Goal: Task Accomplishment & Management: Manage account settings

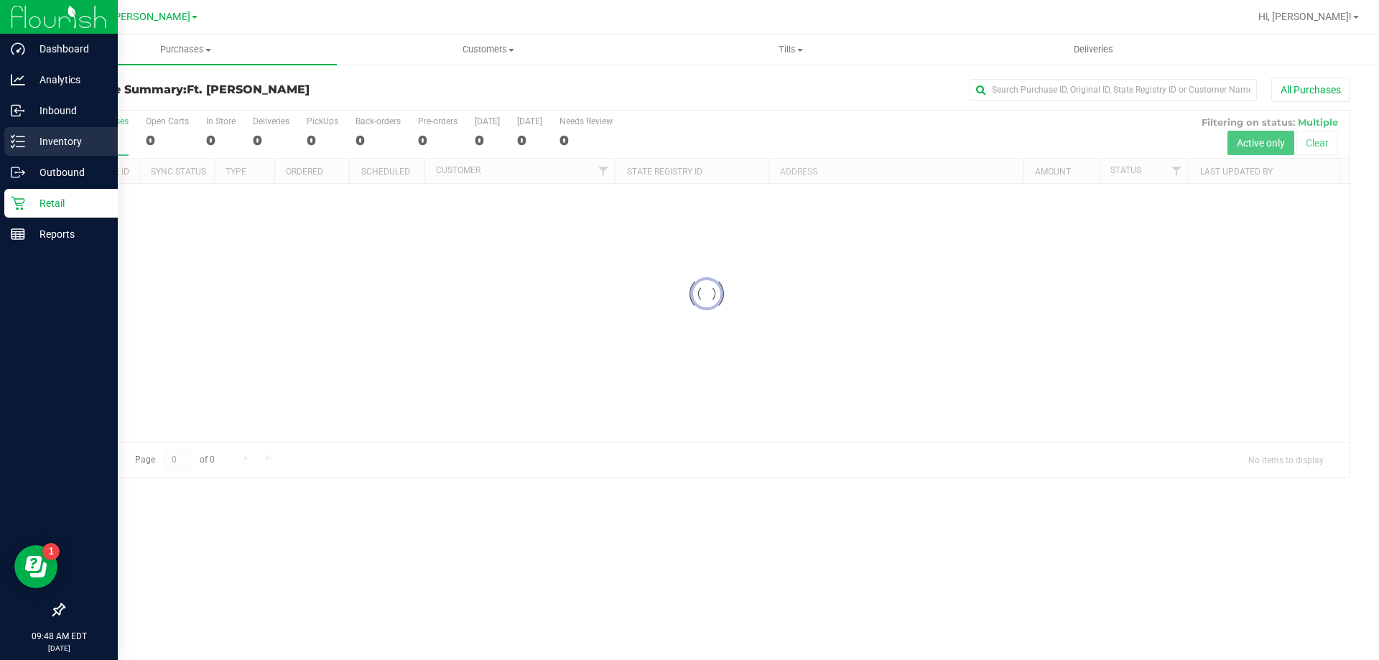
click at [45, 141] on p "Inventory" at bounding box center [68, 141] width 86 height 17
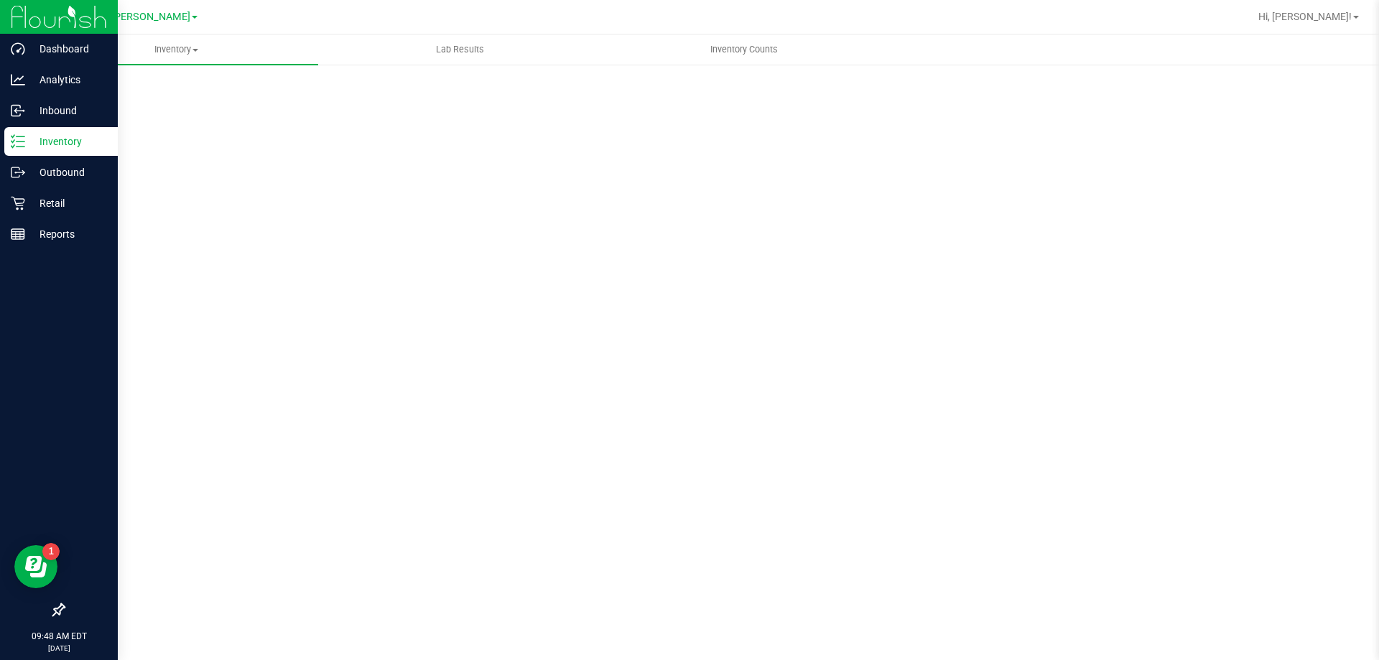
click at [45, 141] on p "Inventory" at bounding box center [68, 141] width 86 height 17
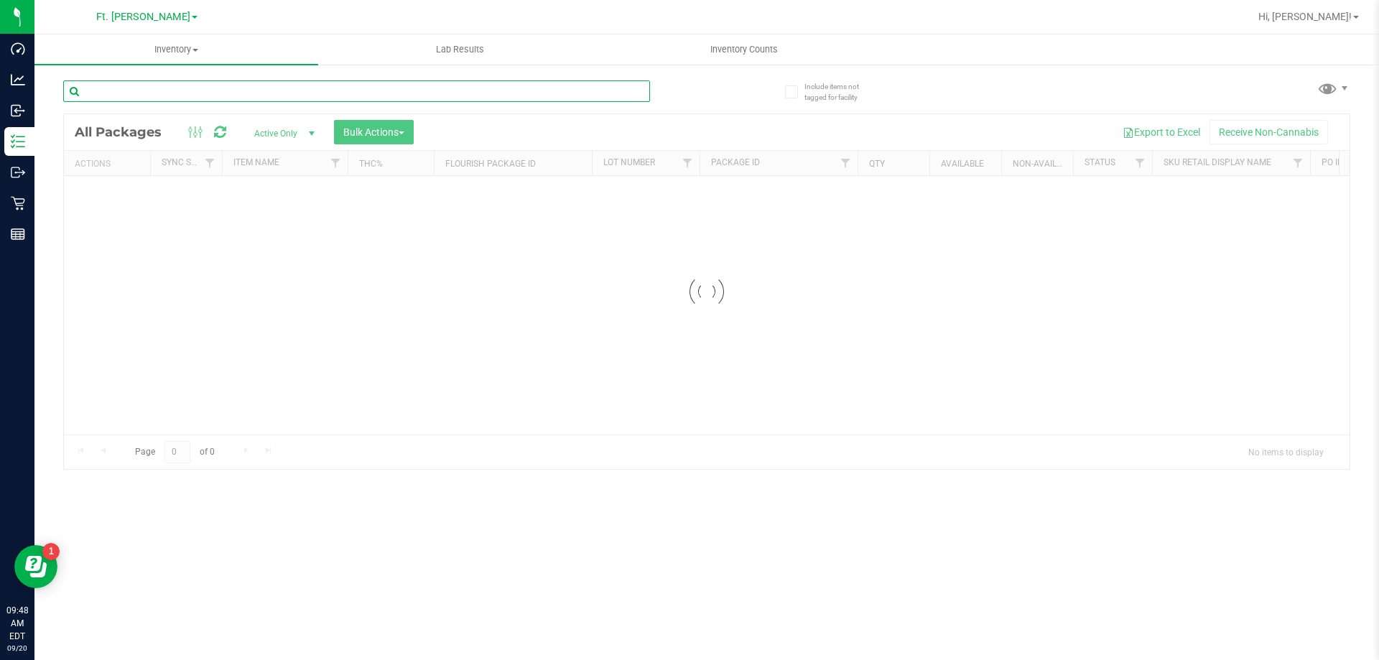
click at [193, 90] on input "text" at bounding box center [356, 91] width 587 height 22
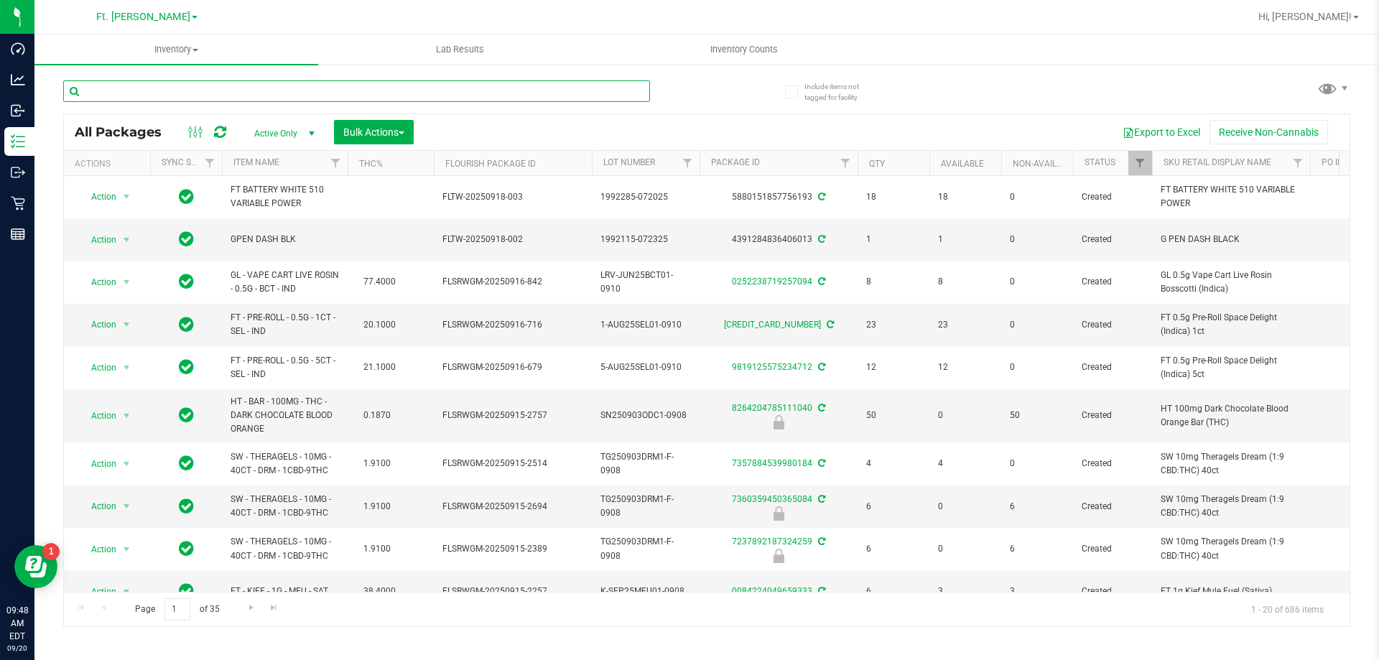
click at [193, 90] on input "text" at bounding box center [356, 91] width 587 height 22
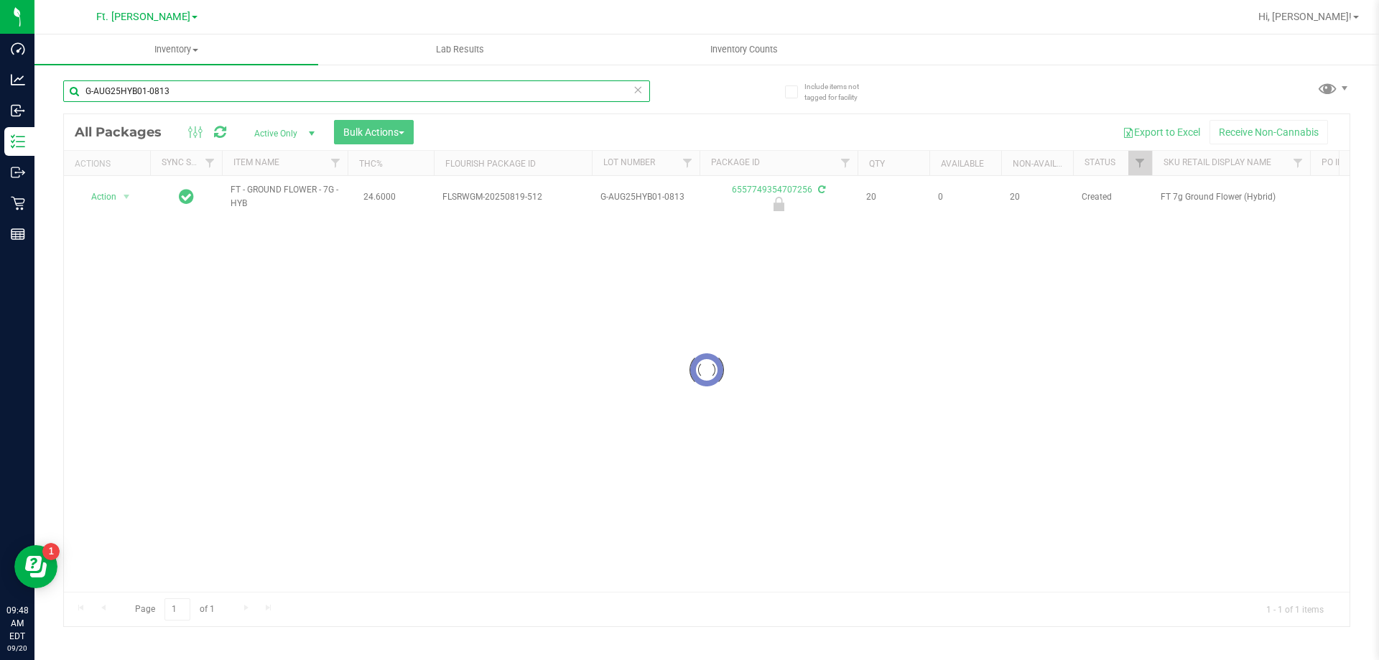
type input "G-AUG25HYB01-0813"
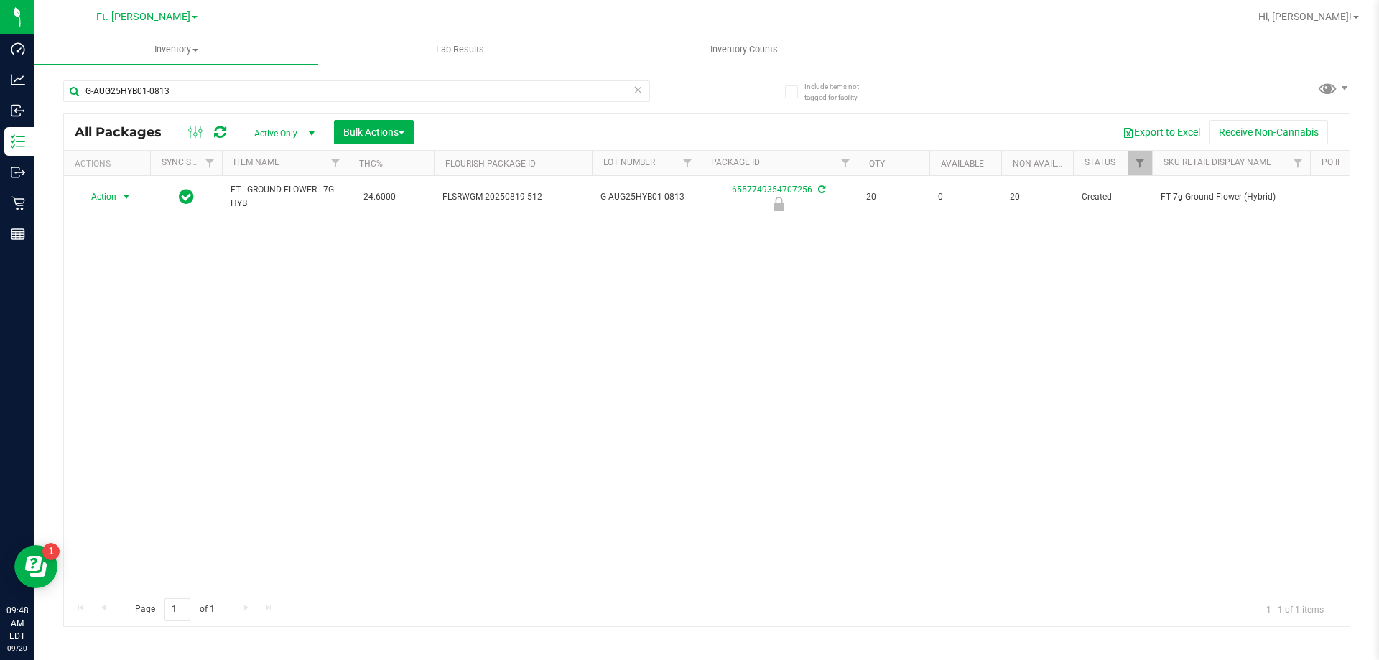
click at [119, 193] on span "select" at bounding box center [127, 197] width 18 height 20
click at [129, 357] on li "Unlock package" at bounding box center [125, 368] width 92 height 22
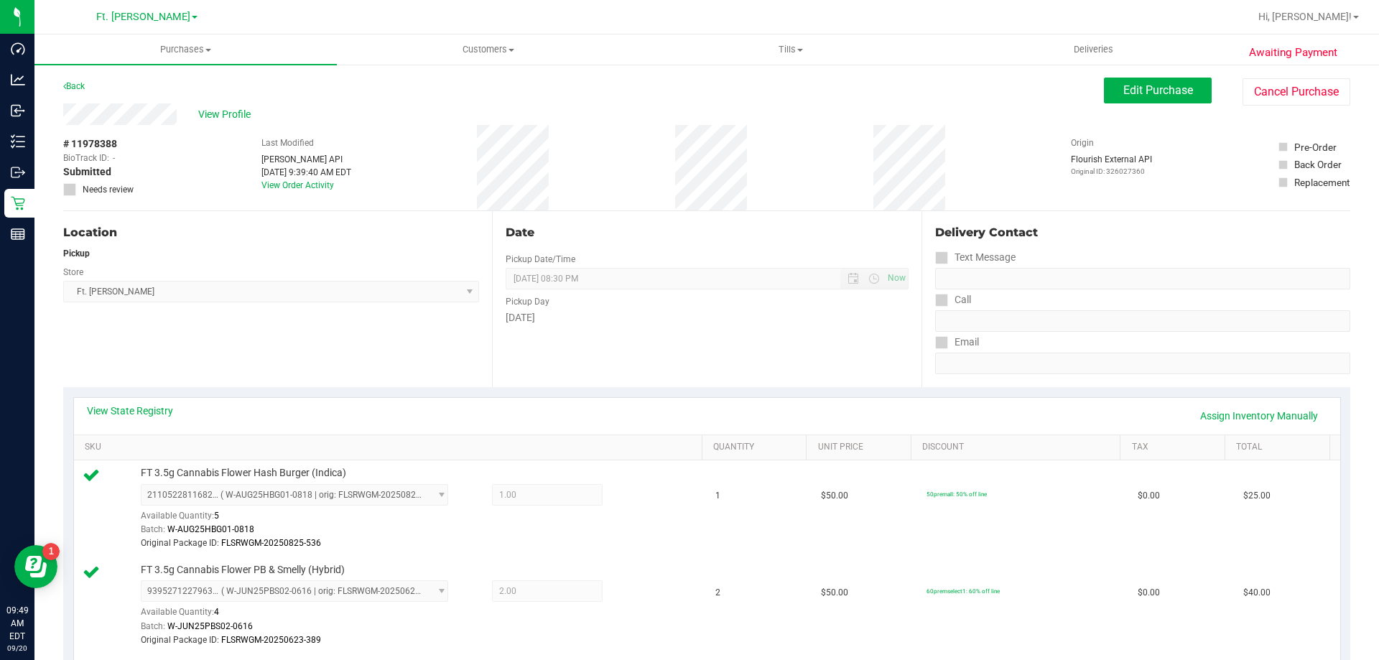
click at [534, 317] on div "[DATE]" at bounding box center [707, 317] width 402 height 15
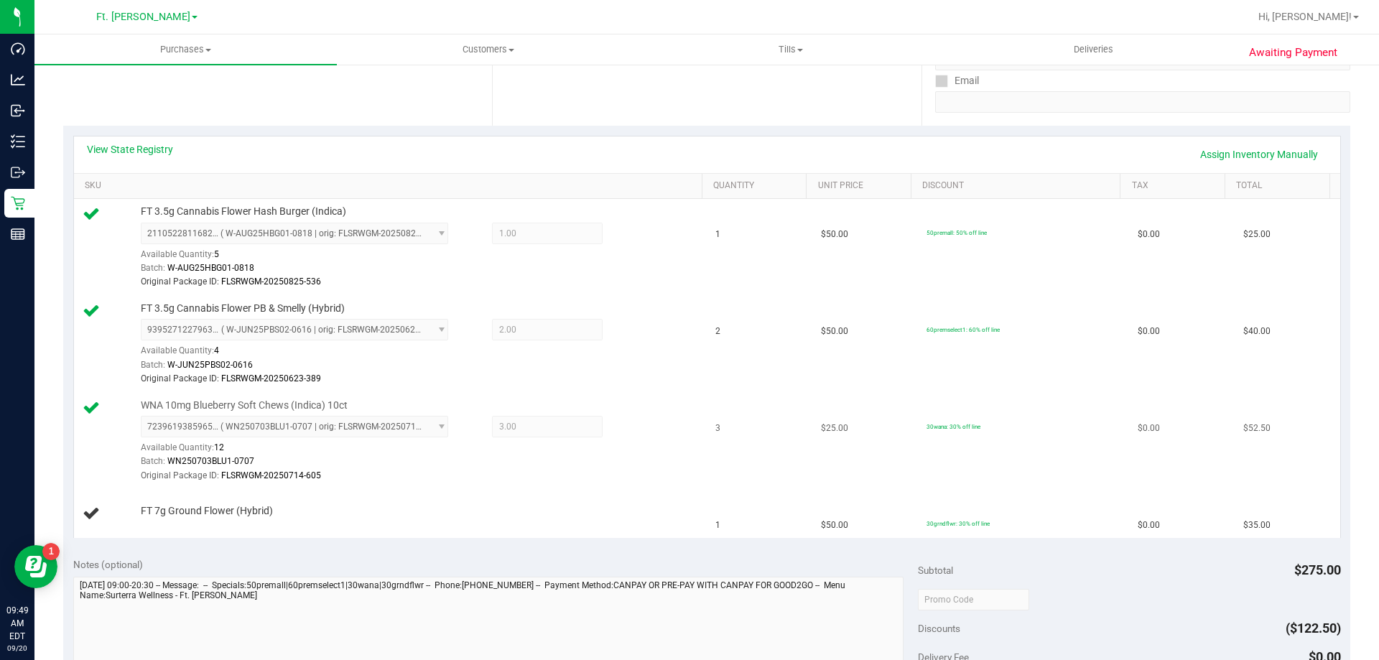
scroll to position [287, 0]
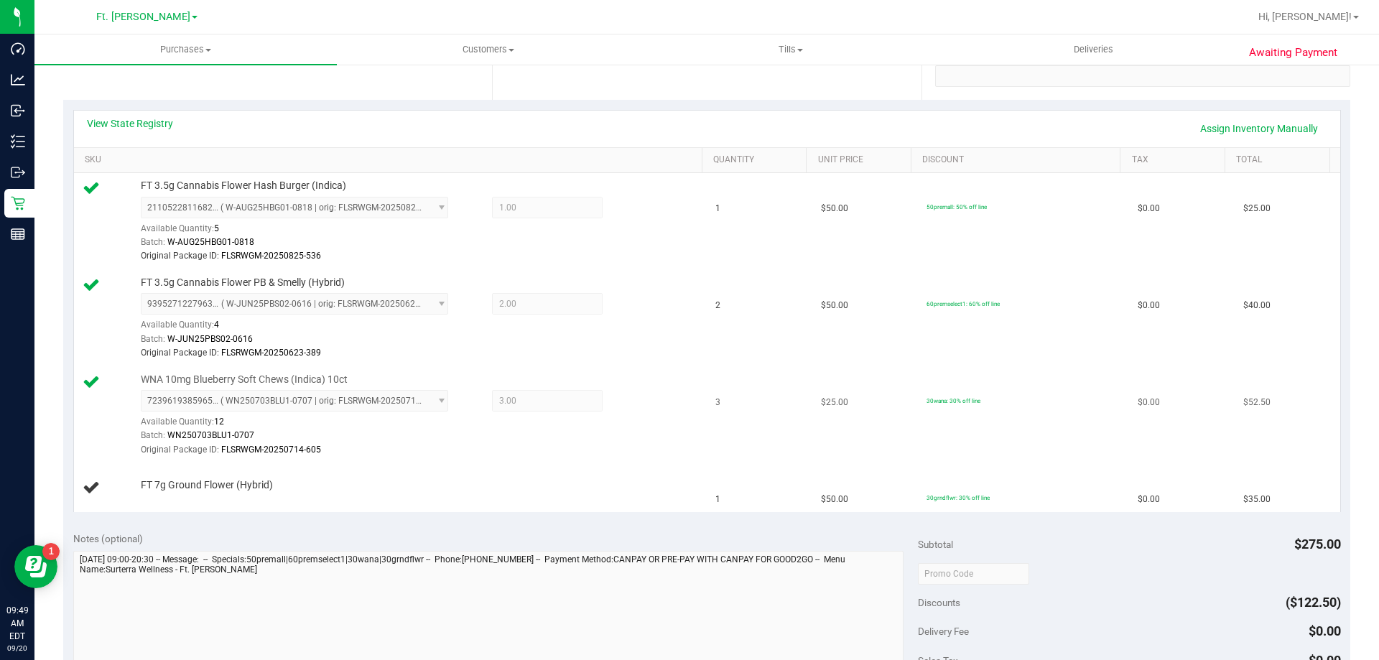
click at [637, 429] on div "Batch: WN250703BLU1-0707" at bounding box center [418, 436] width 554 height 14
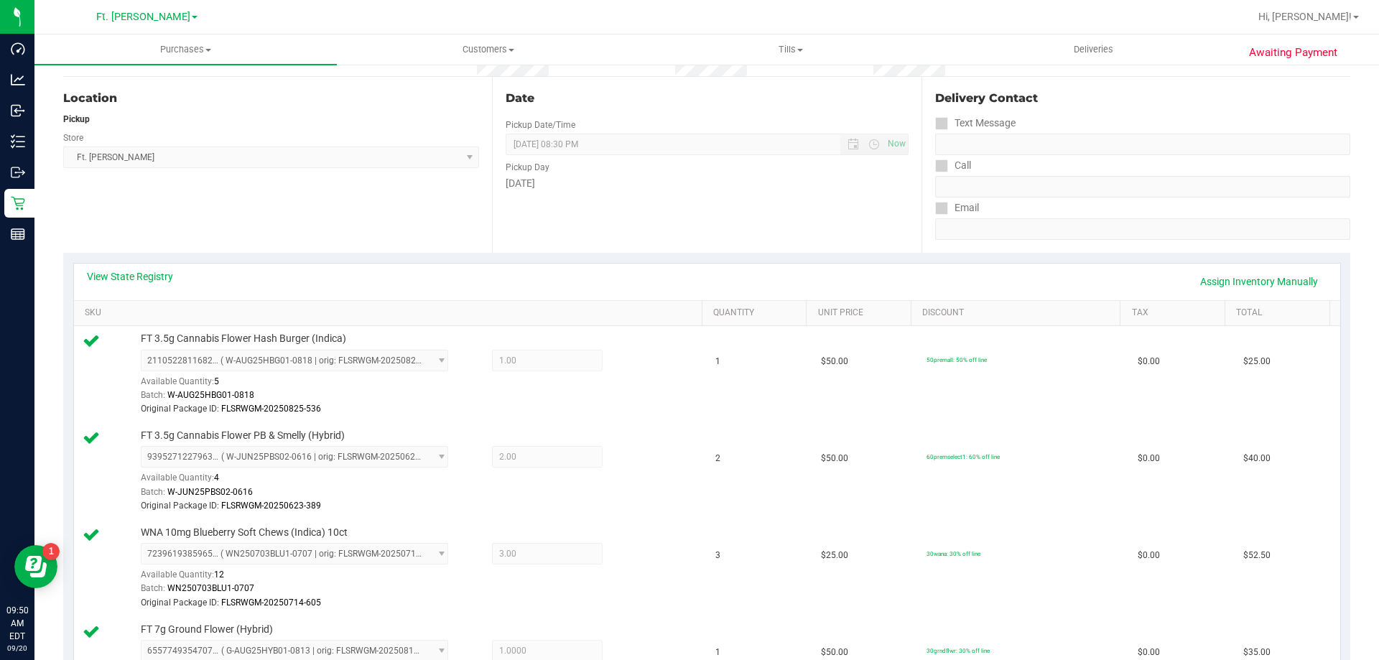
scroll to position [503, 0]
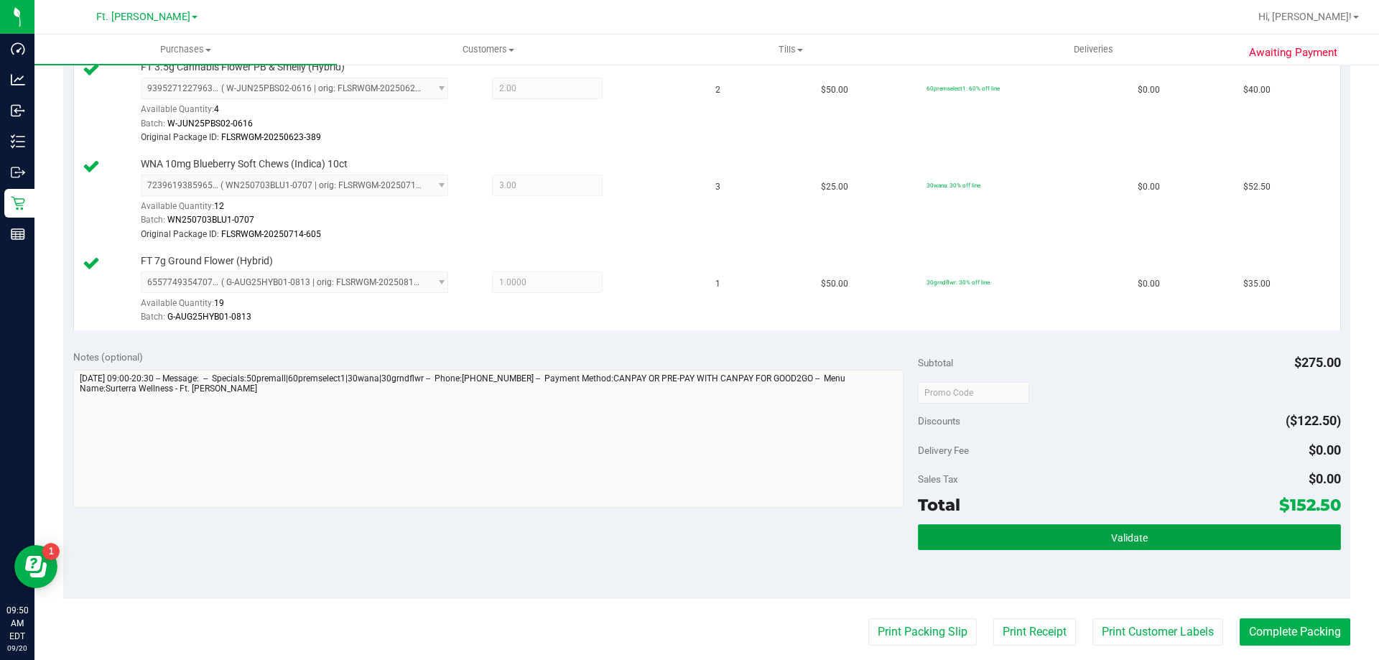
click at [1206, 545] on button "Validate" at bounding box center [1129, 537] width 422 height 26
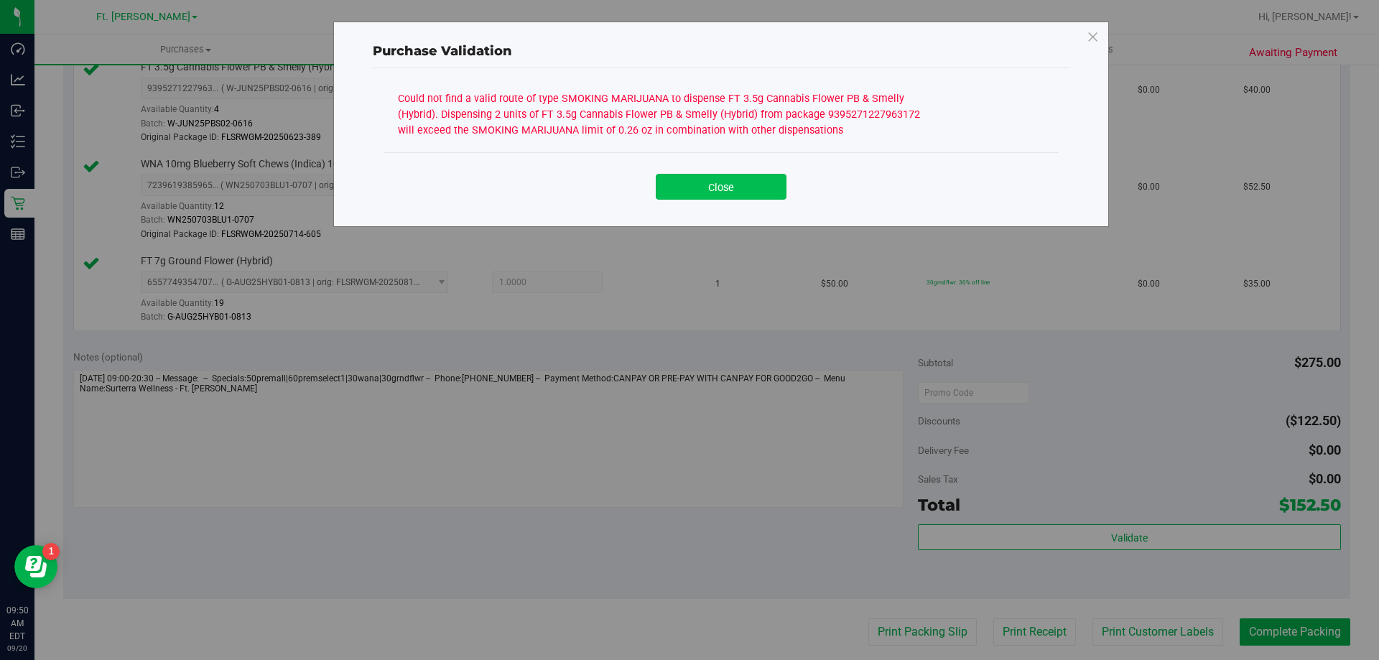
click at [772, 185] on button "Close" at bounding box center [721, 187] width 131 height 26
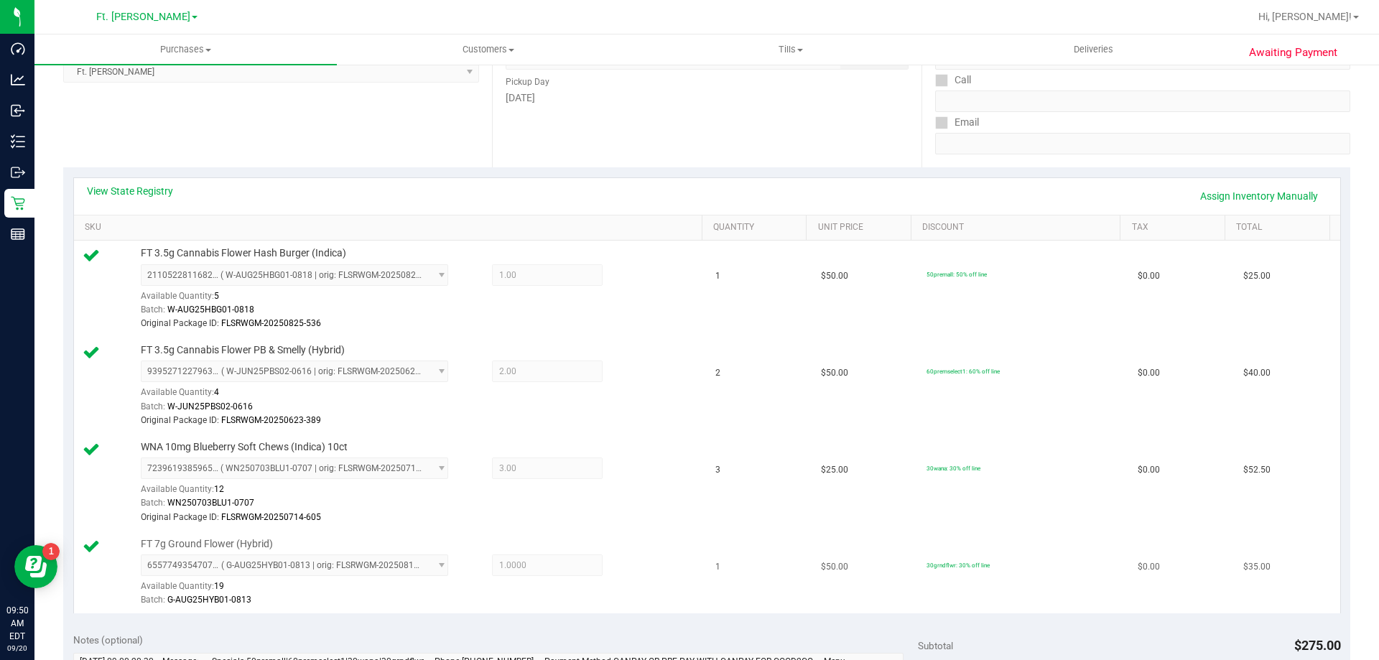
scroll to position [215, 0]
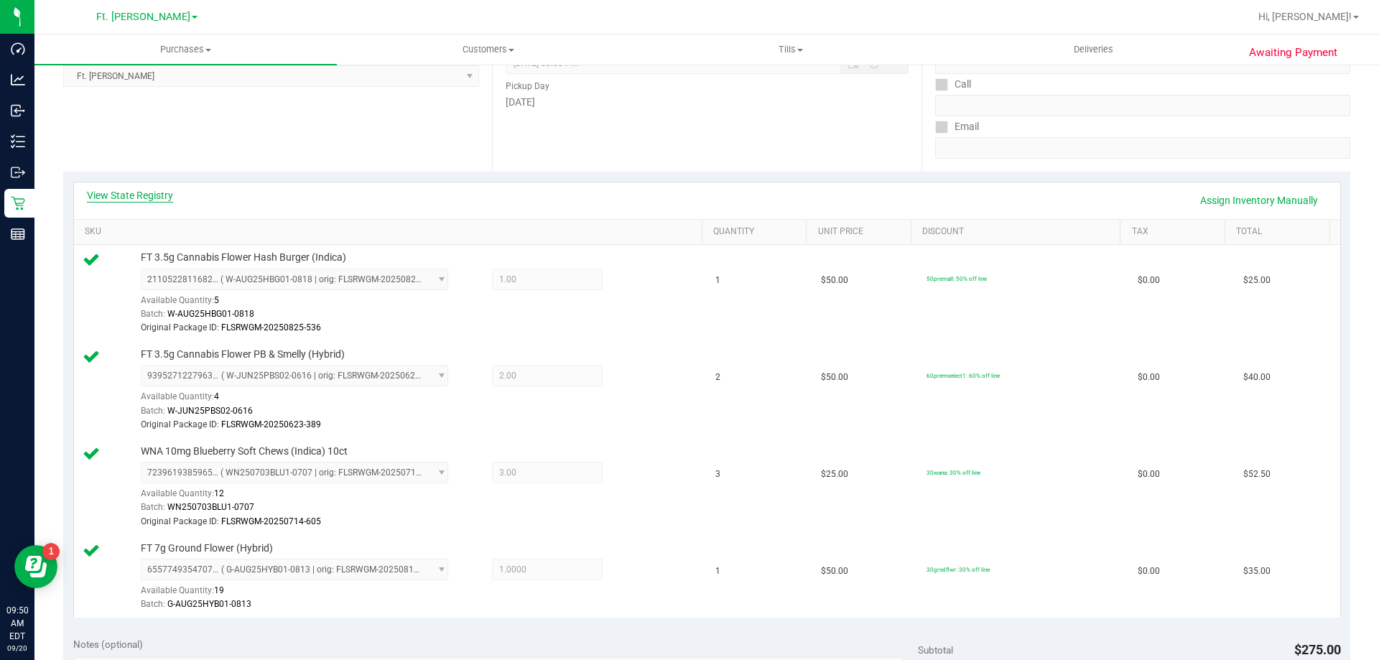
click at [144, 201] on link "View State Registry" at bounding box center [130, 195] width 86 height 14
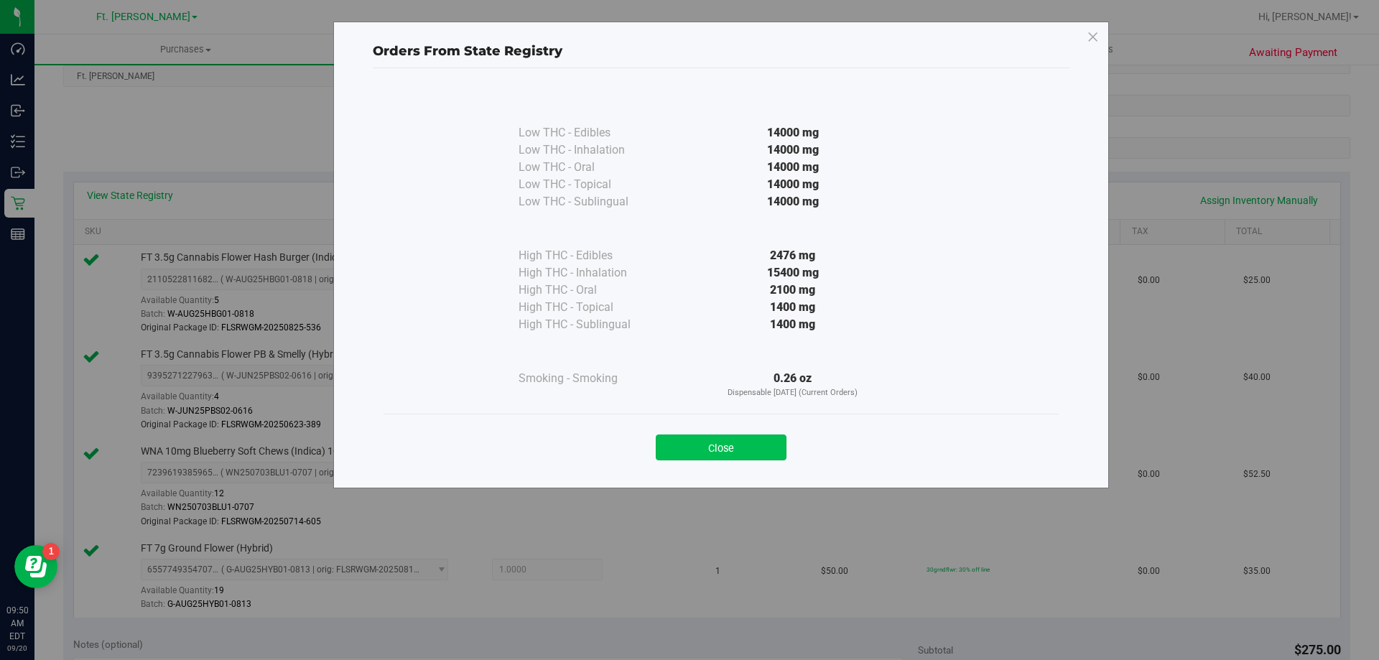
click at [781, 447] on button "Close" at bounding box center [721, 448] width 131 height 26
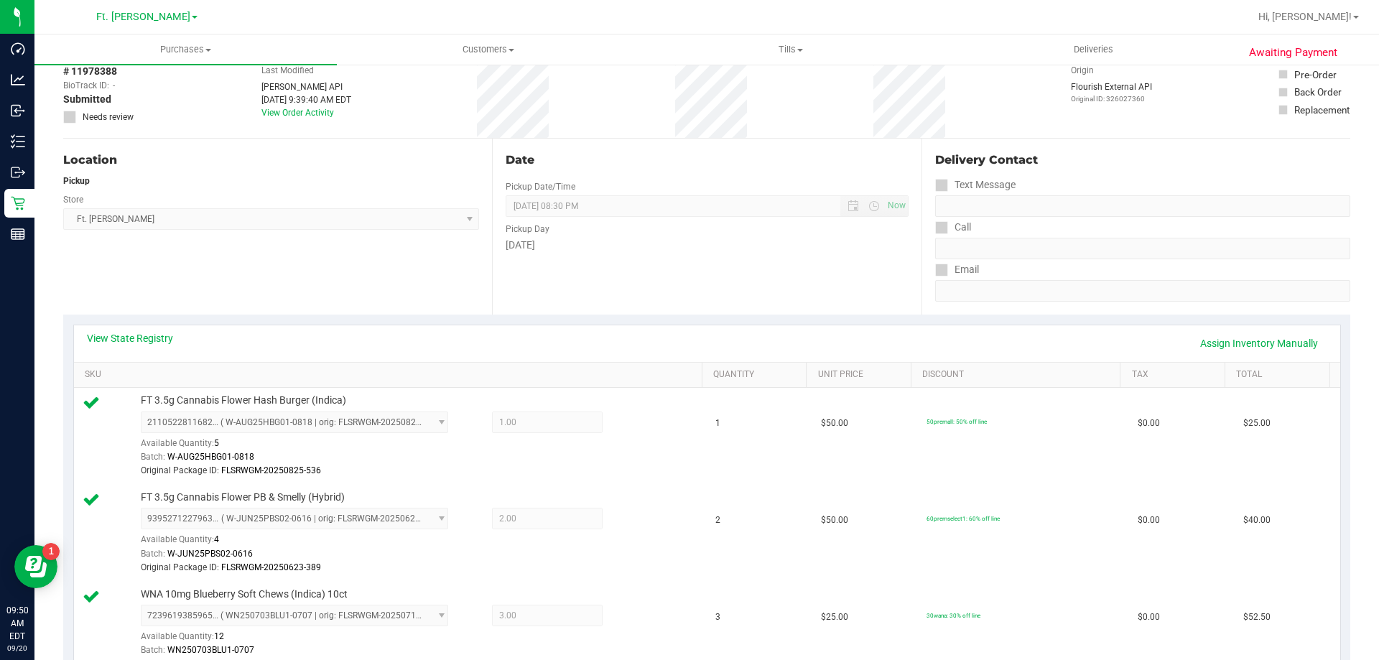
scroll to position [0, 0]
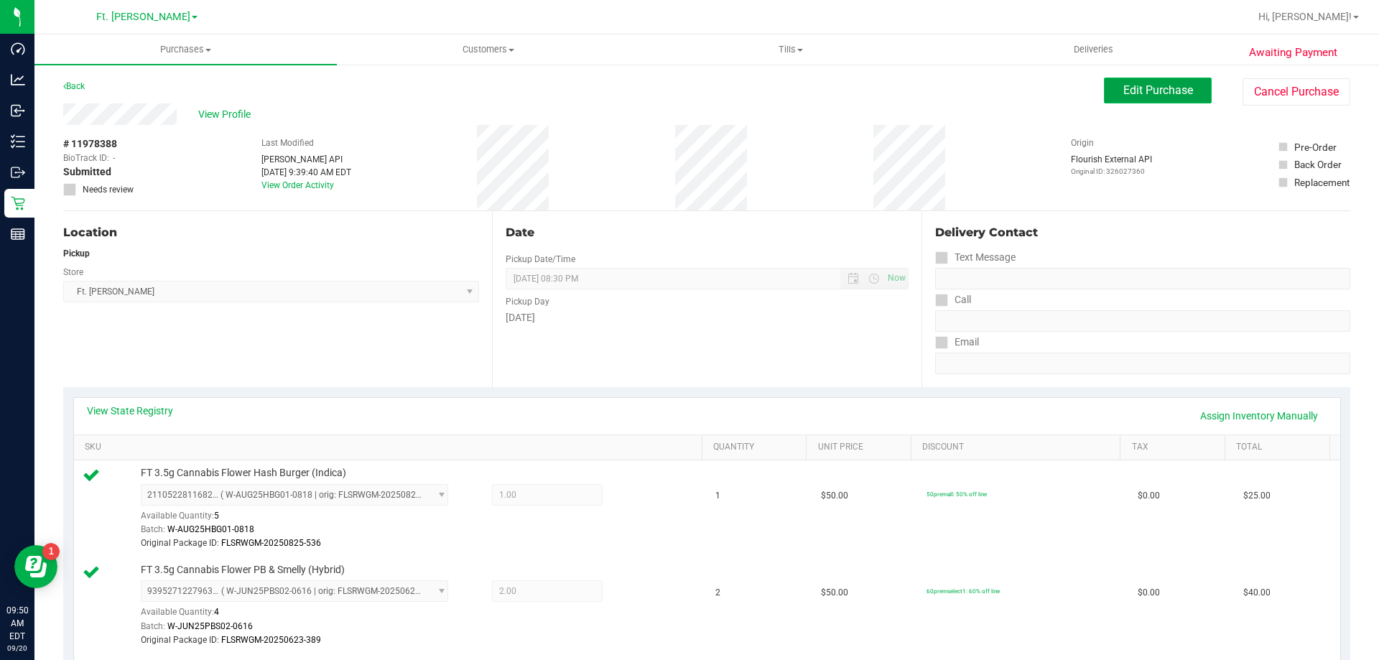
click at [1123, 96] on span "Edit Purchase" at bounding box center [1158, 90] width 70 height 14
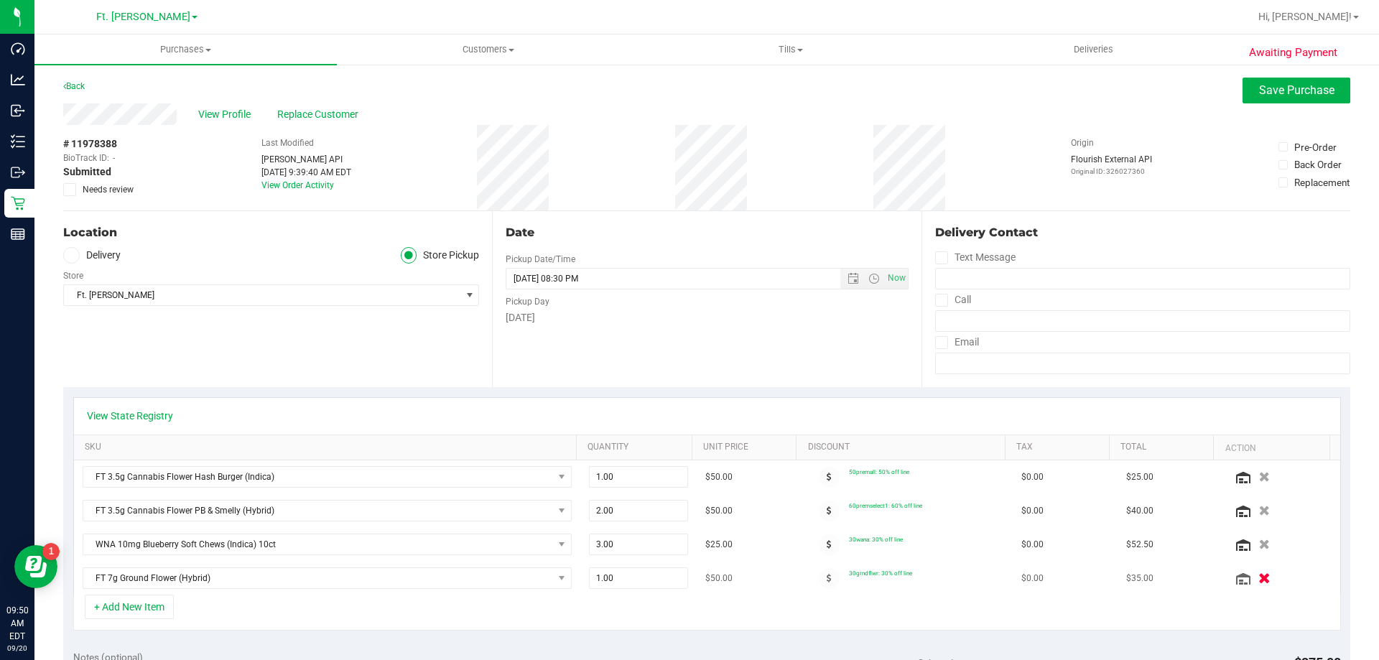
click at [1258, 573] on icon "button" at bounding box center [1264, 578] width 12 height 11
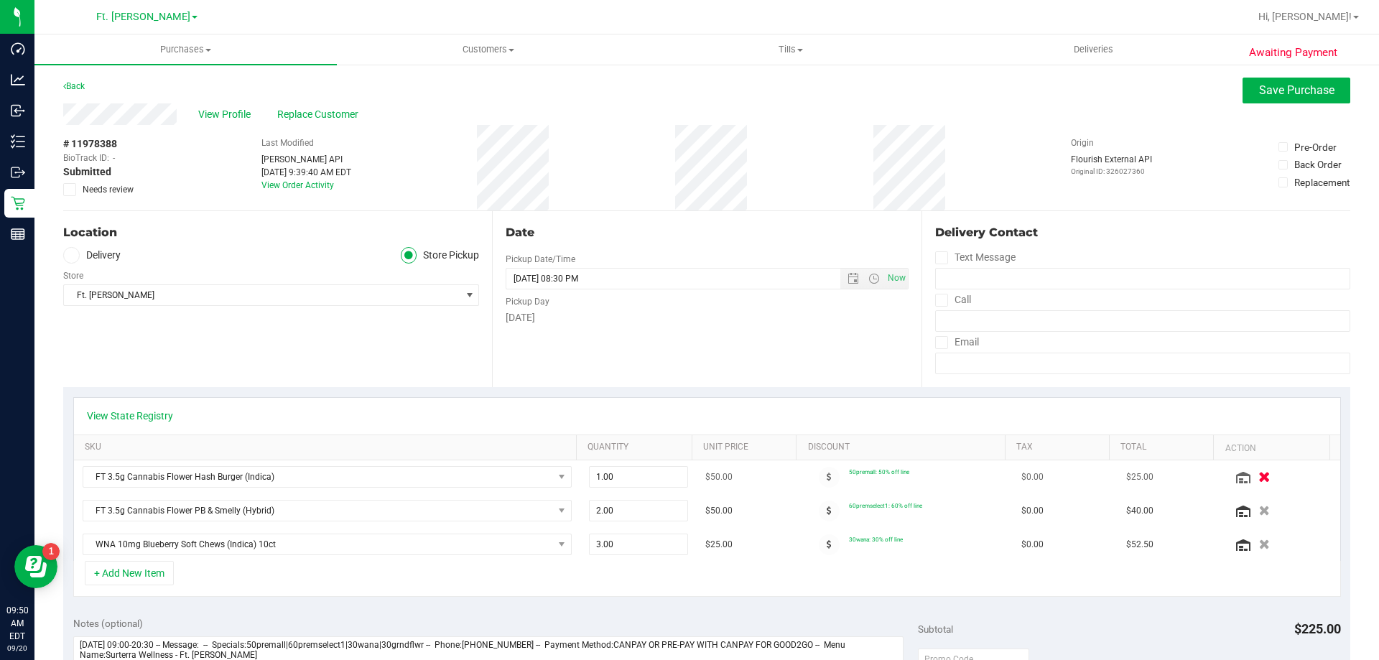
click at [1258, 477] on icon "button" at bounding box center [1264, 477] width 12 height 11
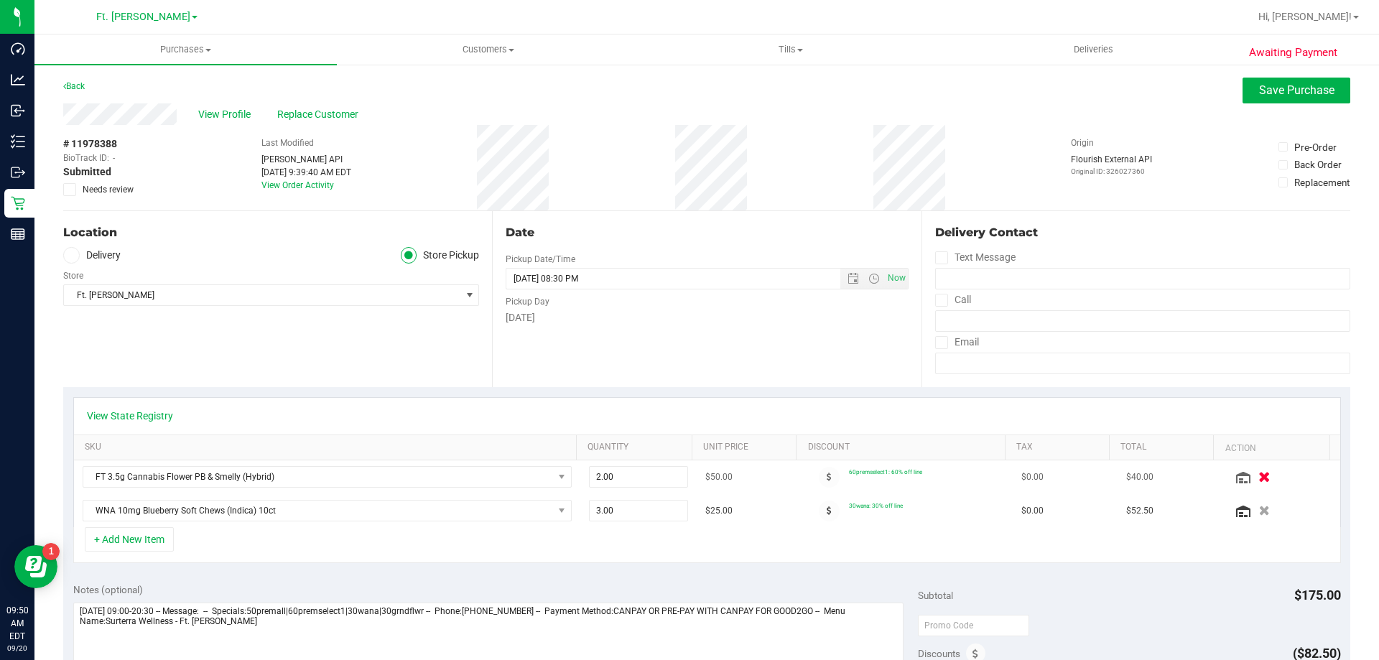
click at [1258, 472] on icon "button" at bounding box center [1264, 477] width 12 height 11
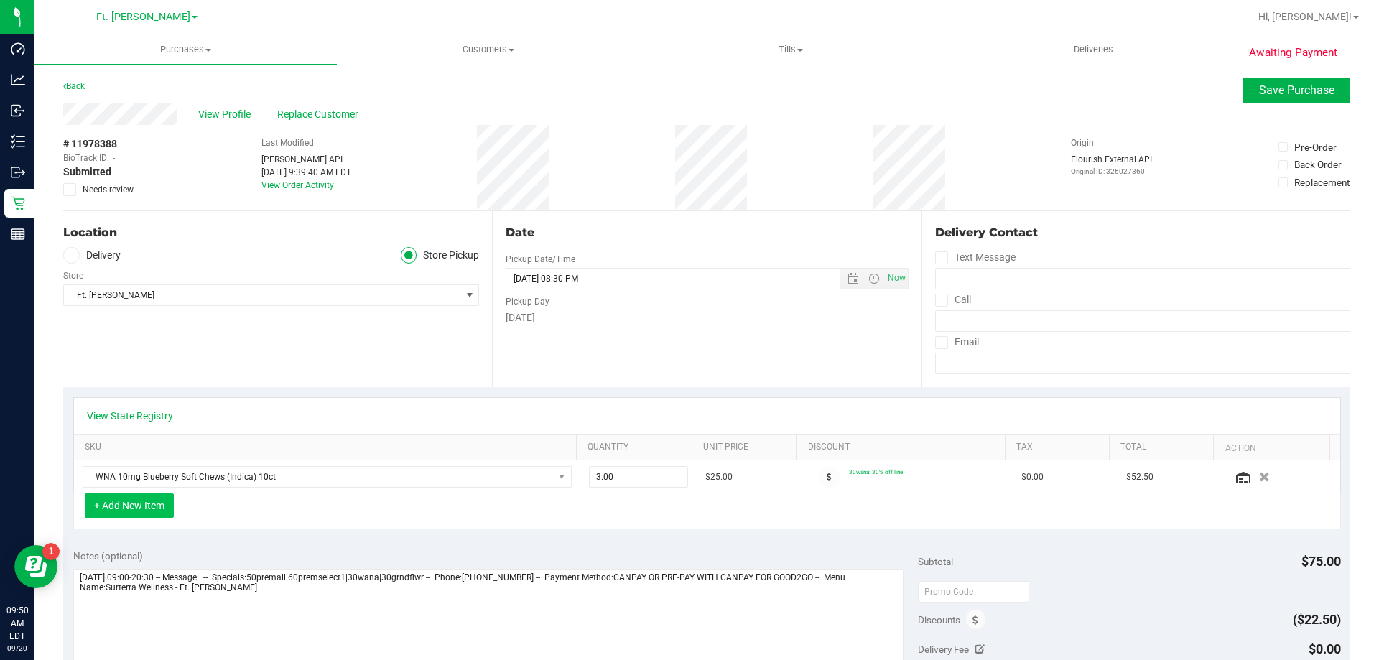
click at [162, 515] on button "+ Add New Item" at bounding box center [129, 505] width 89 height 24
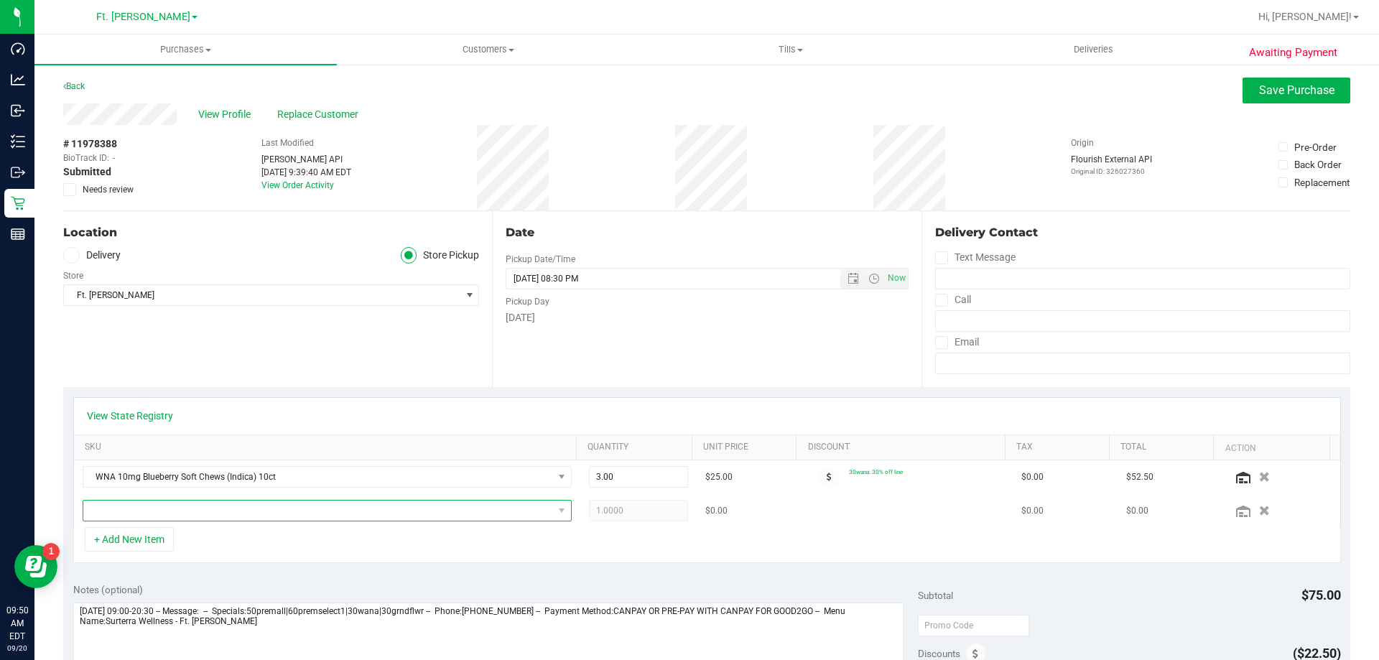
click at [197, 506] on span "NO DATA FOUND" at bounding box center [318, 511] width 470 height 20
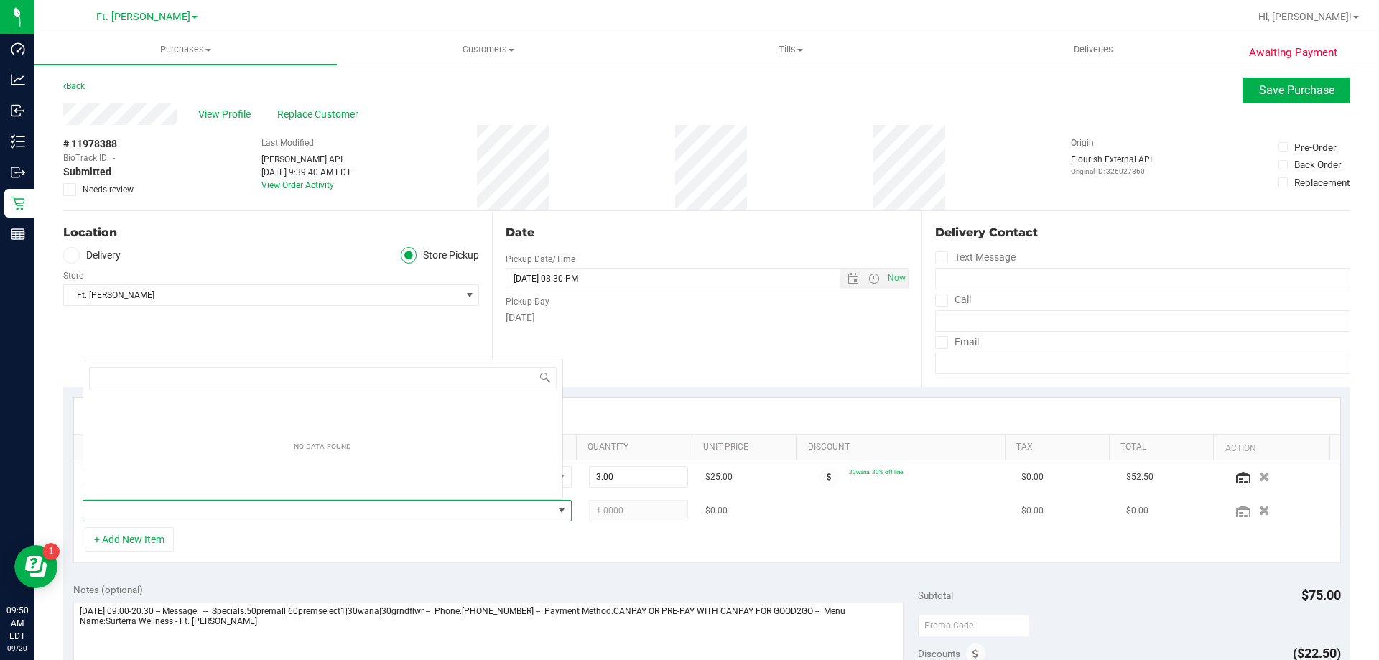
scroll to position [22, 476]
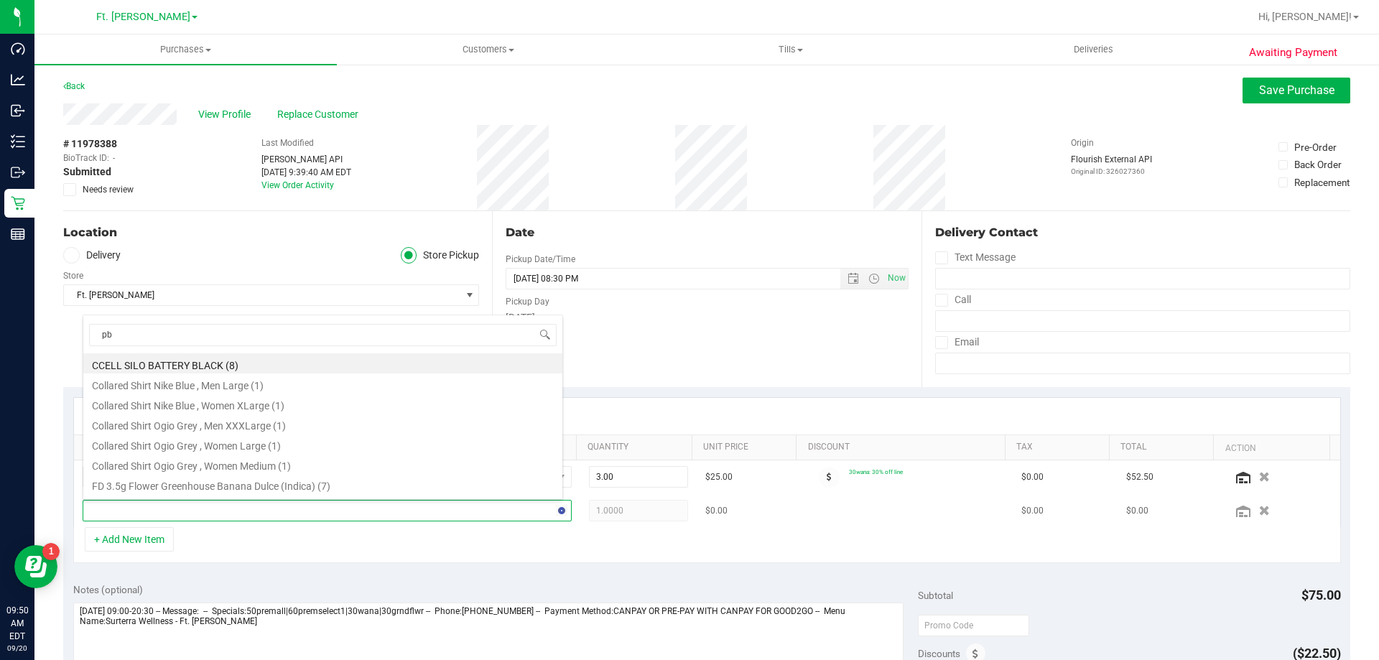
type input "pbs"
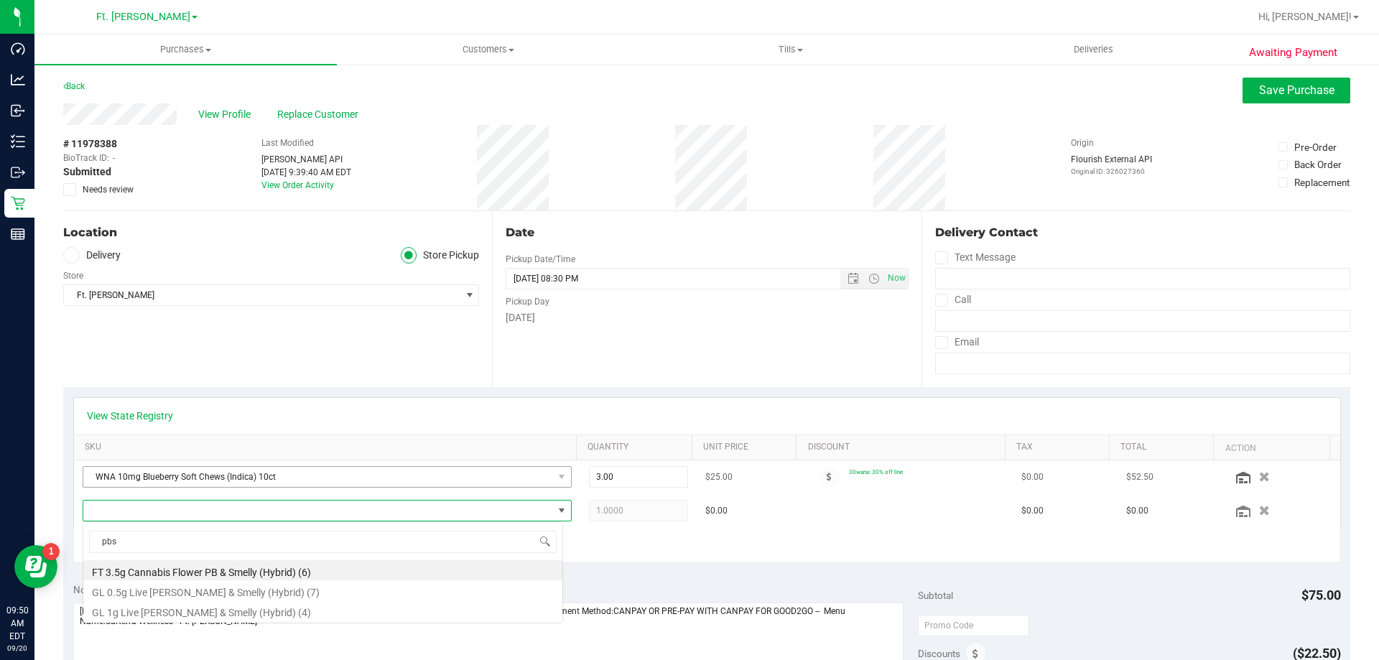
scroll to position [0, 0]
click at [196, 565] on li "FT 3.5g Cannabis Flower PB & Smelly (Hybrid) (6)" at bounding box center [322, 570] width 479 height 20
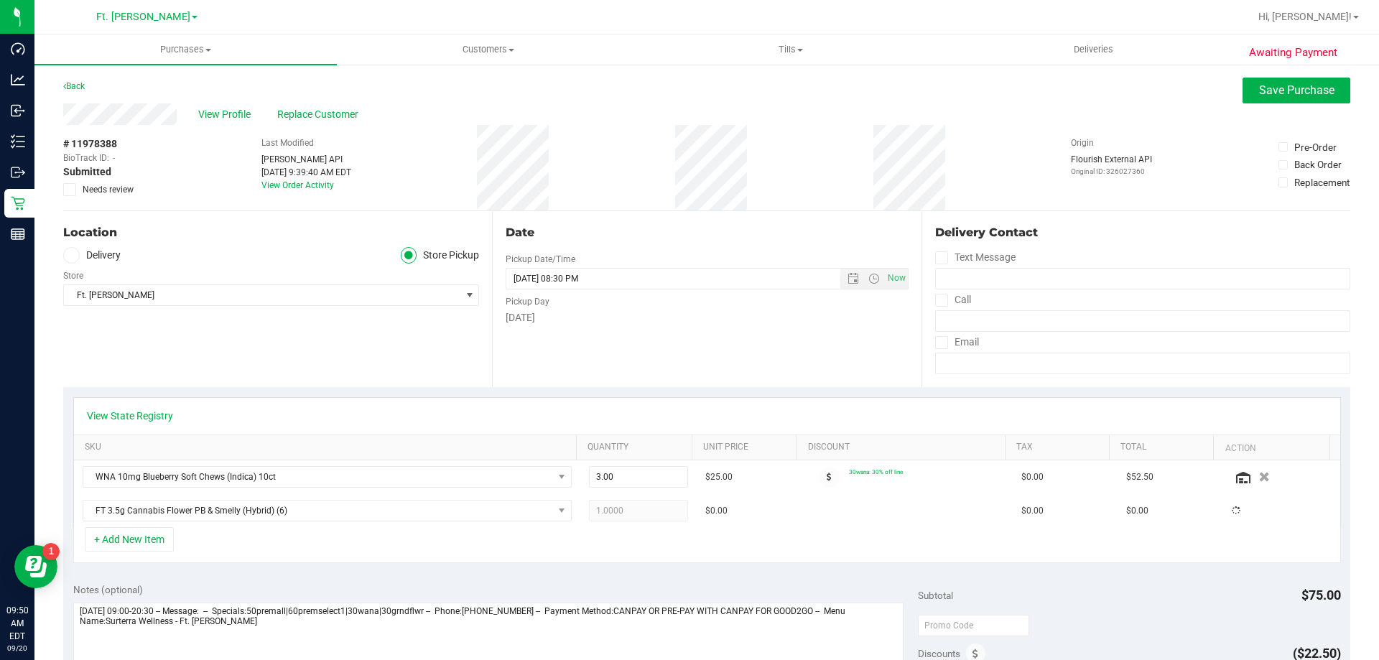
click at [215, 557] on div "+ Add New Item" at bounding box center [707, 545] width 1268 height 36
click at [105, 531] on button "+ Add New Item" at bounding box center [129, 539] width 89 height 24
click at [177, 535] on div "+ Add New Item" at bounding box center [707, 545] width 1268 height 36
click at [149, 539] on button "+ Add New Item" at bounding box center [129, 539] width 89 height 24
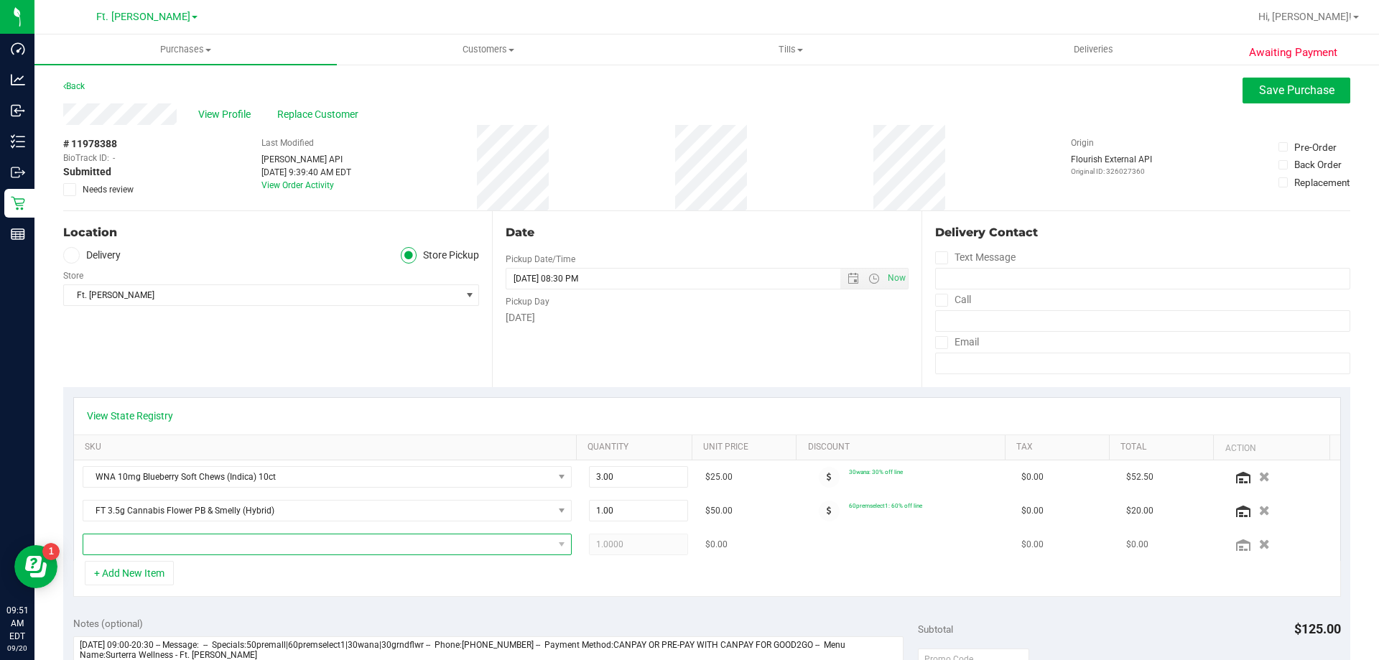
click at [193, 539] on span "NO DATA FOUND" at bounding box center [318, 544] width 470 height 20
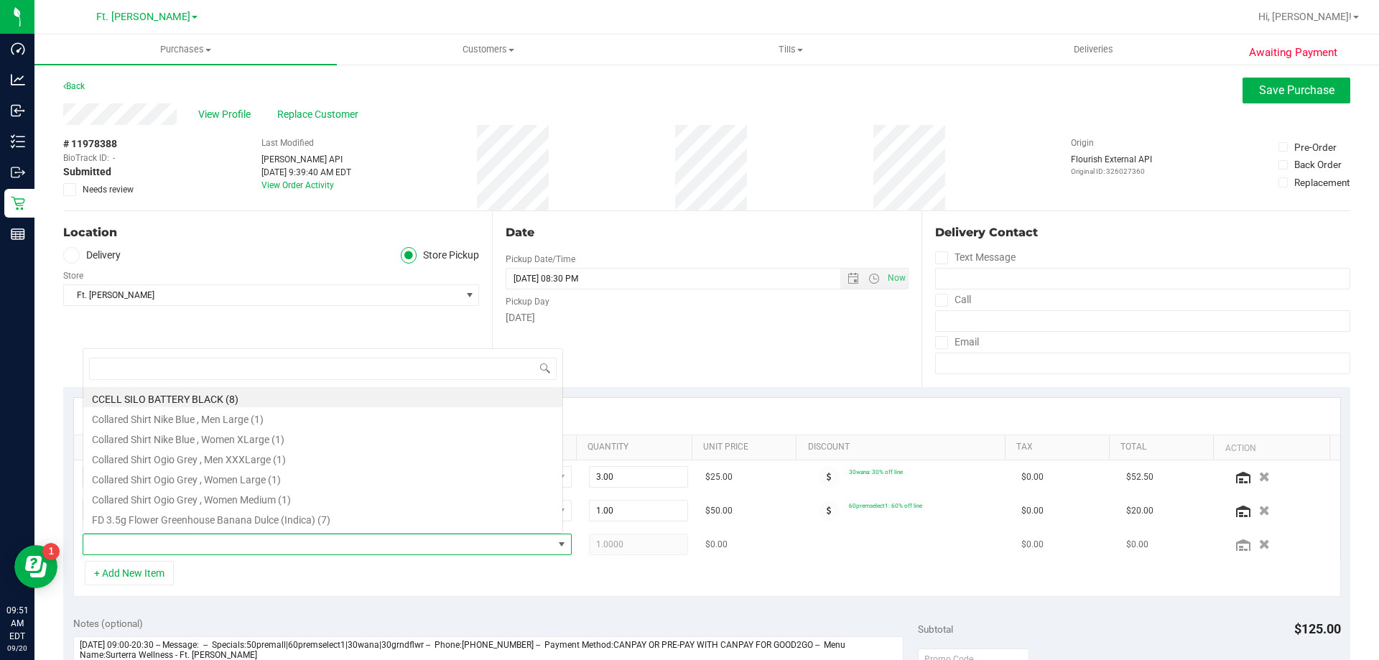
scroll to position [22, 476]
type input "g"
type input "hash"
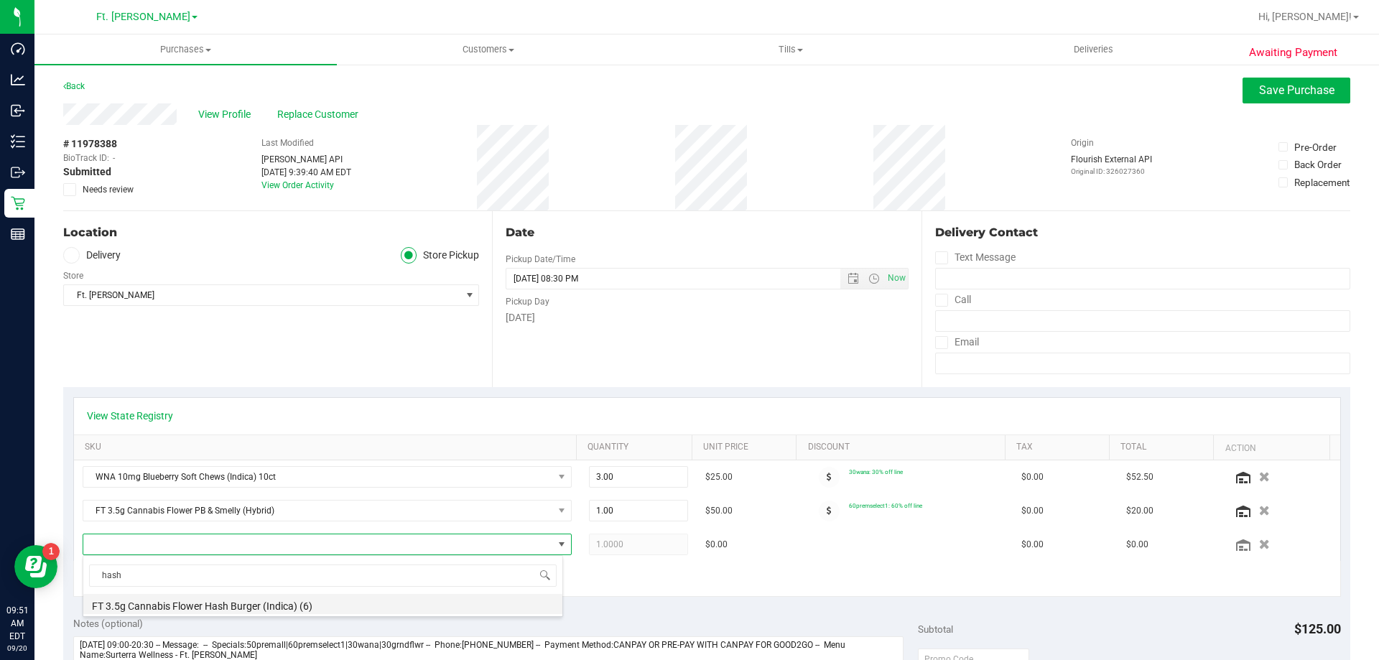
click at [234, 600] on li "FT 3.5g Cannabis Flower Hash Burger (Indica) (6)" at bounding box center [322, 604] width 479 height 20
click at [358, 324] on div "Location Delivery Store Pickup Store Ft. Myers WC Select Store Bonita Springs W…" at bounding box center [277, 299] width 429 height 176
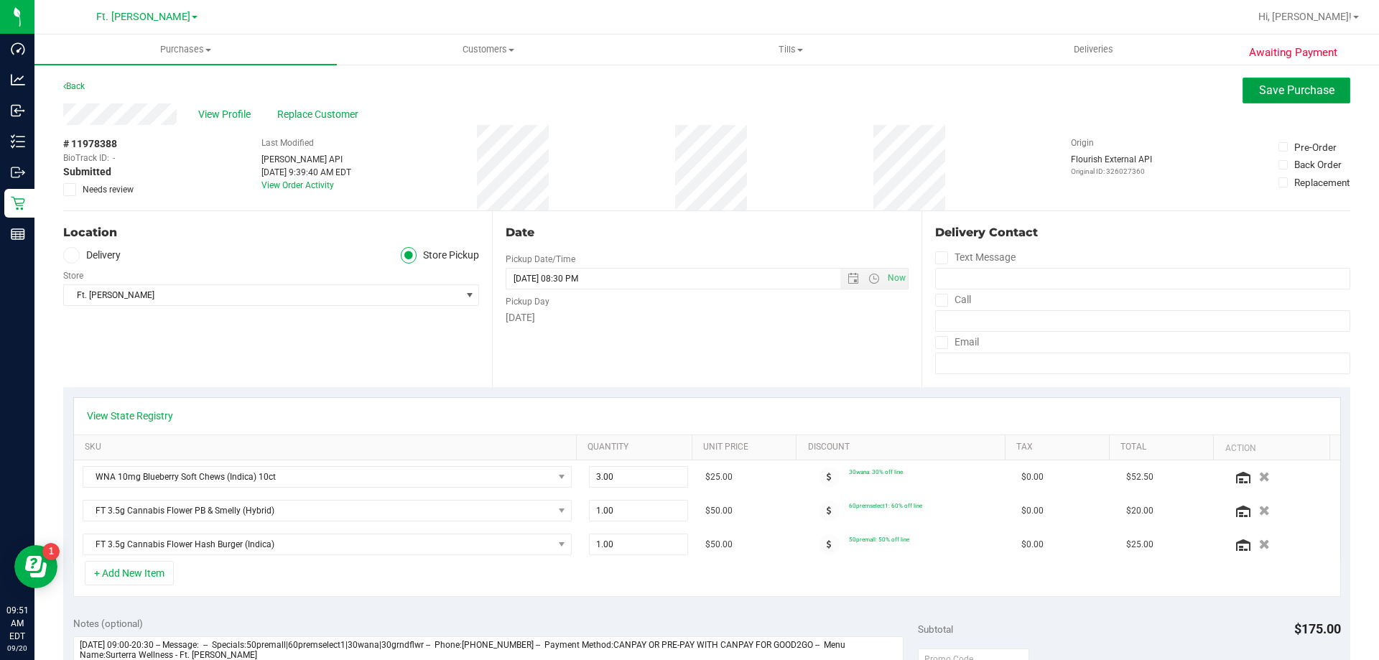
click at [1299, 81] on button "Save Purchase" at bounding box center [1297, 91] width 108 height 26
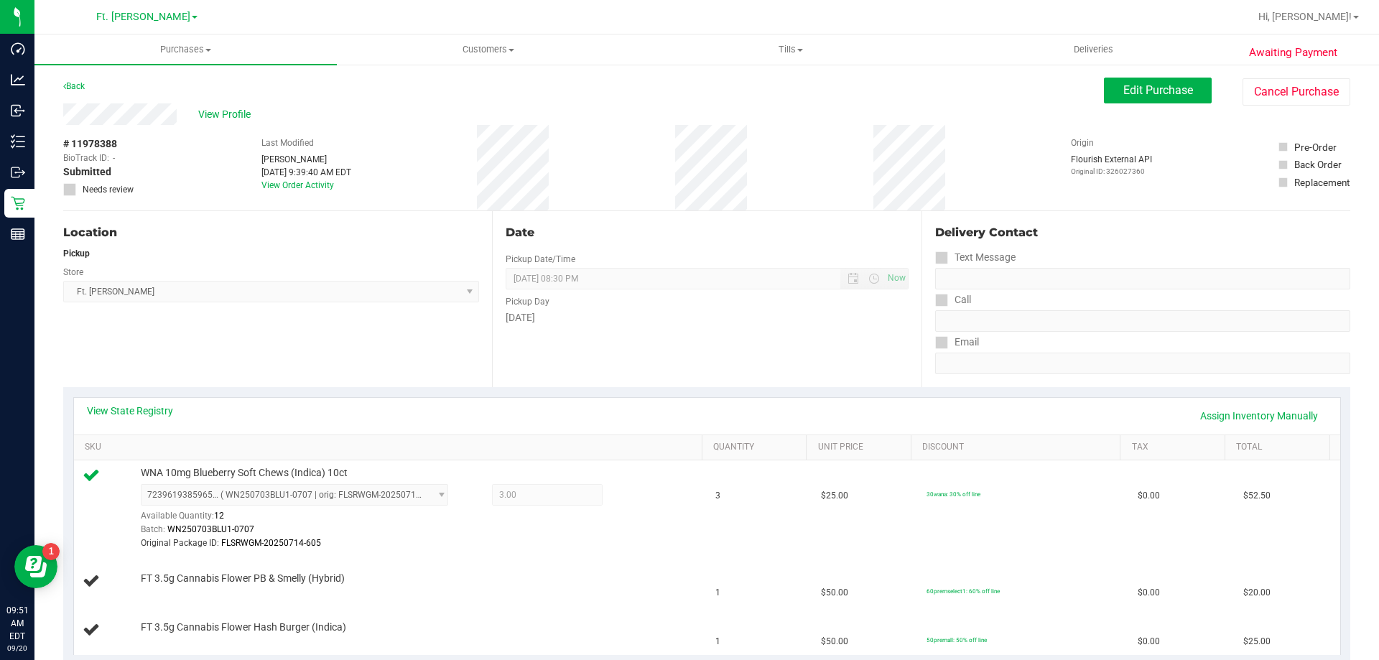
scroll to position [215, 0]
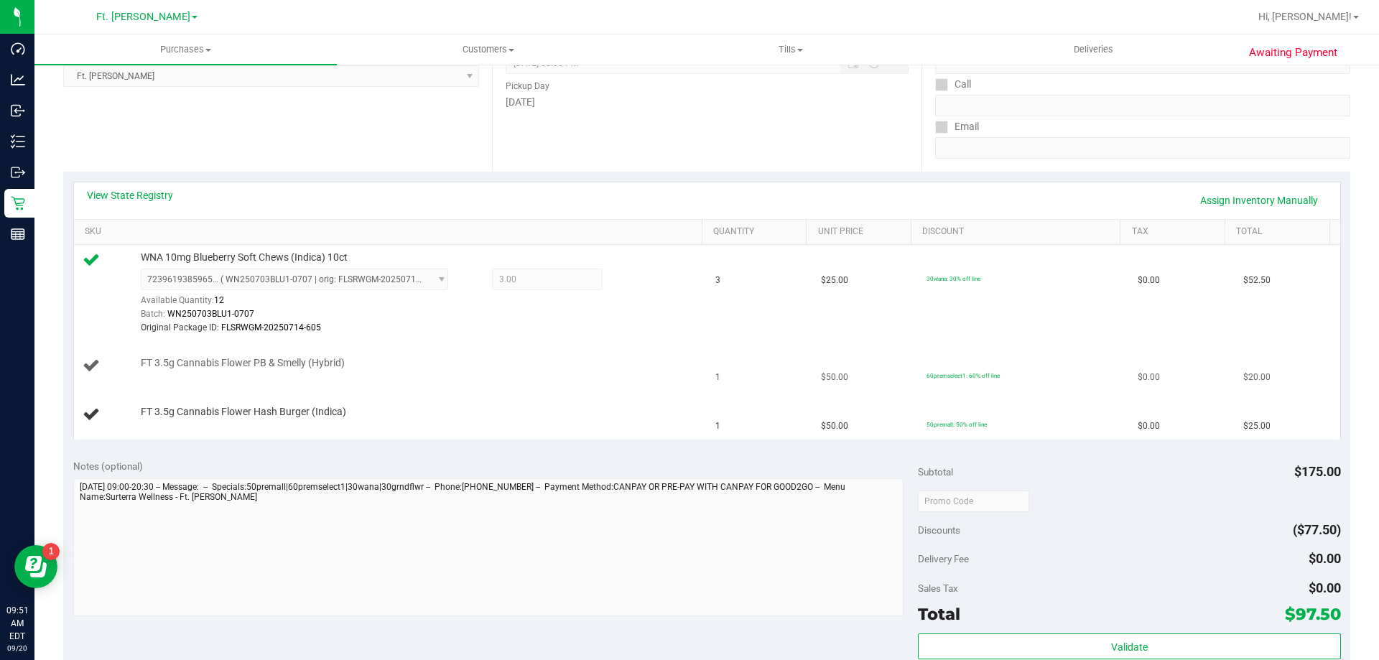
click at [723, 364] on td "1" at bounding box center [760, 366] width 106 height 49
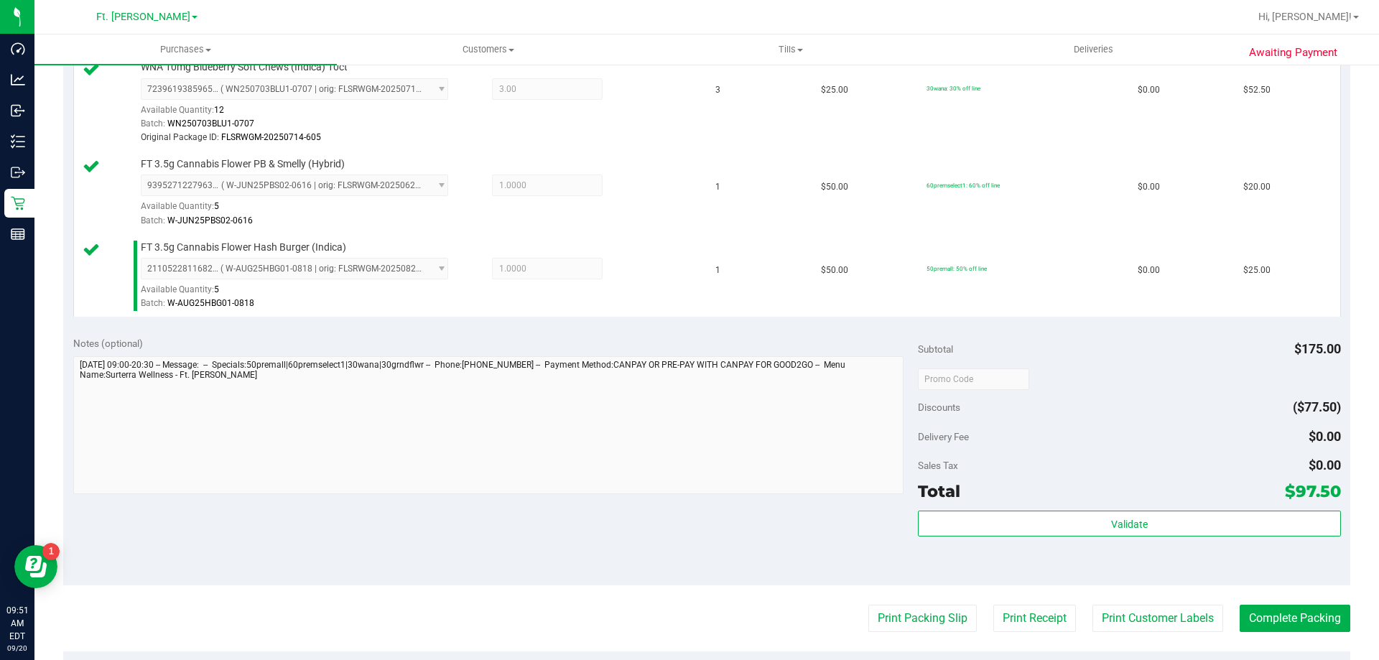
scroll to position [431, 0]
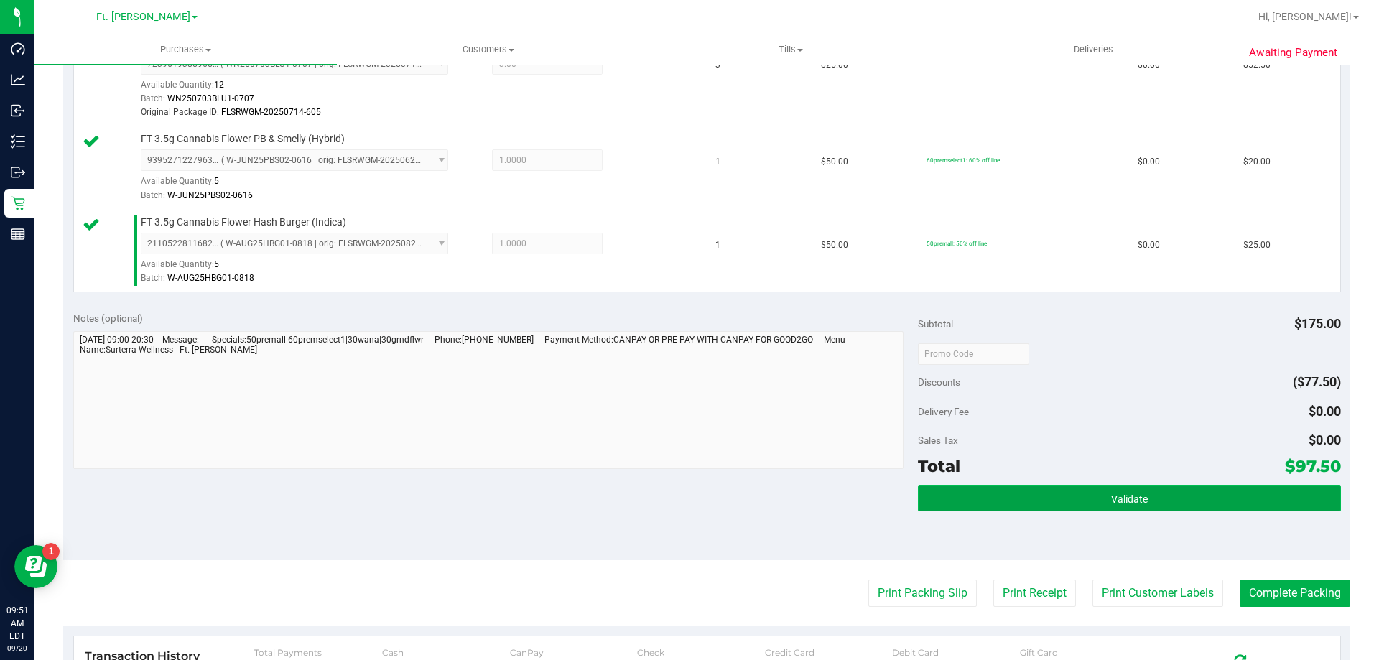
click at [1149, 491] on button "Validate" at bounding box center [1129, 499] width 422 height 26
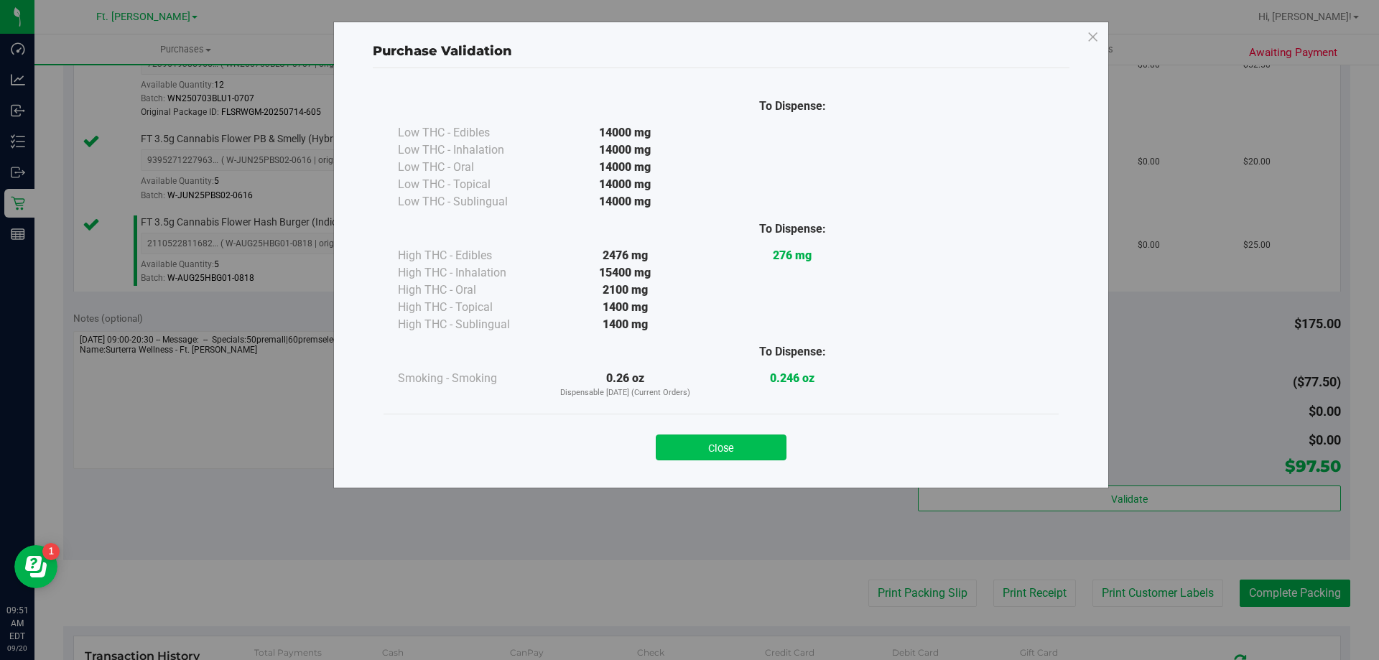
click at [763, 453] on button "Close" at bounding box center [721, 448] width 131 height 26
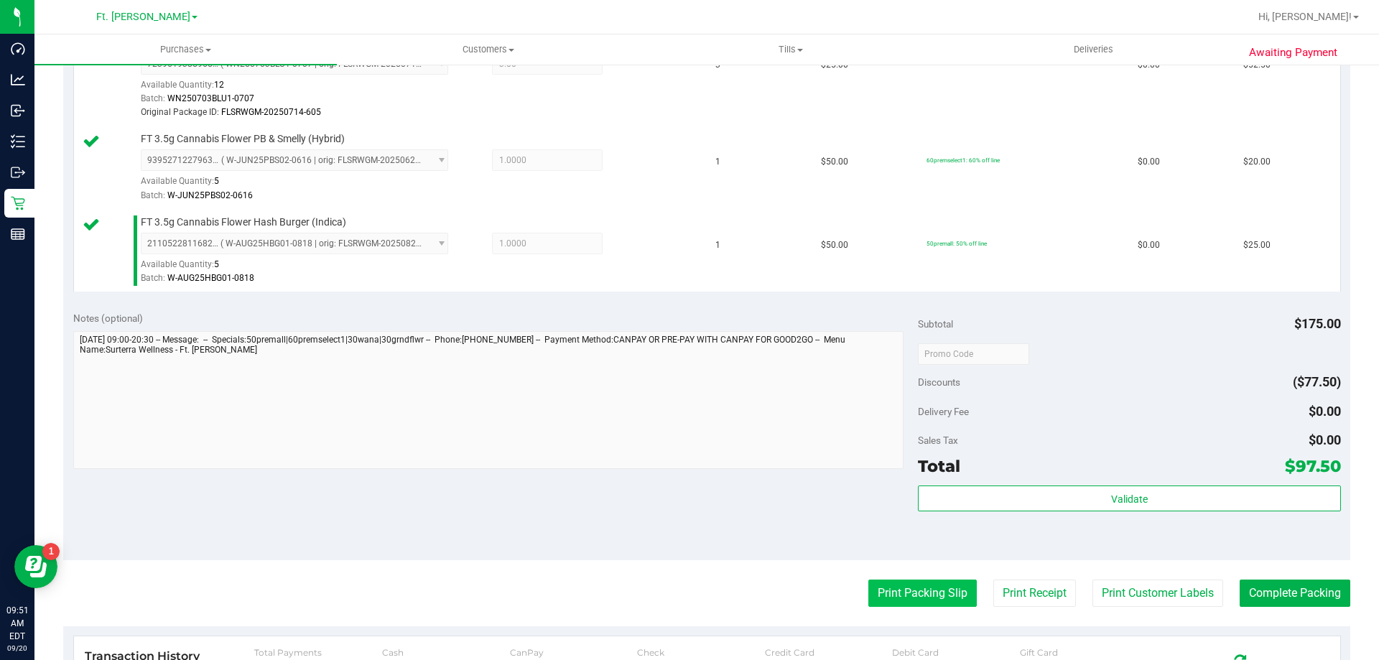
drag, startPoint x: 929, startPoint y: 565, endPoint x: 934, endPoint y: 587, distance: 23.5
click at [929, 565] on purchase-details "Back Edit Purchase Cancel Purchase View Profile # 11978388 BioTrack ID: - Submi…" at bounding box center [706, 271] width 1287 height 1248
click at [934, 587] on button "Print Packing Slip" at bounding box center [922, 593] width 108 height 27
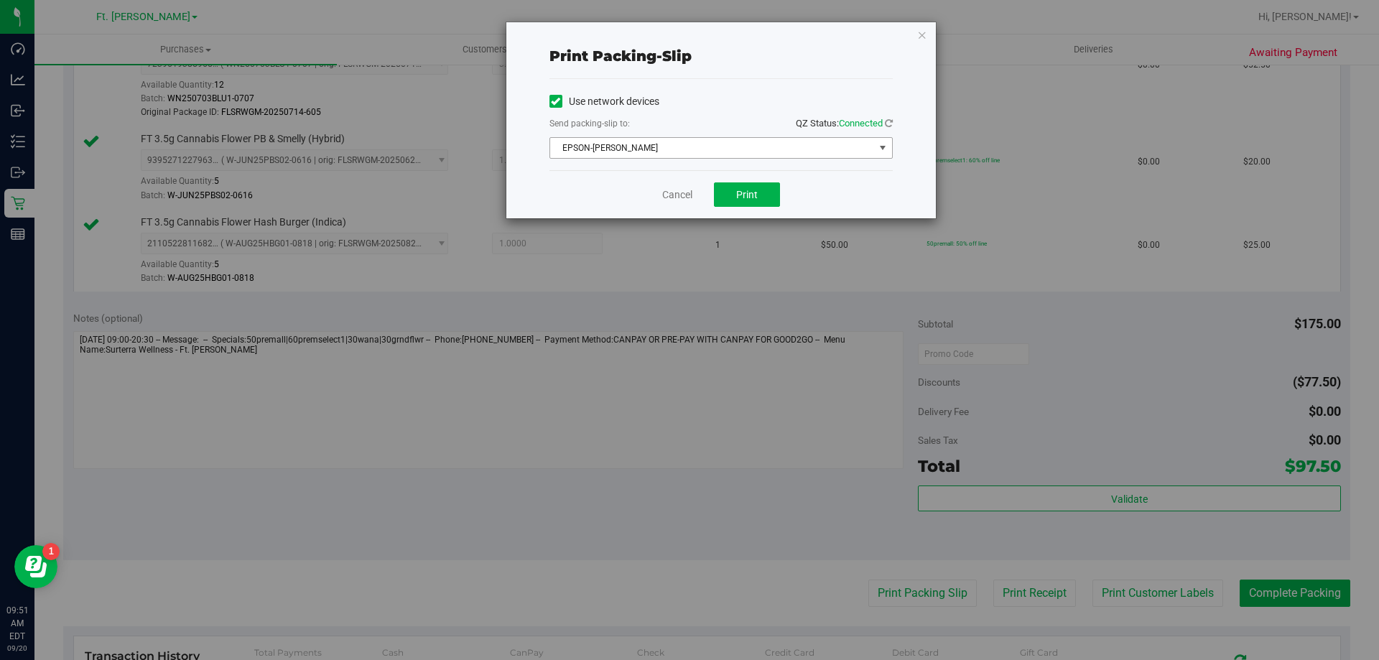
click at [684, 142] on span "EPSON-BEN-KING" at bounding box center [712, 148] width 324 height 20
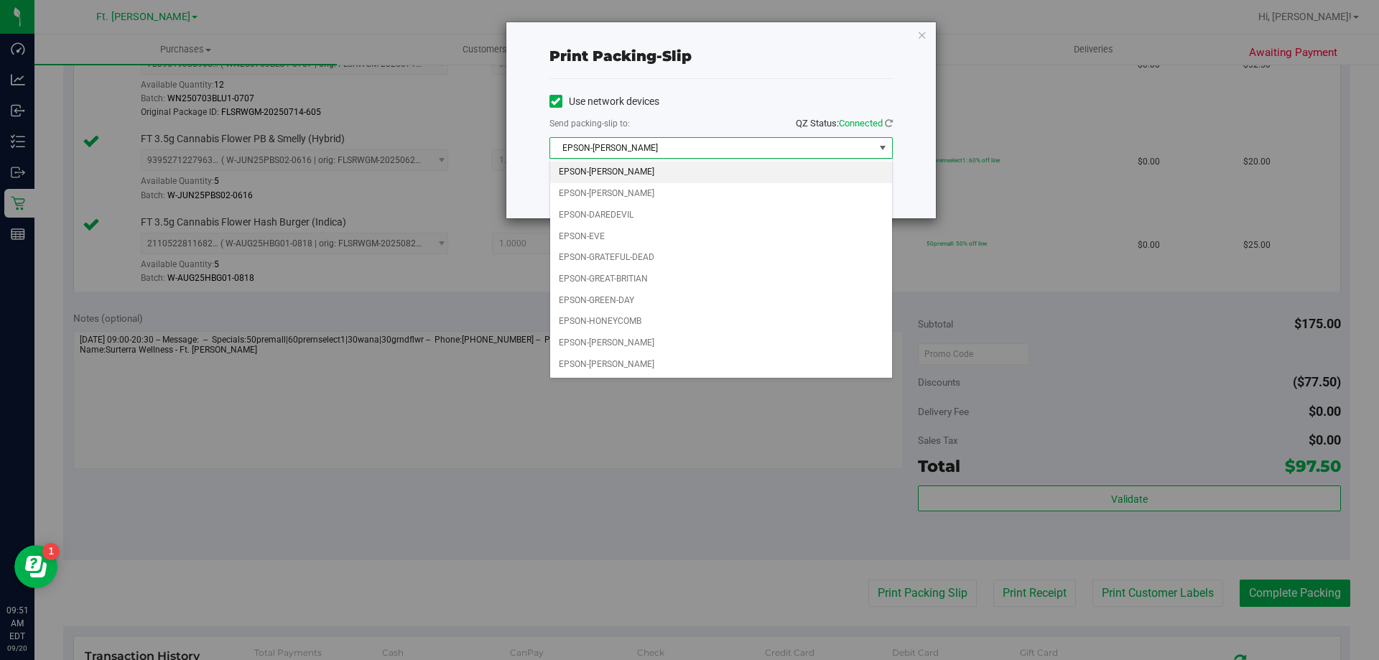
click at [685, 129] on div "Send packing-slip to: QZ Status: Connected" at bounding box center [720, 125] width 343 height 18
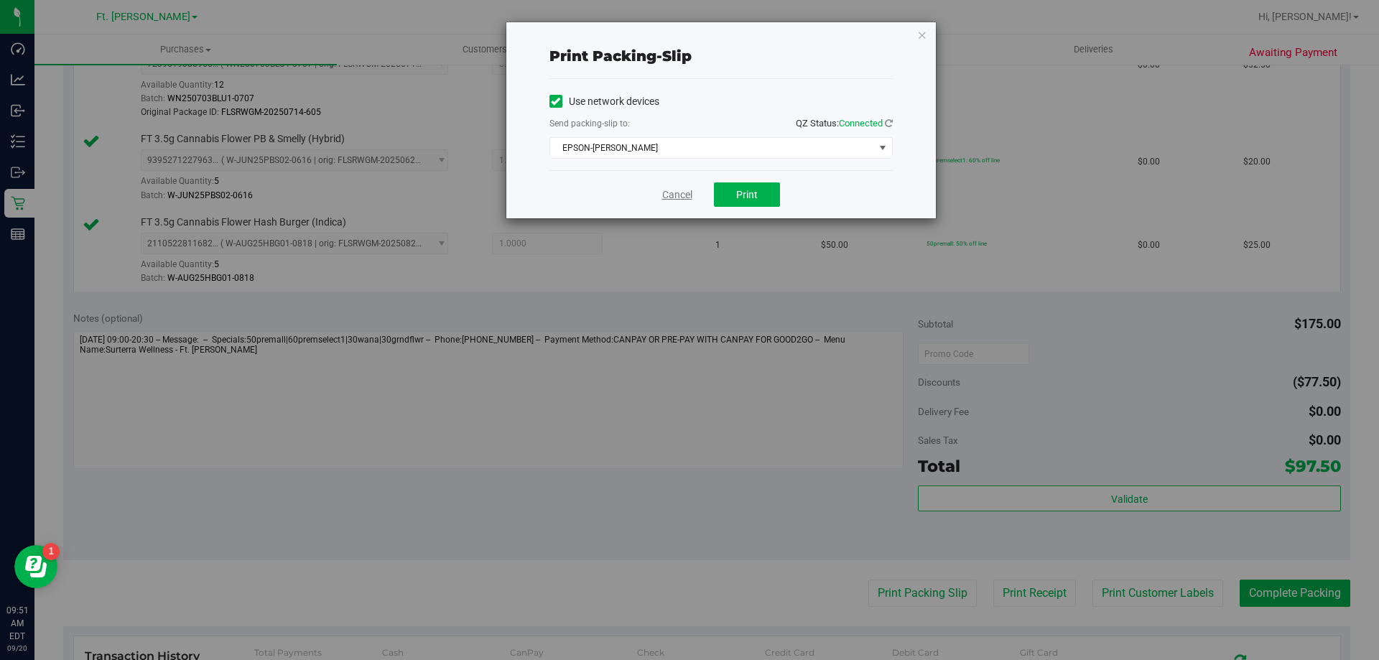
click at [682, 194] on link "Cancel" at bounding box center [677, 194] width 30 height 15
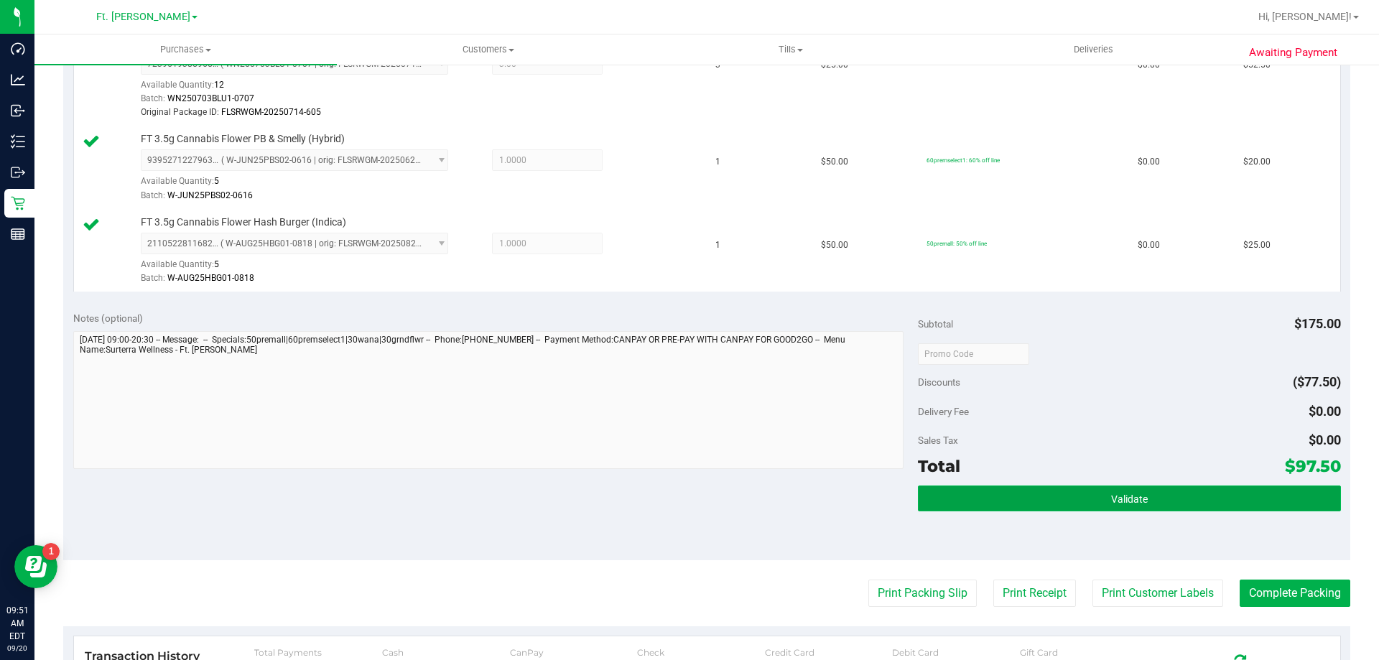
click at [1207, 503] on button "Validate" at bounding box center [1129, 499] width 422 height 26
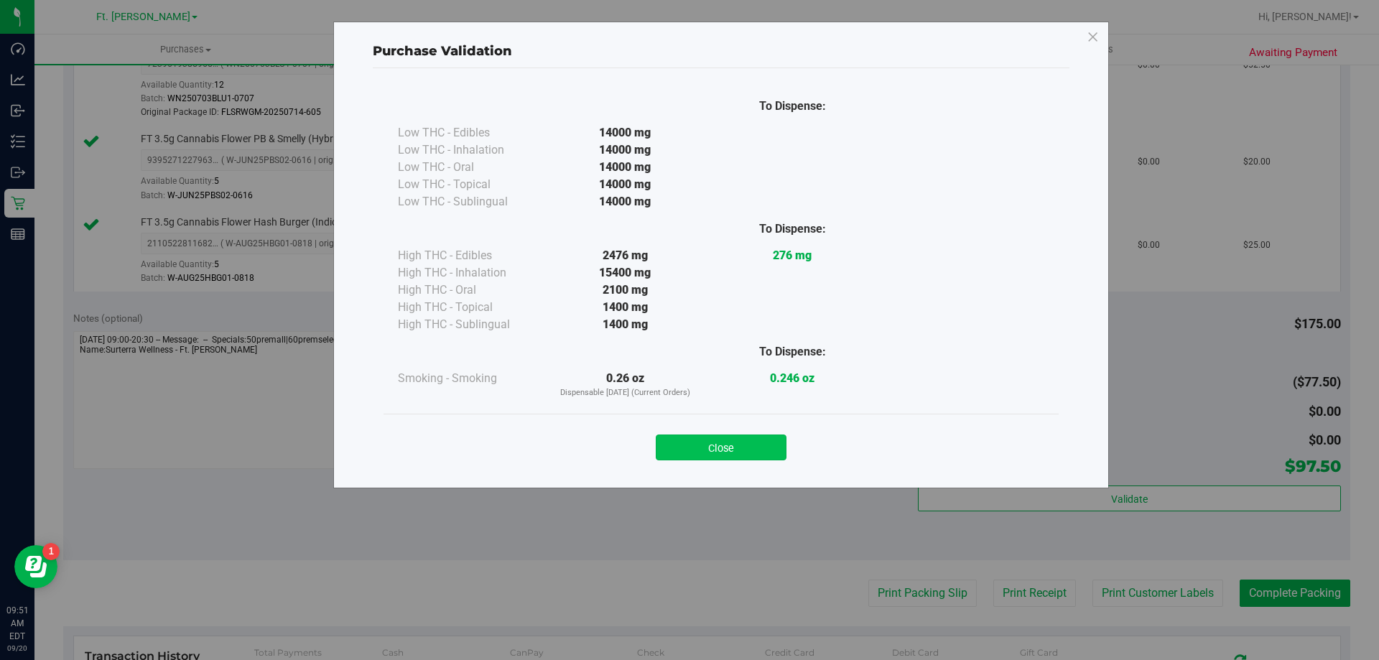
click at [753, 447] on button "Close" at bounding box center [721, 448] width 131 height 26
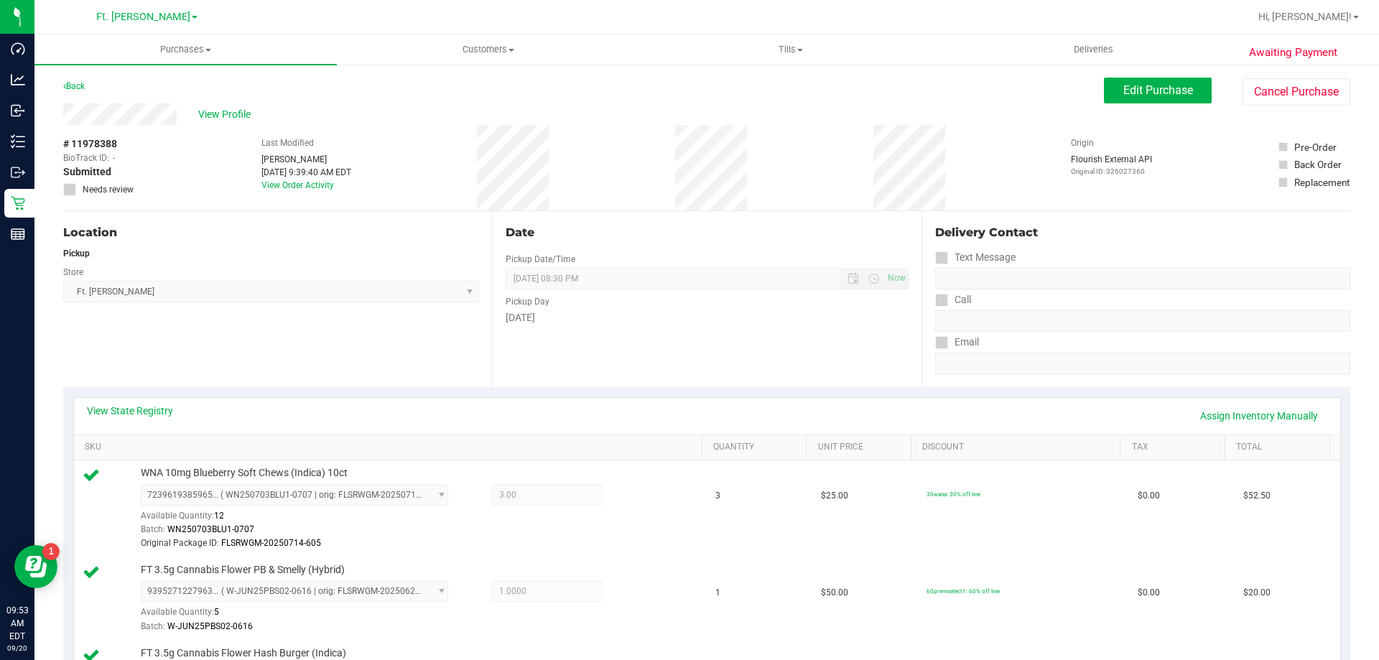
scroll to position [359, 0]
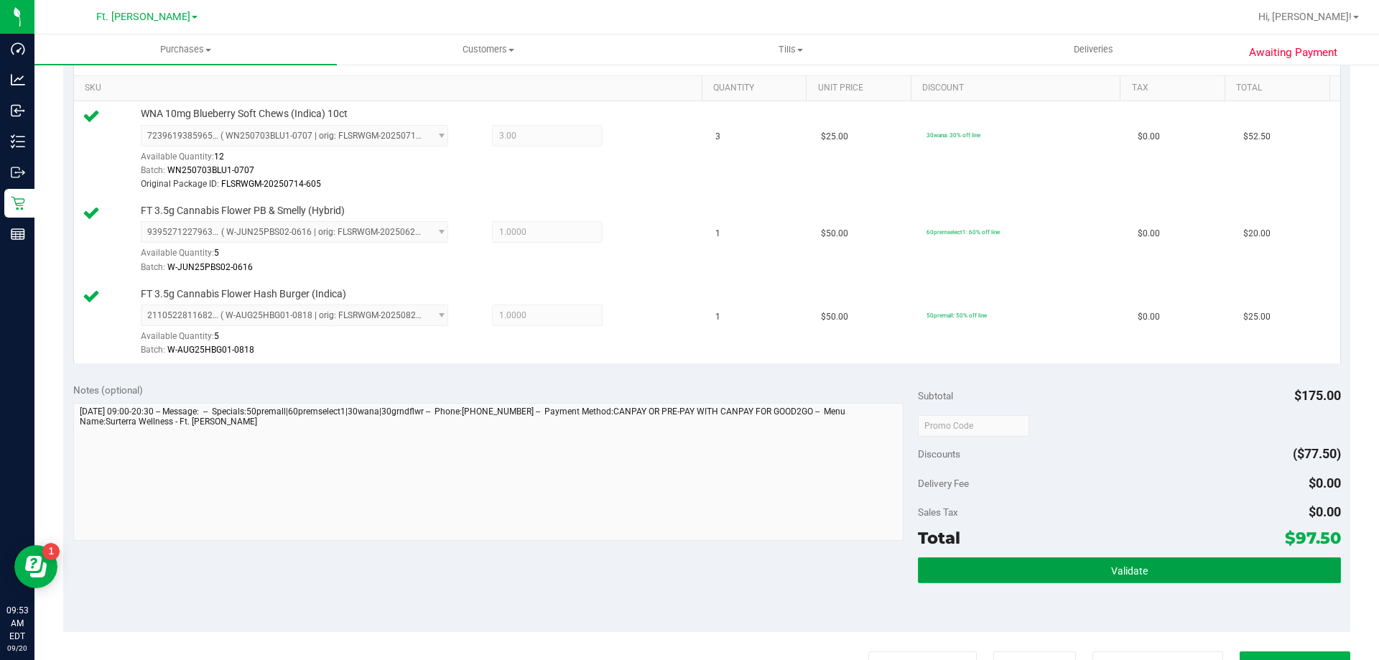
click at [1258, 577] on button "Validate" at bounding box center [1129, 570] width 422 height 26
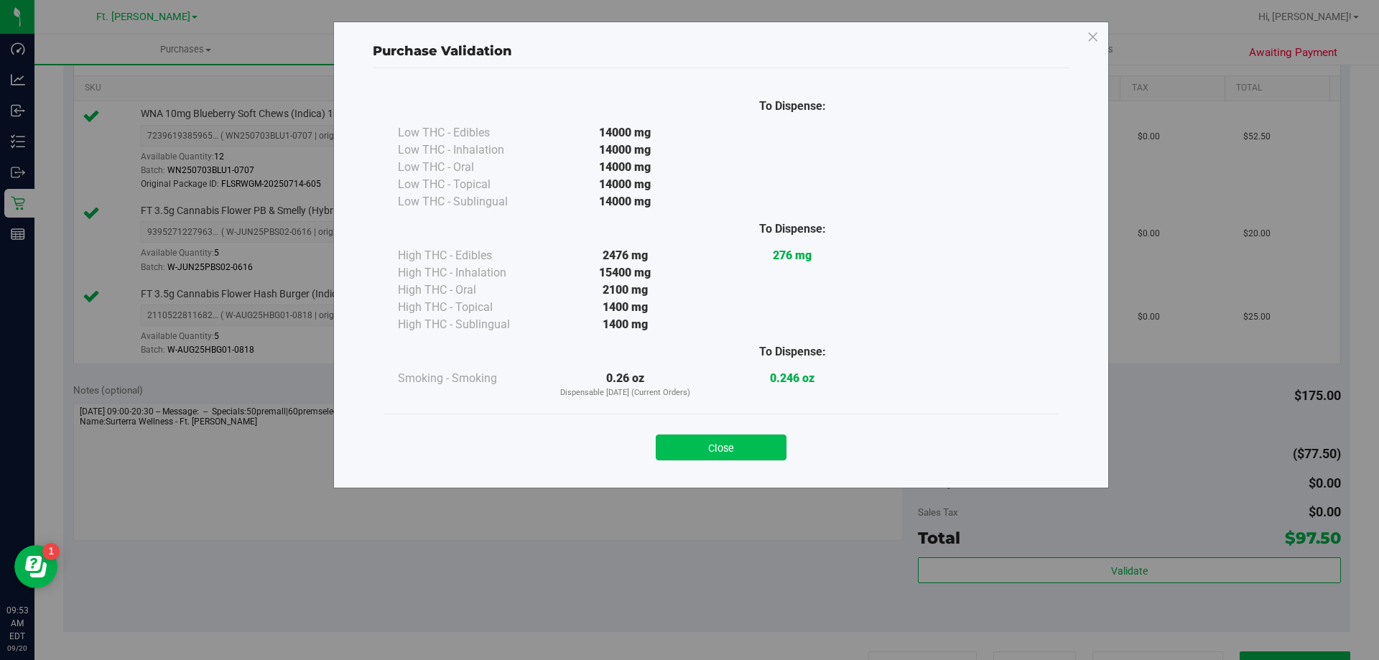
click at [774, 454] on button "Close" at bounding box center [721, 448] width 131 height 26
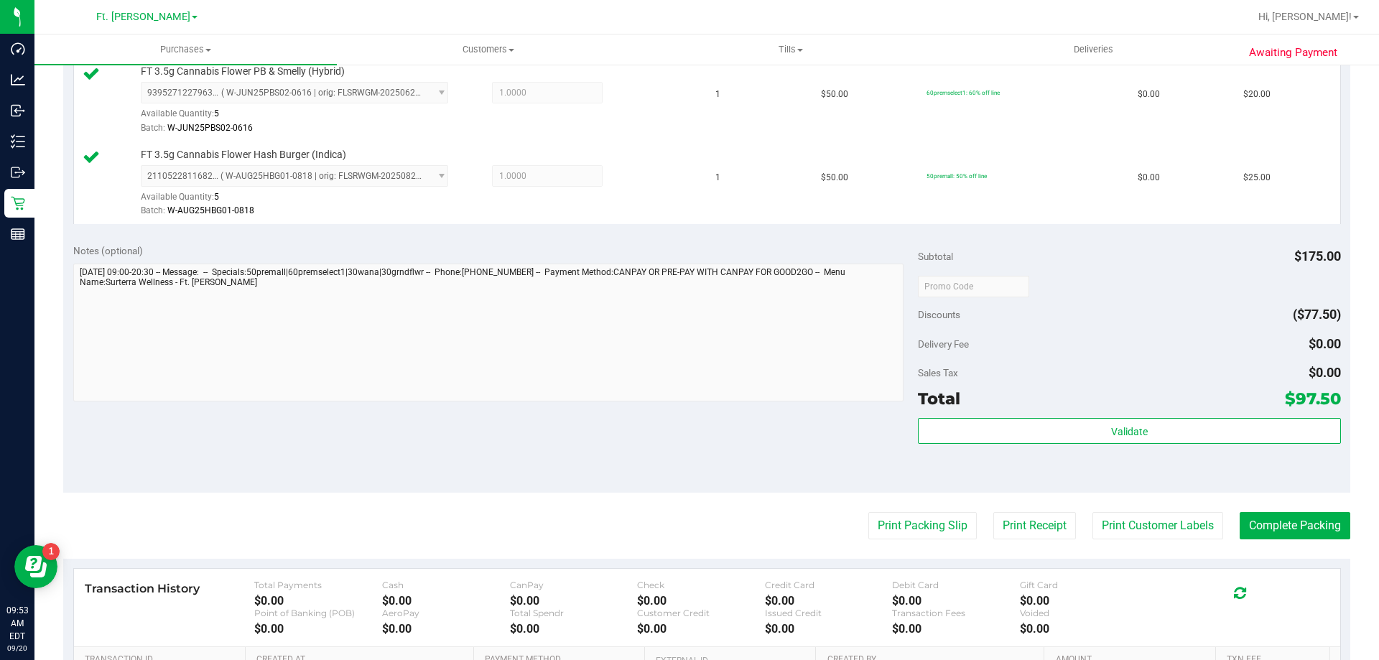
scroll to position [695, 0]
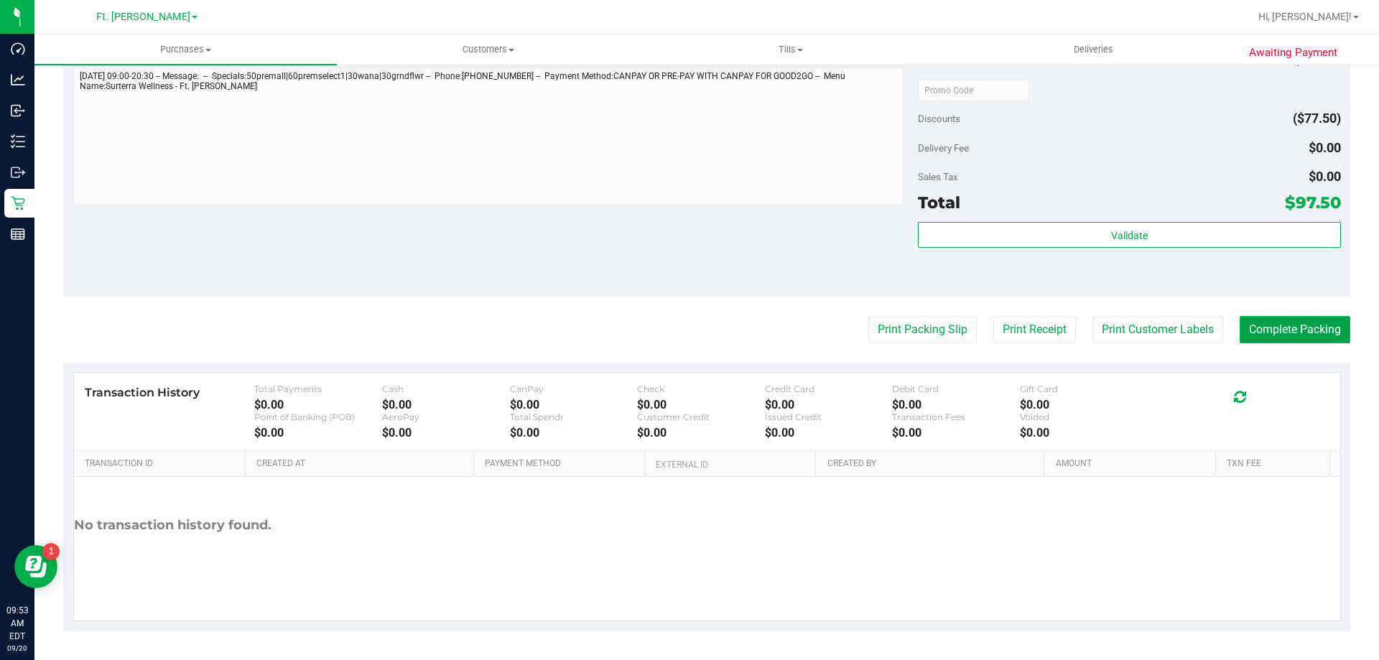
click at [1293, 336] on button "Complete Packing" at bounding box center [1295, 329] width 111 height 27
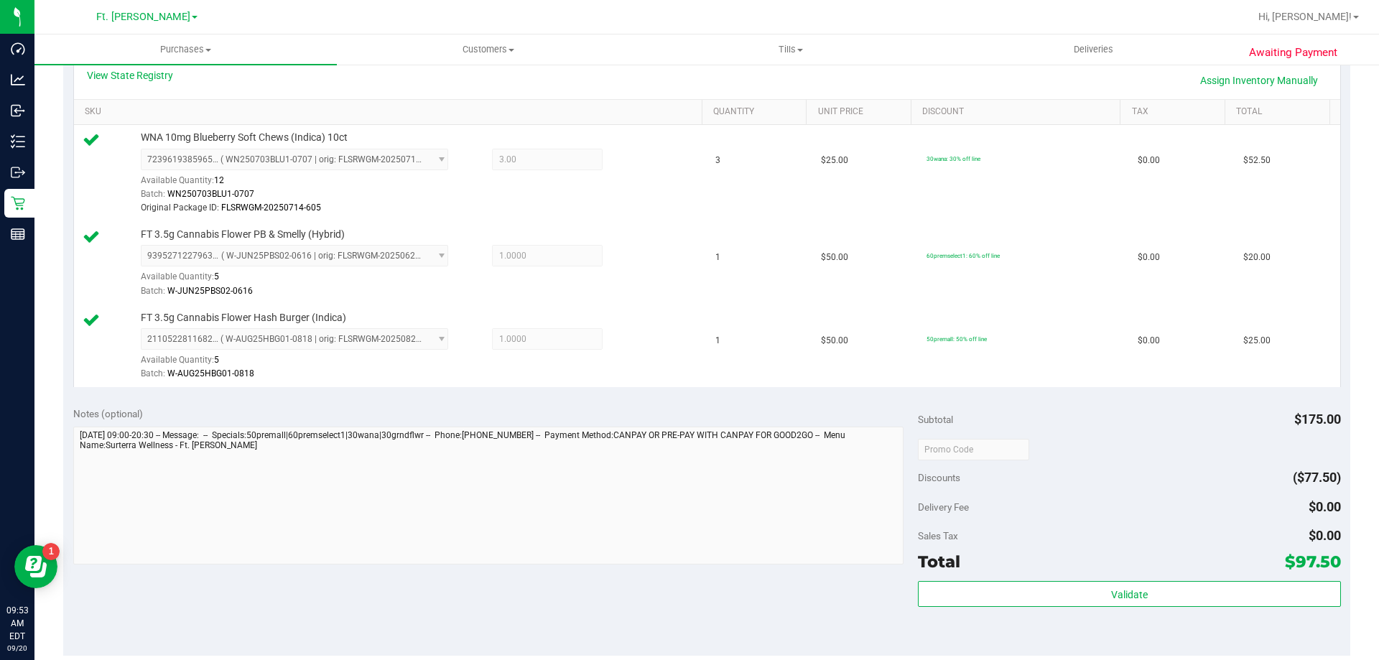
scroll to position [0, 0]
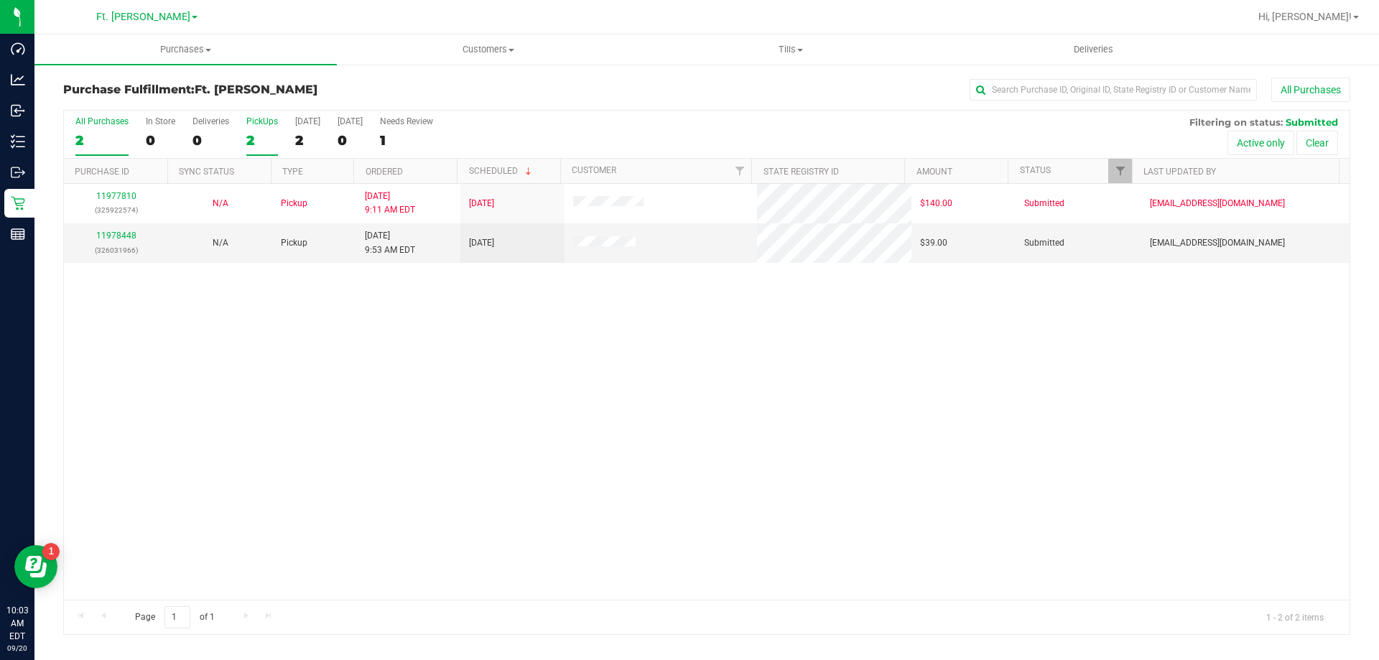
click at [264, 135] on div "2" at bounding box center [262, 140] width 32 height 17
click at [0, 0] on input "PickUps 2" at bounding box center [0, 0] width 0 height 0
click at [131, 238] on link "11978448" at bounding box center [116, 236] width 40 height 10
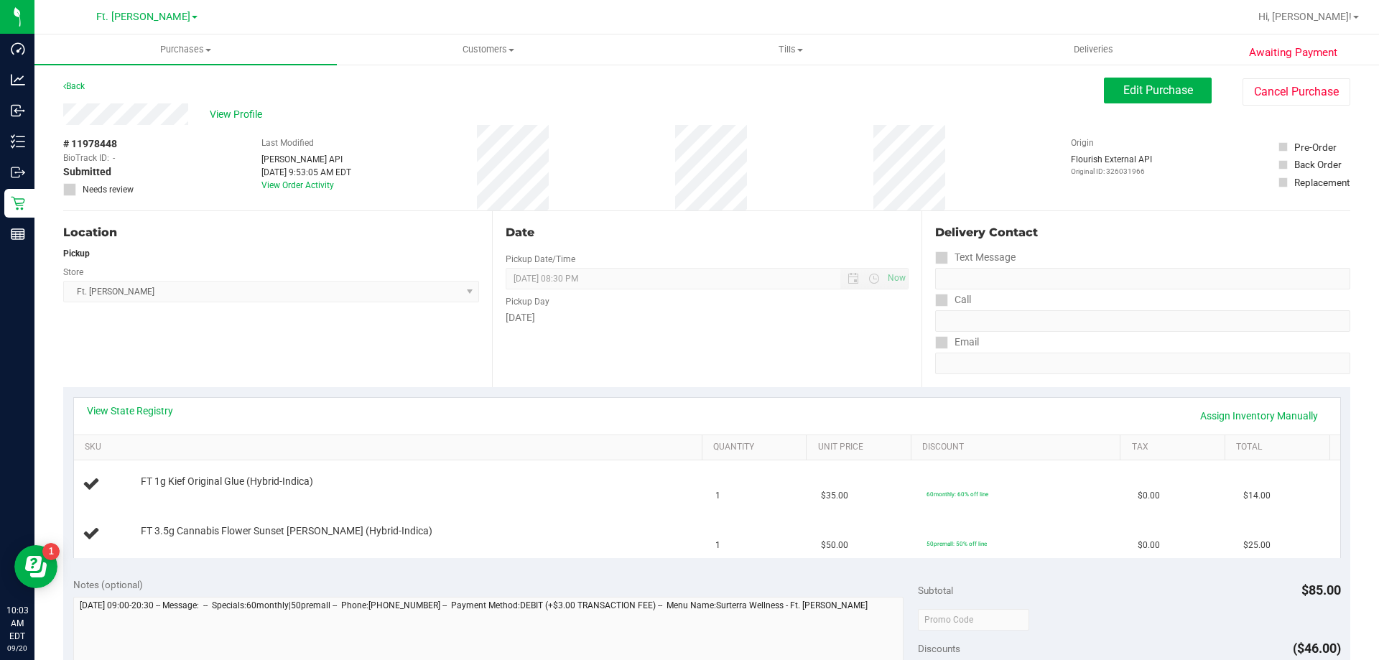
click at [396, 327] on div "Location Pickup Store Ft. Myers WC Select Store Bonita Springs WC Boynton Beach…" at bounding box center [277, 299] width 429 height 176
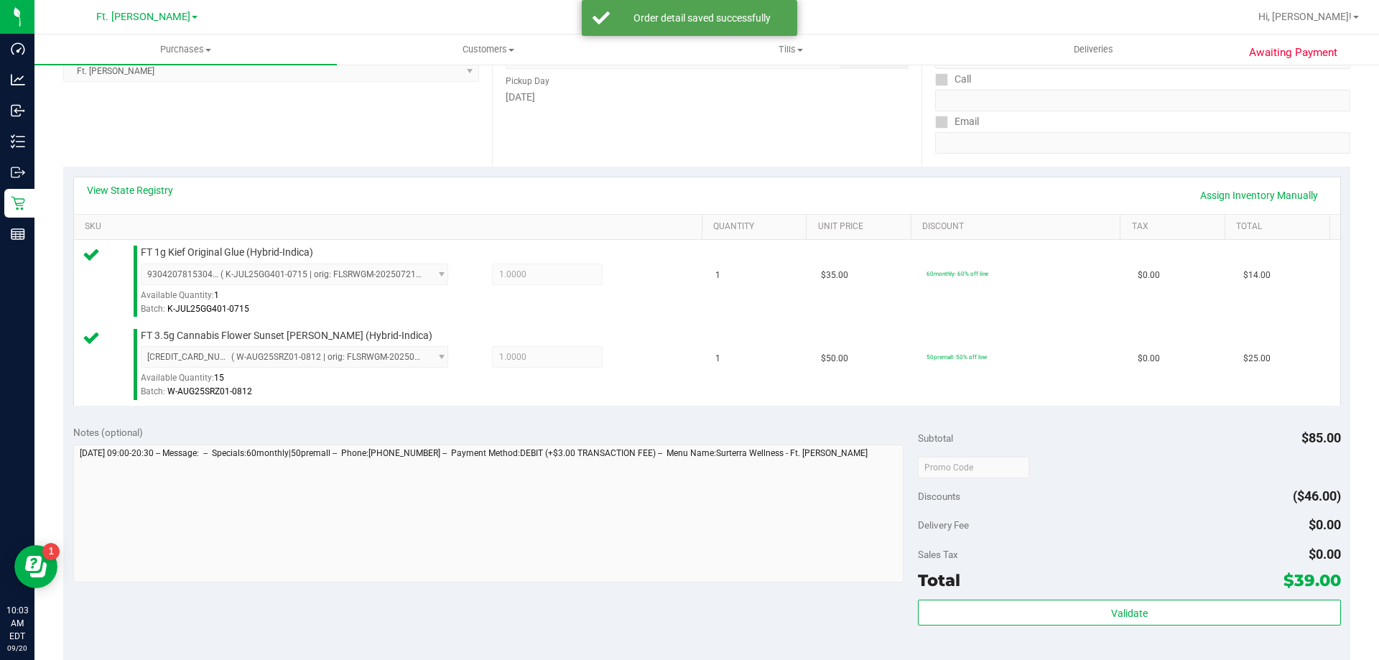
scroll to position [575, 0]
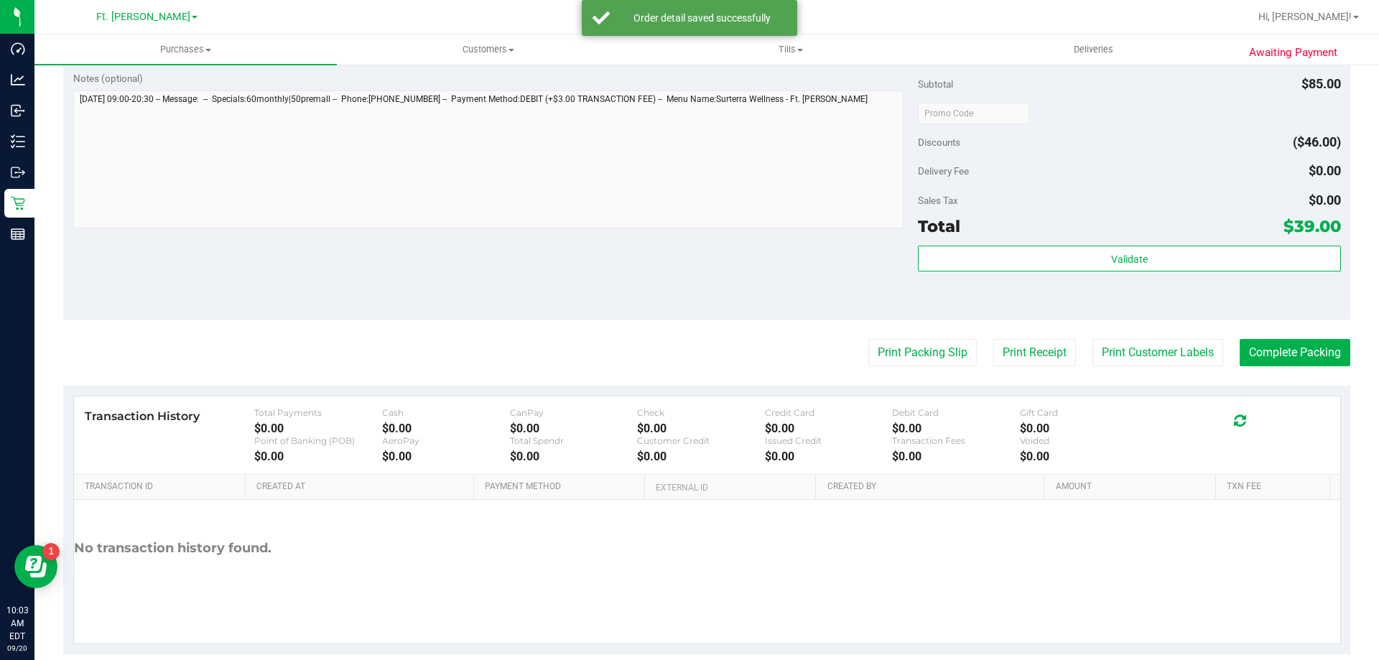
click at [931, 272] on div "Validate" at bounding box center [1129, 278] width 422 height 65
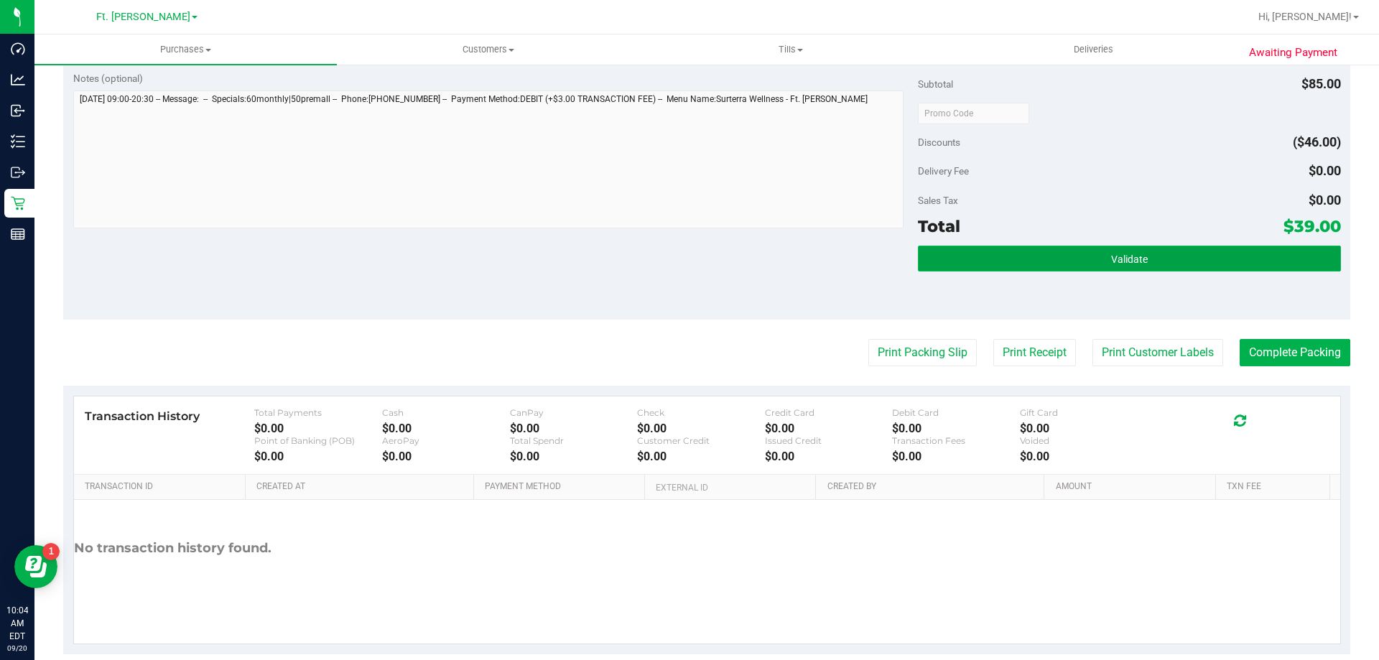
click at [940, 254] on button "Validate" at bounding box center [1129, 259] width 422 height 26
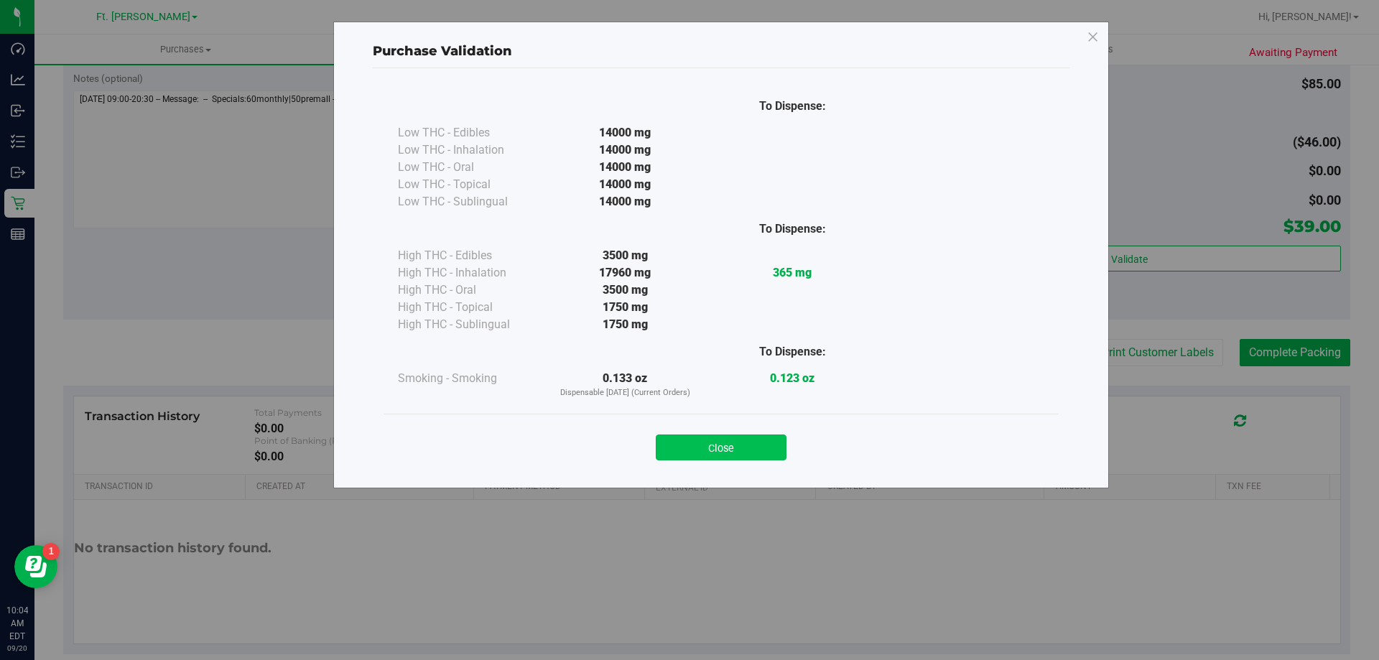
click at [687, 443] on button "Close" at bounding box center [721, 448] width 131 height 26
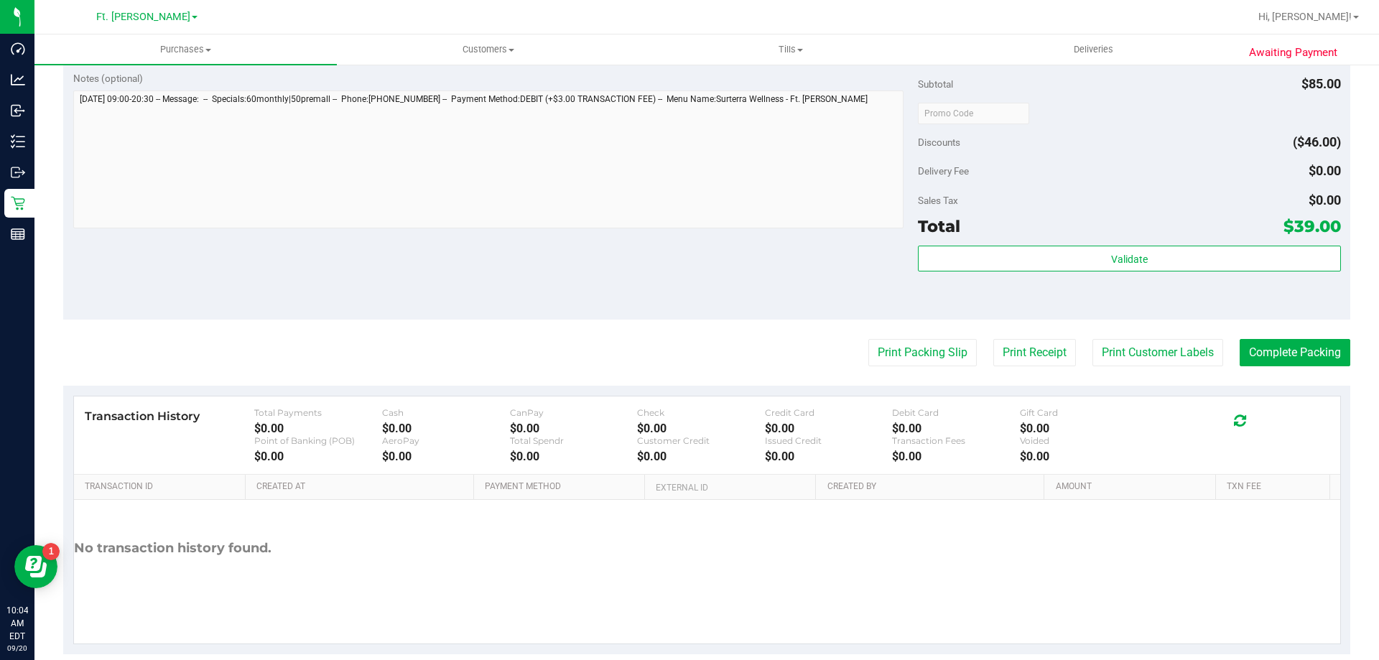
click at [890, 330] on purchase-details "Back Edit Purchase Cancel Purchase View Profile # 11978448 BioTrack ID: - Submi…" at bounding box center [706, 78] width 1287 height 1151
click at [891, 338] on purchase-details "Back Edit Purchase Cancel Purchase View Profile # 11978448 BioTrack ID: - Submi…" at bounding box center [706, 78] width 1287 height 1151
click at [884, 332] on purchase-details "Back Edit Purchase Cancel Purchase View Profile # 11978448 BioTrack ID: - Submi…" at bounding box center [706, 78] width 1287 height 1151
click at [891, 348] on button "Print Packing Slip" at bounding box center [922, 352] width 108 height 27
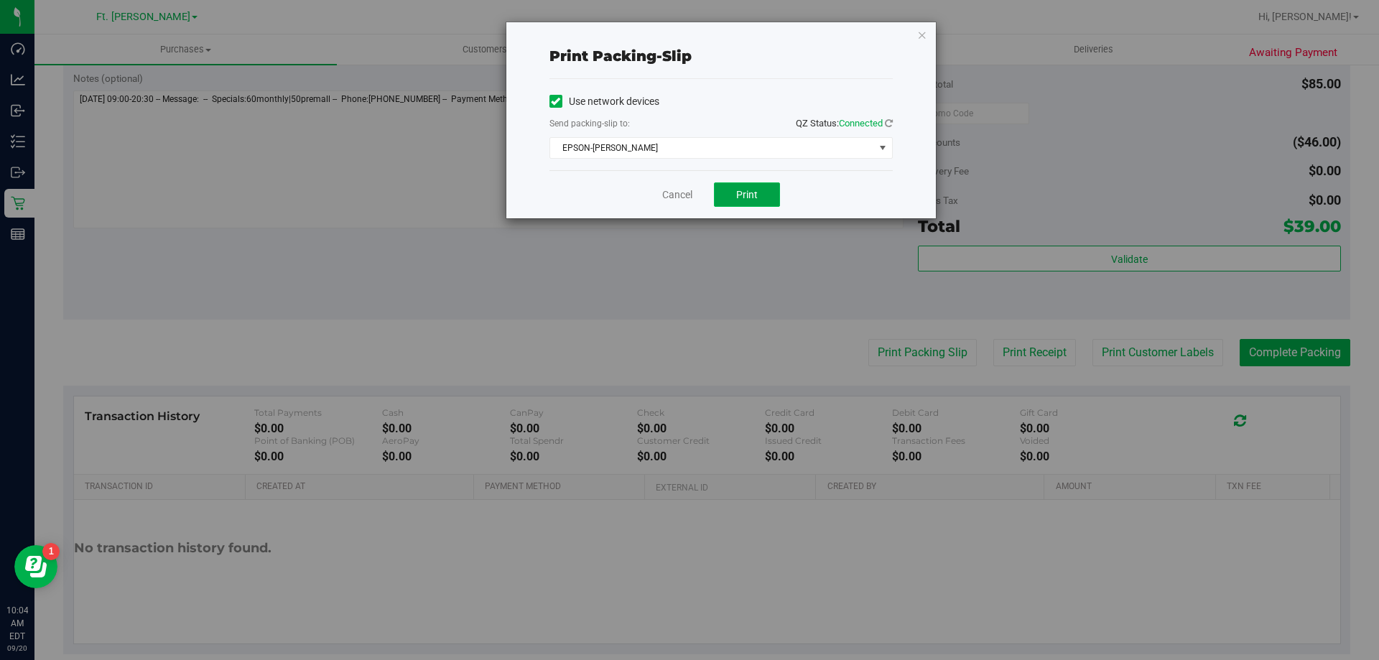
click at [754, 195] on span "Print" at bounding box center [747, 194] width 22 height 11
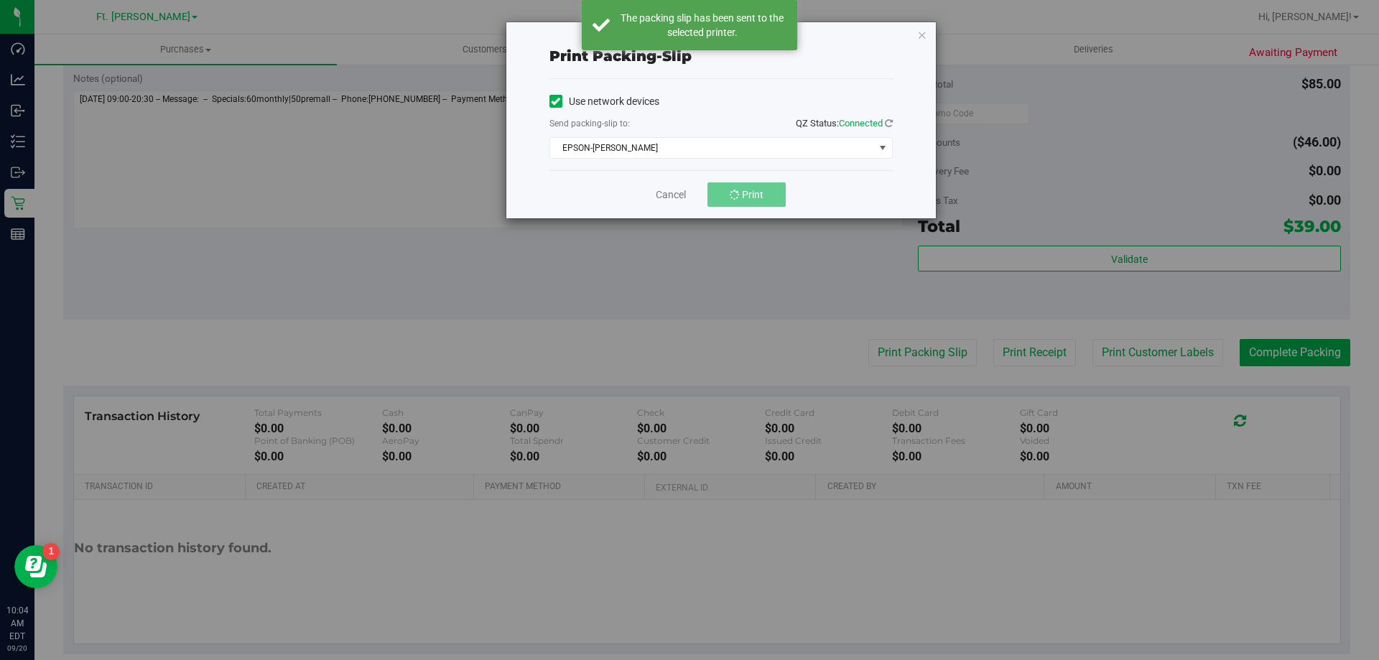
click at [674, 161] on div "Use network devices Send packing-slip to: QZ Status: Connected EPSON-BEN-KING C…" at bounding box center [720, 124] width 343 height 91
click at [675, 140] on span "EPSON-BEN-KING" at bounding box center [712, 148] width 324 height 20
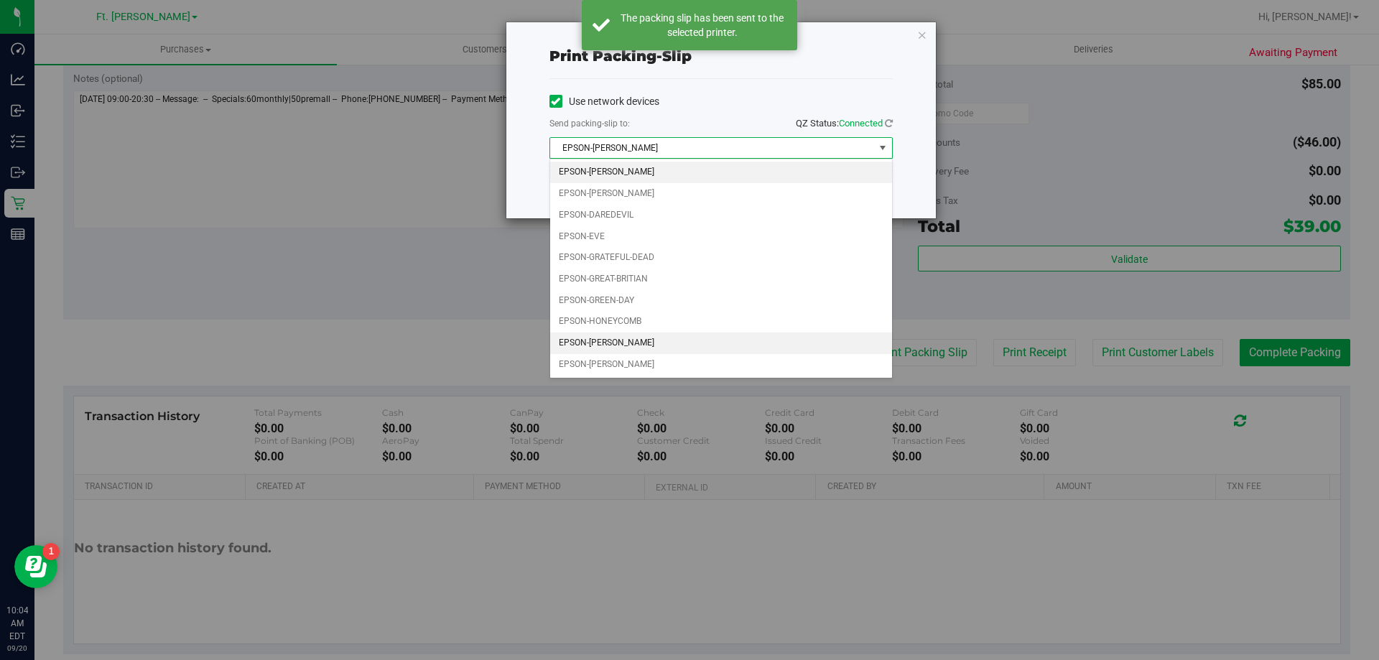
click at [618, 352] on li "EPSON-KATE-RYAN" at bounding box center [721, 344] width 342 height 22
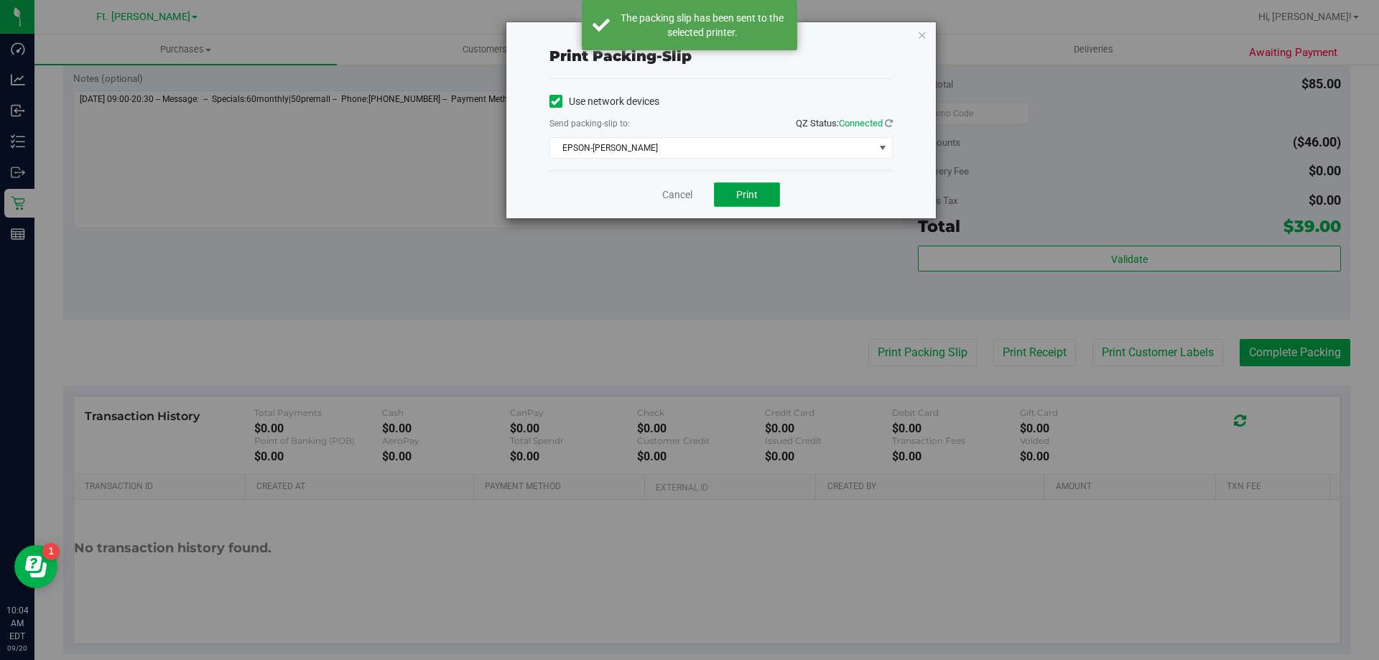
click at [740, 203] on button "Print" at bounding box center [747, 194] width 66 height 24
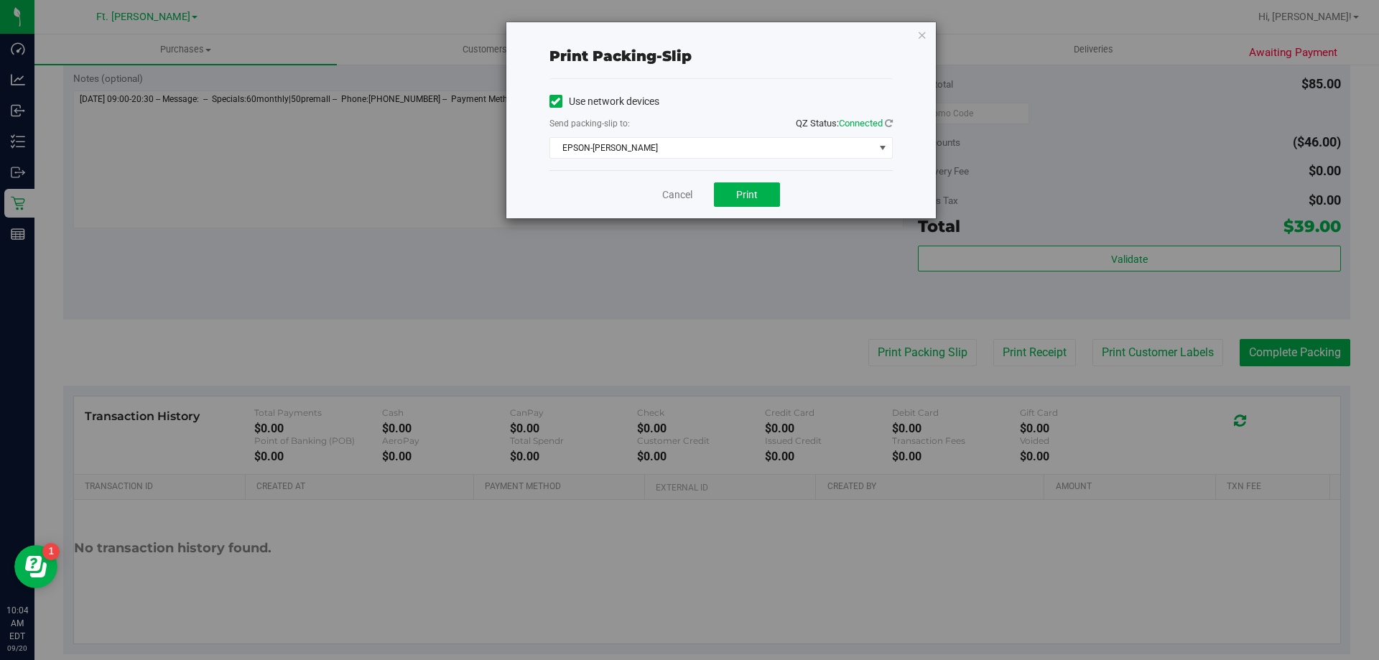
click at [781, 191] on div "Cancel Print" at bounding box center [720, 194] width 343 height 48
click at [778, 192] on button "Print" at bounding box center [747, 194] width 66 height 24
click at [760, 194] on button "Print" at bounding box center [747, 194] width 66 height 24
click at [689, 196] on link "Cancel" at bounding box center [677, 194] width 30 height 15
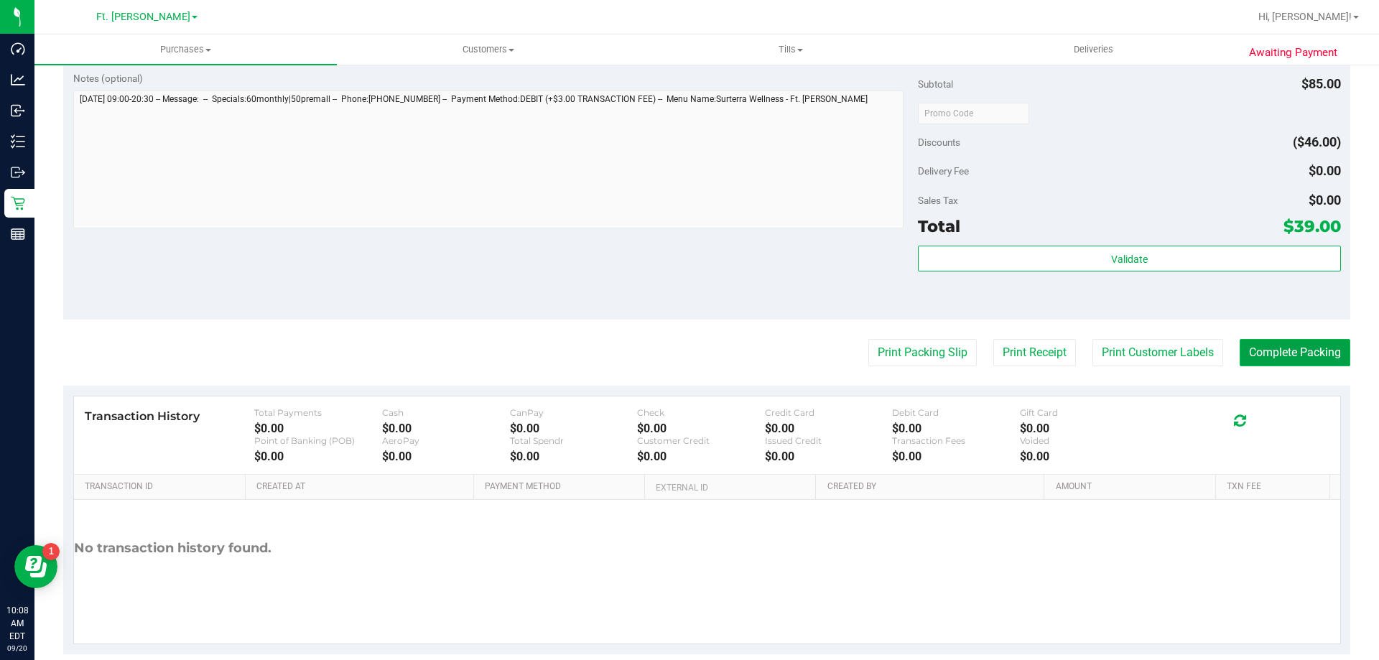
click at [1302, 363] on button "Complete Packing" at bounding box center [1295, 352] width 111 height 27
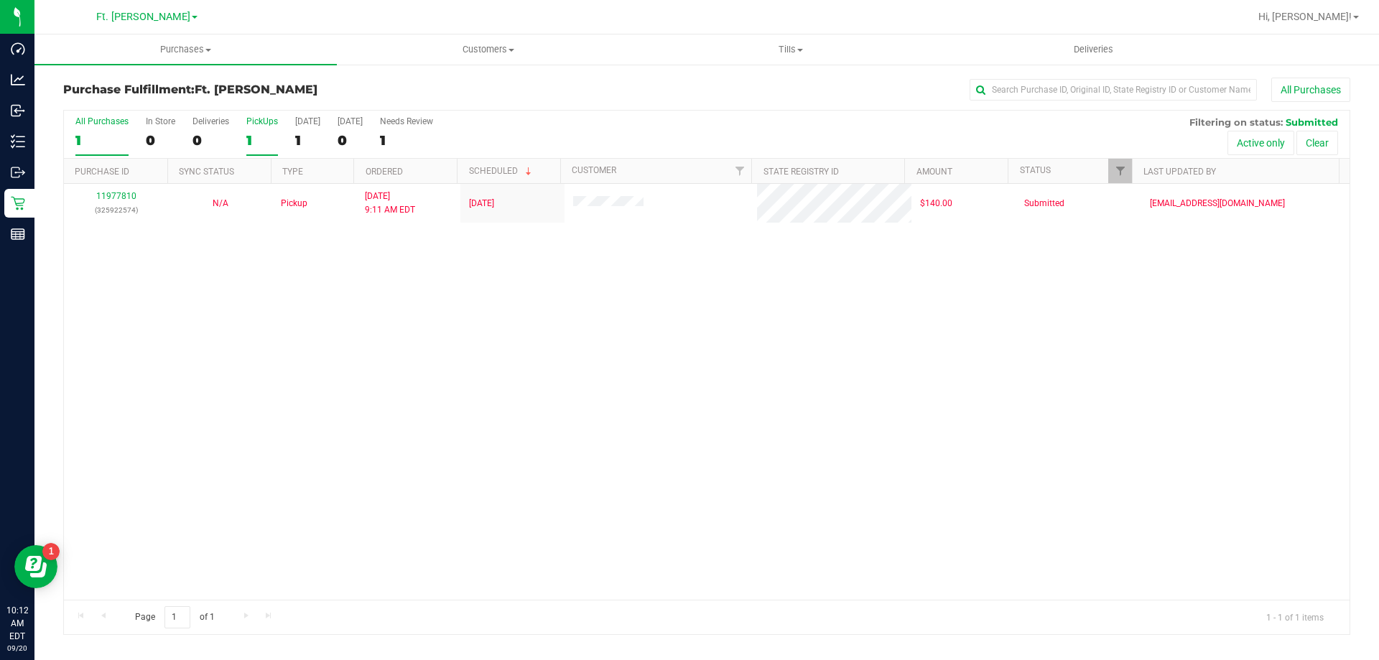
click at [256, 134] on div "1" at bounding box center [262, 140] width 32 height 17
click at [0, 0] on input "PickUps 1" at bounding box center [0, 0] width 0 height 0
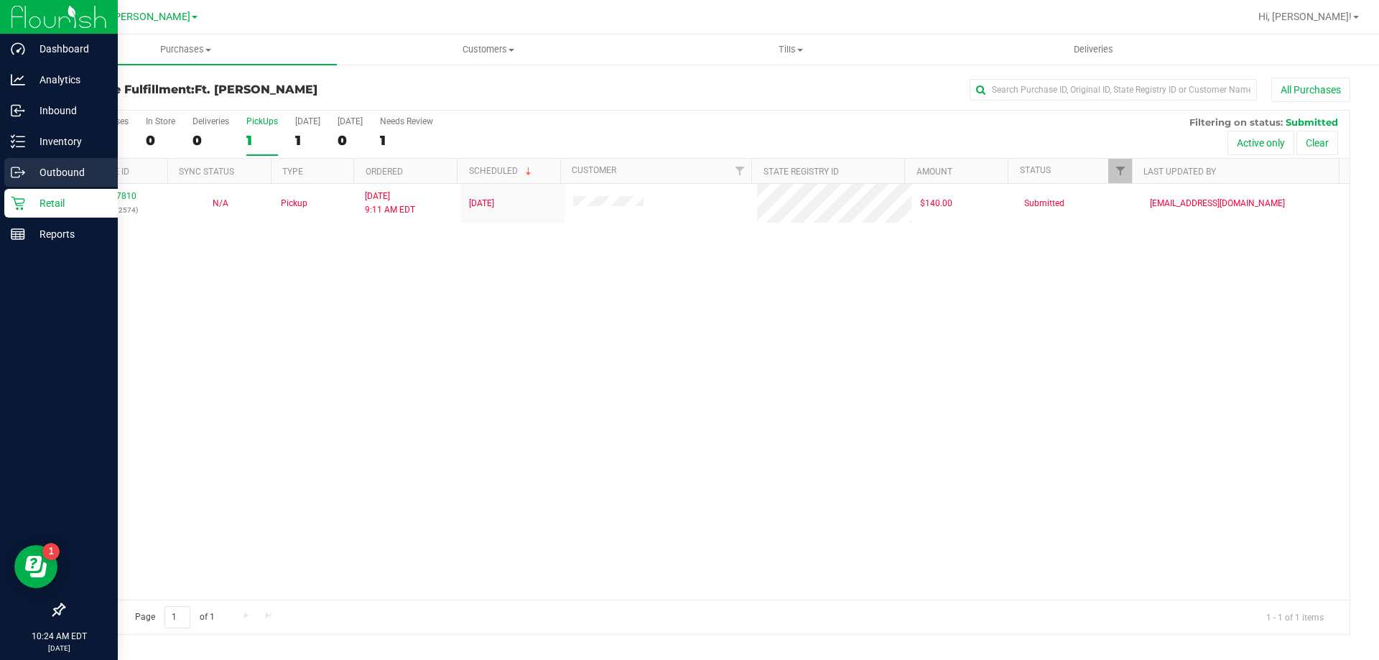
click at [41, 172] on p "Outbound" at bounding box center [68, 172] width 86 height 17
click at [44, 195] on p "Retail" at bounding box center [68, 203] width 86 height 17
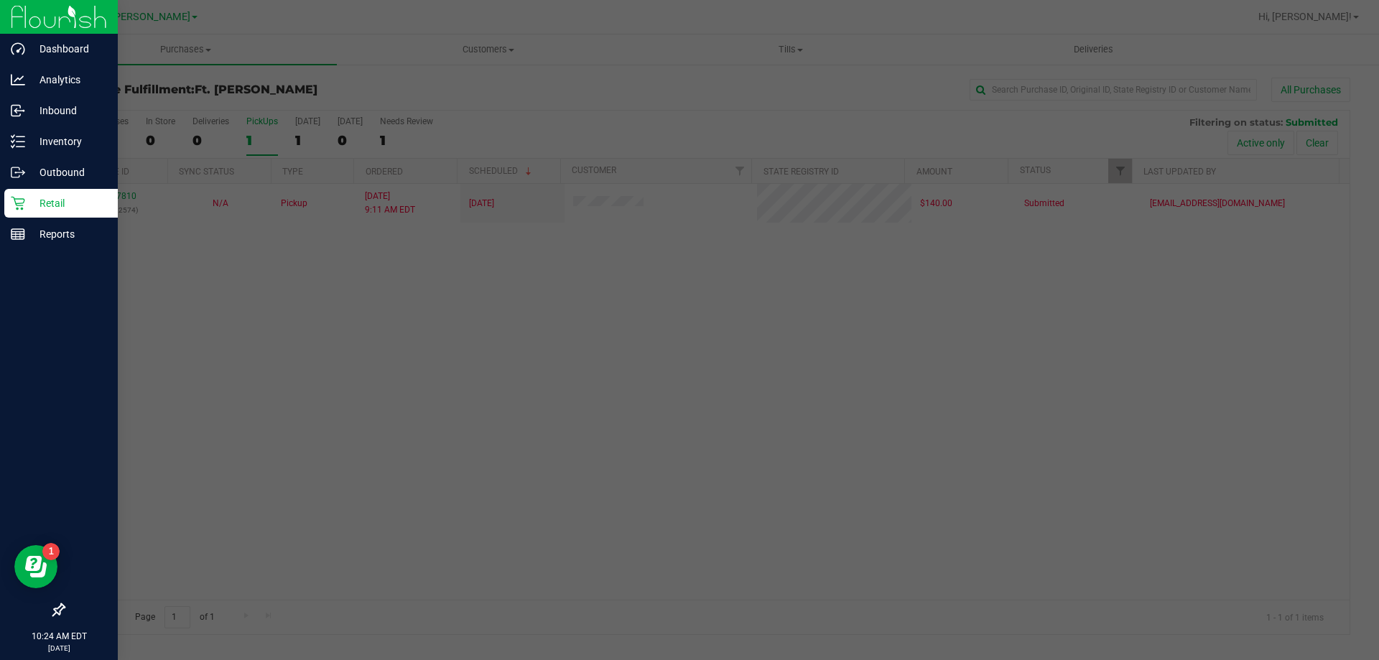
click at [44, 195] on p "Retail" at bounding box center [68, 203] width 86 height 17
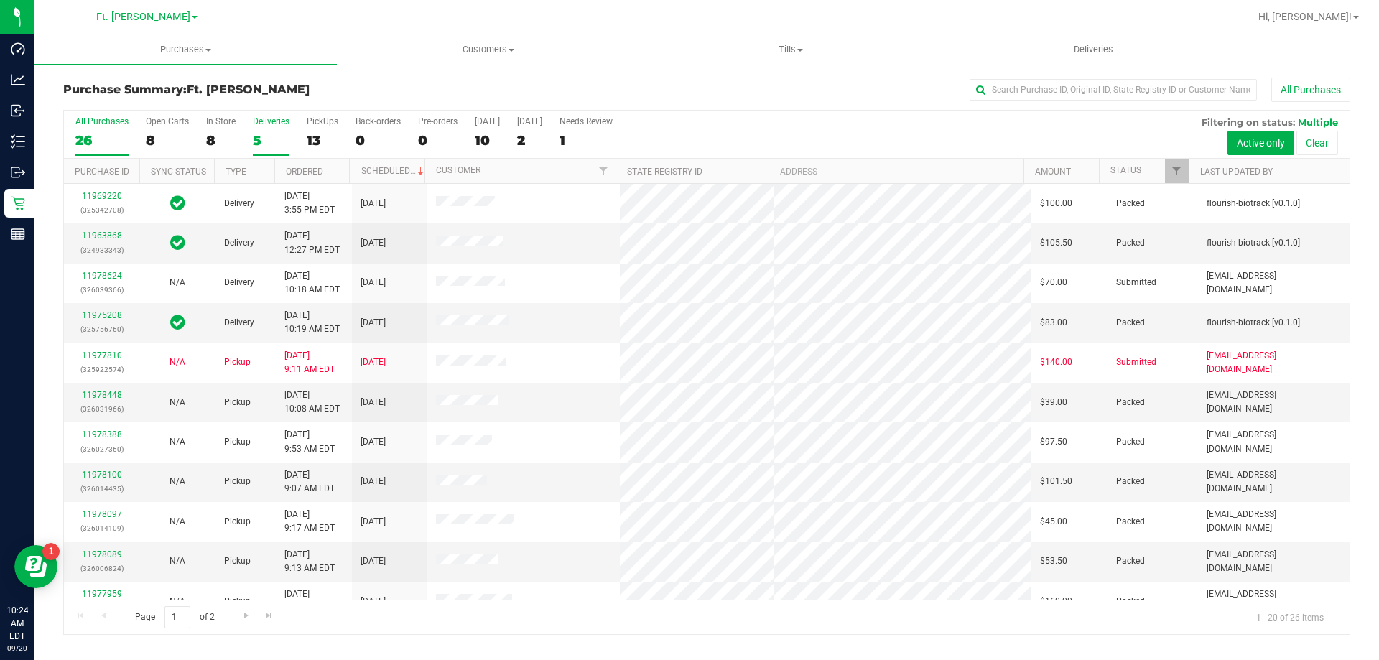
click at [264, 134] on div "5" at bounding box center [271, 140] width 37 height 17
click at [0, 0] on input "Deliveries 5" at bounding box center [0, 0] width 0 height 0
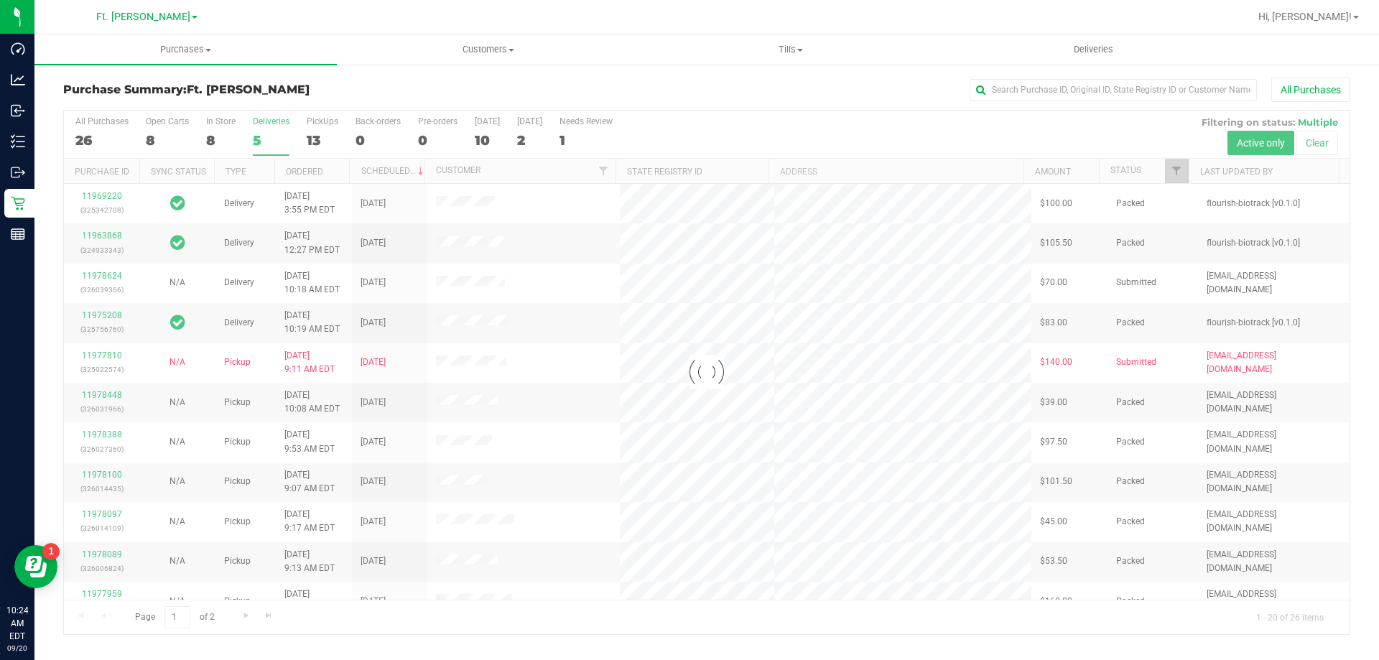
click at [315, 71] on div "Purchase Summary: Ft. Myers WC All Purchases Loading... All Purchases 26 Open C…" at bounding box center [706, 356] width 1344 height 586
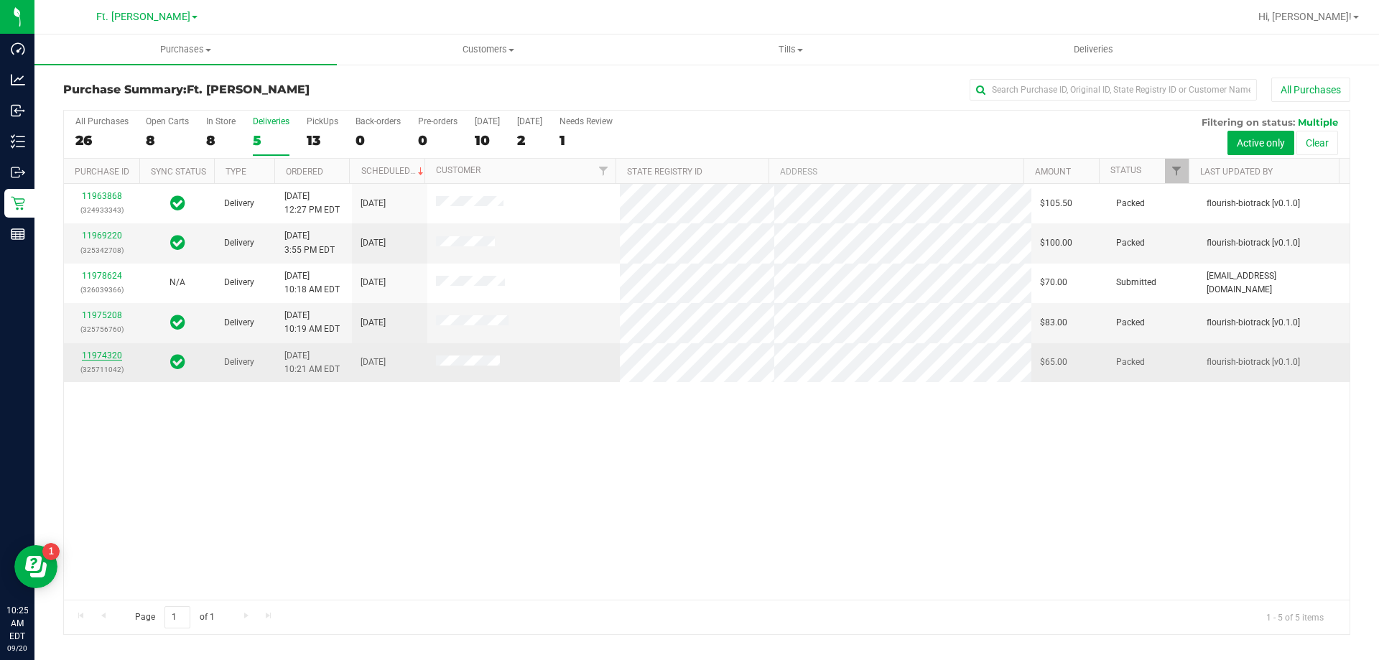
click at [108, 352] on link "11974320" at bounding box center [102, 355] width 40 height 10
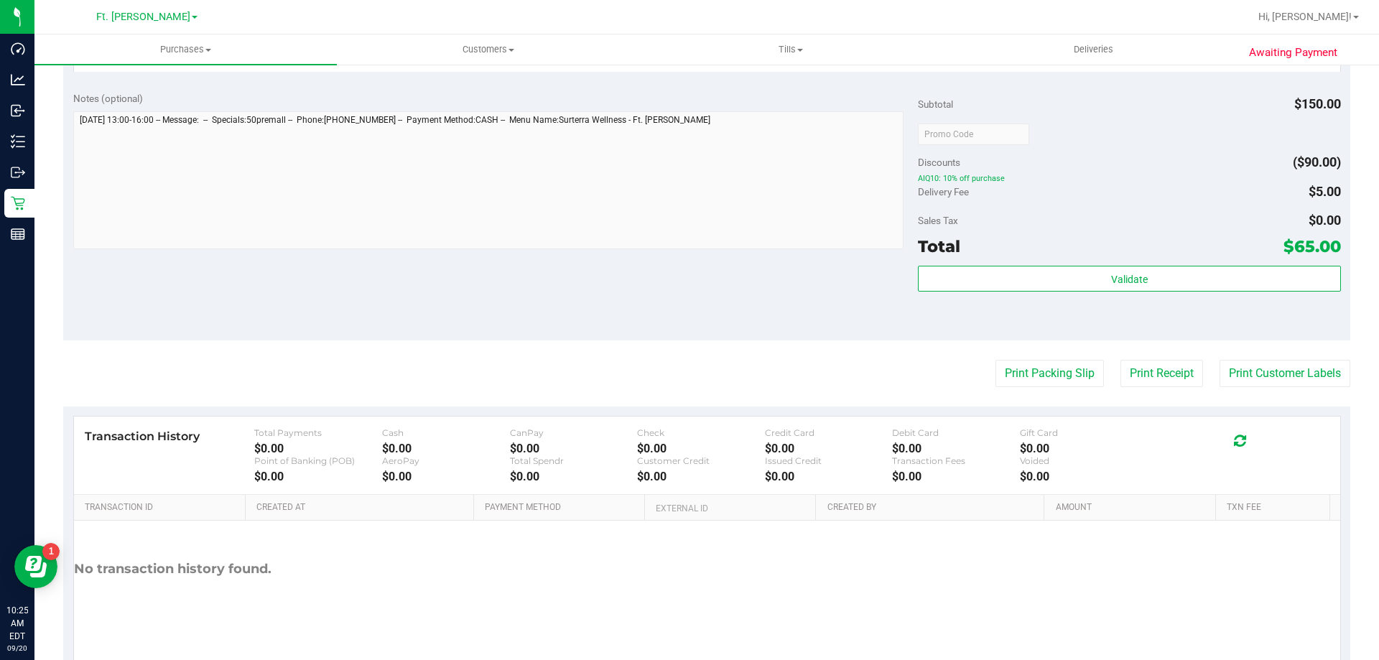
scroll to position [509, 0]
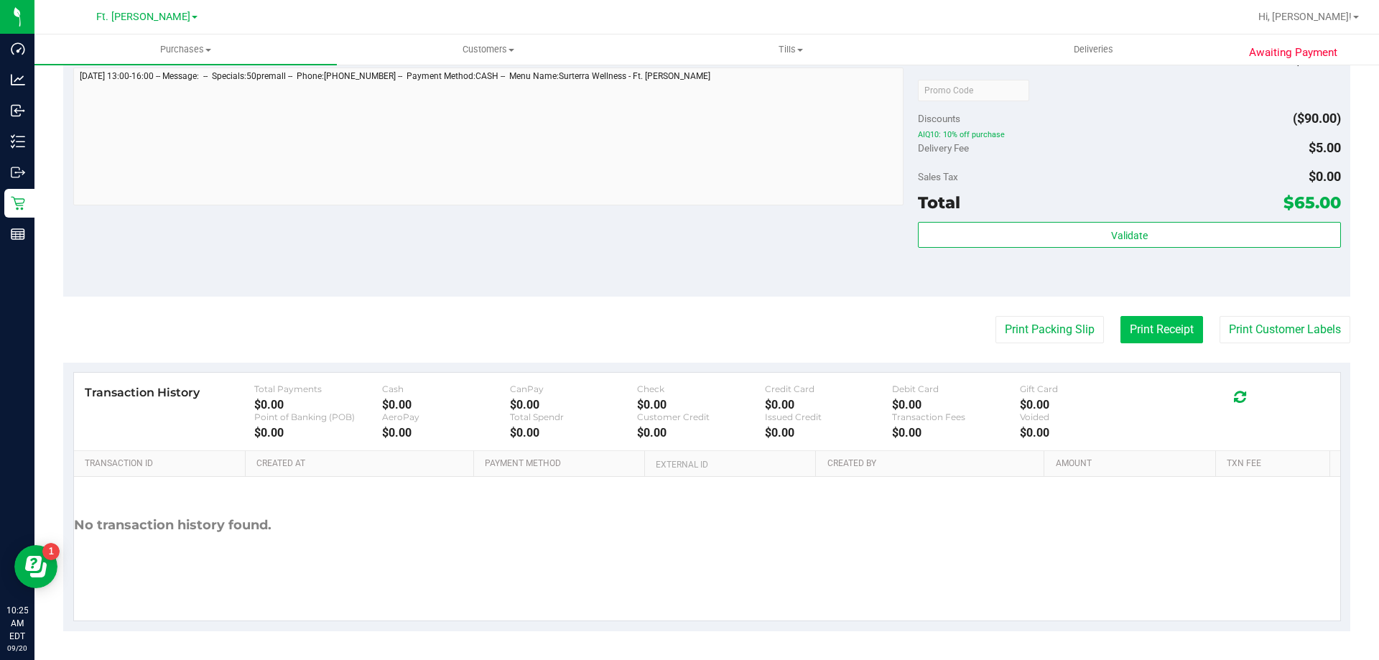
click at [1133, 327] on button "Print Receipt" at bounding box center [1161, 329] width 83 height 27
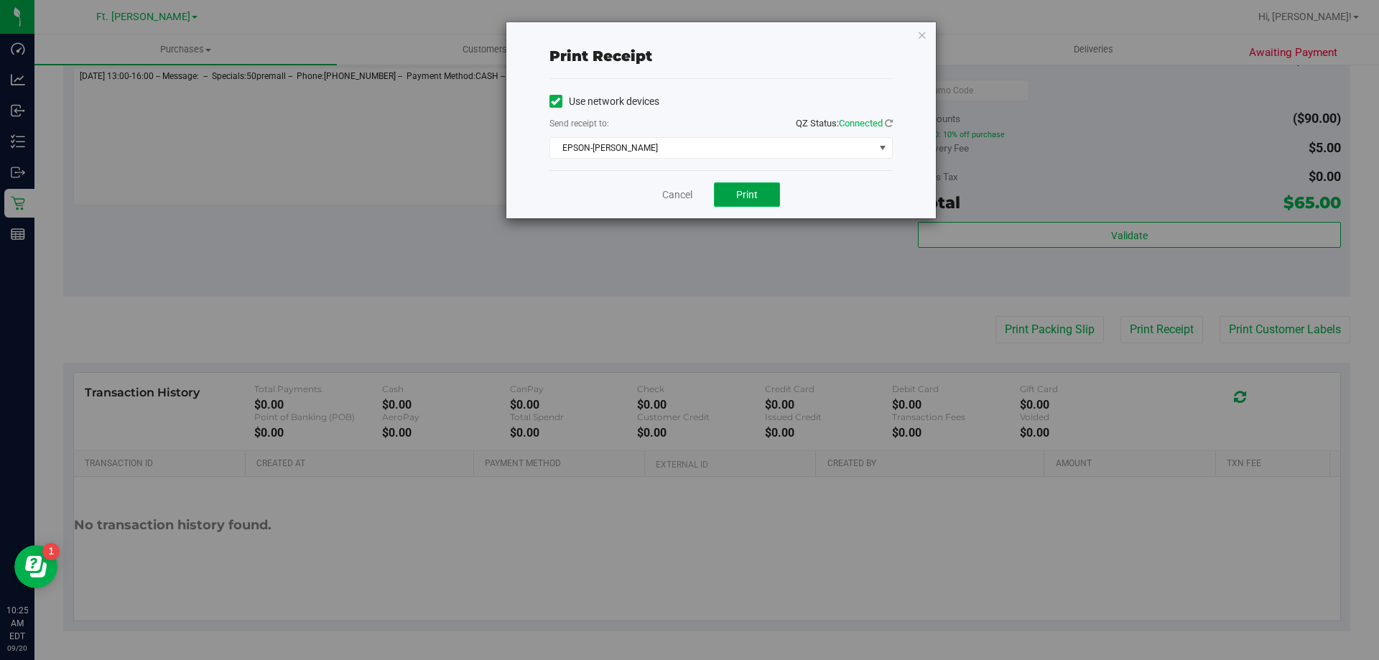
click at [746, 200] on button "Print" at bounding box center [747, 194] width 66 height 24
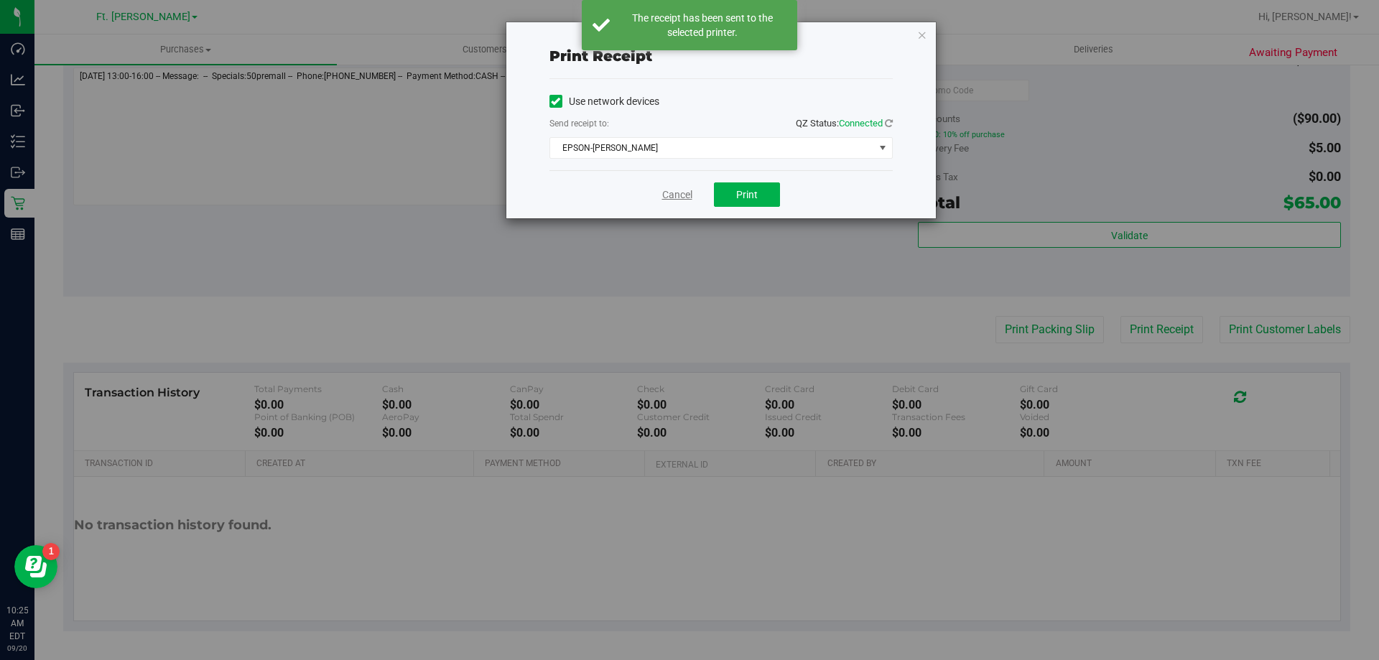
click at [684, 197] on link "Cancel" at bounding box center [677, 194] width 30 height 15
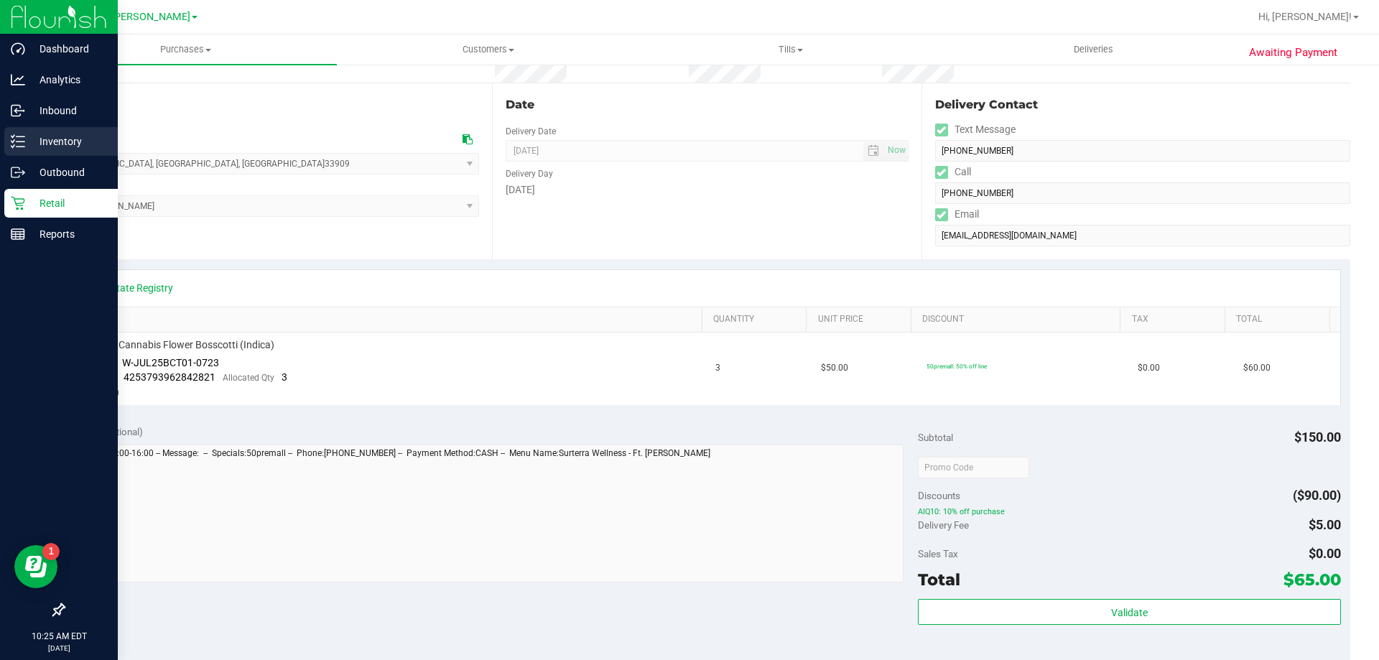
scroll to position [0, 0]
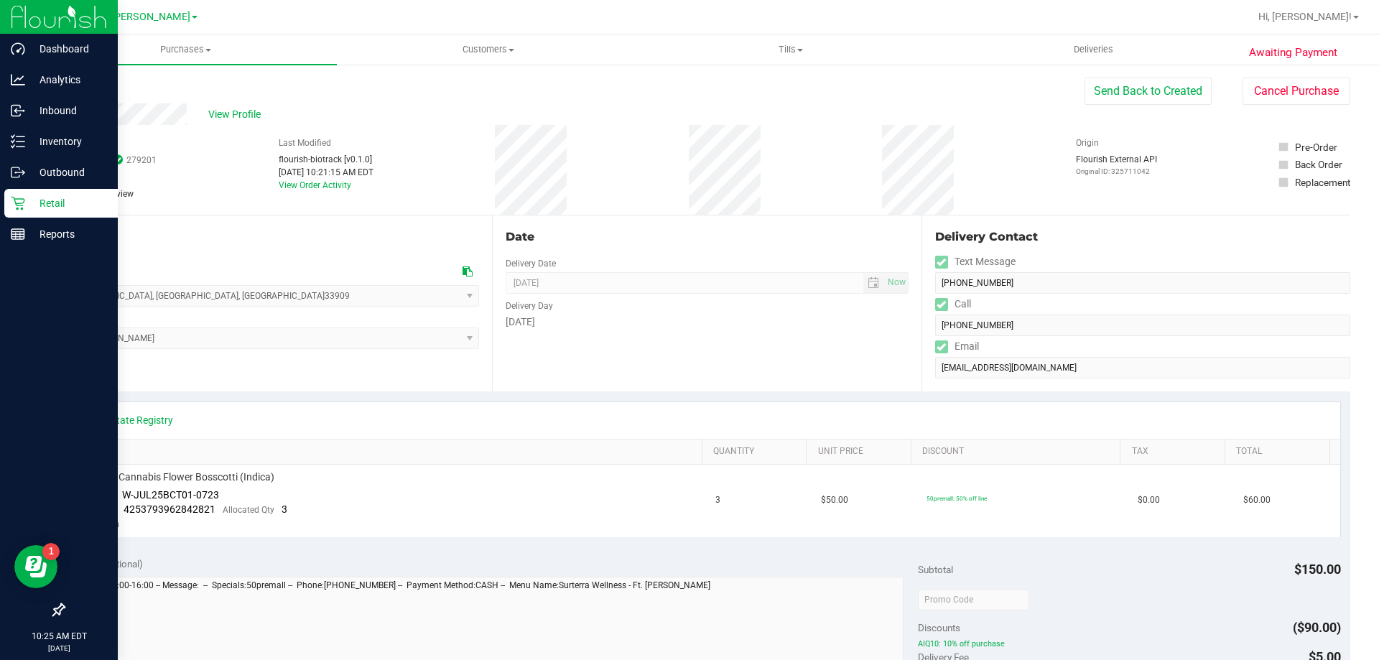
click at [79, 206] on p "Retail" at bounding box center [68, 203] width 86 height 17
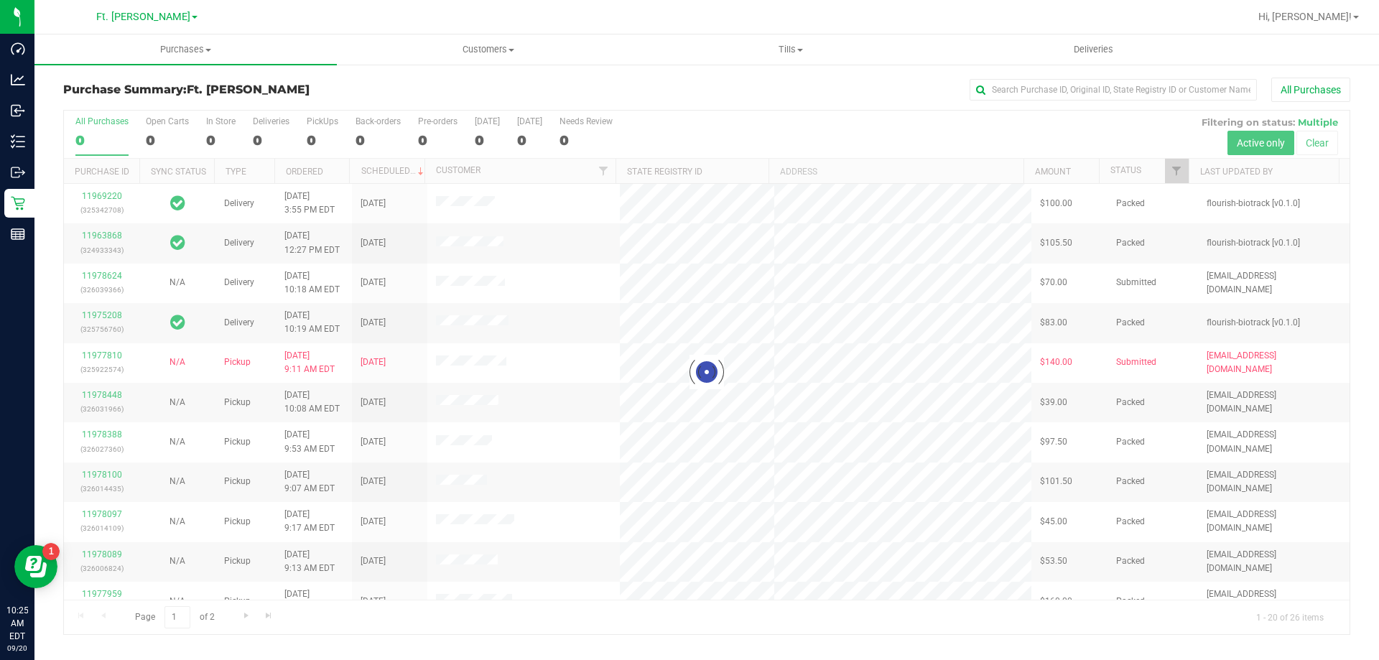
click at [300, 98] on div "Purchase Summary: Ft. Myers WC All Purchases" at bounding box center [706, 94] width 1287 height 32
click at [275, 131] on div at bounding box center [707, 373] width 1286 height 524
click at [274, 129] on label "Deliveries 5" at bounding box center [271, 136] width 37 height 40
click at [0, 0] on input "Deliveries 5" at bounding box center [0, 0] width 0 height 0
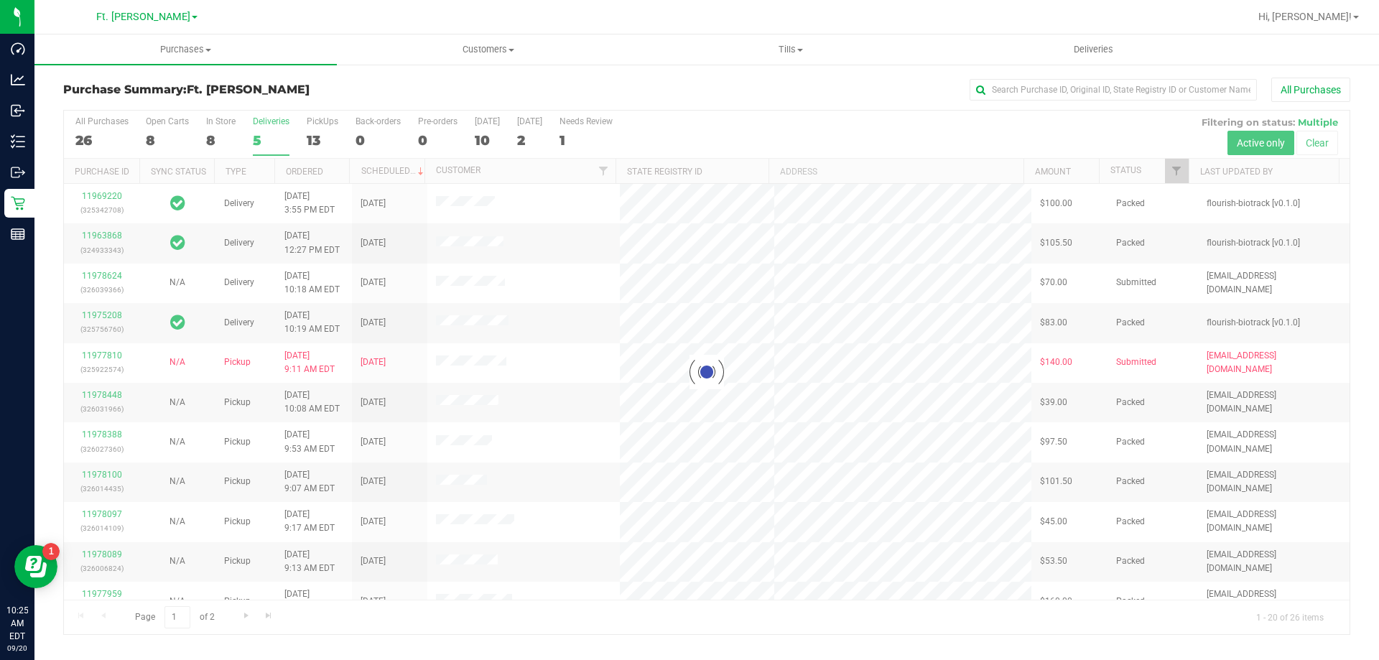
click at [274, 129] on div at bounding box center [707, 373] width 1286 height 524
click at [292, 101] on div "Purchase Summary: Ft. Myers WC All Purchases" at bounding box center [706, 94] width 1287 height 32
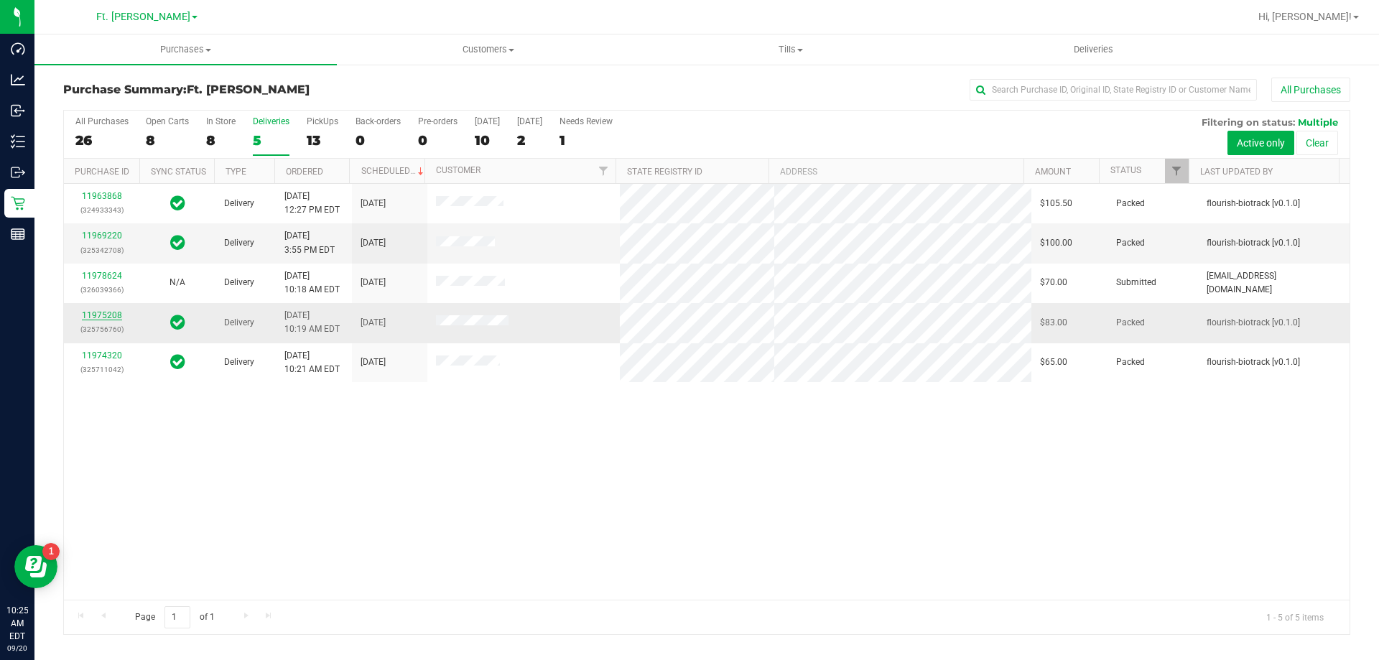
click at [113, 315] on link "11975208" at bounding box center [102, 315] width 40 height 10
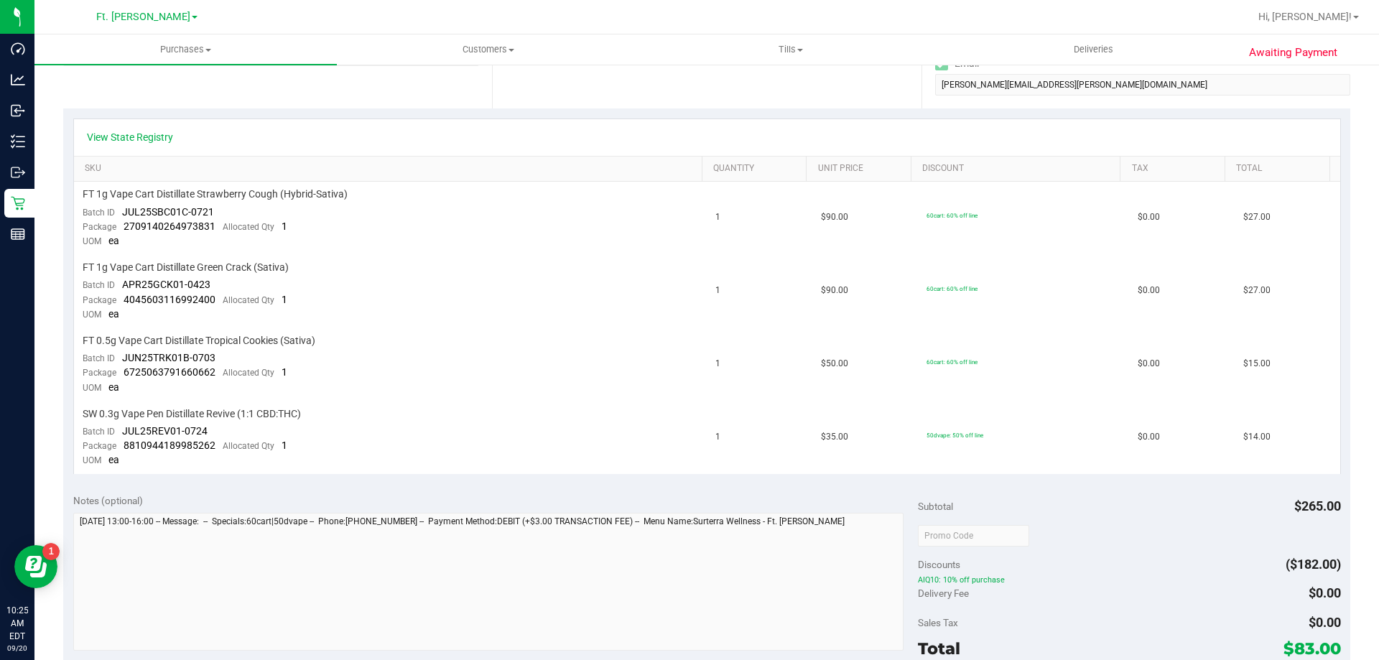
scroll to position [503, 0]
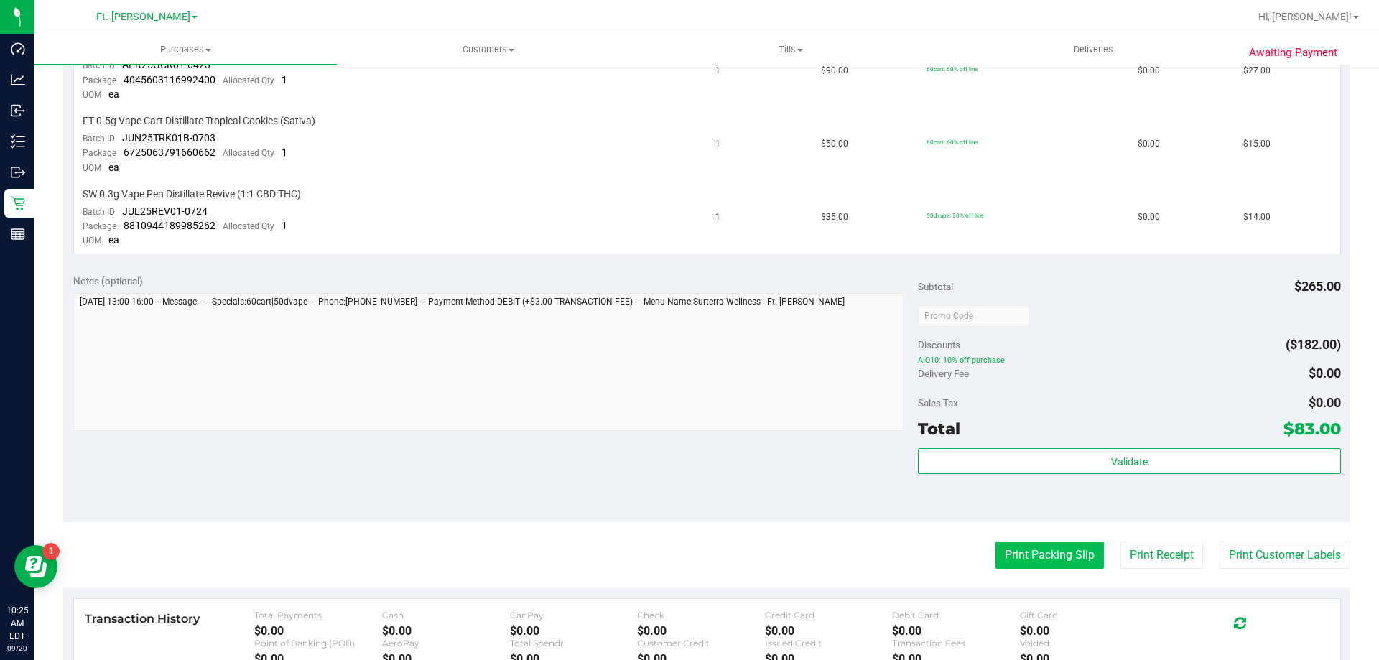
click at [1056, 552] on button "Print Packing Slip" at bounding box center [1049, 555] width 108 height 27
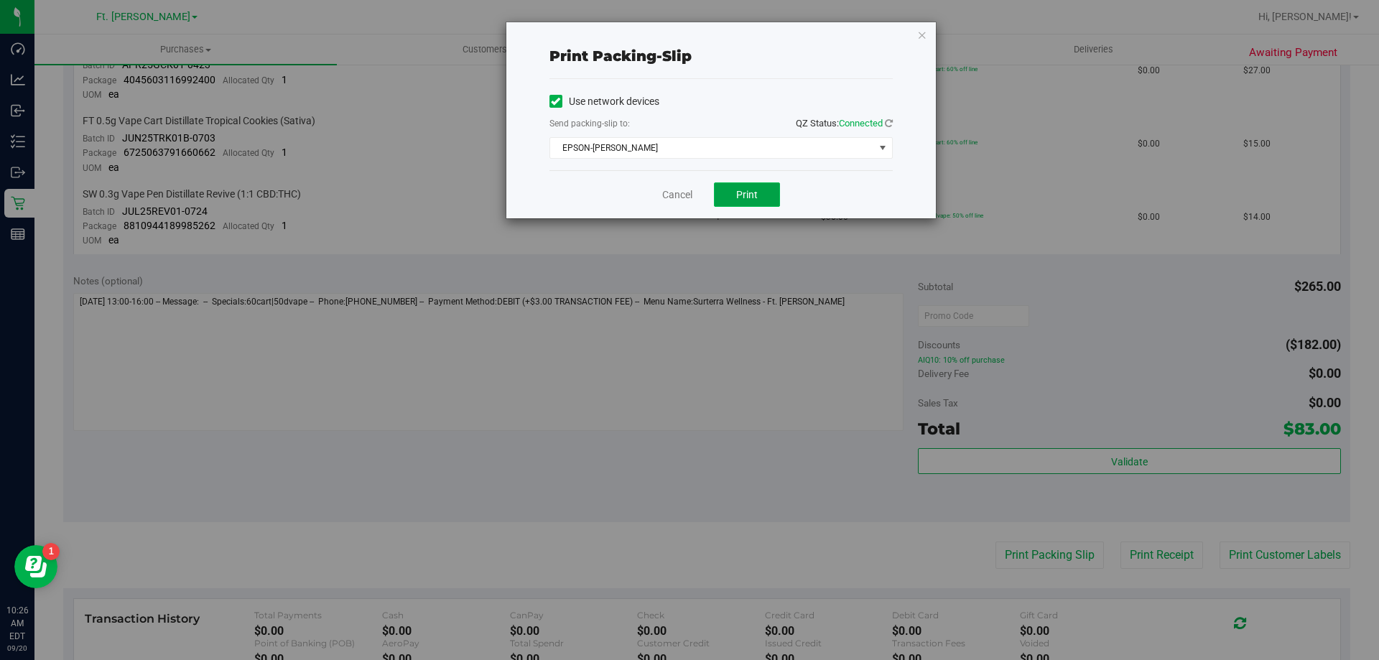
click at [753, 204] on button "Print" at bounding box center [747, 194] width 66 height 24
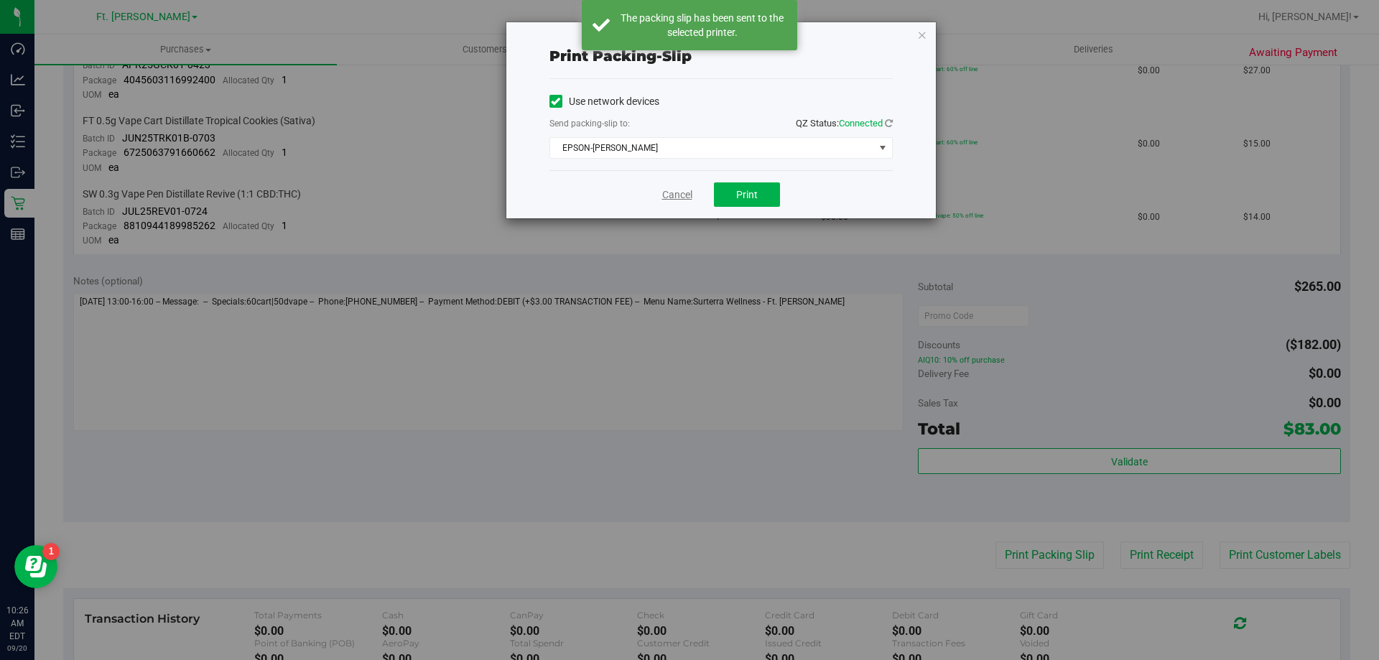
click at [674, 192] on link "Cancel" at bounding box center [677, 194] width 30 height 15
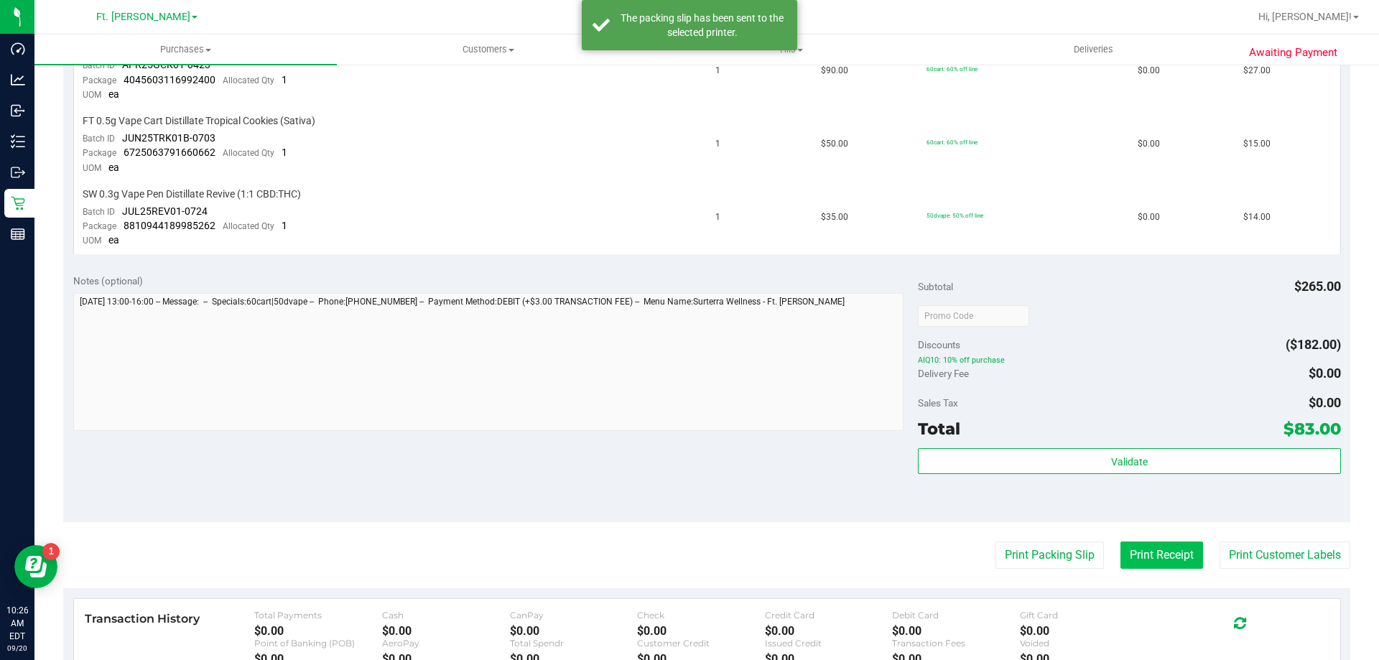
drag, startPoint x: 1176, startPoint y: 571, endPoint x: 1153, endPoint y: 552, distance: 30.2
click at [1176, 571] on purchase-details "Back Send Back to Created Cancel Purchase View Profile # 11975208 BioTrack ID: …" at bounding box center [706, 216] width 1287 height 1282
click at [1151, 547] on button "Print Receipt" at bounding box center [1161, 555] width 83 height 27
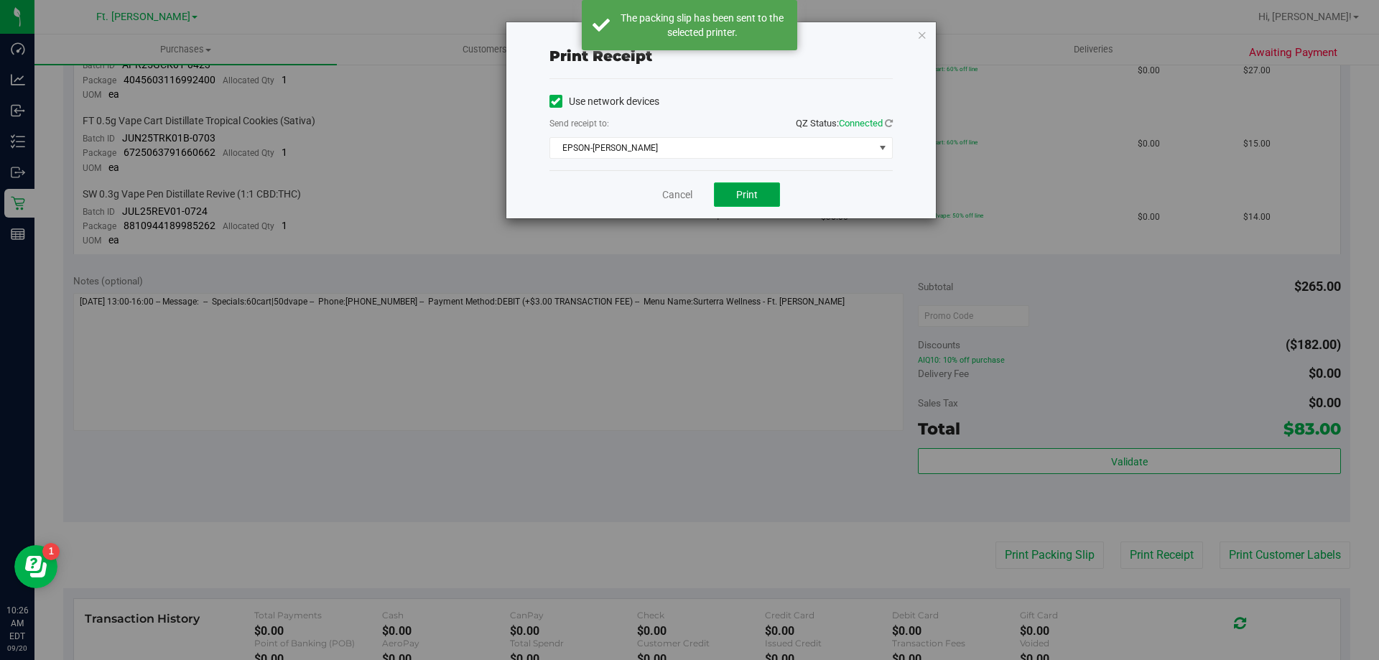
click at [771, 188] on button "Print" at bounding box center [747, 194] width 66 height 24
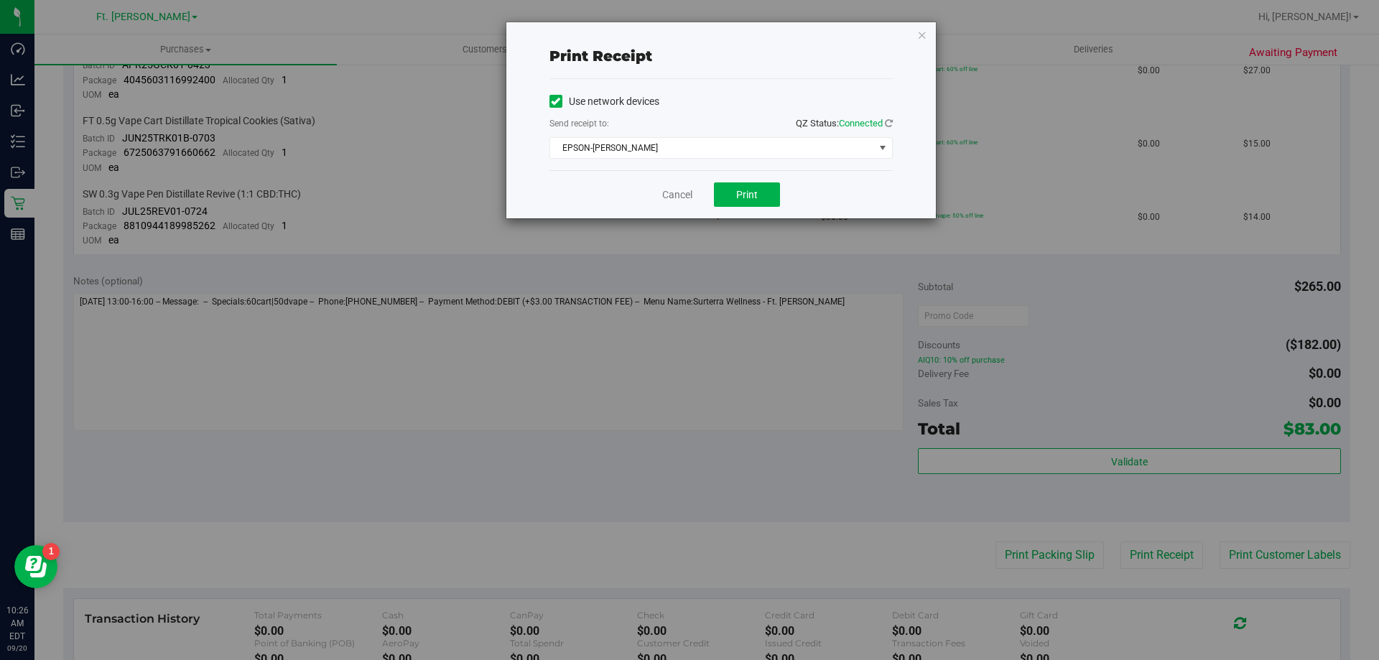
click at [667, 185] on div "Cancel Print" at bounding box center [720, 194] width 343 height 48
click at [684, 198] on link "Cancel" at bounding box center [677, 194] width 30 height 15
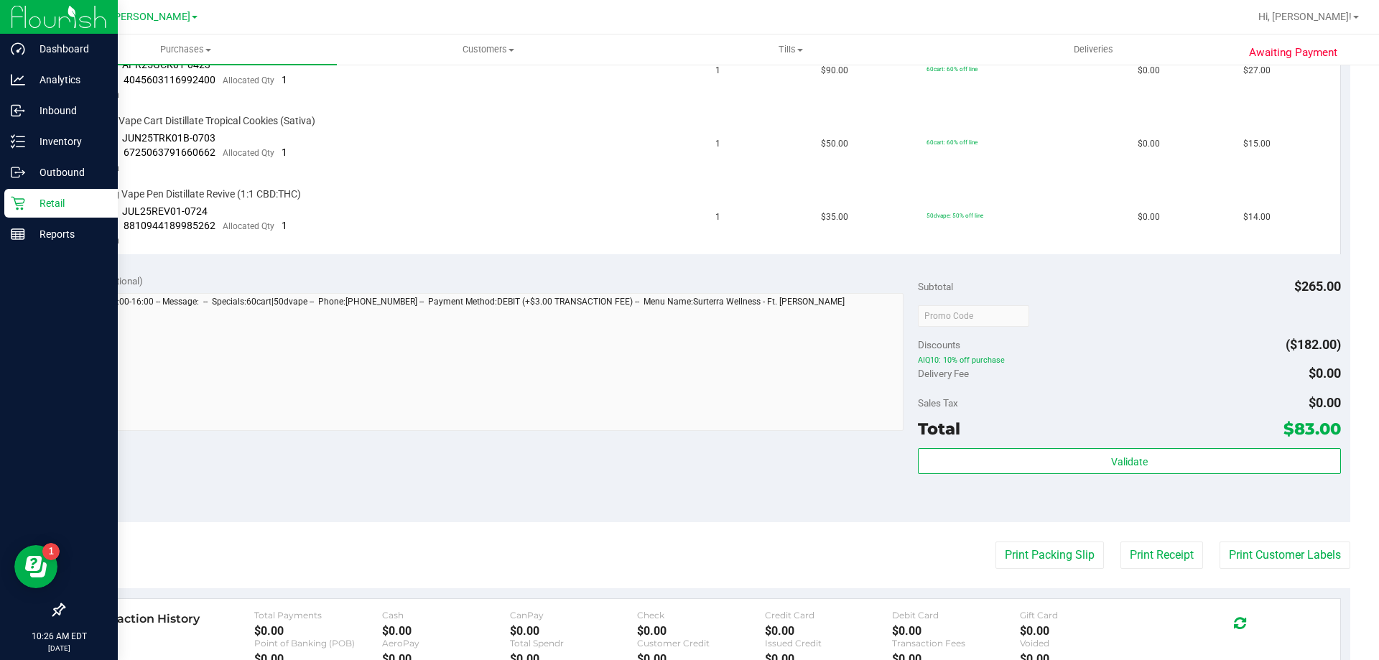
click at [0, 207] on link "Retail" at bounding box center [59, 204] width 118 height 31
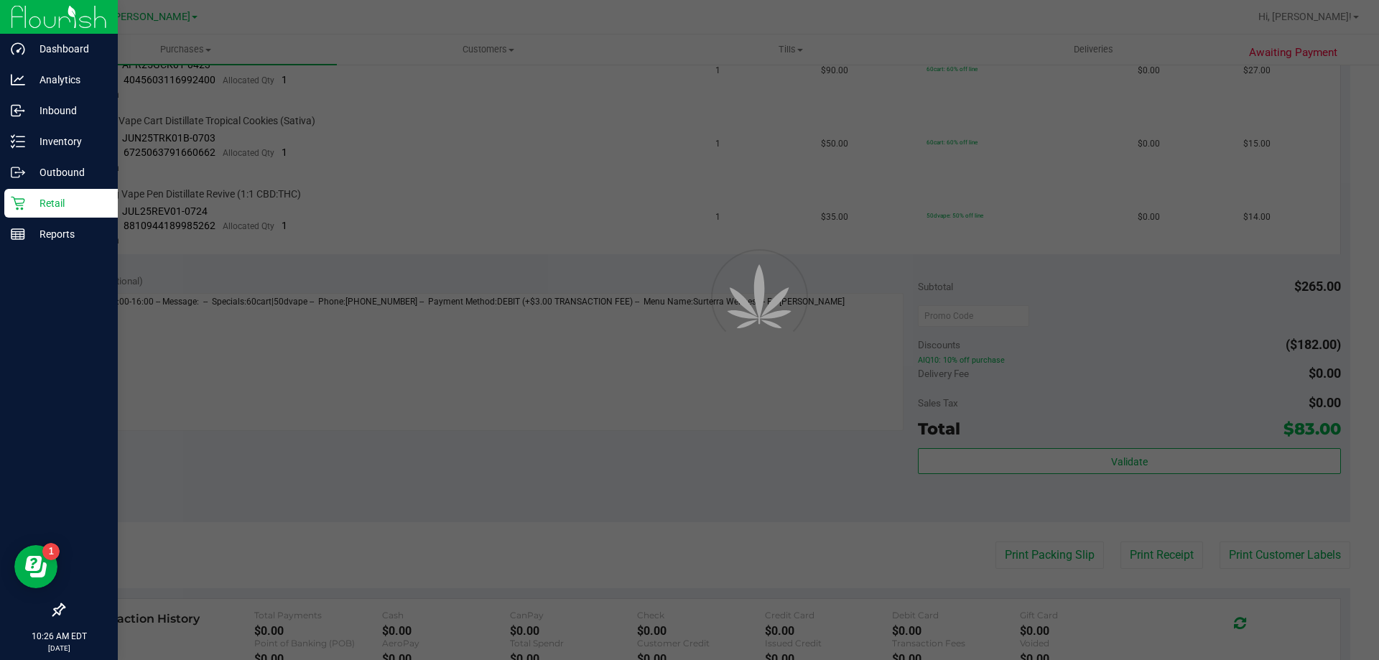
click at [18, 201] on icon at bounding box center [18, 203] width 14 height 14
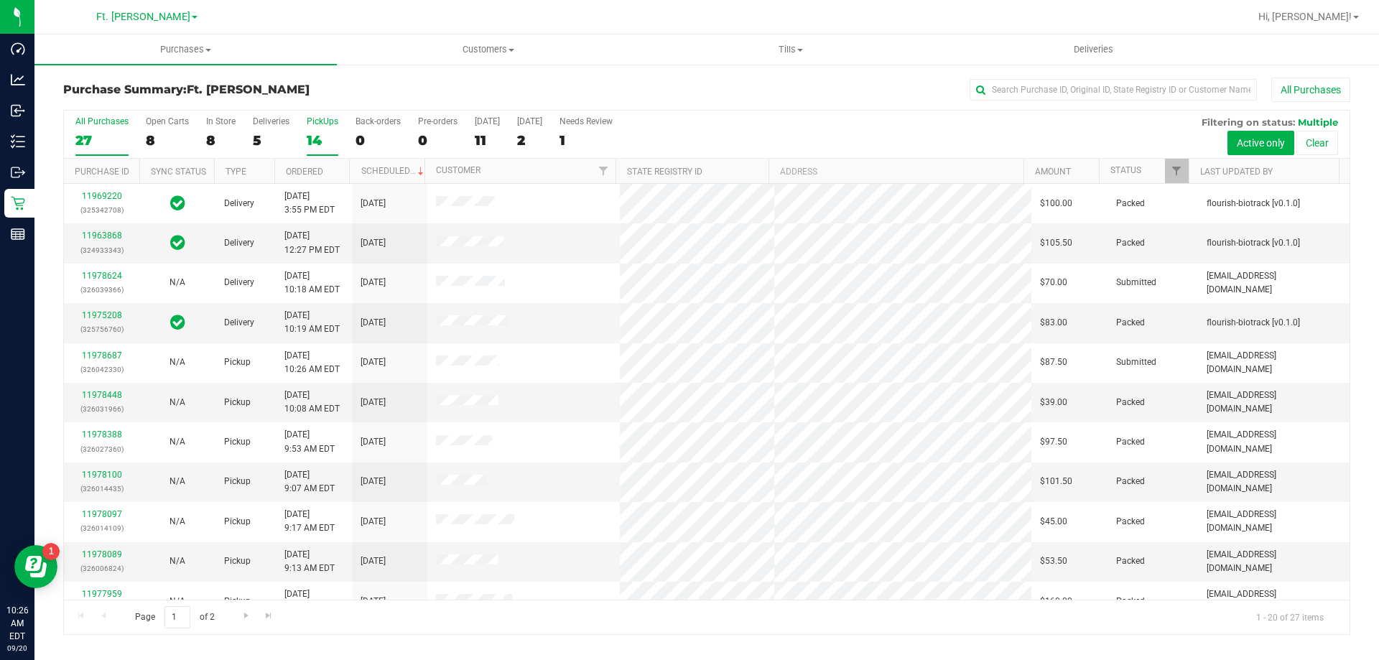
click at [309, 126] on div "PickUps" at bounding box center [323, 121] width 32 height 10
click at [0, 0] on input "PickUps 14" at bounding box center [0, 0] width 0 height 0
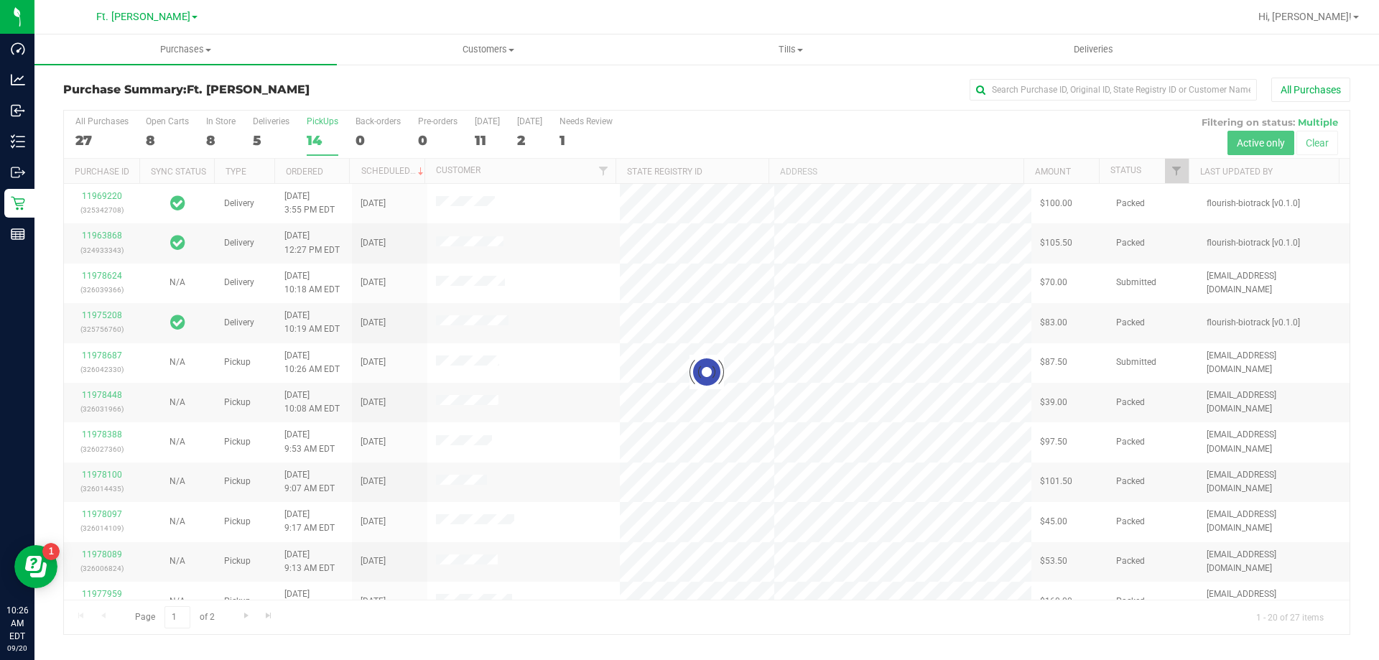
click at [312, 126] on div at bounding box center [707, 373] width 1286 height 524
click at [330, 78] on div "Purchase Summary: Ft. Myers WC All Purchases" at bounding box center [706, 94] width 1287 height 32
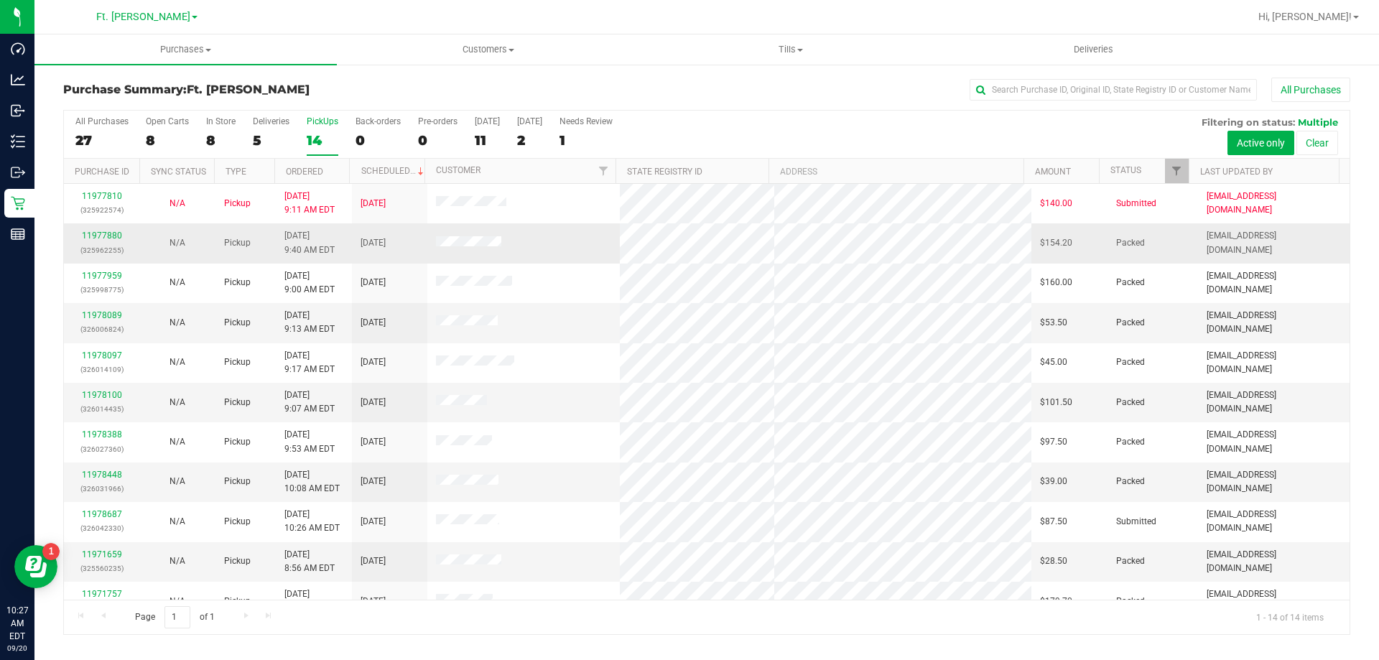
drag, startPoint x: 598, startPoint y: 266, endPoint x: 608, endPoint y: 250, distance: 18.7
click at [600, 264] on td at bounding box center [523, 284] width 193 height 40
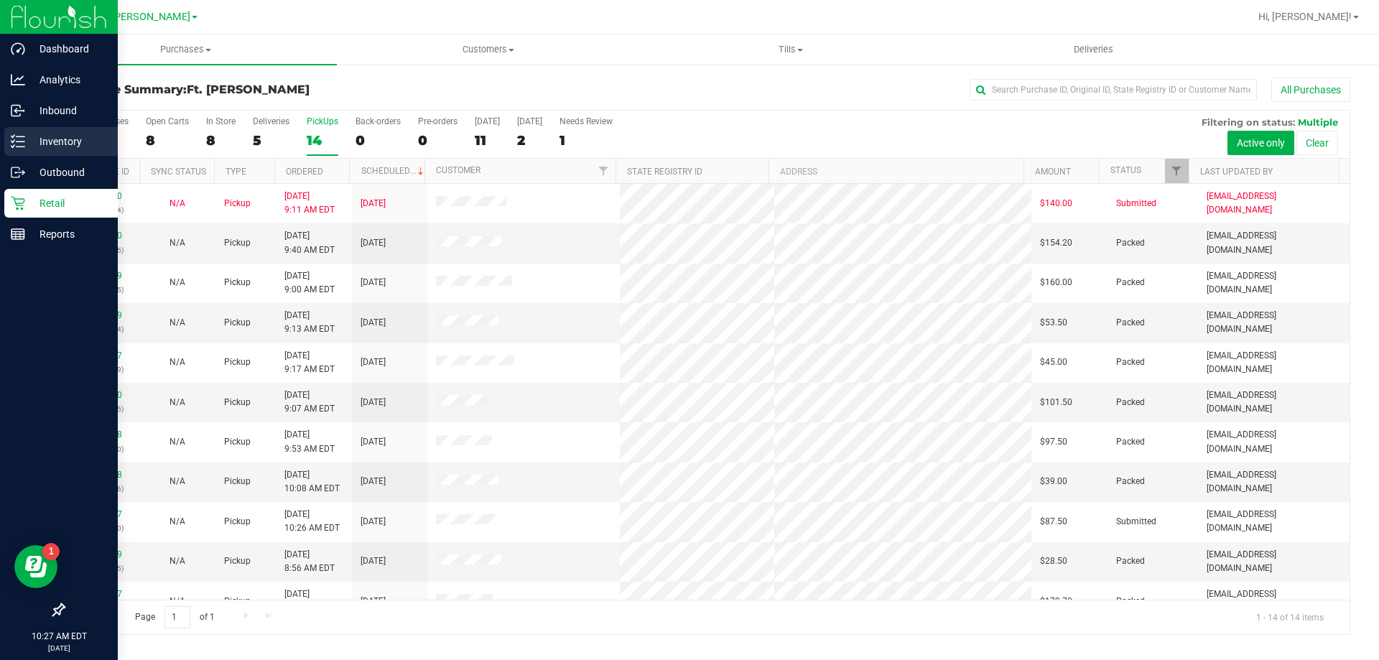
click at [22, 141] on line at bounding box center [21, 141] width 8 height 0
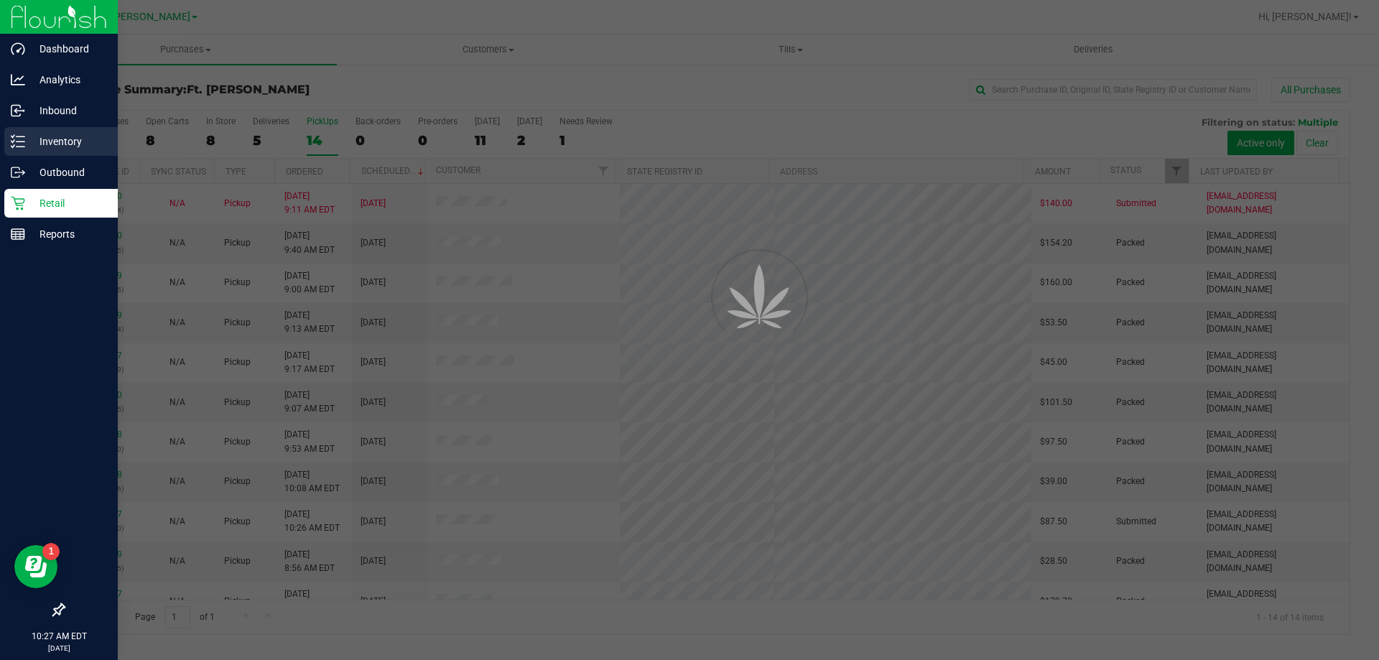
click at [22, 141] on line at bounding box center [21, 141] width 8 height 0
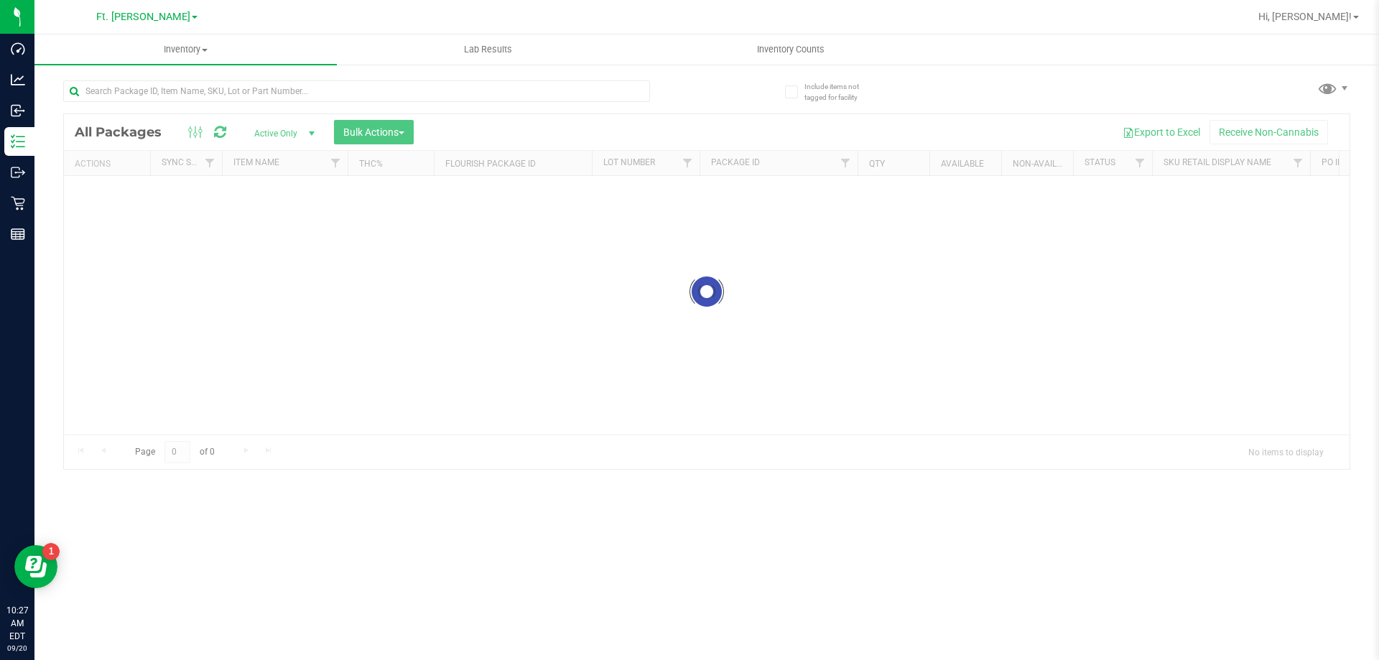
click at [271, 75] on div at bounding box center [385, 91] width 644 height 46
click at [280, 88] on input "text" at bounding box center [356, 91] width 587 height 22
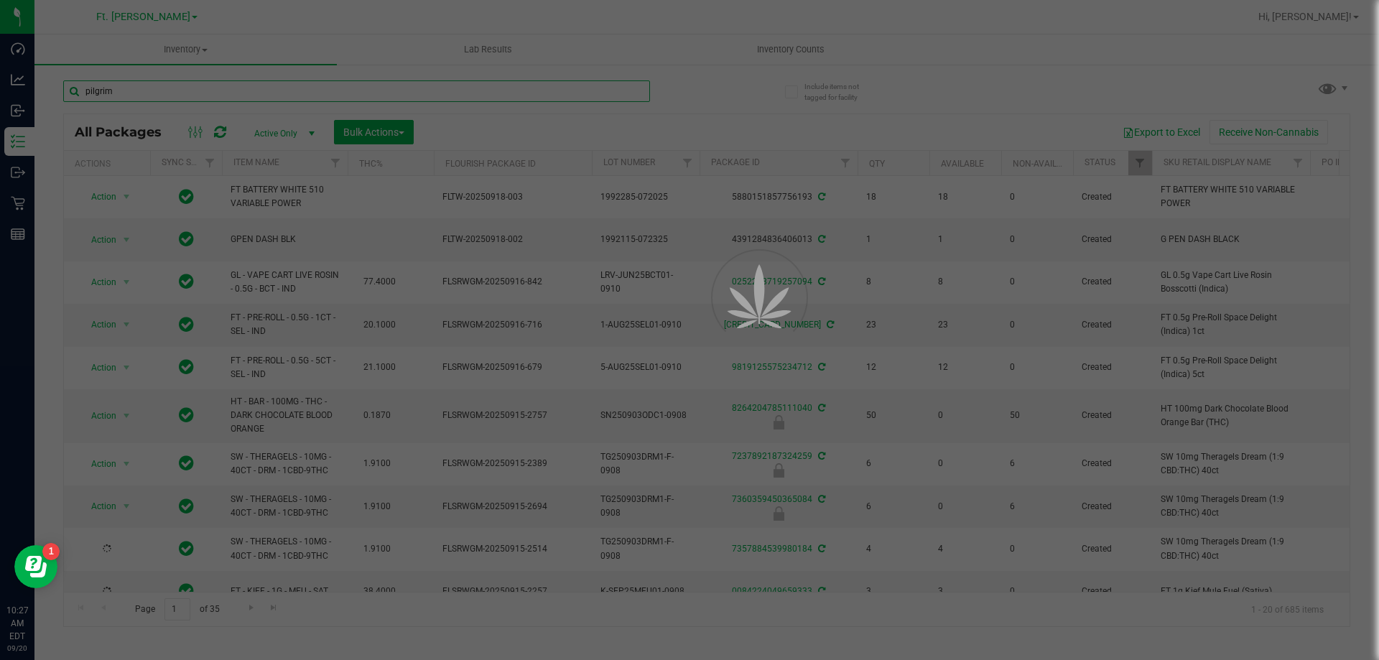
type input "pilgrim"
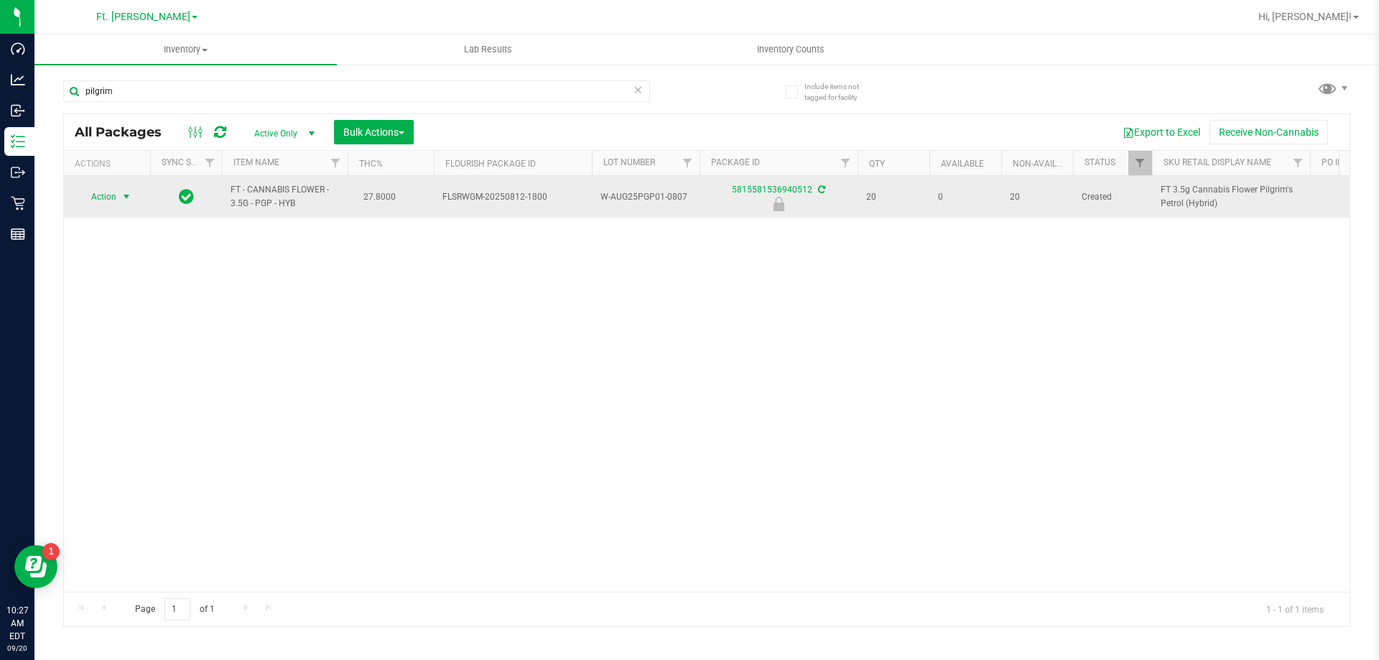
click at [94, 195] on span "Action" at bounding box center [97, 197] width 39 height 20
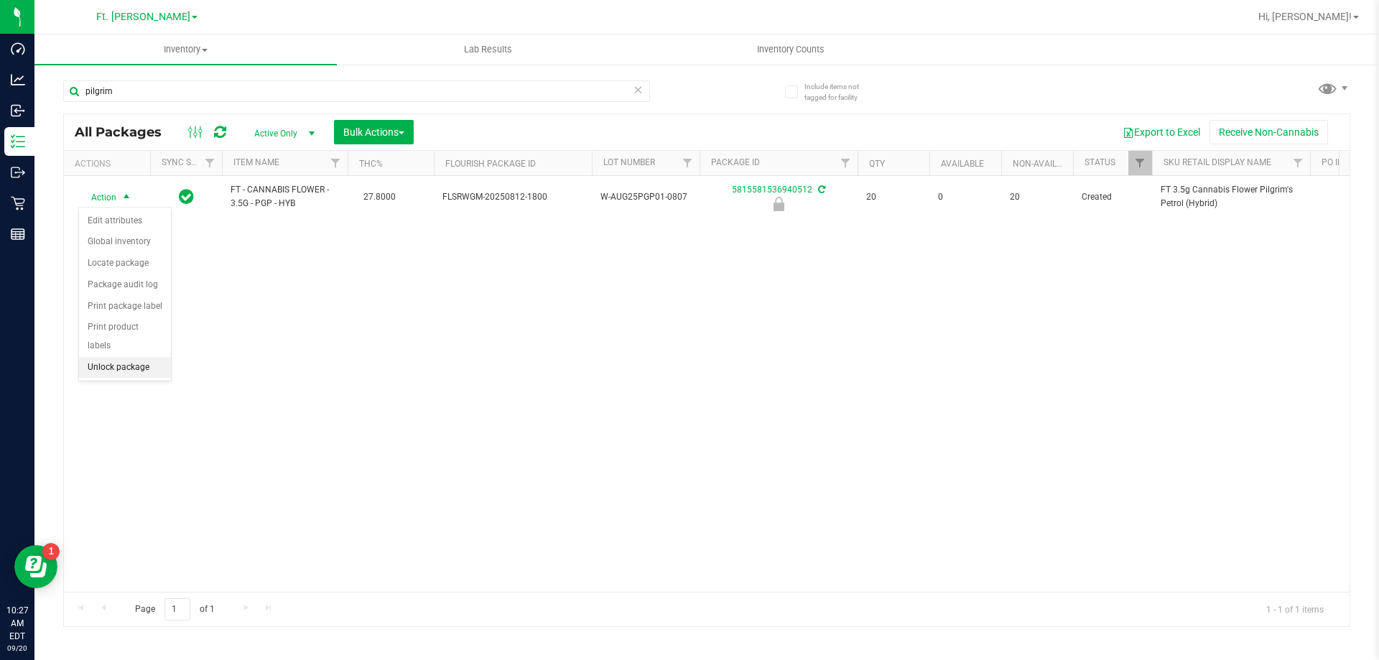
click at [119, 357] on li "Unlock package" at bounding box center [125, 368] width 92 height 22
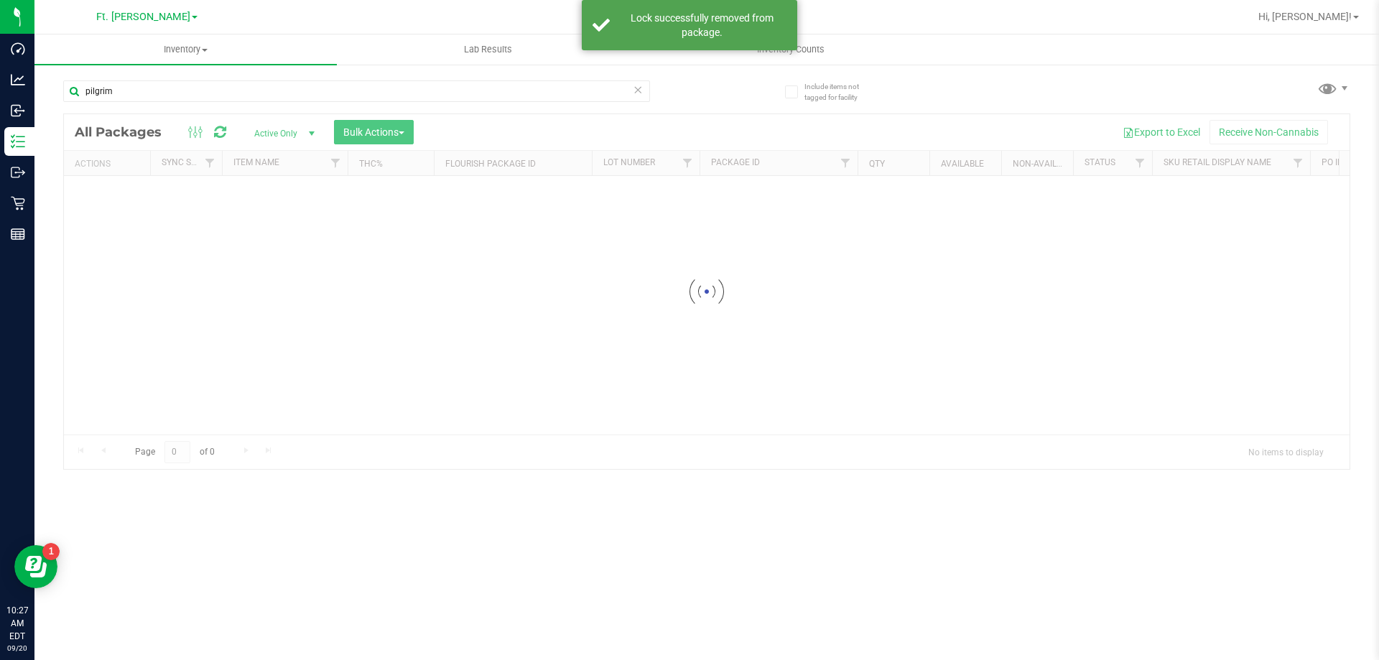
click at [118, 195] on div at bounding box center [707, 291] width 1286 height 355
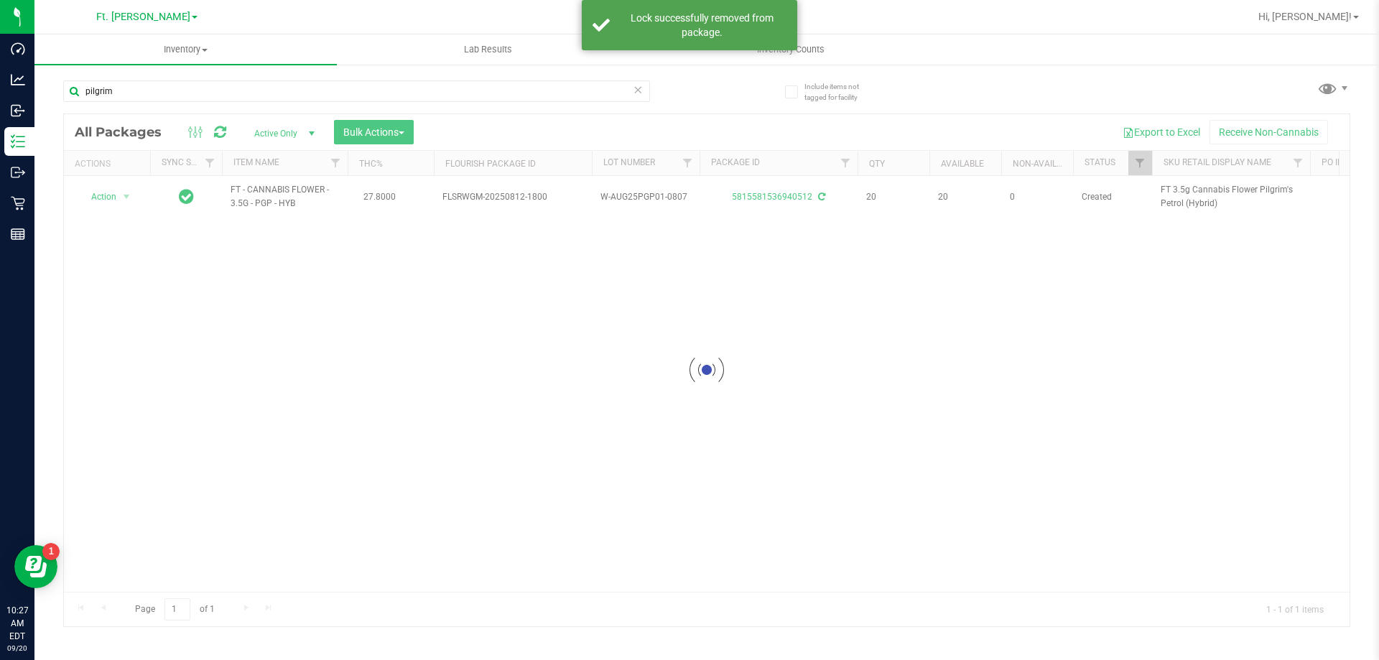
click at [118, 195] on div at bounding box center [707, 370] width 1286 height 512
click at [124, 195] on div at bounding box center [707, 370] width 1286 height 512
click at [124, 195] on span "select" at bounding box center [126, 196] width 11 height 11
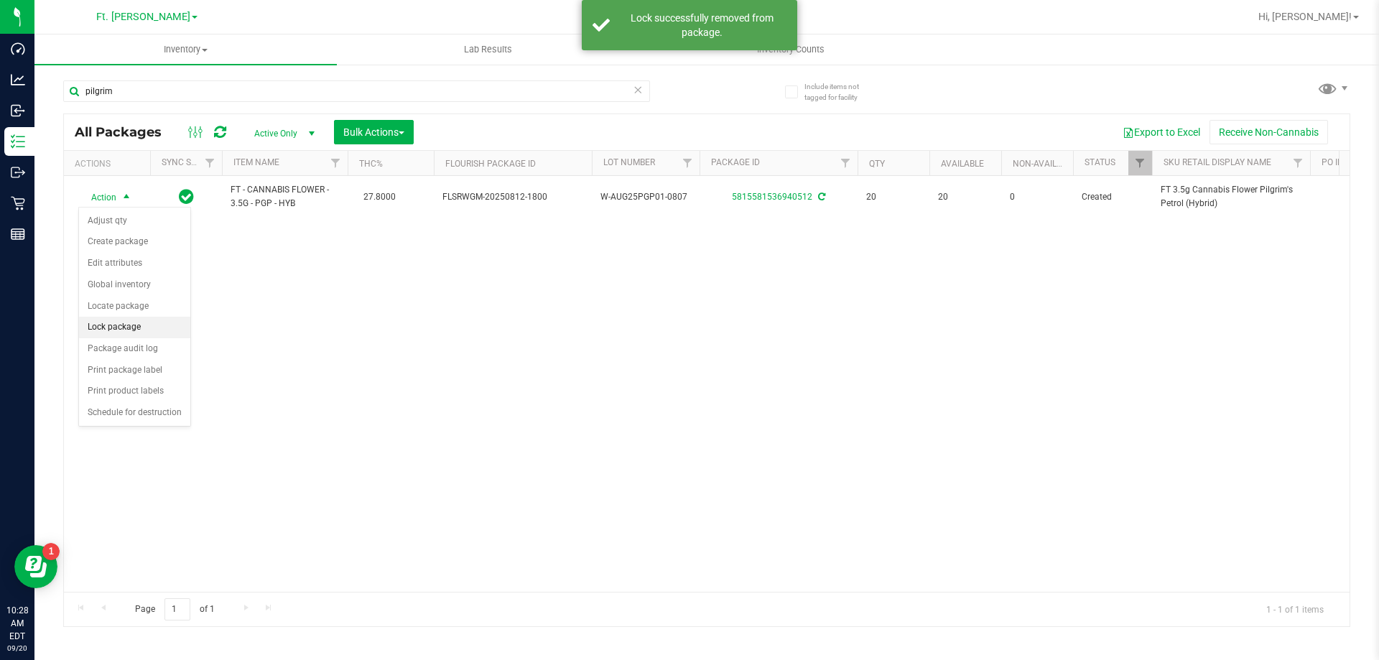
click at [124, 322] on li "Lock package" at bounding box center [134, 328] width 111 height 22
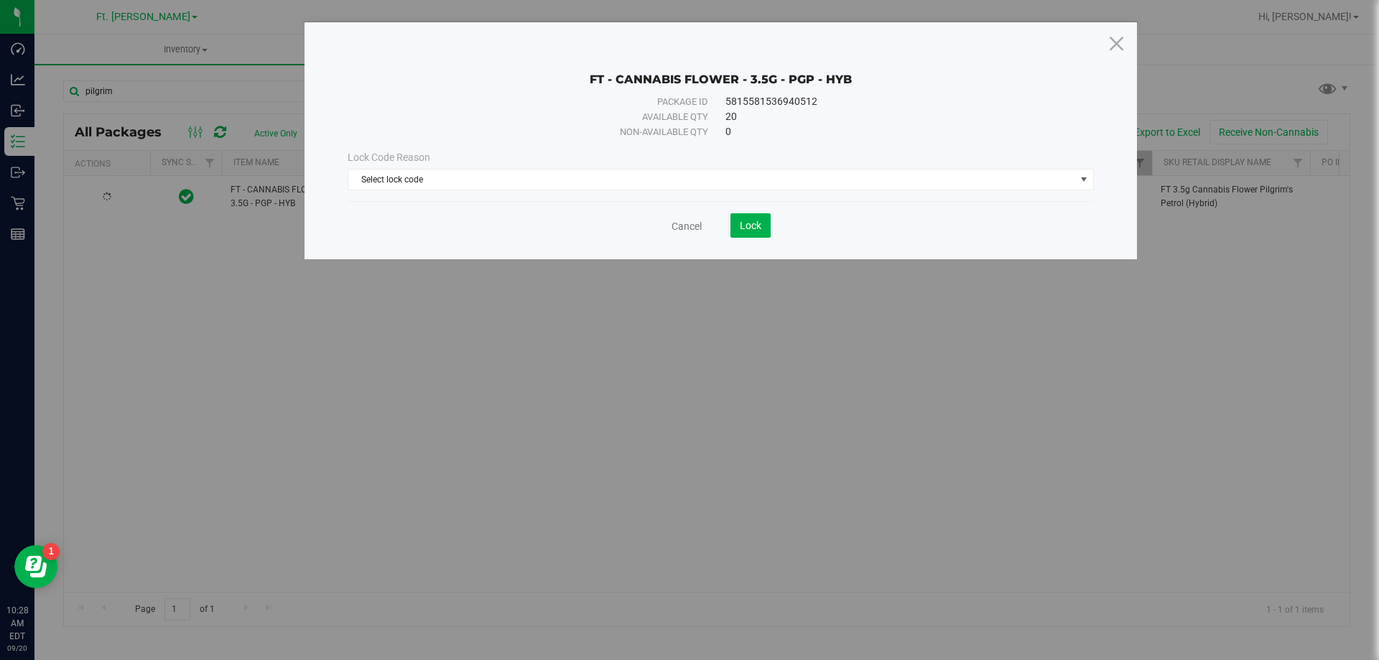
click at [438, 157] on div "Lock Code Reason" at bounding box center [721, 157] width 746 height 15
click at [429, 206] on div "Cancel Lock" at bounding box center [721, 220] width 746 height 35
click at [431, 184] on span "Select lock code" at bounding box center [711, 179] width 727 height 20
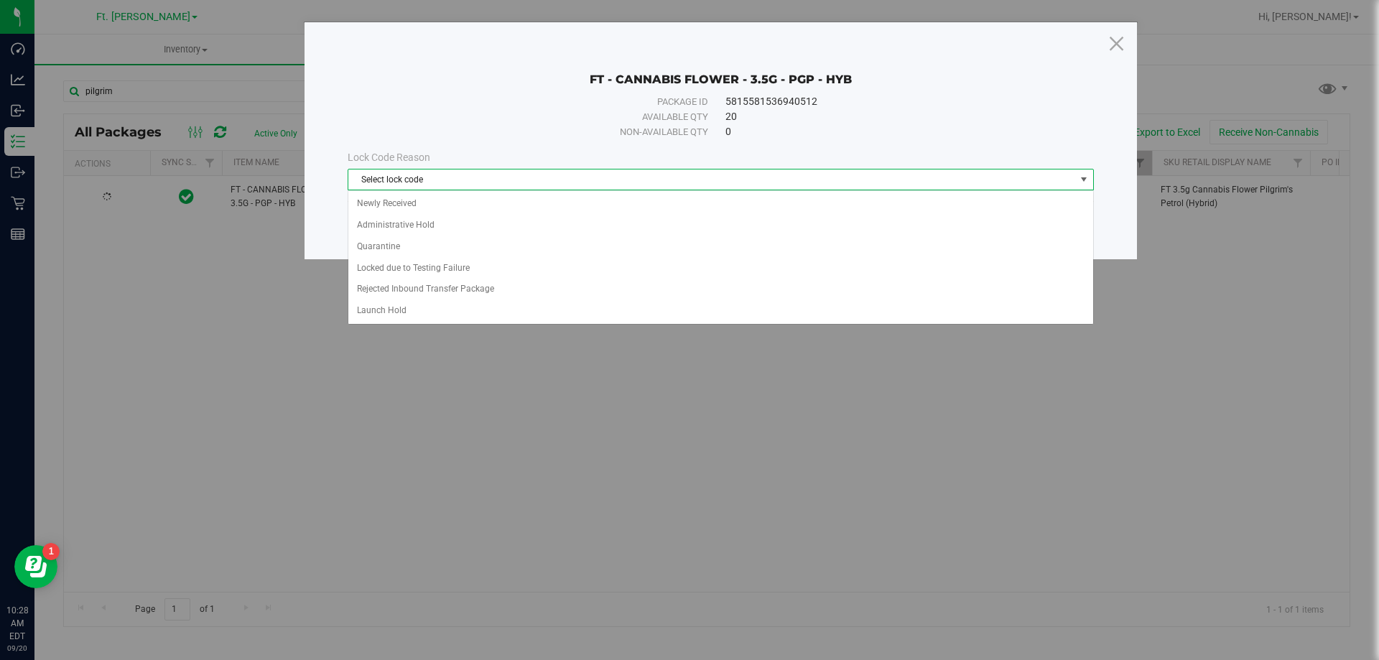
click at [448, 116] on div "Available qty" at bounding box center [544, 117] width 328 height 14
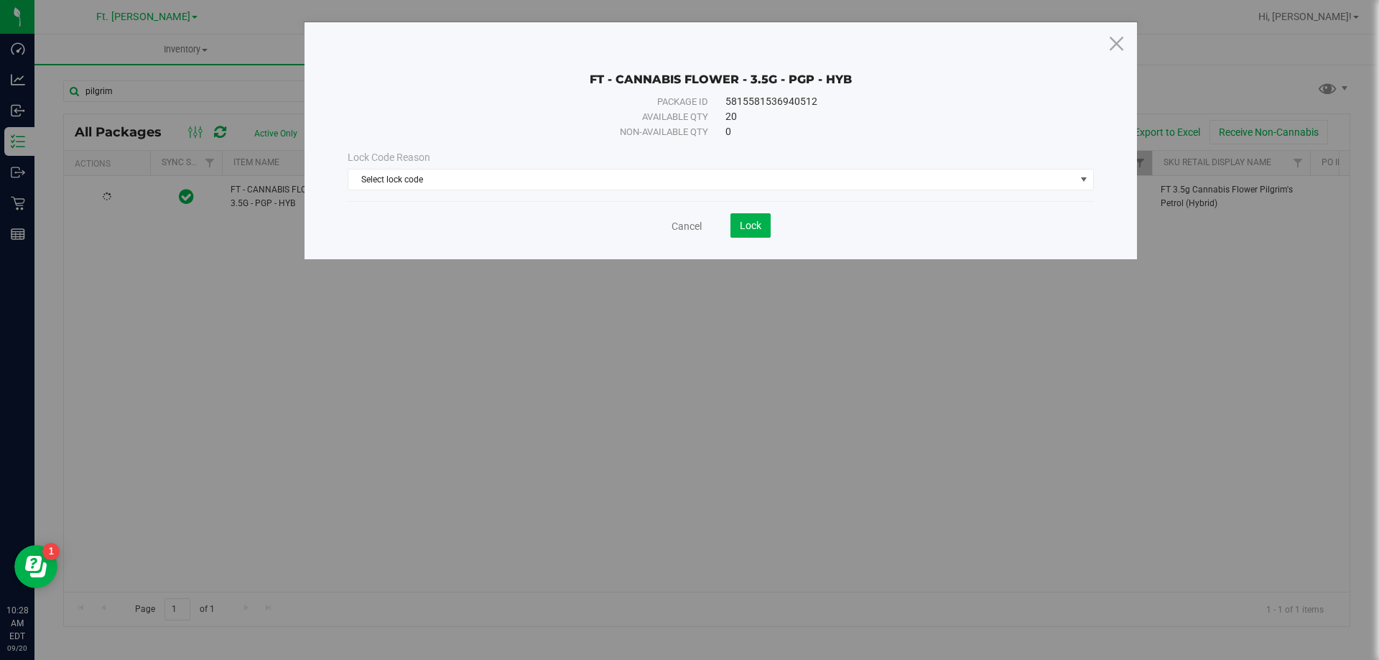
click at [448, 157] on div "Lock Code Reason" at bounding box center [721, 157] width 746 height 15
click at [447, 176] on span "Select lock code" at bounding box center [711, 179] width 727 height 20
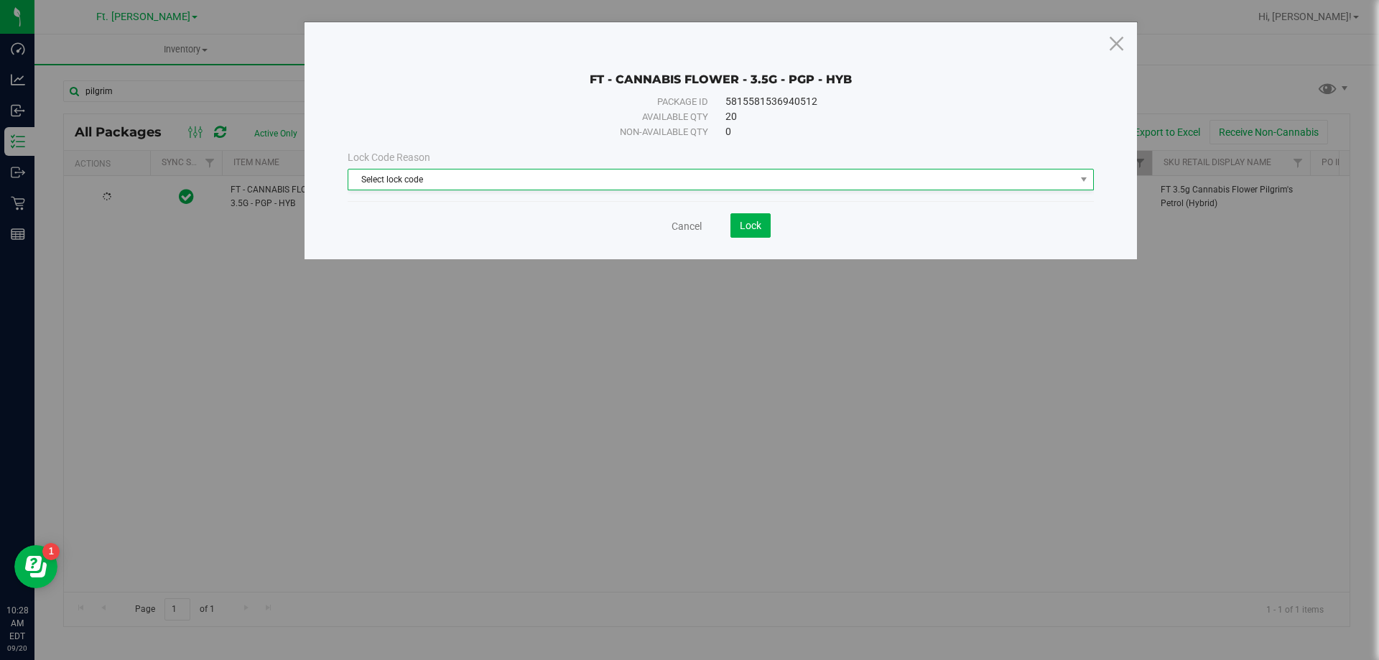
drag, startPoint x: 449, startPoint y: 144, endPoint x: 449, endPoint y: 178, distance: 33.8
click at [452, 149] on div "Lock Code Reason Select lock code Select lock code Newly Received Administrativ…" at bounding box center [721, 170] width 768 height 62
click at [450, 180] on span "Select lock code" at bounding box center [711, 179] width 727 height 20
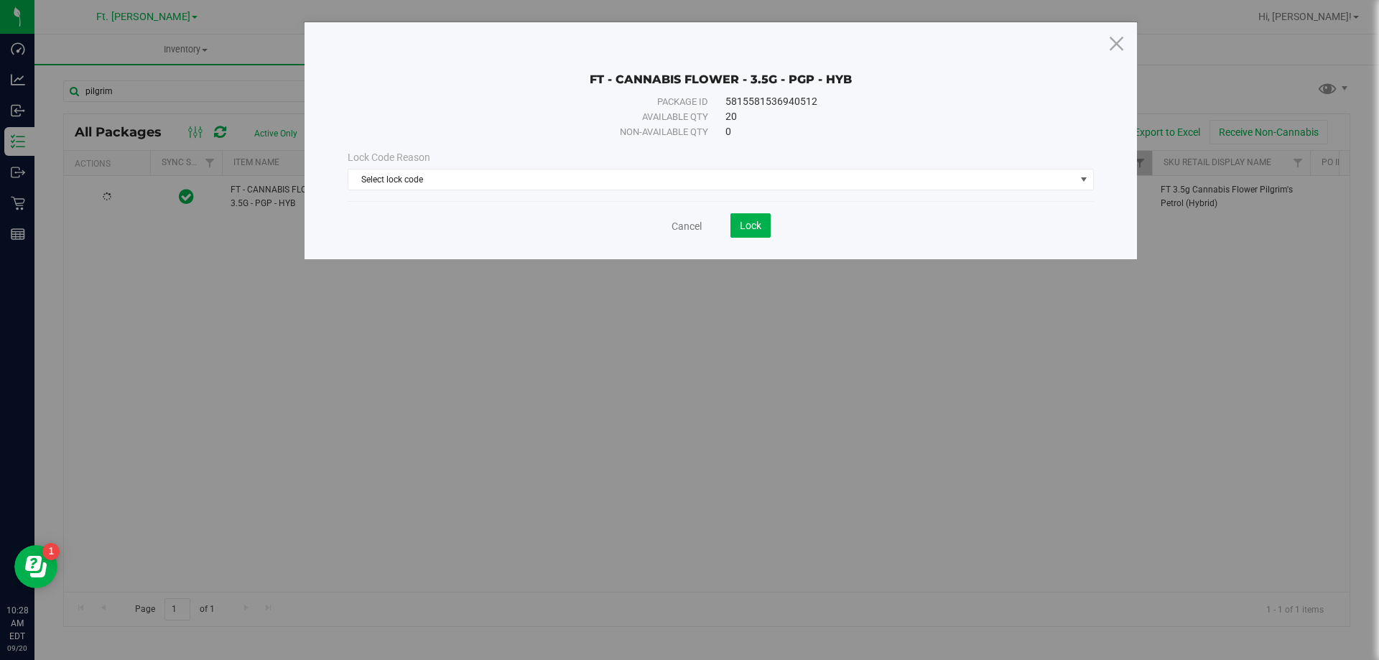
click at [447, 113] on div "Available qty" at bounding box center [544, 117] width 328 height 14
click at [432, 203] on div "Cancel Lock" at bounding box center [721, 220] width 746 height 35
click at [440, 180] on span "Select lock code" at bounding box center [711, 179] width 727 height 20
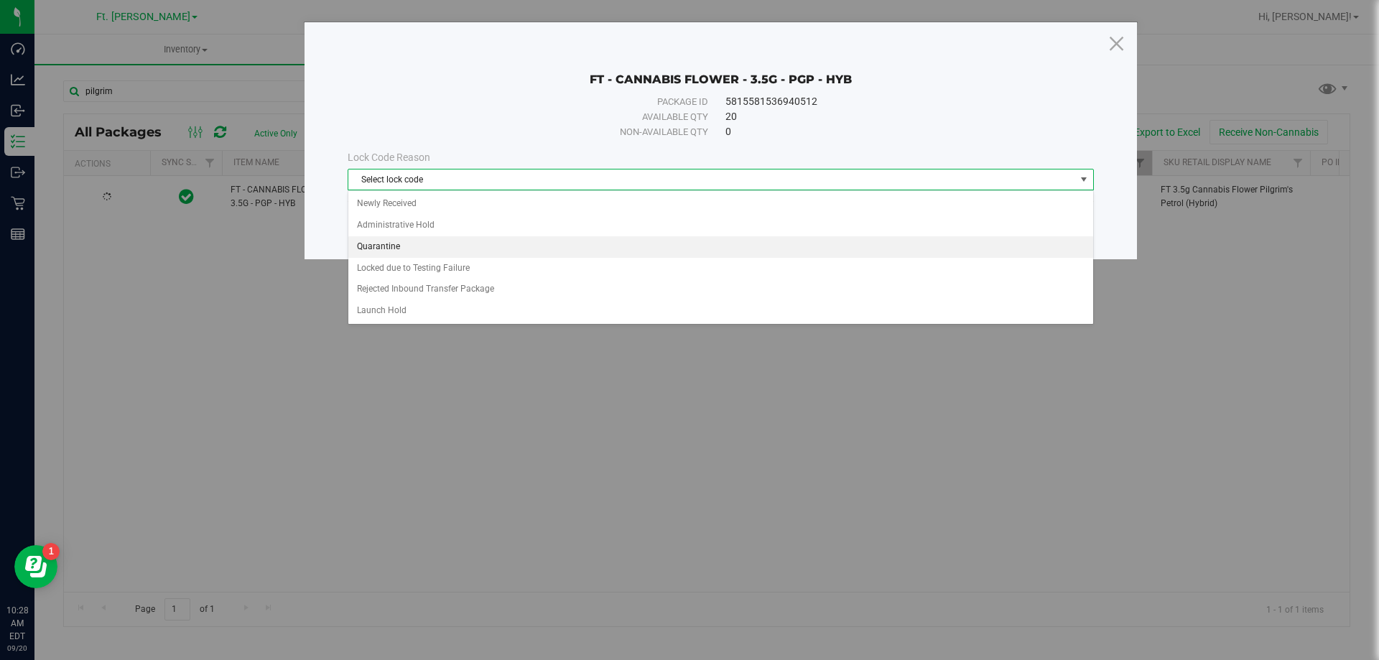
click at [404, 246] on li "Quarantine" at bounding box center [720, 247] width 745 height 22
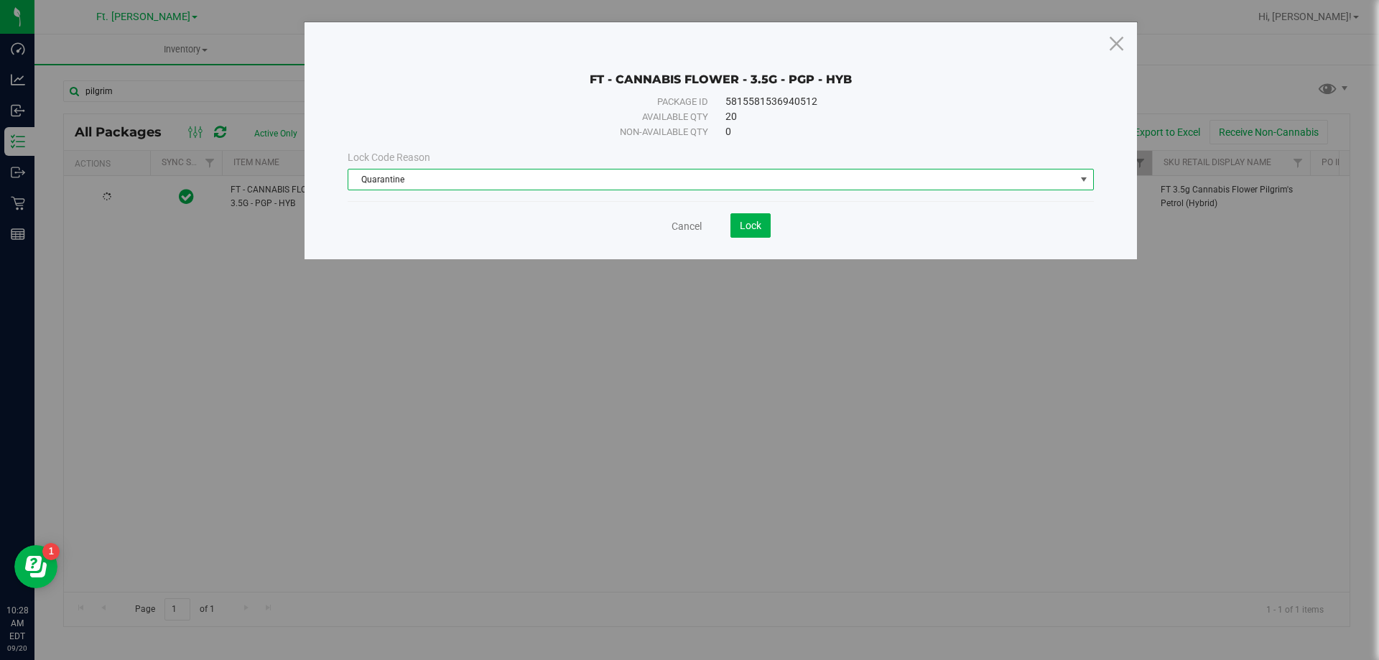
click at [439, 182] on span "Quarantine" at bounding box center [711, 179] width 727 height 20
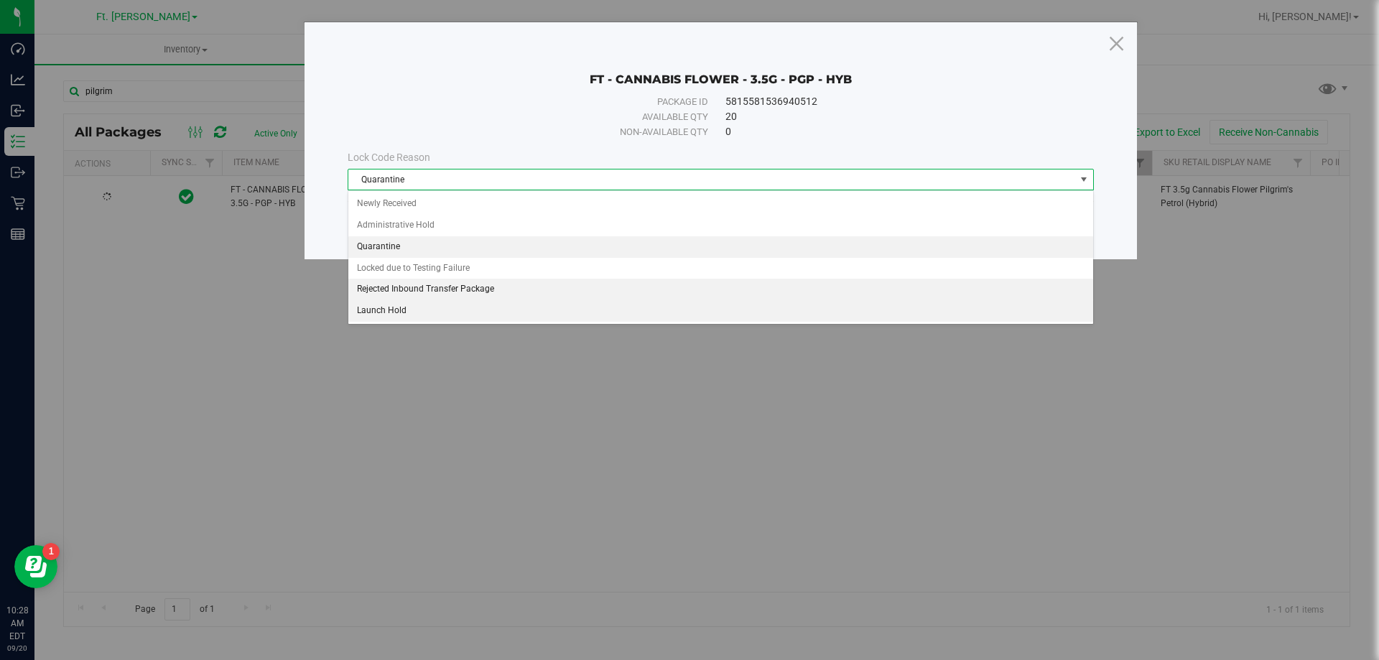
click at [396, 310] on li "Launch Hold" at bounding box center [720, 311] width 745 height 22
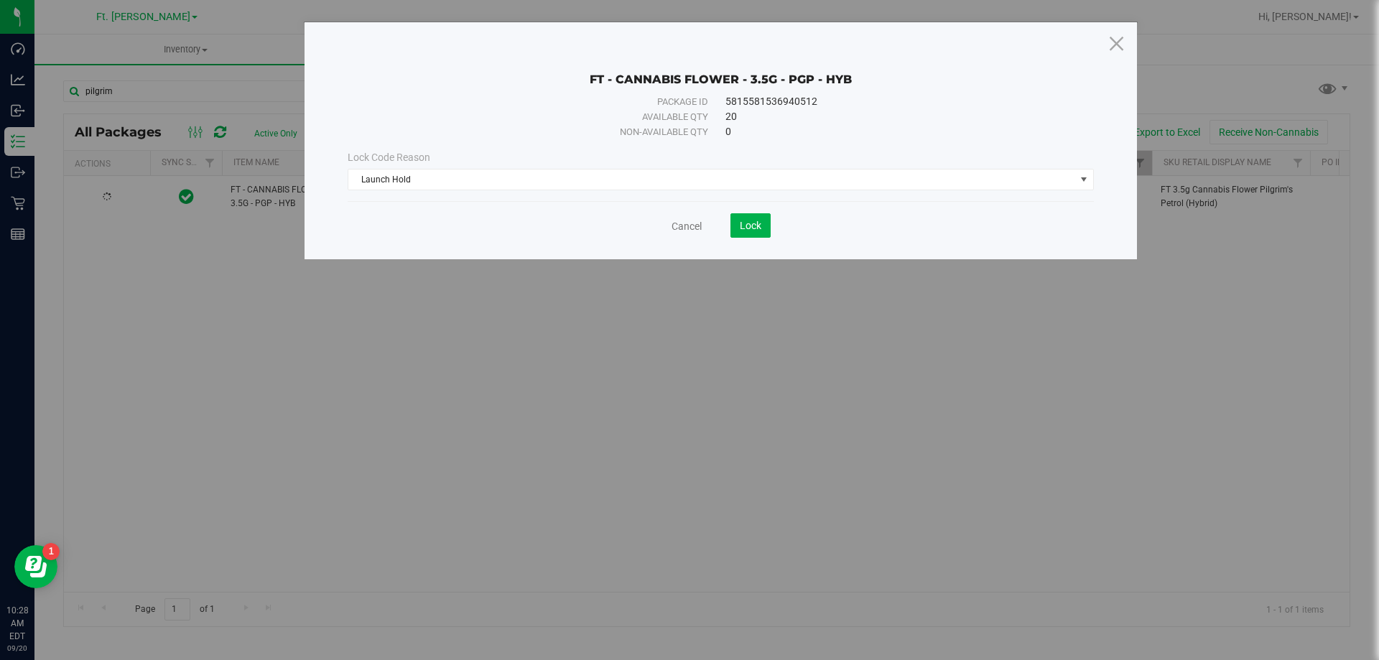
click at [484, 52] on div "FT - CANNABIS FLOWER - 3.5G - PGP - HYB" at bounding box center [721, 69] width 746 height 36
click at [735, 225] on button "Lock" at bounding box center [750, 225] width 40 height 24
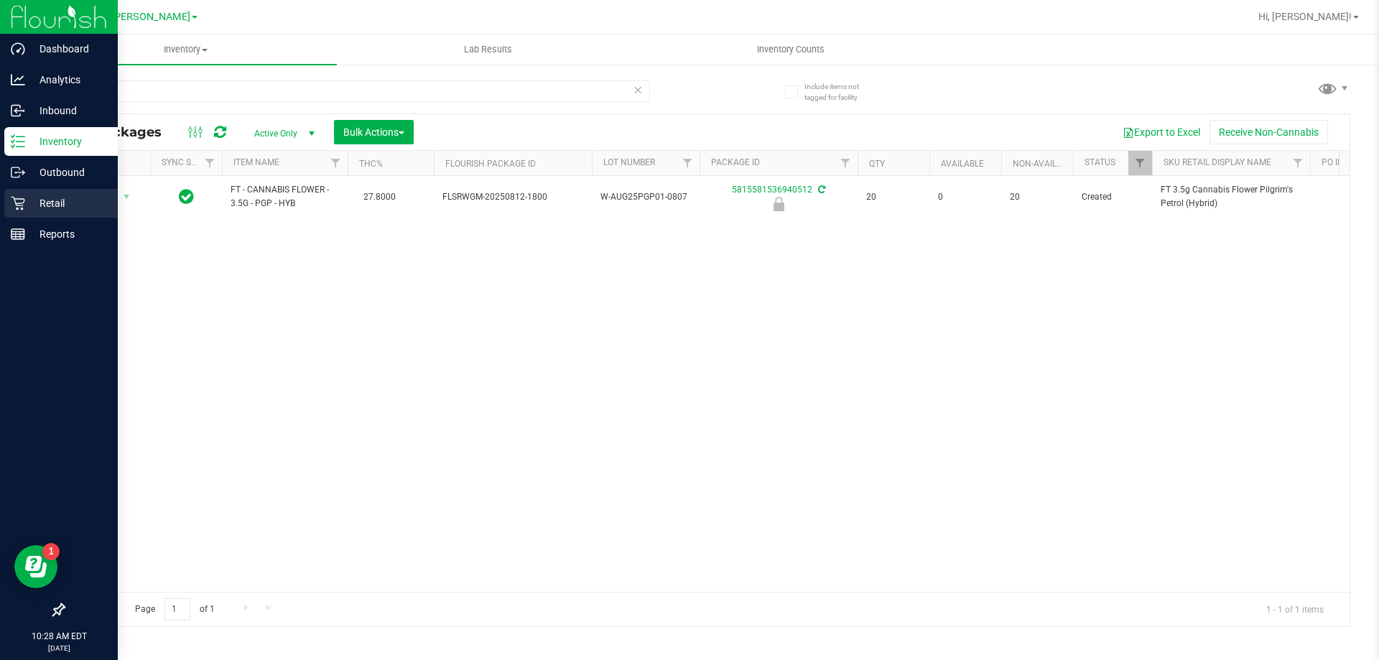
click at [52, 204] on p "Retail" at bounding box center [68, 203] width 86 height 17
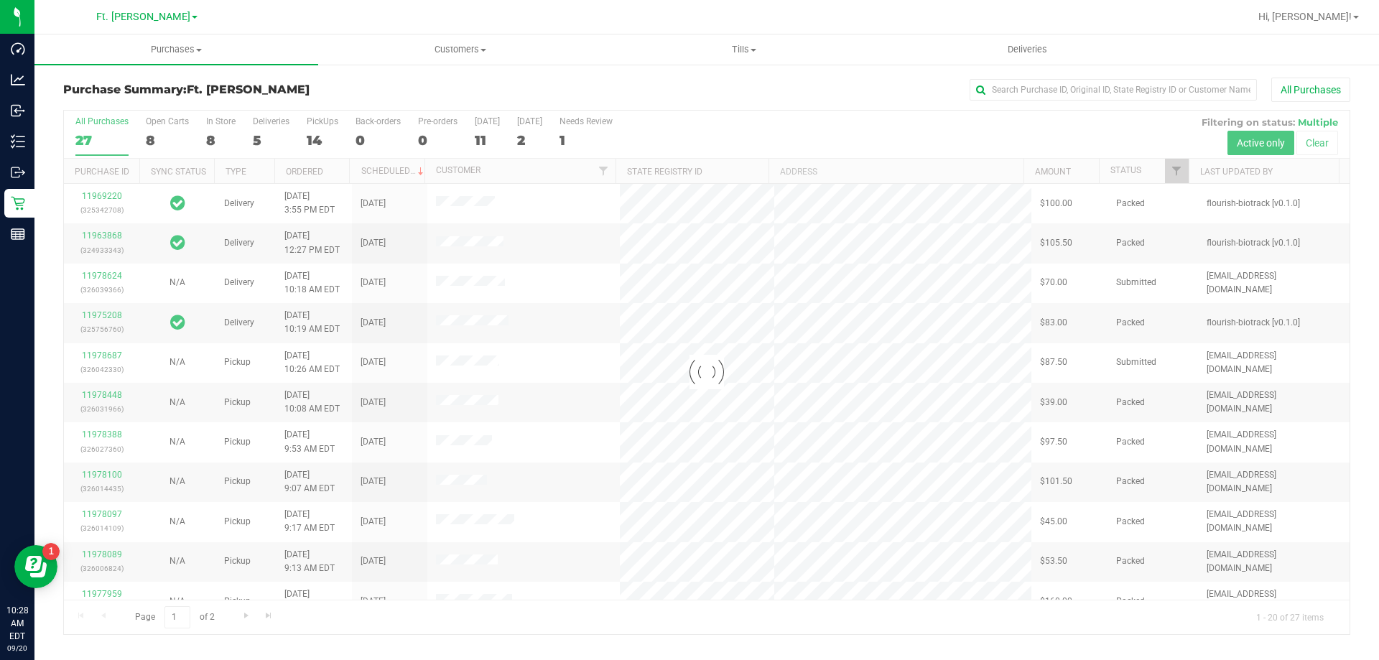
click at [326, 123] on div at bounding box center [707, 373] width 1286 height 524
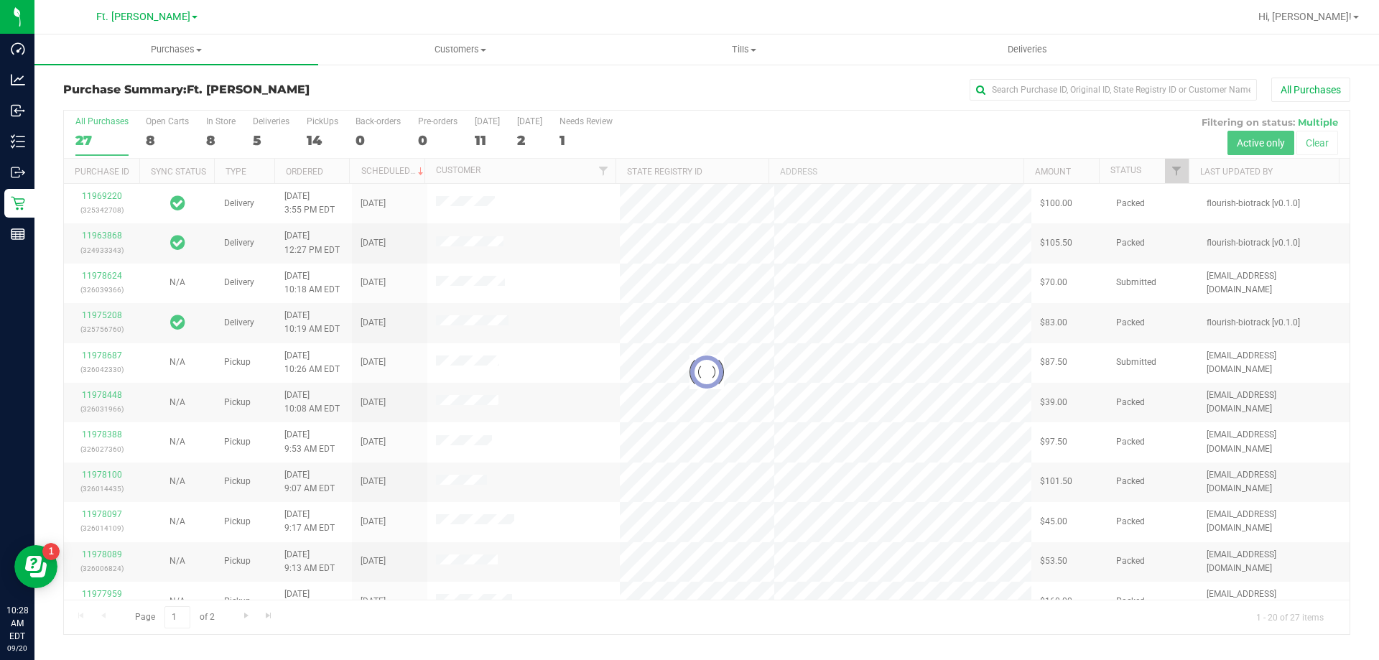
click at [326, 123] on div "PickUps" at bounding box center [323, 121] width 32 height 10
click at [0, 0] on input "PickUps 14" at bounding box center [0, 0] width 0 height 0
click at [326, 123] on div at bounding box center [707, 373] width 1286 height 524
click at [342, 103] on div "Purchase Summary: Ft. Myers WC All Purchases" at bounding box center [706, 94] width 1287 height 32
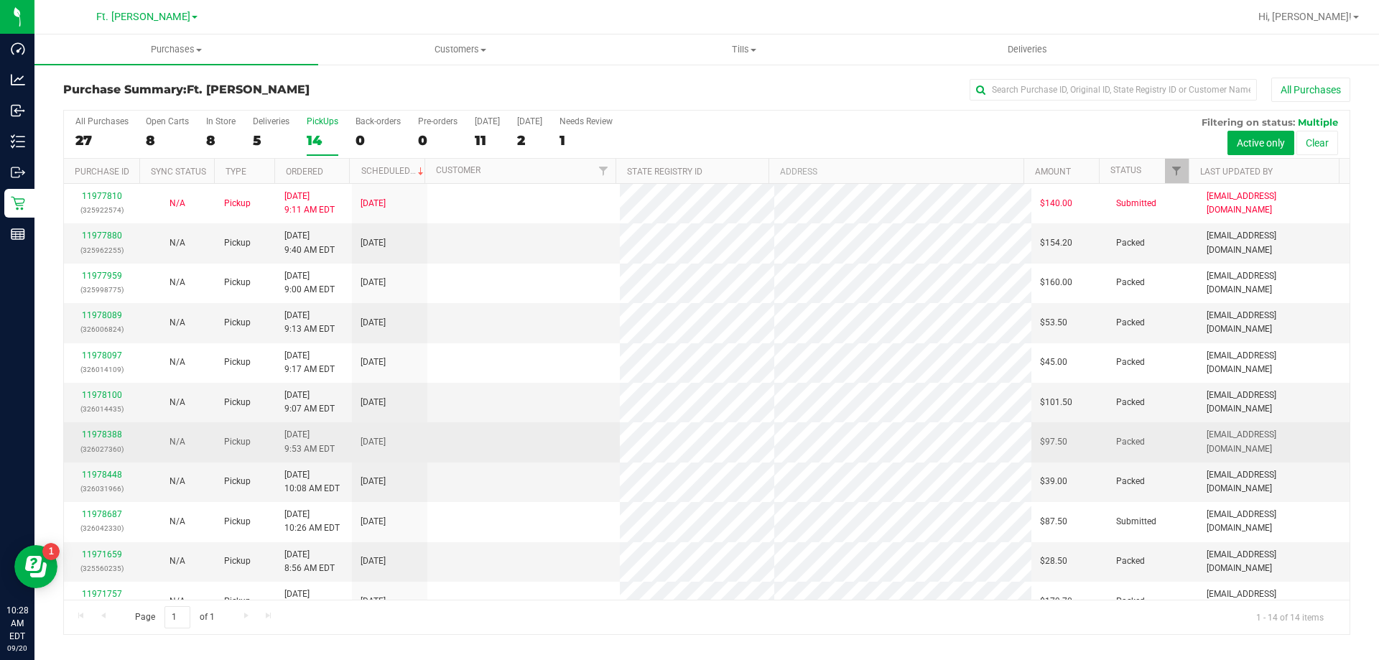
scroll to position [141, 0]
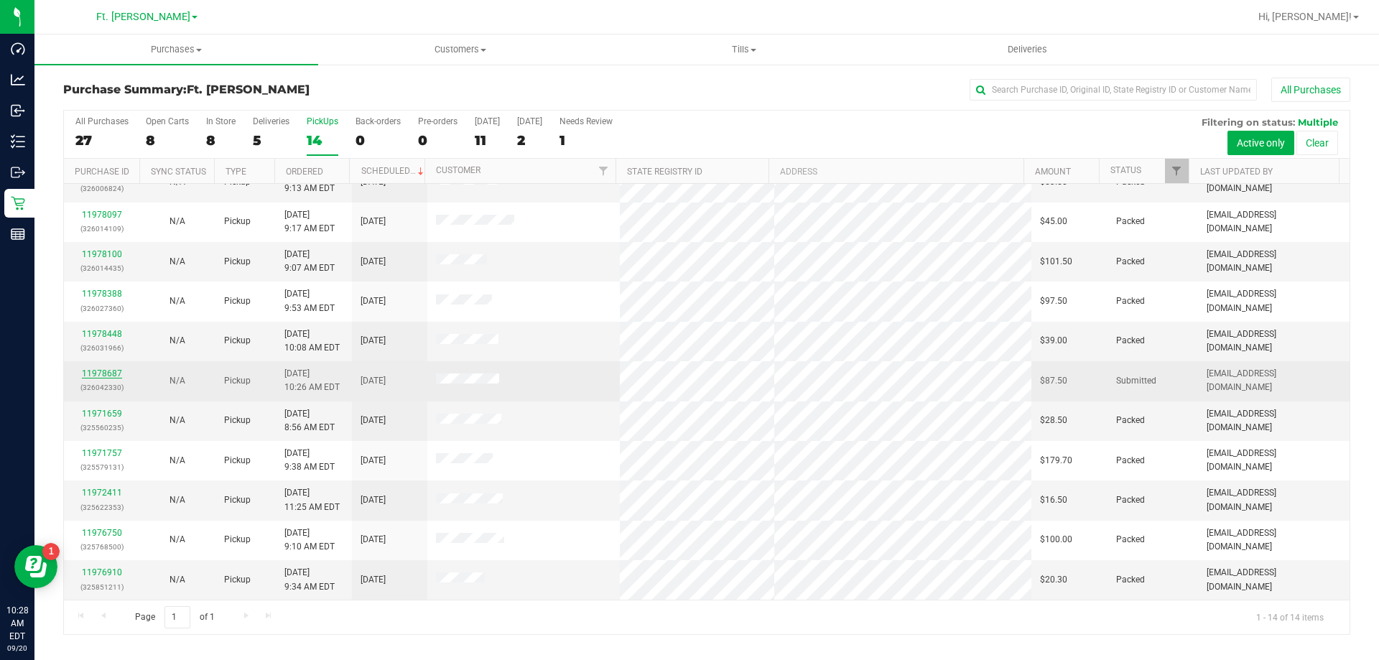
click at [119, 374] on link "11978687" at bounding box center [102, 373] width 40 height 10
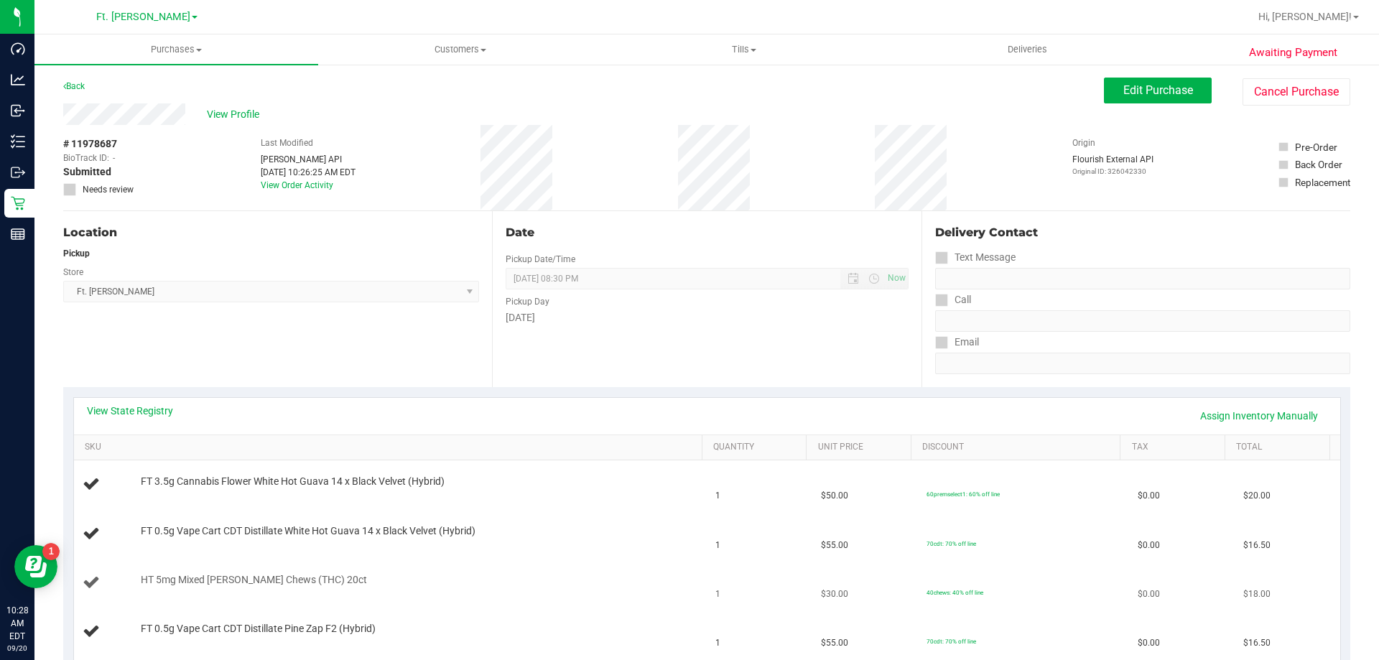
click at [483, 585] on div "HT 5mg Mixed Berry Chews (THC) 20ct" at bounding box center [415, 580] width 562 height 14
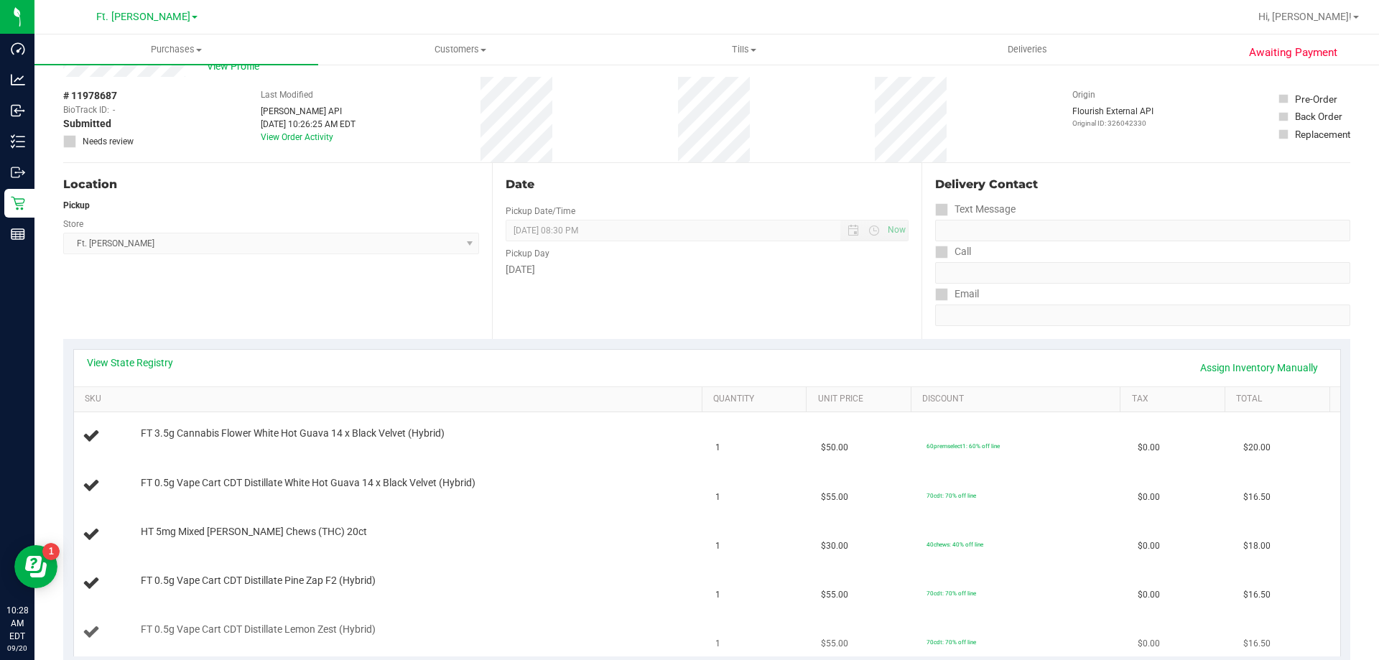
scroll to position [72, 0]
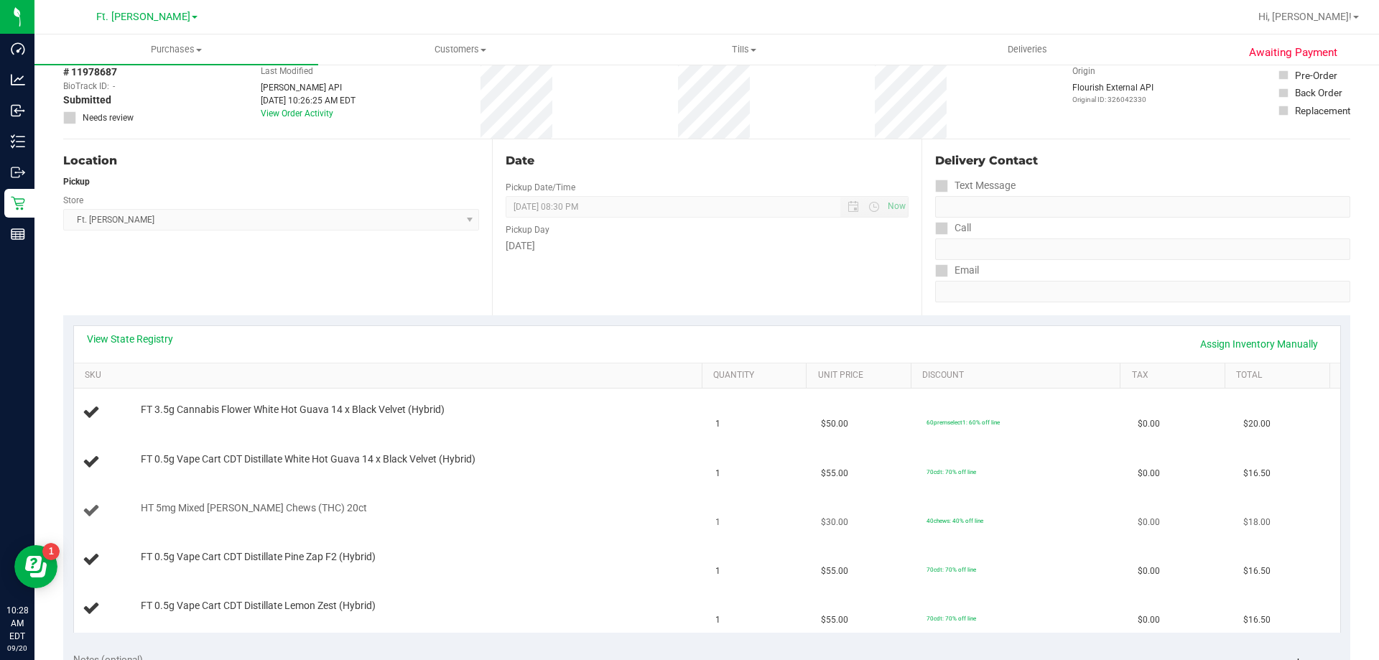
click at [604, 534] on td "HT 5mg Mixed Berry Chews (THC) 20ct" at bounding box center [390, 511] width 633 height 49
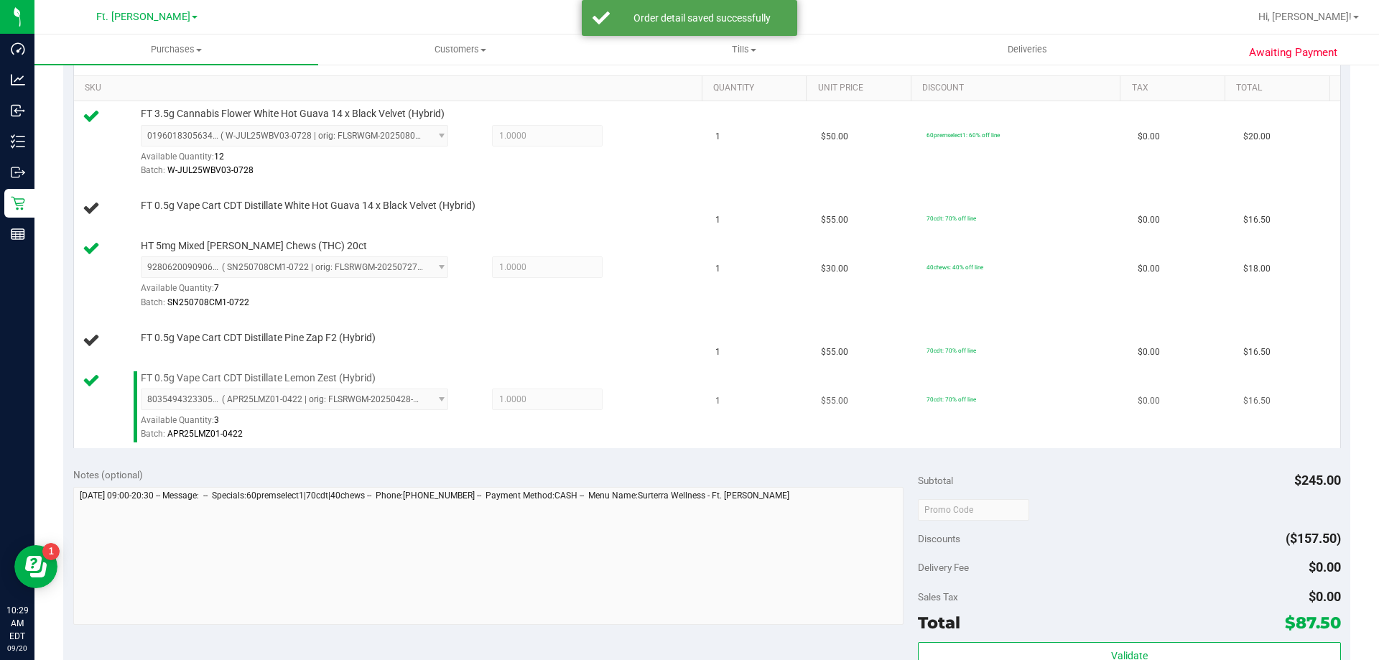
click at [571, 380] on div "FT 0.5g Vape Cart CDT Distillate Lemon Zest (Hybrid) 8035494323305463 ( APR25LM…" at bounding box center [415, 406] width 562 height 71
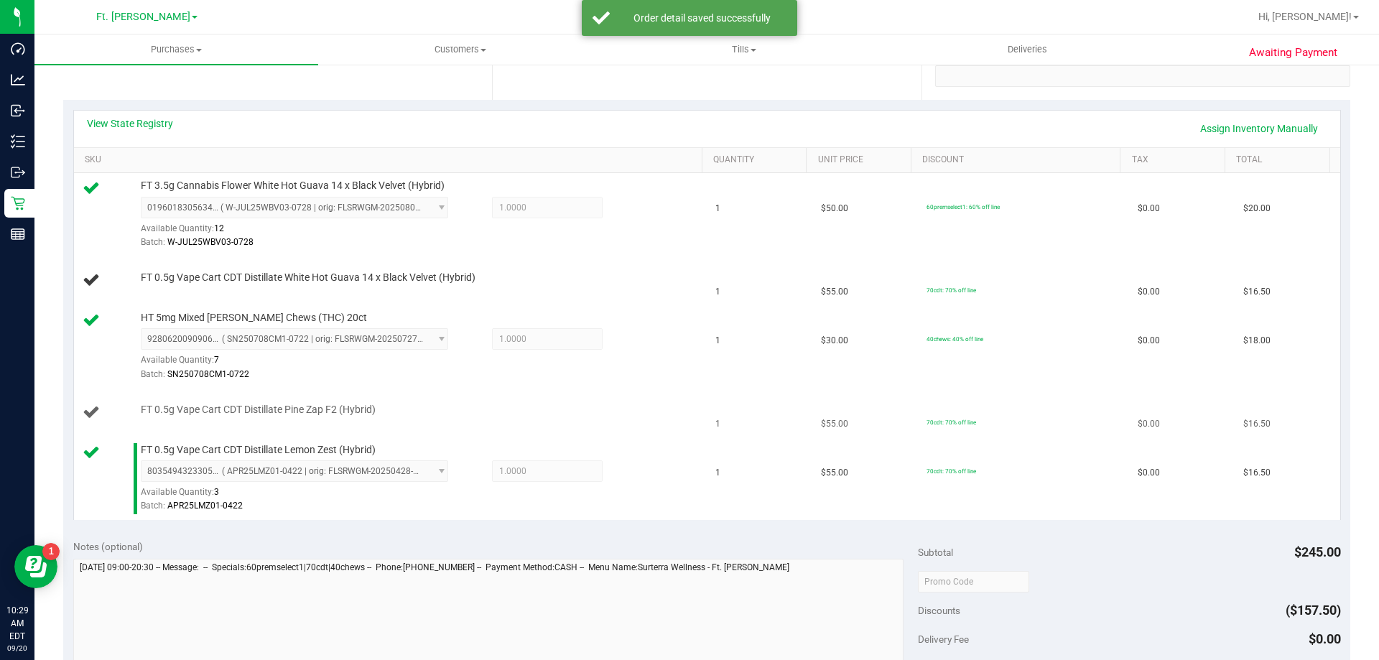
click at [622, 394] on td "FT 0.5g Vape Cart CDT Distillate Pine Zap F2 (Hybrid)" at bounding box center [390, 413] width 633 height 49
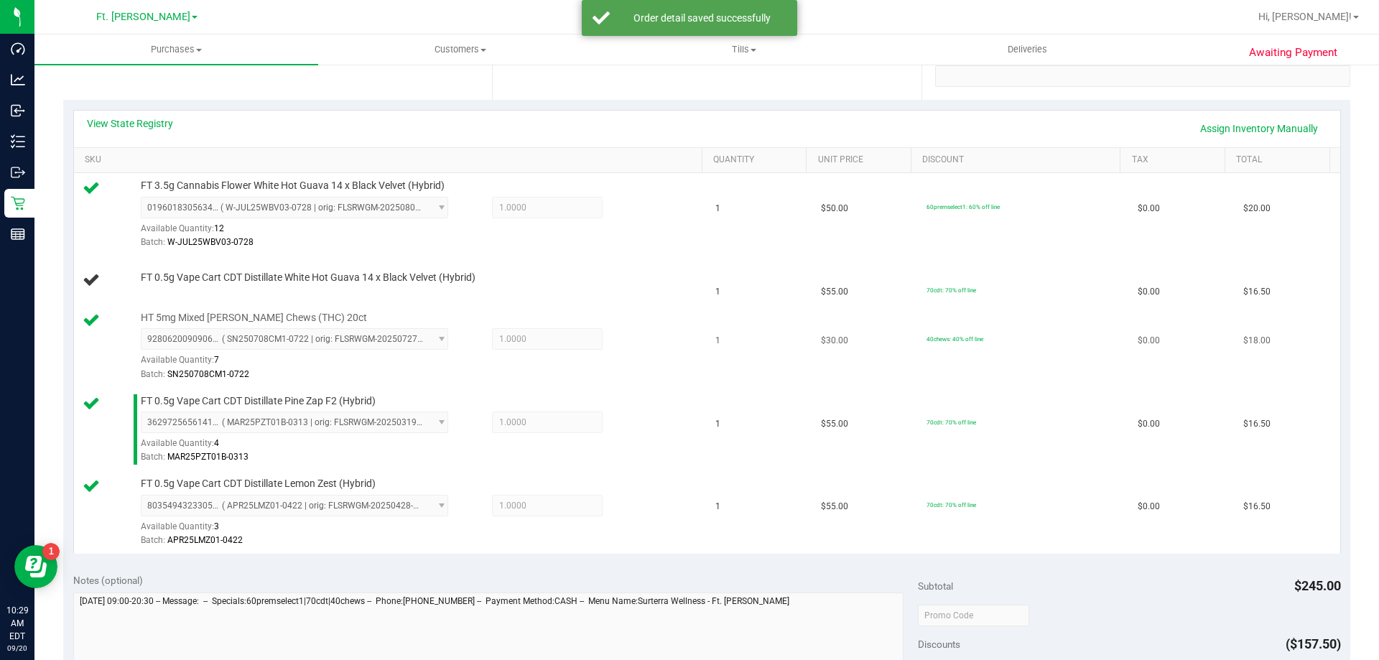
click at [659, 306] on td "HT 5mg Mixed Berry Chews (THC) 20ct 9280620090906358 ( SN250708CM1-0722 | orig:…" at bounding box center [390, 346] width 633 height 83
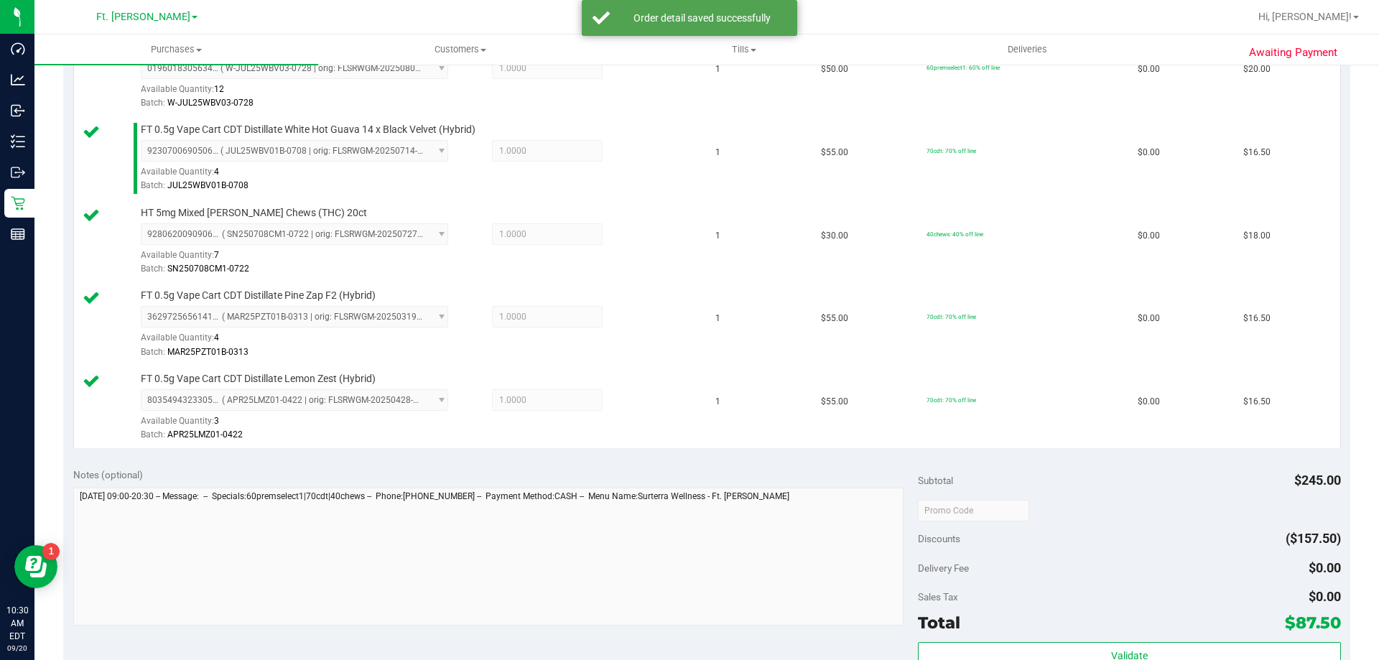
scroll to position [718, 0]
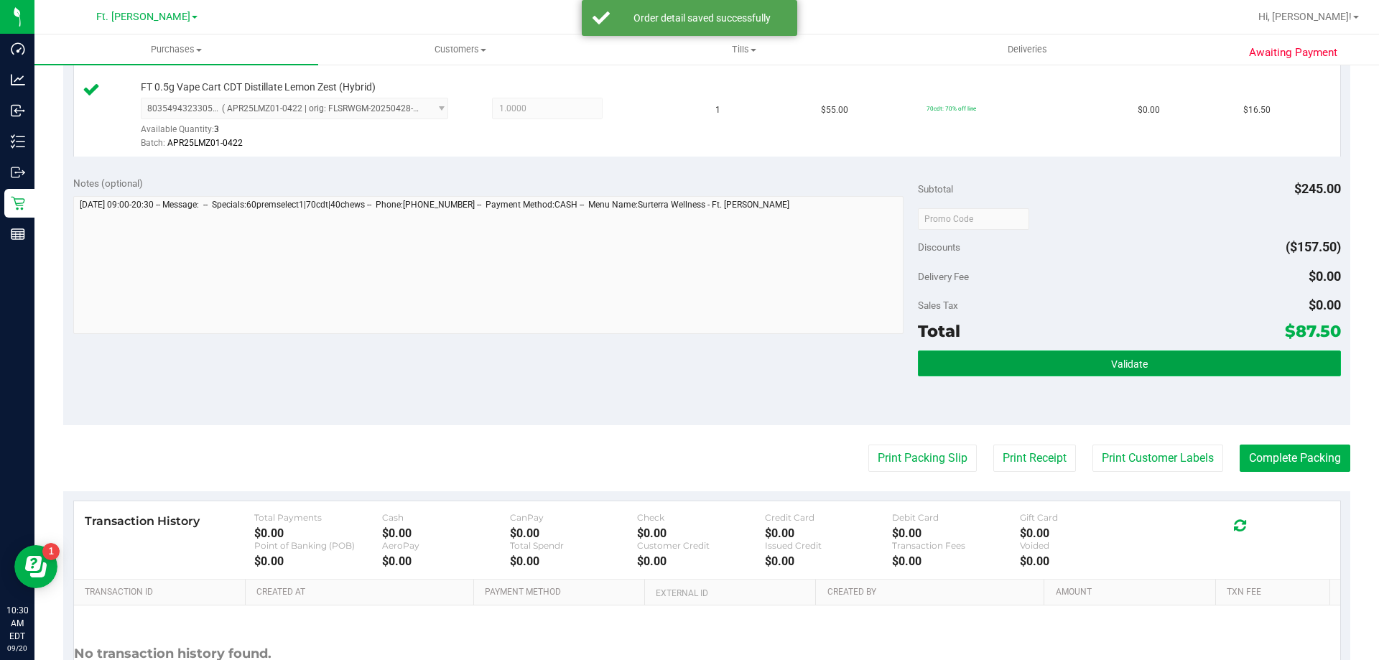
click at [1125, 354] on button "Validate" at bounding box center [1129, 363] width 422 height 26
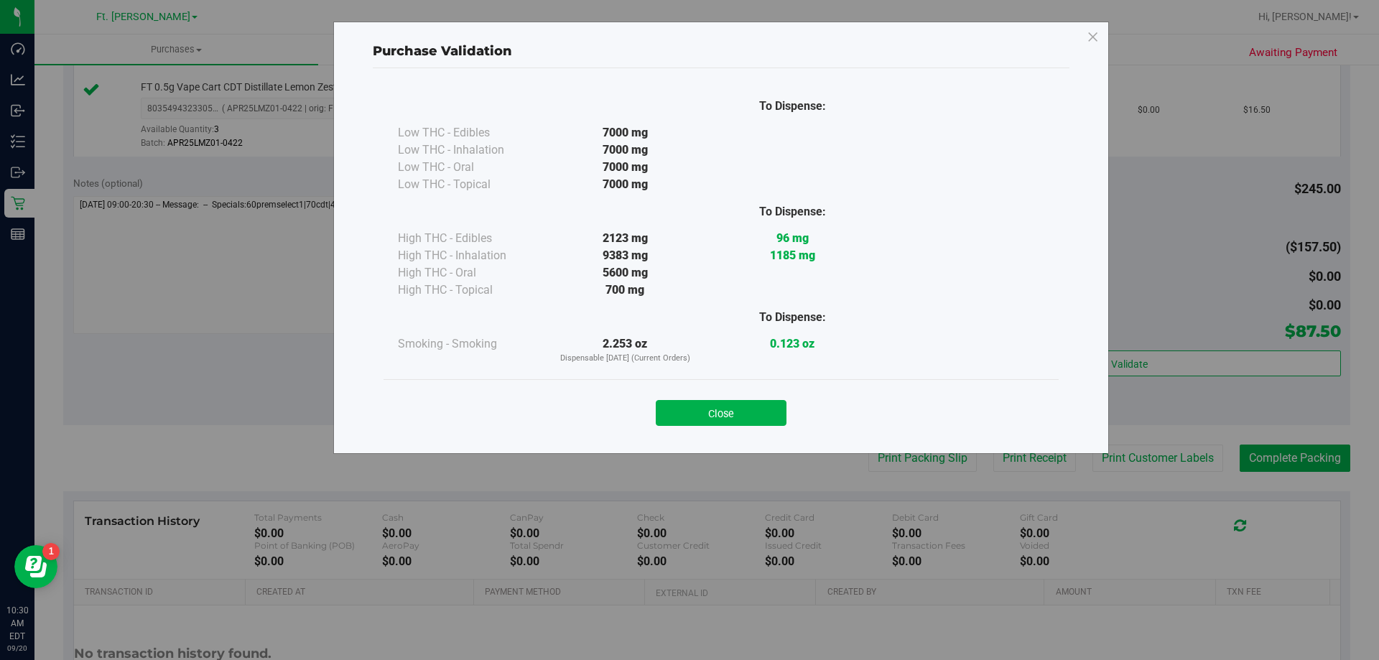
click at [774, 421] on button "Close" at bounding box center [721, 413] width 131 height 26
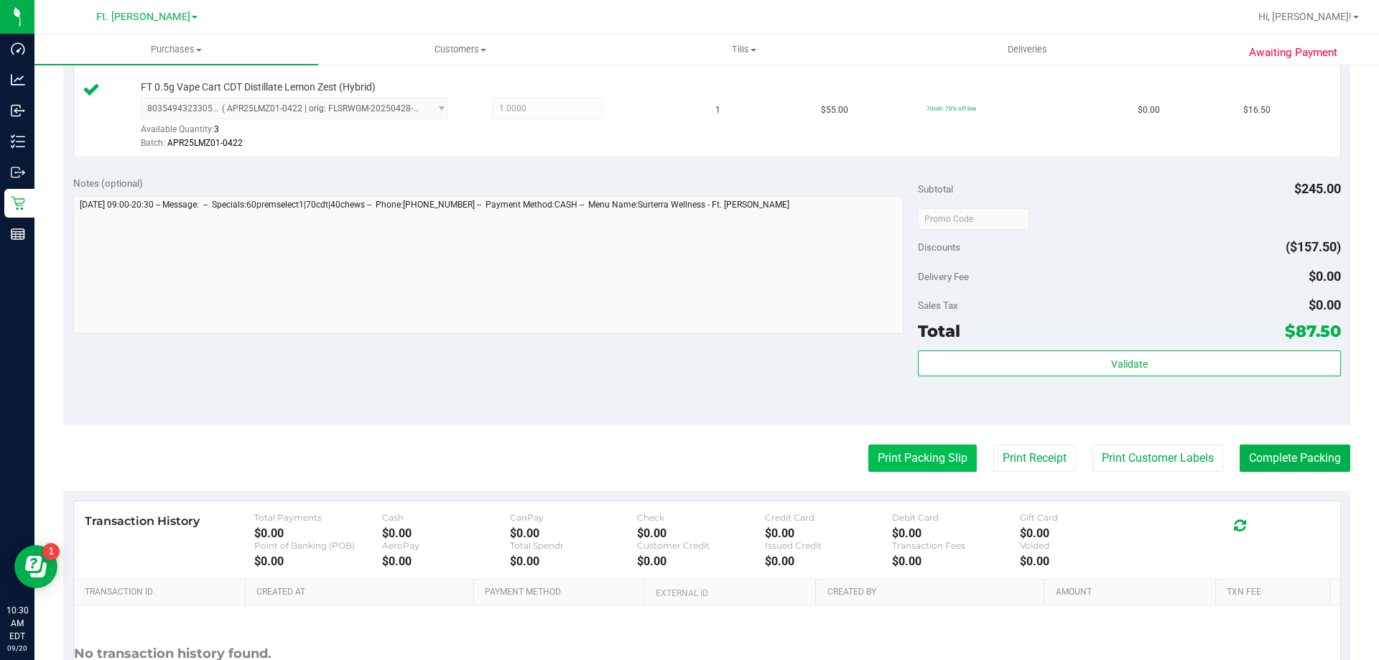
click at [868, 462] on button "Print Packing Slip" at bounding box center [922, 458] width 108 height 27
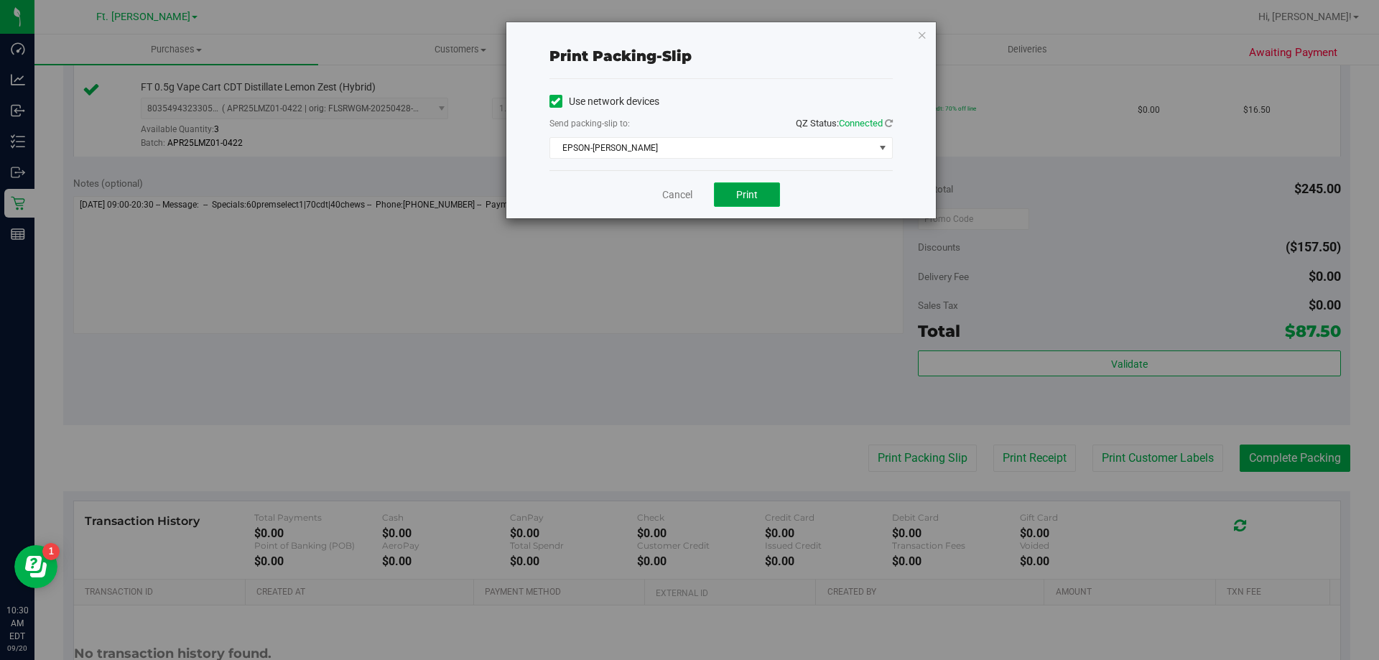
click at [741, 190] on span "Print" at bounding box center [747, 194] width 22 height 11
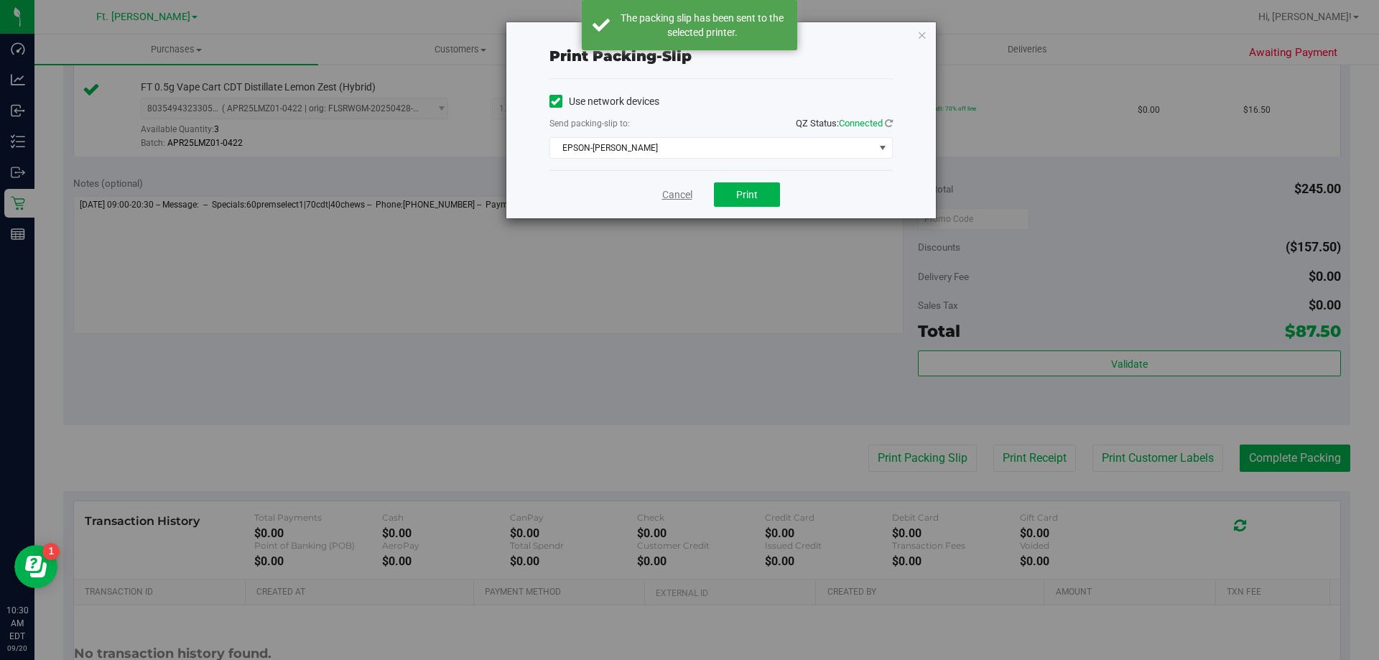
click at [673, 197] on link "Cancel" at bounding box center [677, 194] width 30 height 15
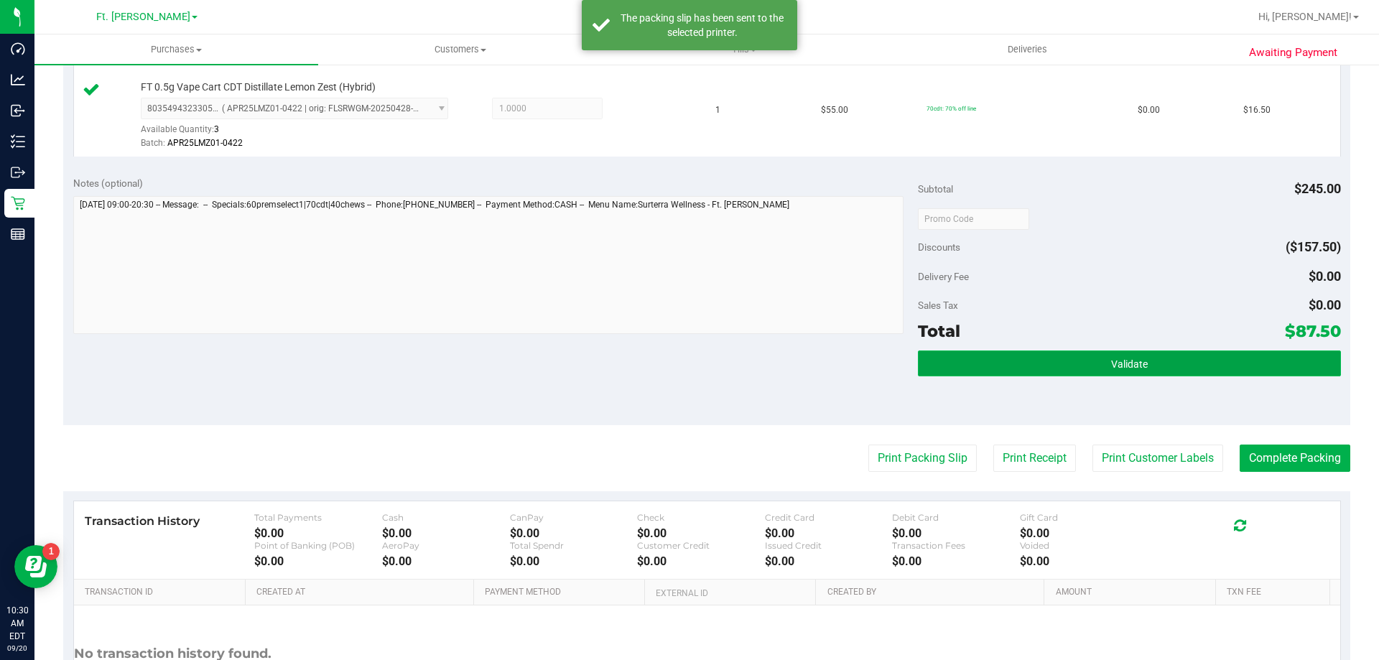
click at [1097, 365] on button "Validate" at bounding box center [1129, 363] width 422 height 26
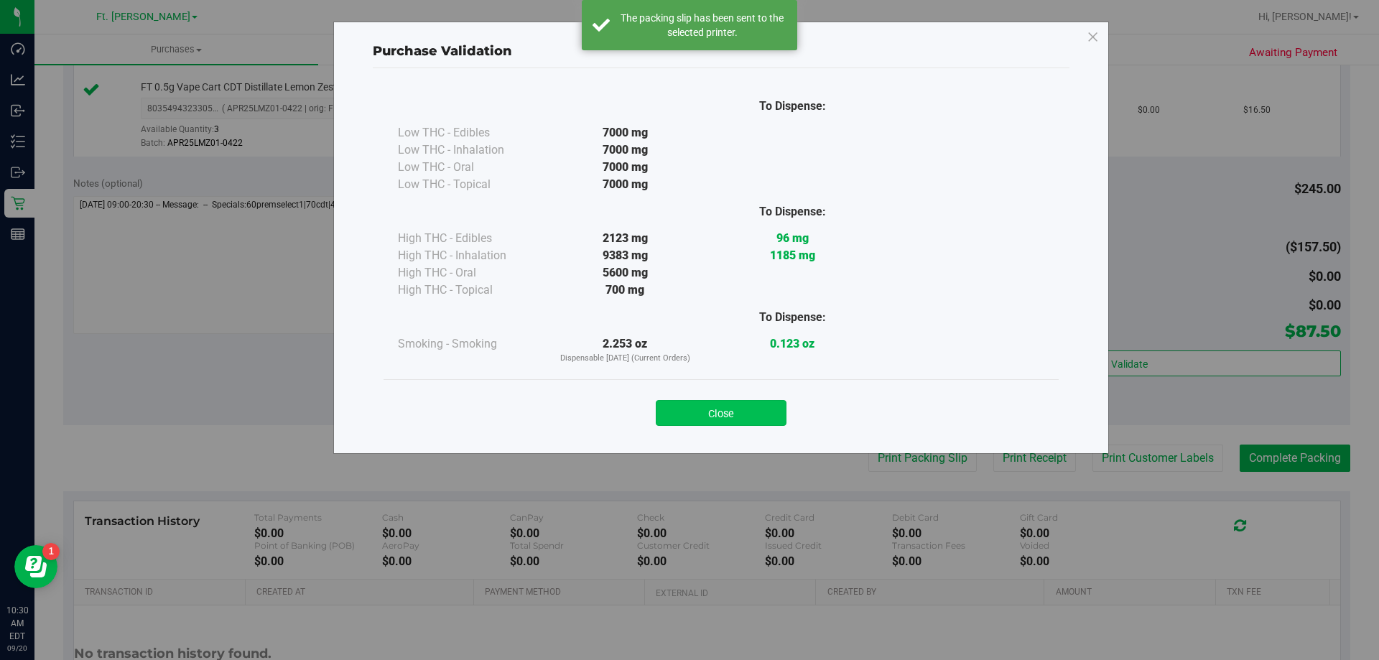
click at [768, 403] on button "Close" at bounding box center [721, 413] width 131 height 26
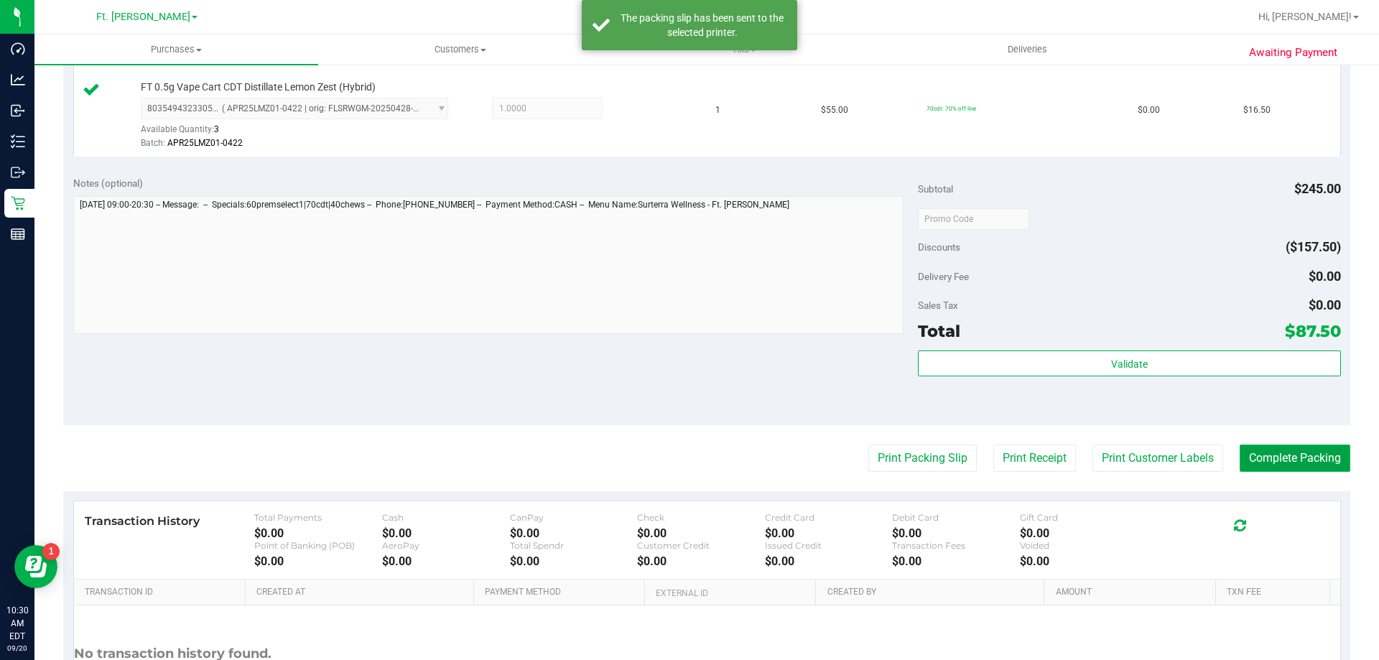
click at [1260, 452] on button "Complete Packing" at bounding box center [1295, 458] width 111 height 27
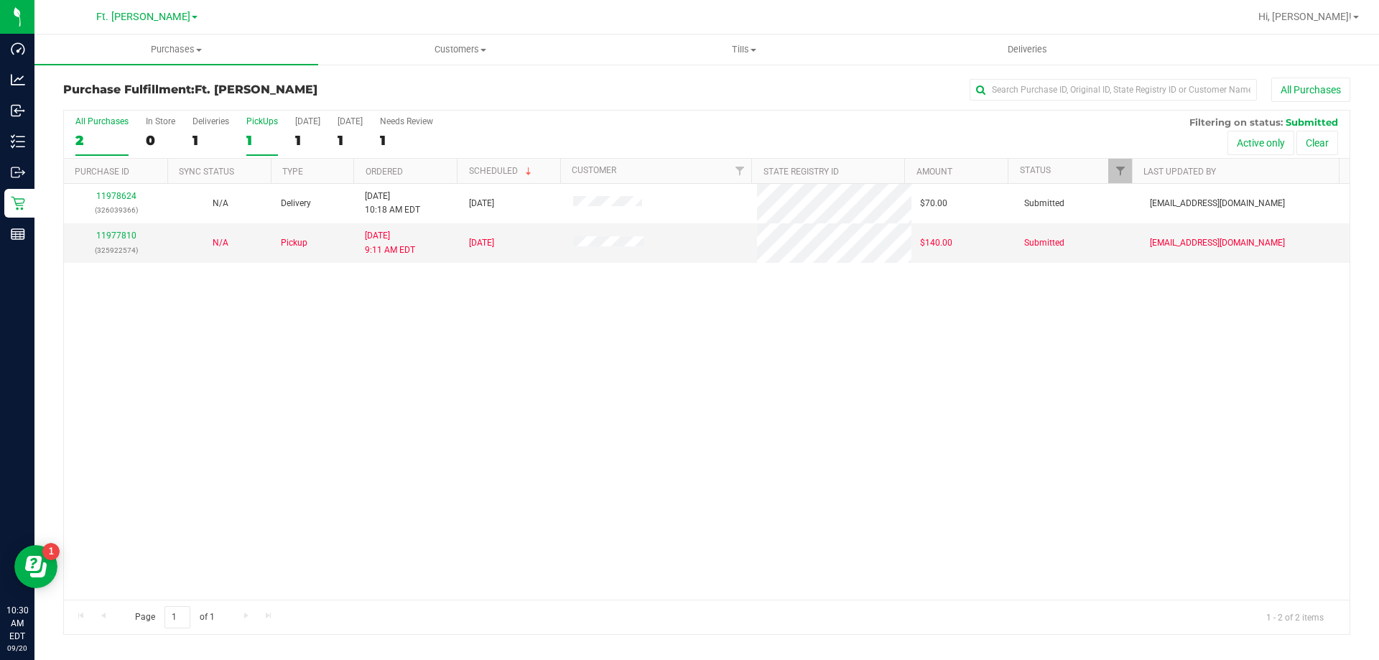
click at [251, 129] on label "PickUps 1" at bounding box center [262, 136] width 32 height 40
click at [0, 0] on input "PickUps 1" at bounding box center [0, 0] width 0 height 0
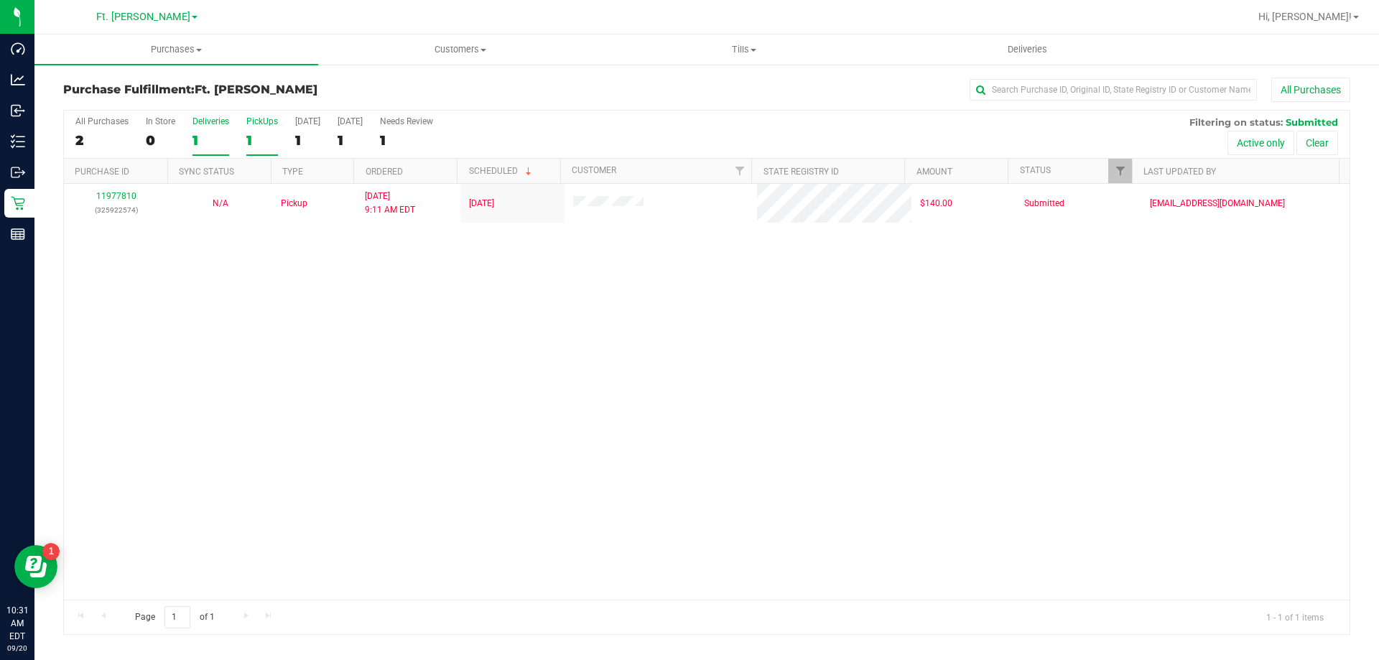
click at [206, 131] on label "Deliveries 1" at bounding box center [210, 136] width 37 height 40
click at [0, 0] on input "Deliveries 1" at bounding box center [0, 0] width 0 height 0
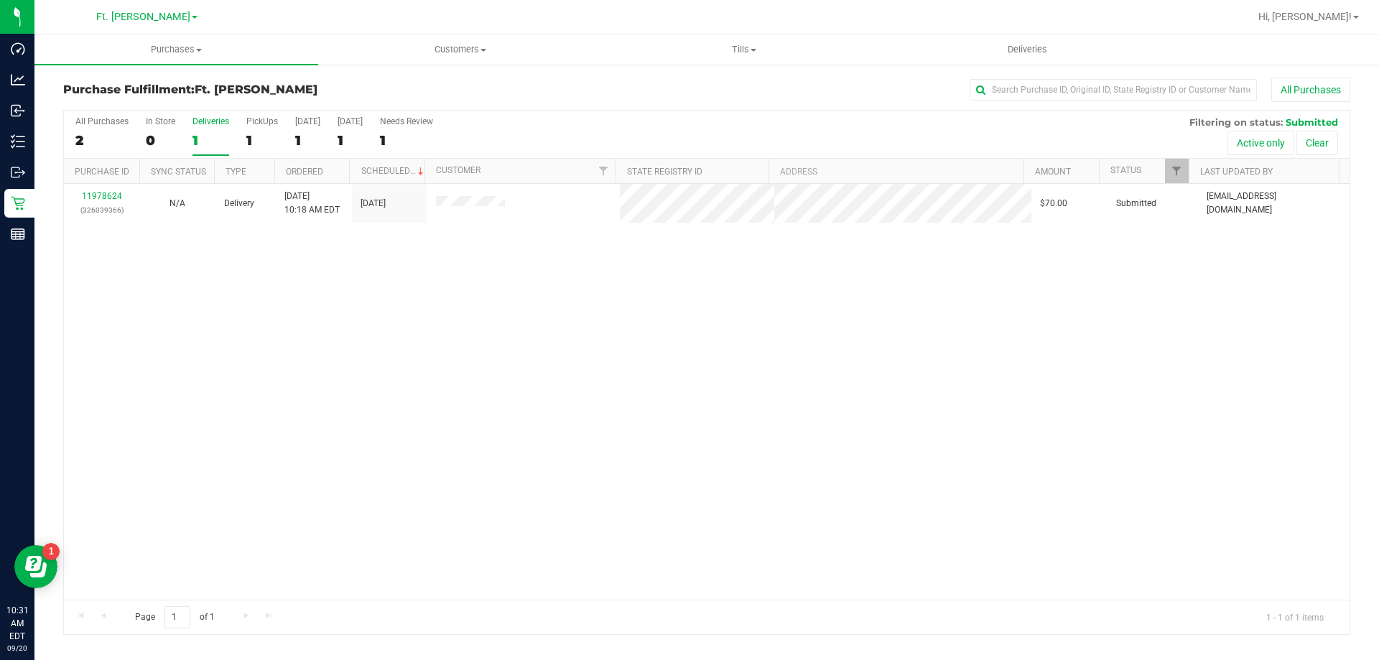
click at [379, 248] on div "11978624 (326039366) N/A Delivery 9/20/2025 10:18 AM EDT 9/21/2025 $70.00 Submi…" at bounding box center [707, 392] width 1286 height 416
click at [257, 142] on div "1" at bounding box center [262, 140] width 32 height 17
click at [0, 0] on input "PickUps 1" at bounding box center [0, 0] width 0 height 0
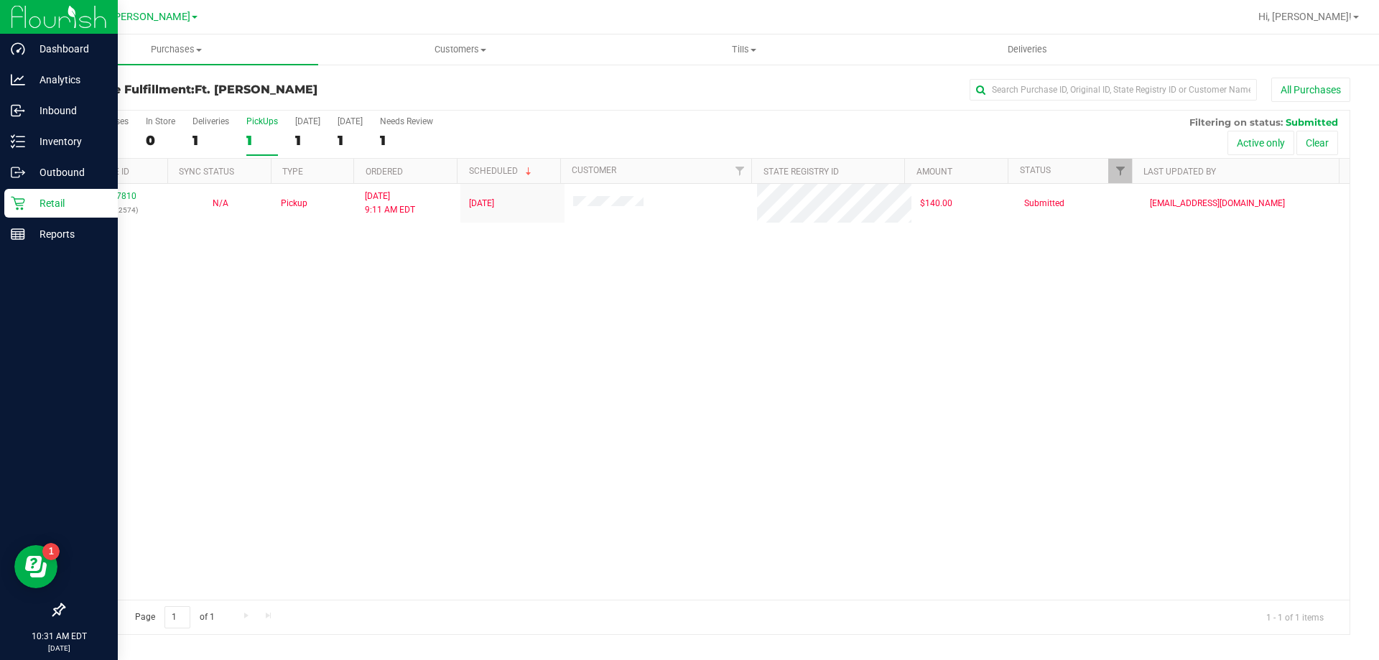
click at [21, 190] on div "Retail" at bounding box center [60, 203] width 113 height 29
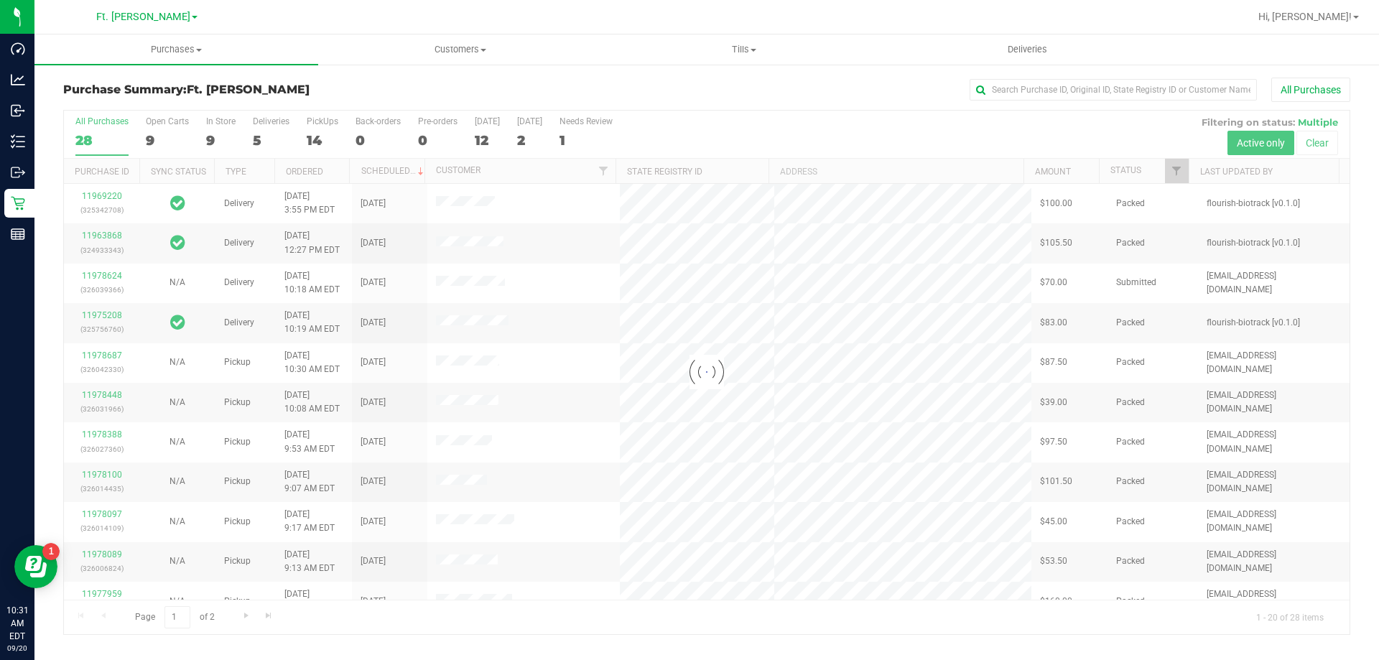
click at [308, 134] on div at bounding box center [707, 373] width 1286 height 524
click at [322, 136] on div at bounding box center [707, 373] width 1286 height 524
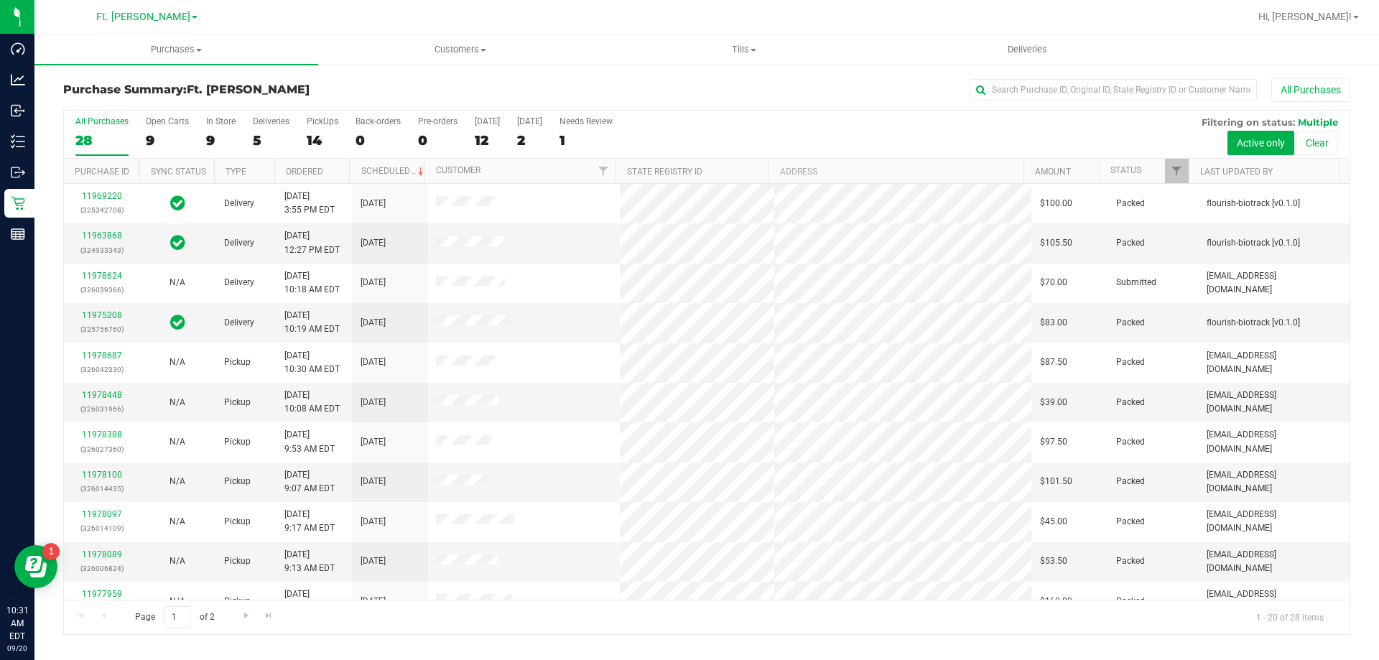
click at [322, 136] on div "14" at bounding box center [323, 140] width 32 height 17
click at [0, 0] on input "PickUps 14" at bounding box center [0, 0] width 0 height 0
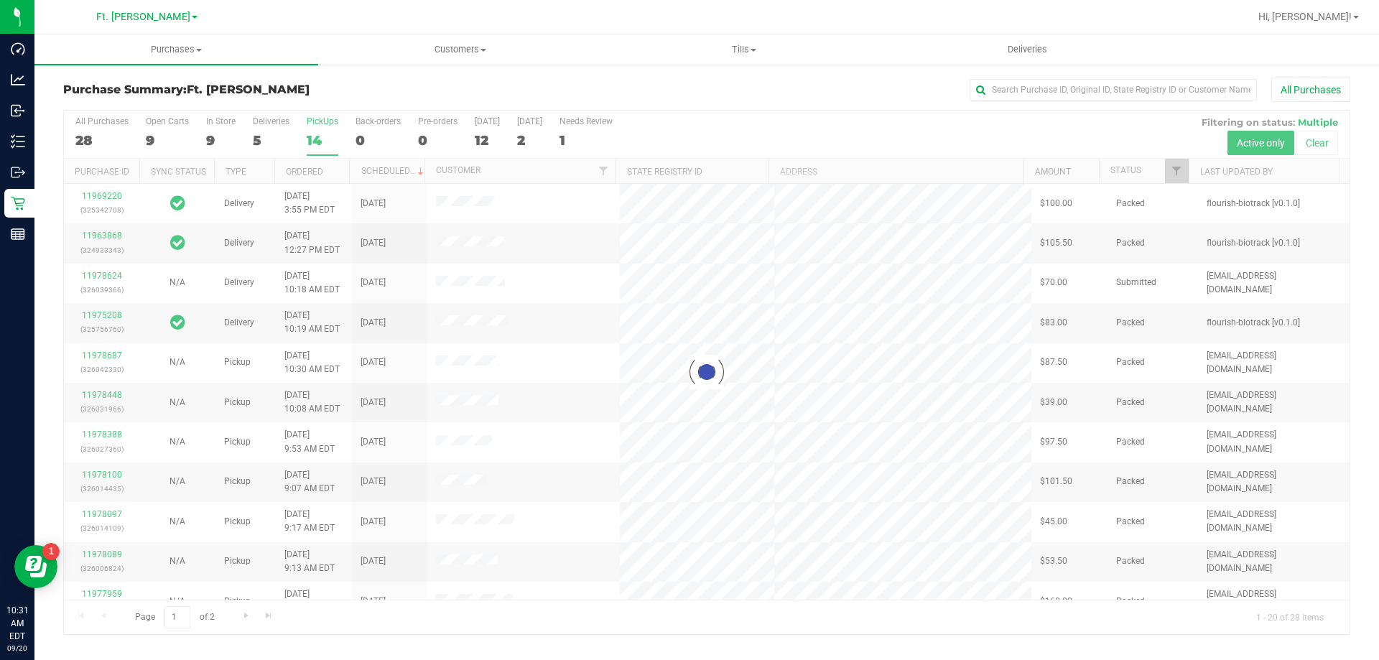
click at [322, 136] on div at bounding box center [707, 373] width 1286 height 524
click at [311, 125] on div at bounding box center [707, 373] width 1286 height 524
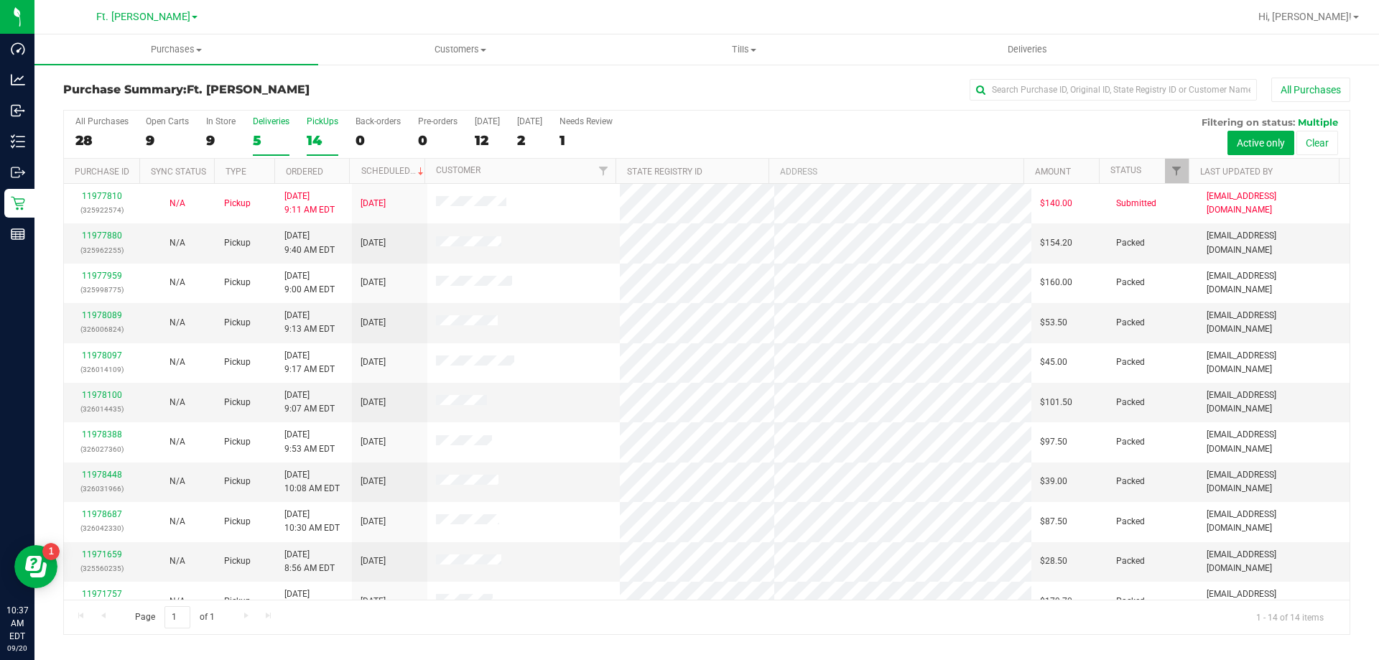
click at [258, 137] on div "5" at bounding box center [271, 140] width 37 height 17
click at [0, 0] on input "Deliveries 5" at bounding box center [0, 0] width 0 height 0
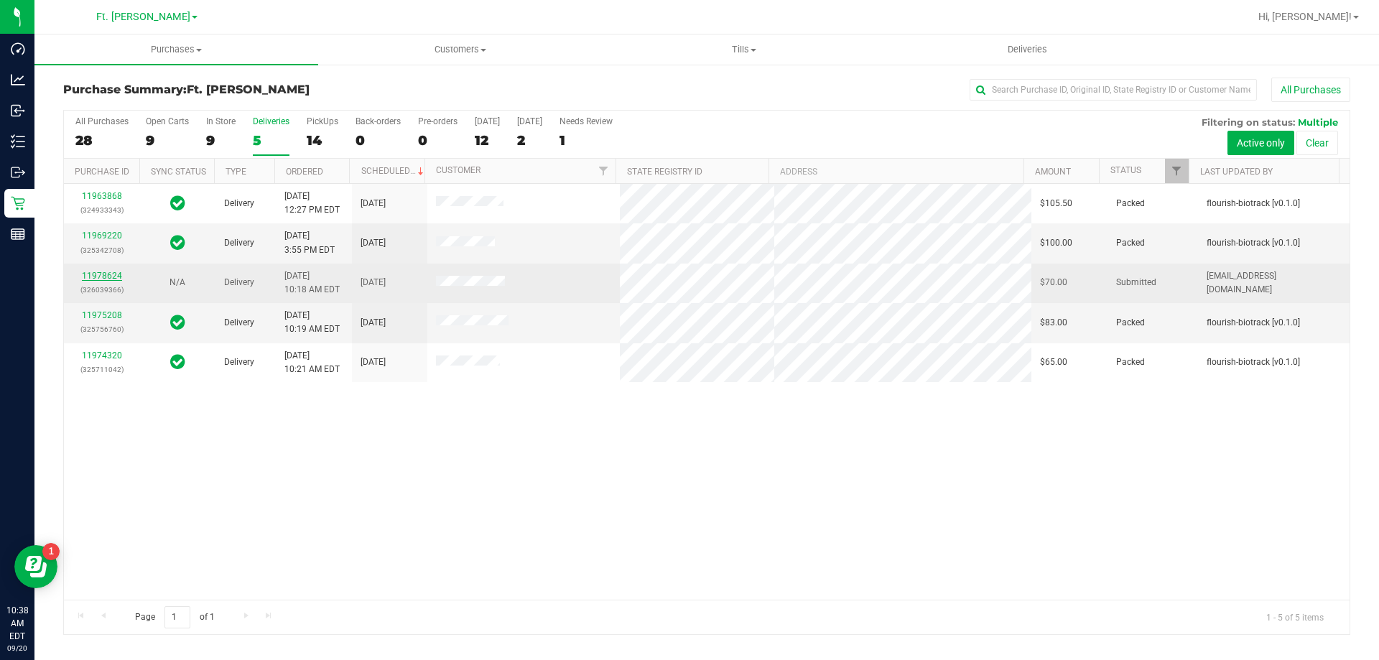
click at [96, 278] on div "All Purchases 28 Open Carts 9 In Store 9 Deliveries 5 PickUps 14 Back-orders 0 …" at bounding box center [706, 372] width 1287 height 525
click at [119, 271] on link "11978624" at bounding box center [102, 276] width 40 height 10
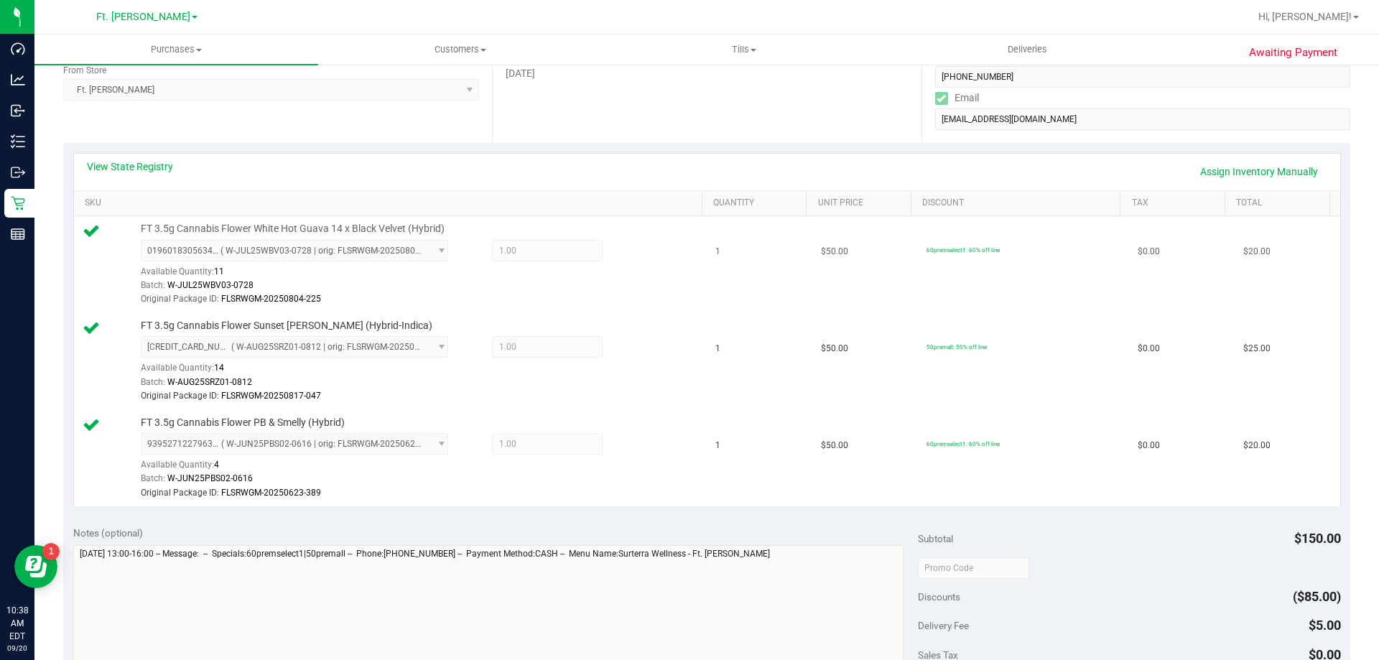
scroll to position [431, 0]
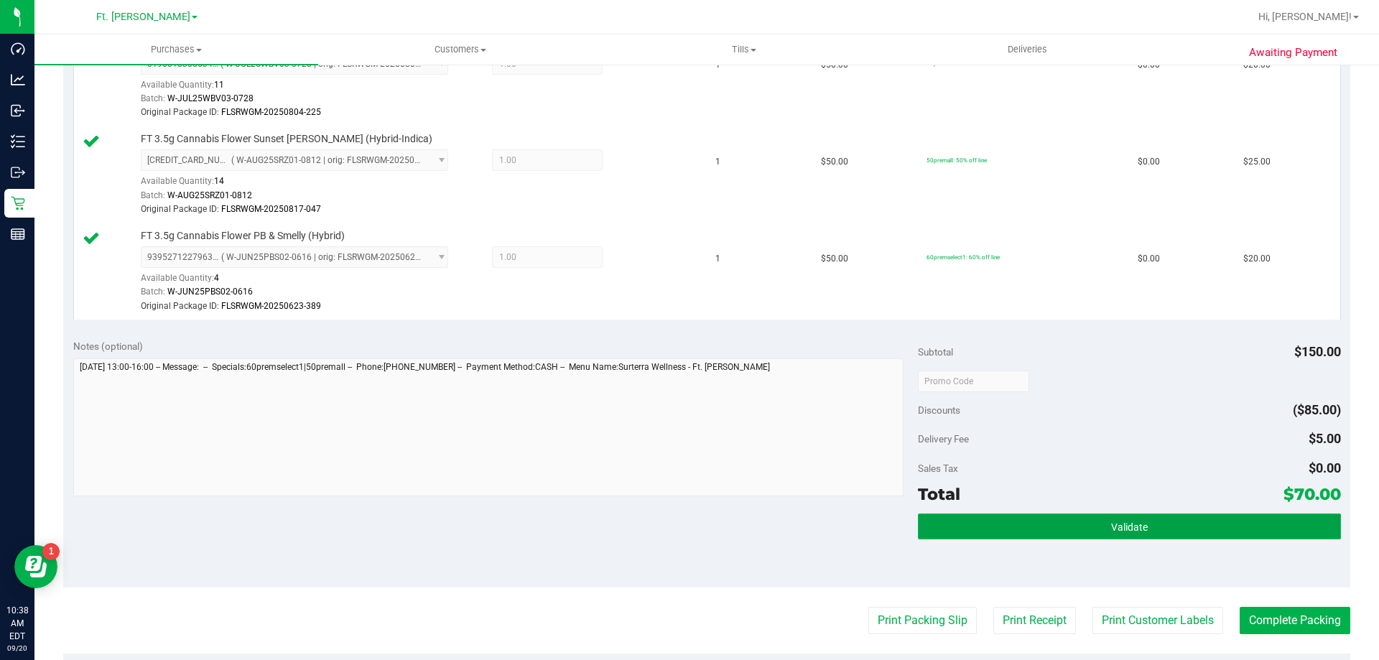
click at [1210, 529] on button "Validate" at bounding box center [1129, 527] width 422 height 26
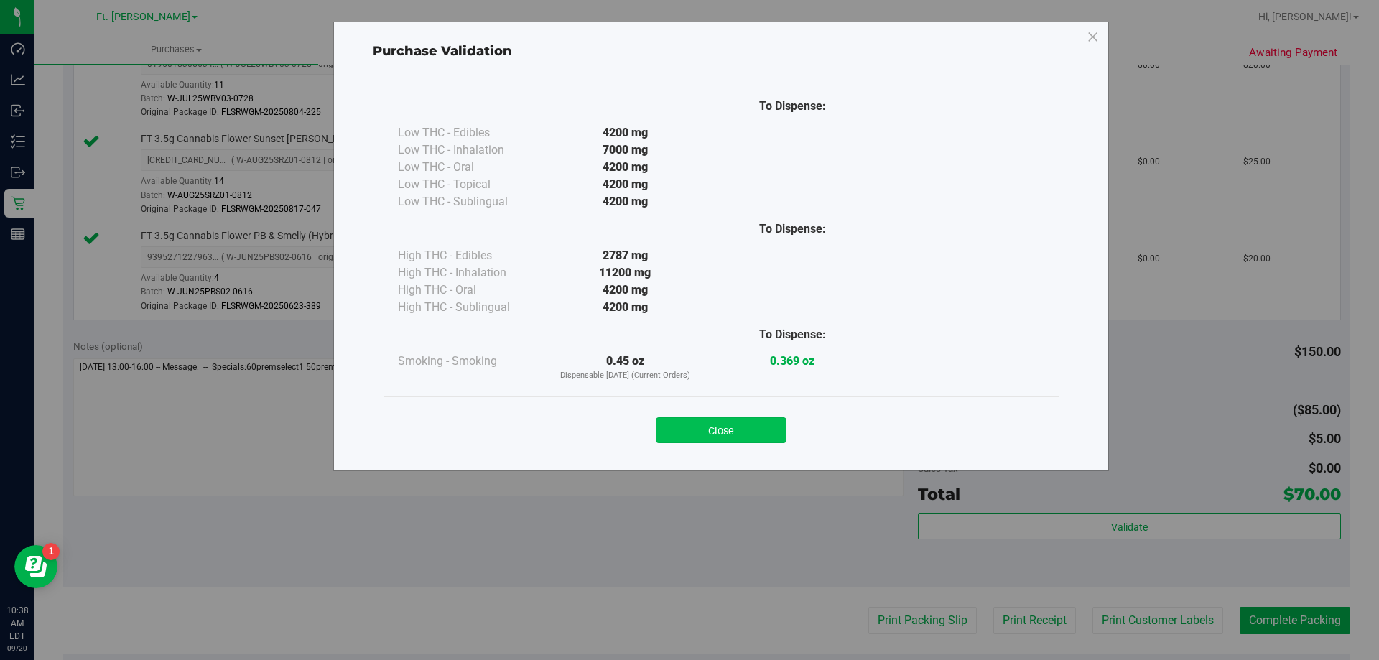
click at [699, 422] on button "Close" at bounding box center [721, 430] width 131 height 26
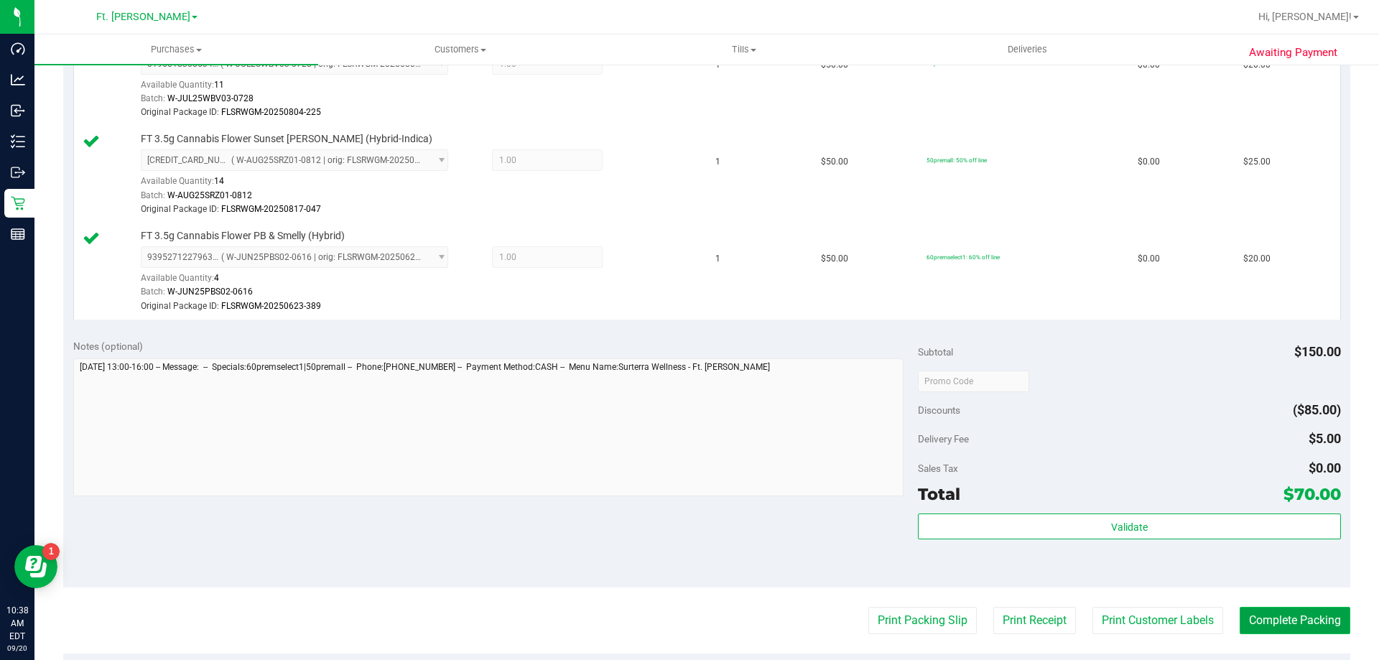
click at [1273, 616] on button "Complete Packing" at bounding box center [1295, 620] width 111 height 27
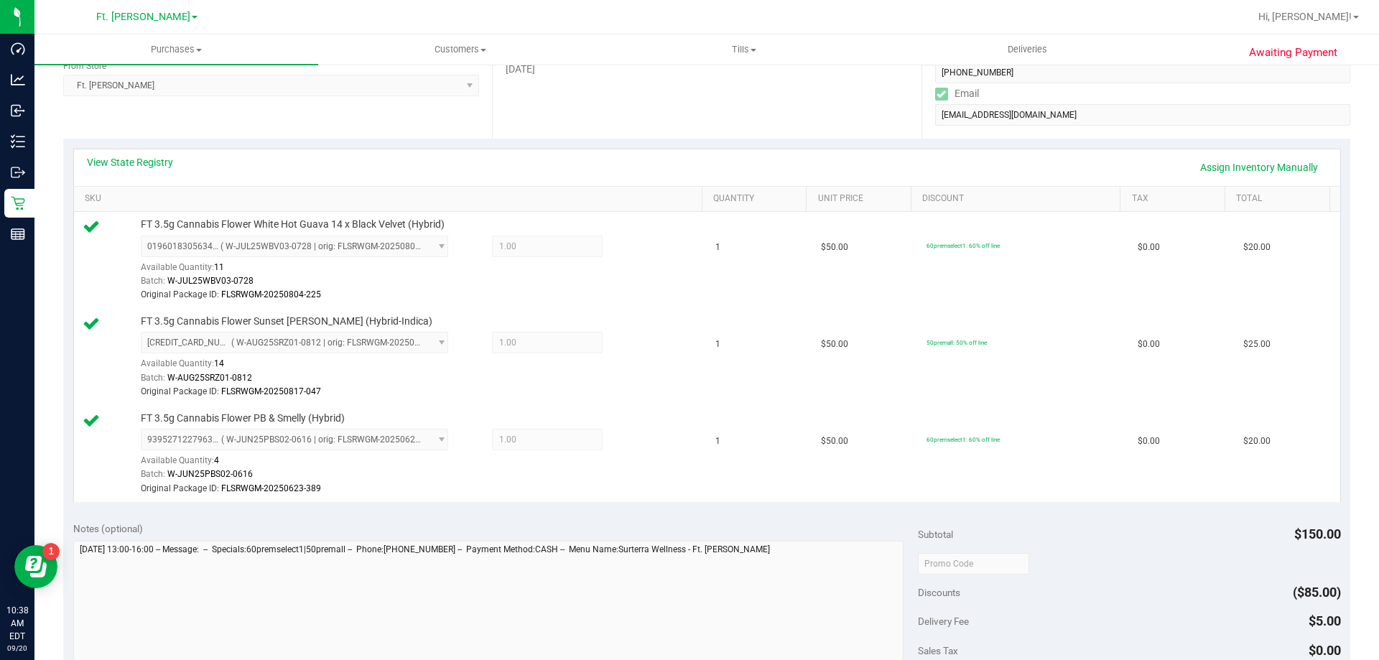
scroll to position [0, 0]
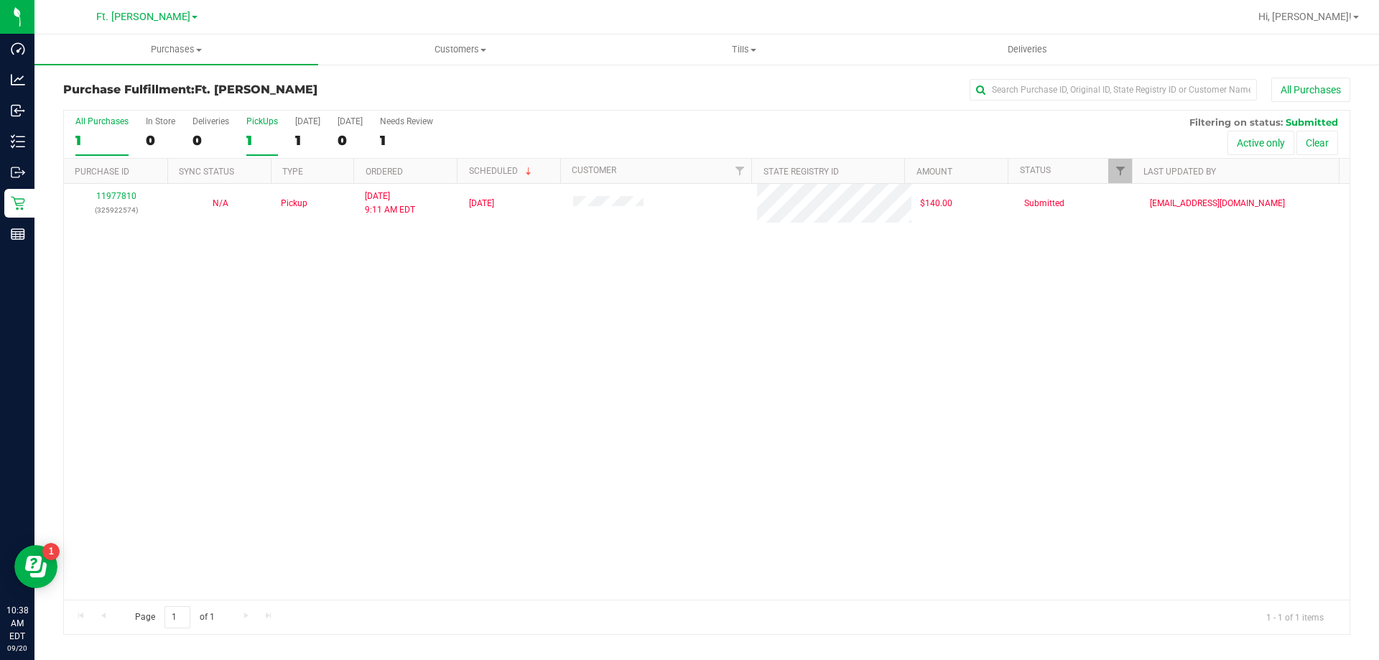
click at [269, 135] on div "1" at bounding box center [262, 140] width 32 height 17
click at [0, 0] on input "PickUps 1" at bounding box center [0, 0] width 0 height 0
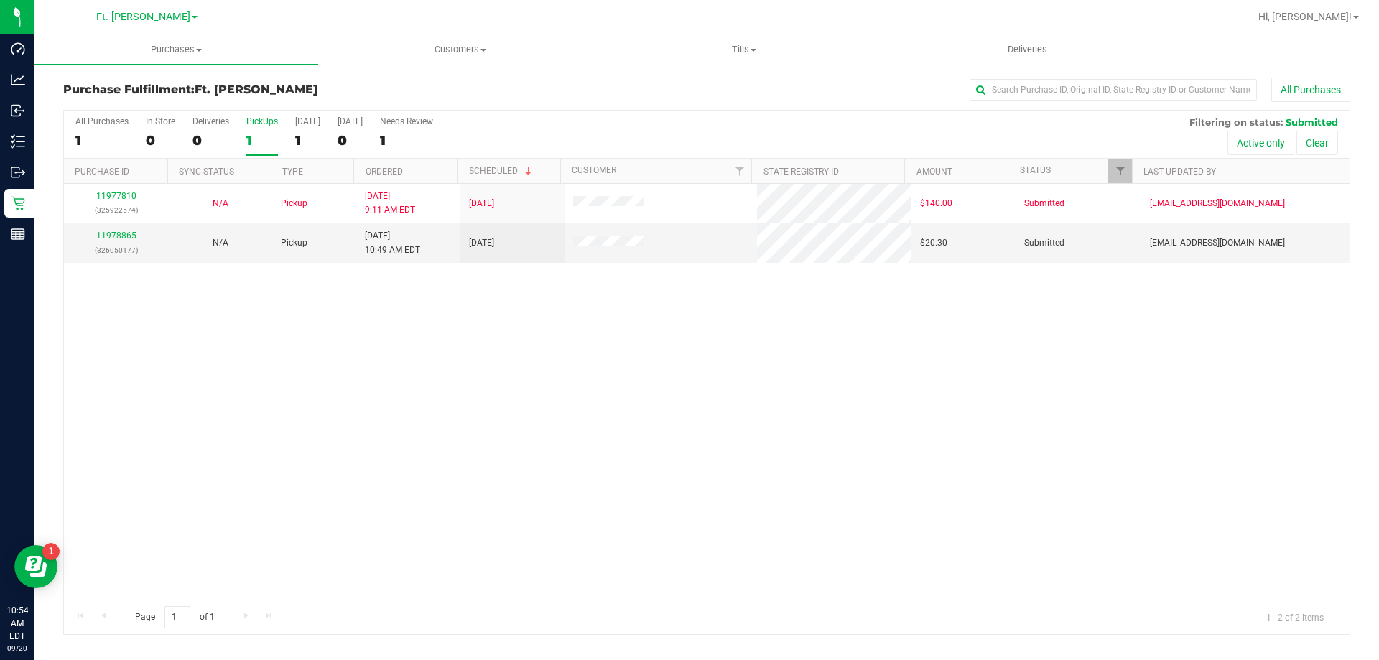
click at [269, 136] on div "1" at bounding box center [262, 140] width 32 height 17
click at [0, 0] on input "PickUps 1" at bounding box center [0, 0] width 0 height 0
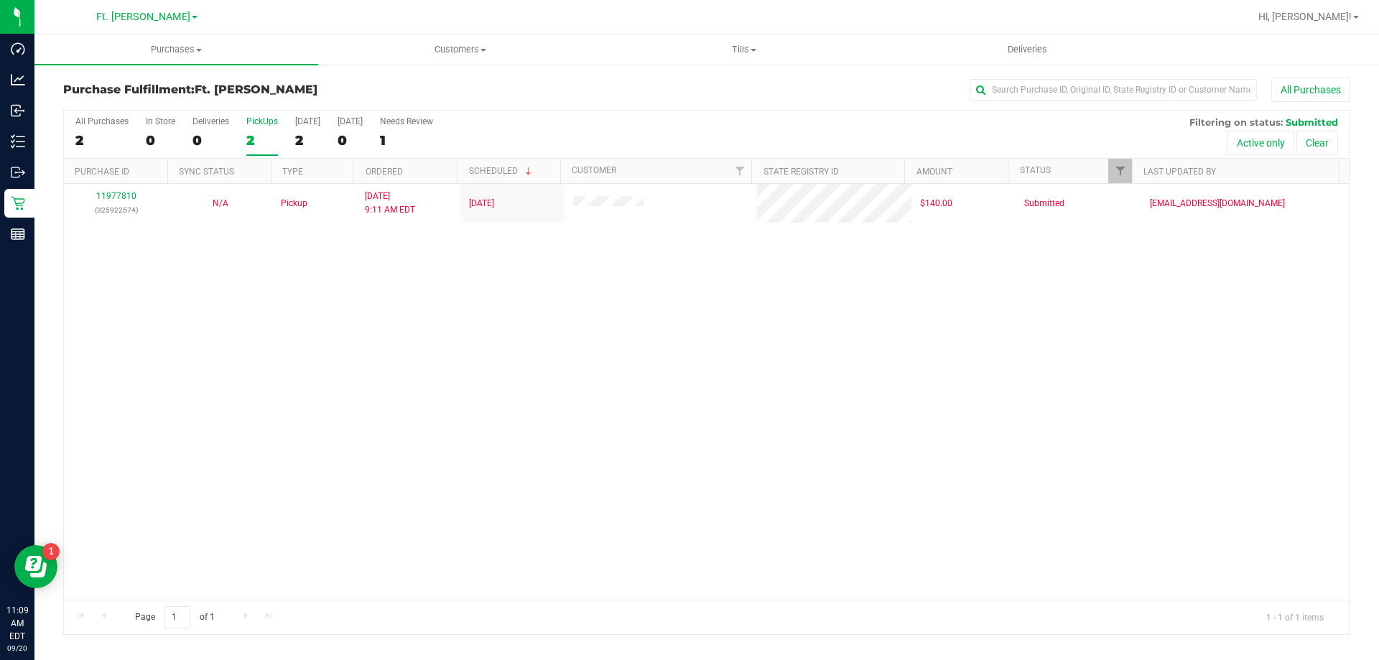
click at [260, 126] on div "PickUps" at bounding box center [262, 121] width 32 height 10
click at [0, 0] on input "PickUps 2" at bounding box center [0, 0] width 0 height 0
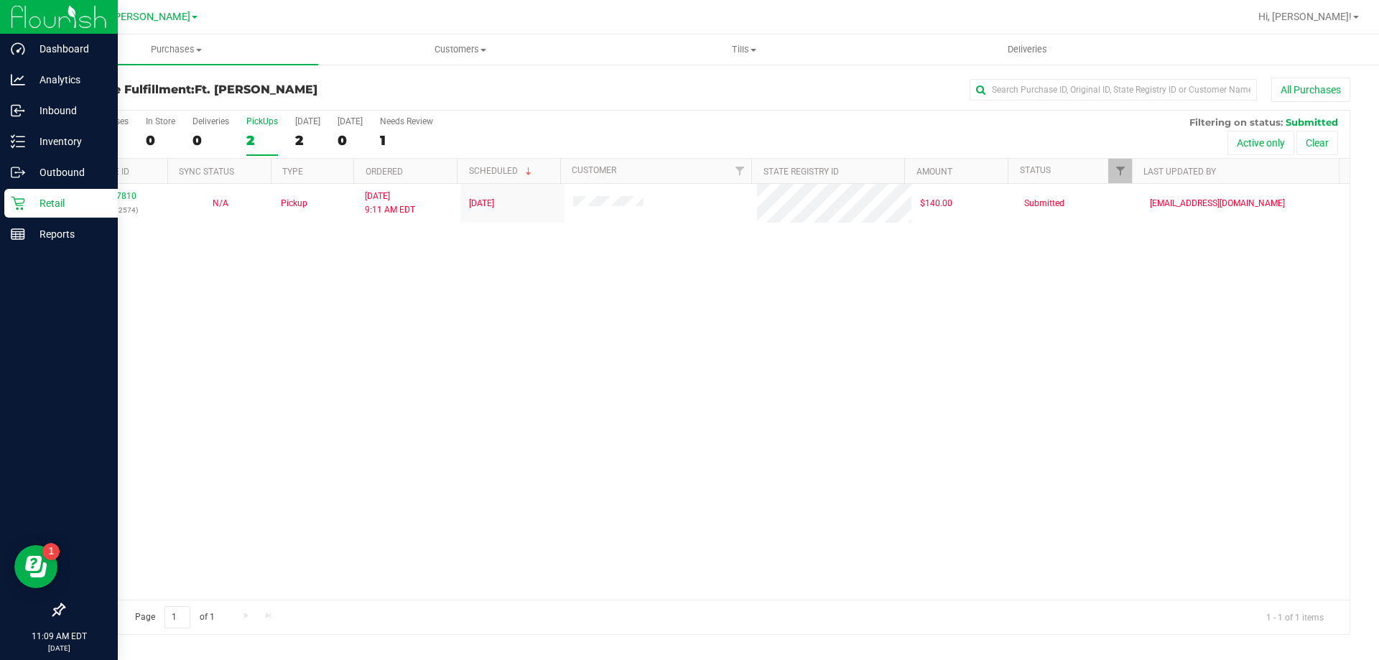
click at [27, 200] on p "Retail" at bounding box center [68, 203] width 86 height 17
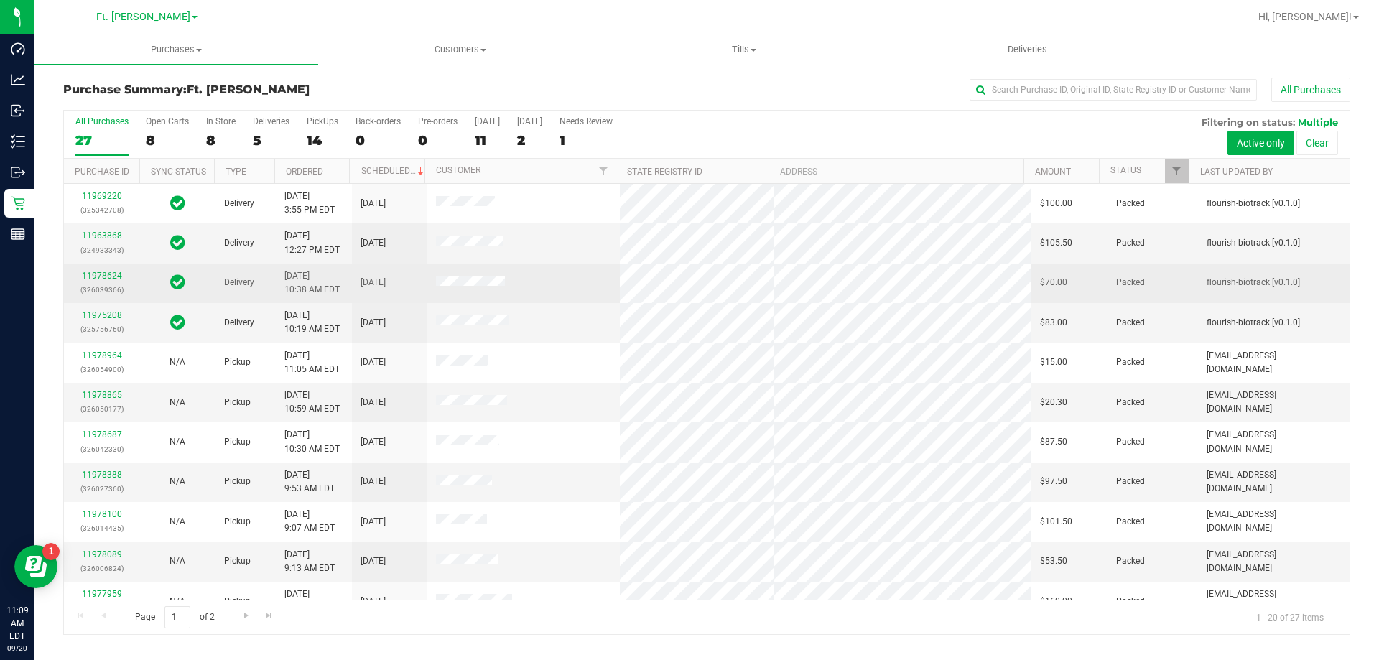
drag, startPoint x: 388, startPoint y: 559, endPoint x: 348, endPoint y: 266, distance: 296.4
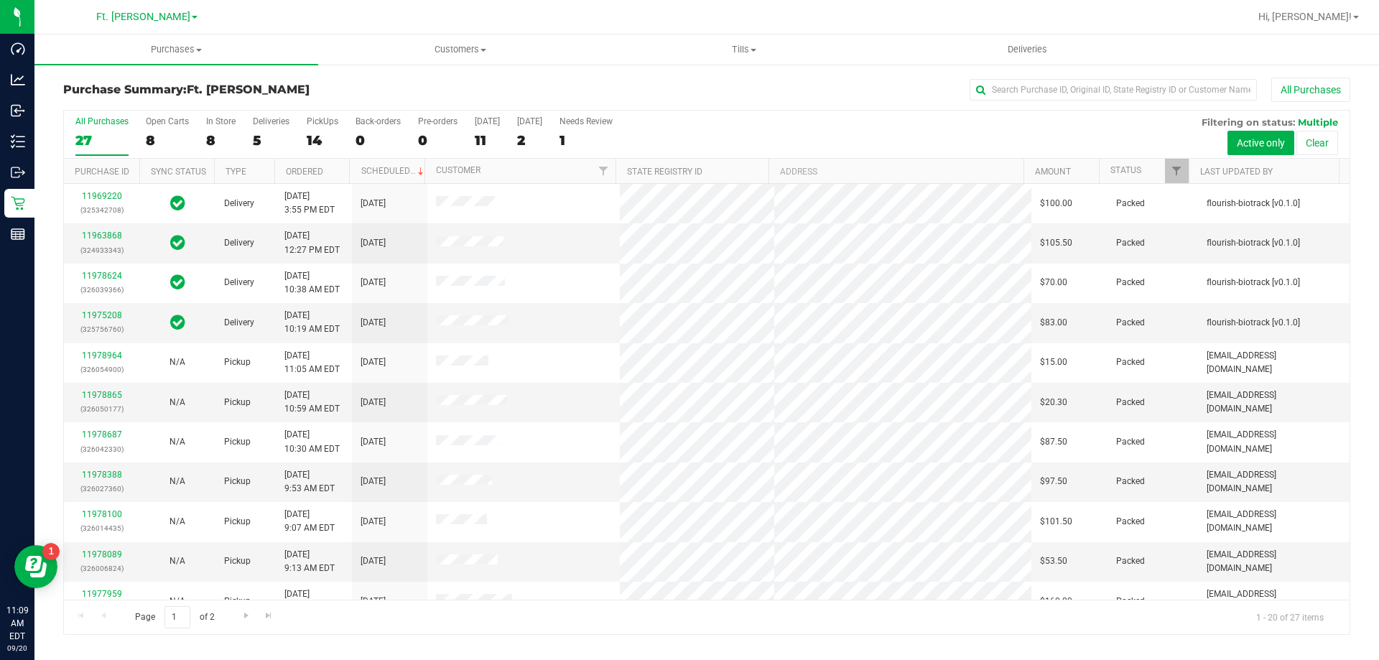
click at [310, 113] on div "All Purchases 27 Open Carts 8 In Store 8 Deliveries 5 PickUps 14 Back-orders 0 …" at bounding box center [707, 116] width 1286 height 11
click at [334, 121] on div "PickUps" at bounding box center [323, 121] width 32 height 10
click at [0, 0] on input "PickUps 14" at bounding box center [0, 0] width 0 height 0
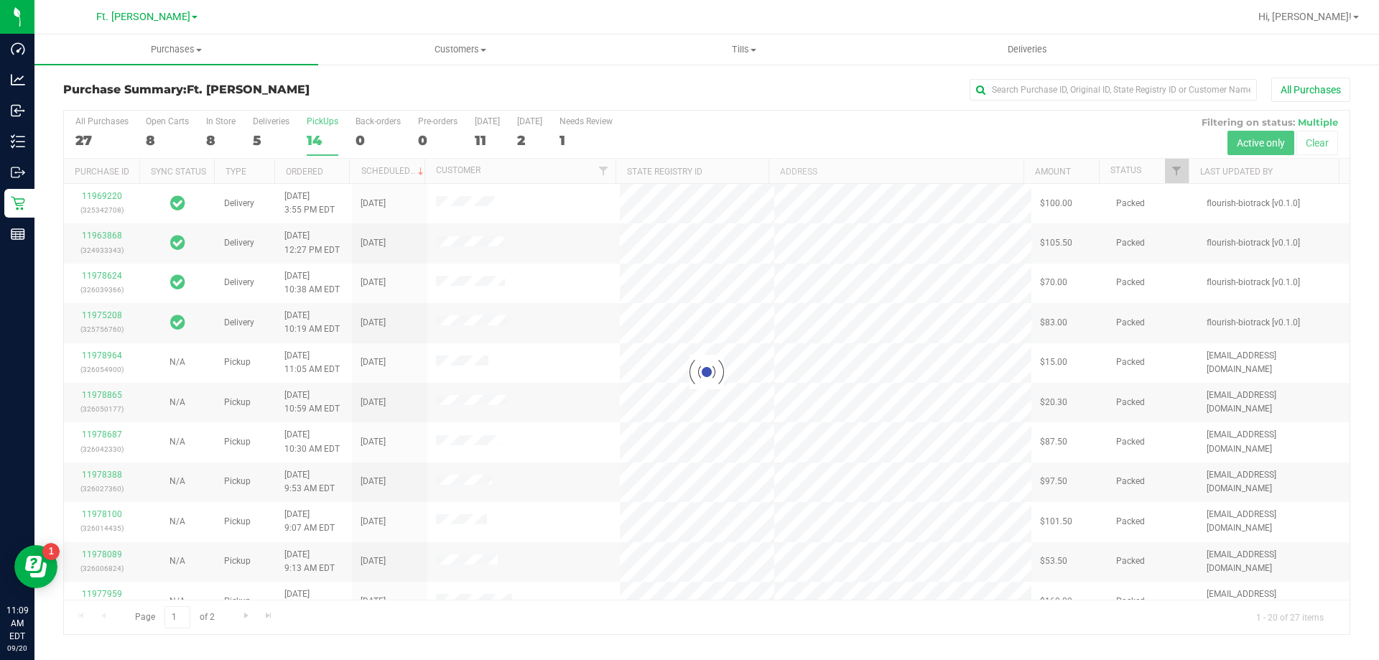
click at [355, 83] on h3 "Purchase Summary: Ft. Myers WC" at bounding box center [277, 89] width 429 height 13
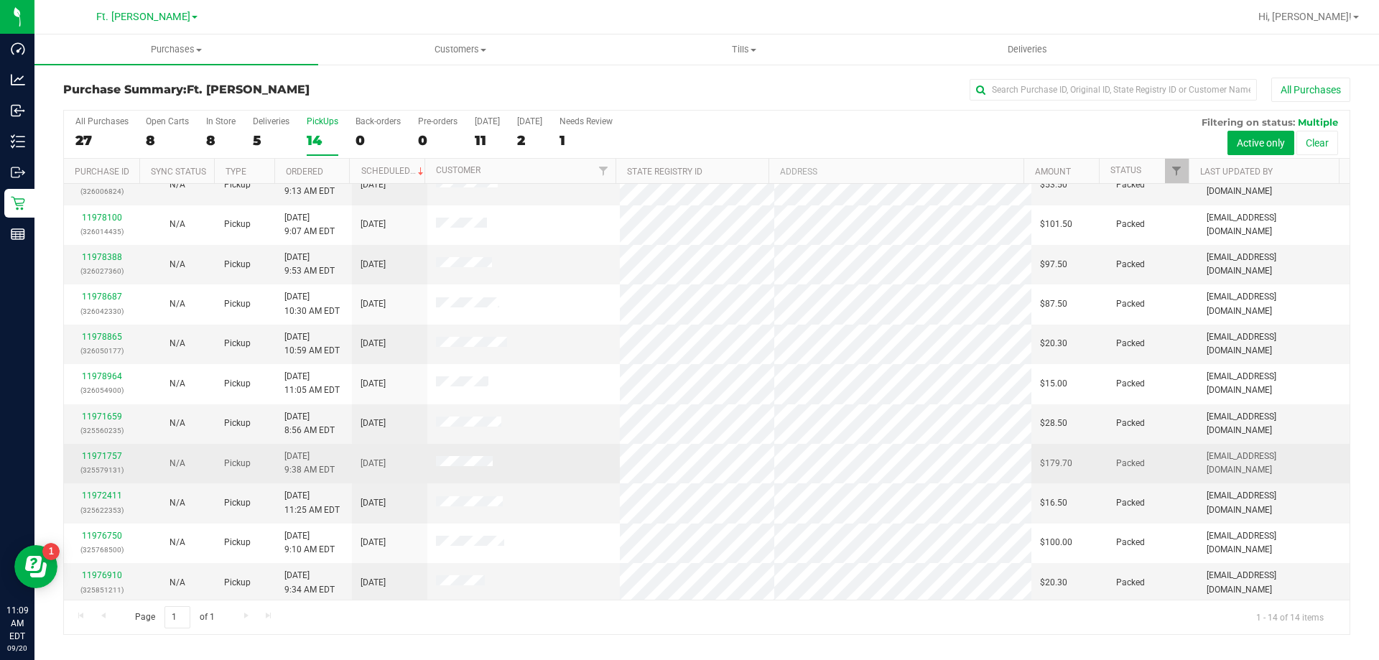
scroll to position [141, 0]
drag, startPoint x: 351, startPoint y: 245, endPoint x: 357, endPoint y: 447, distance: 202.6
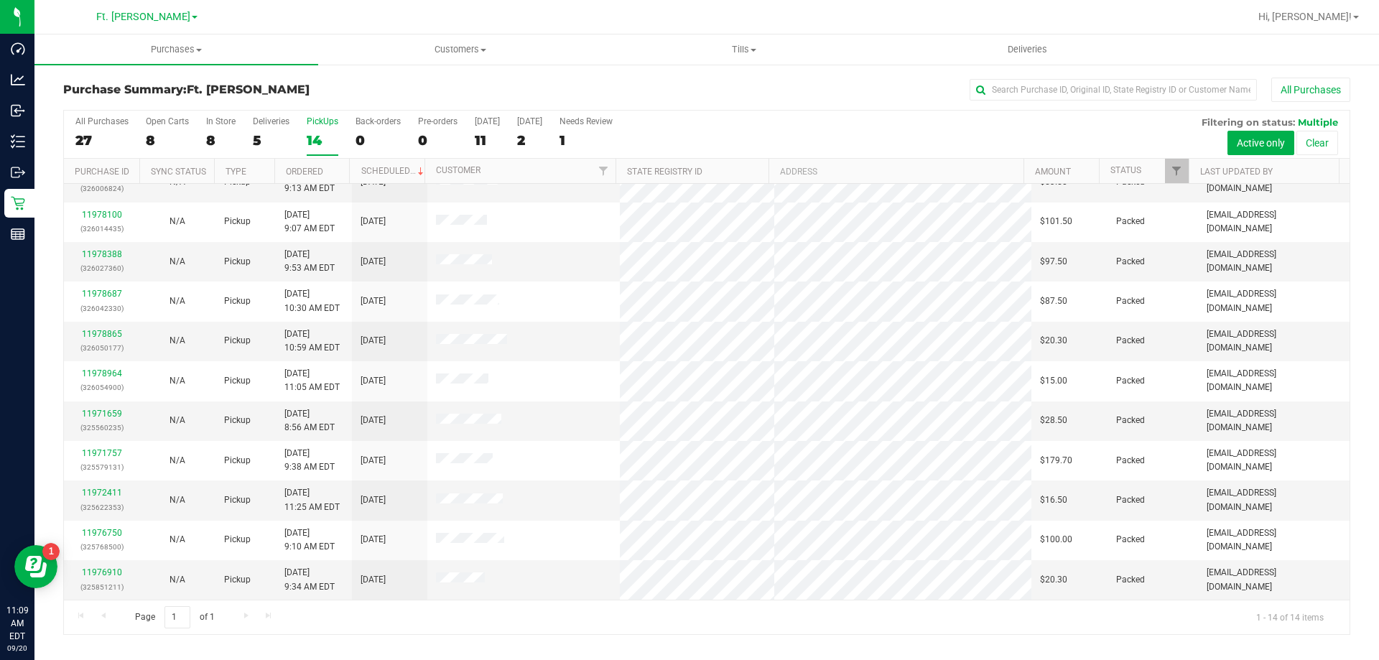
scroll to position [0, 0]
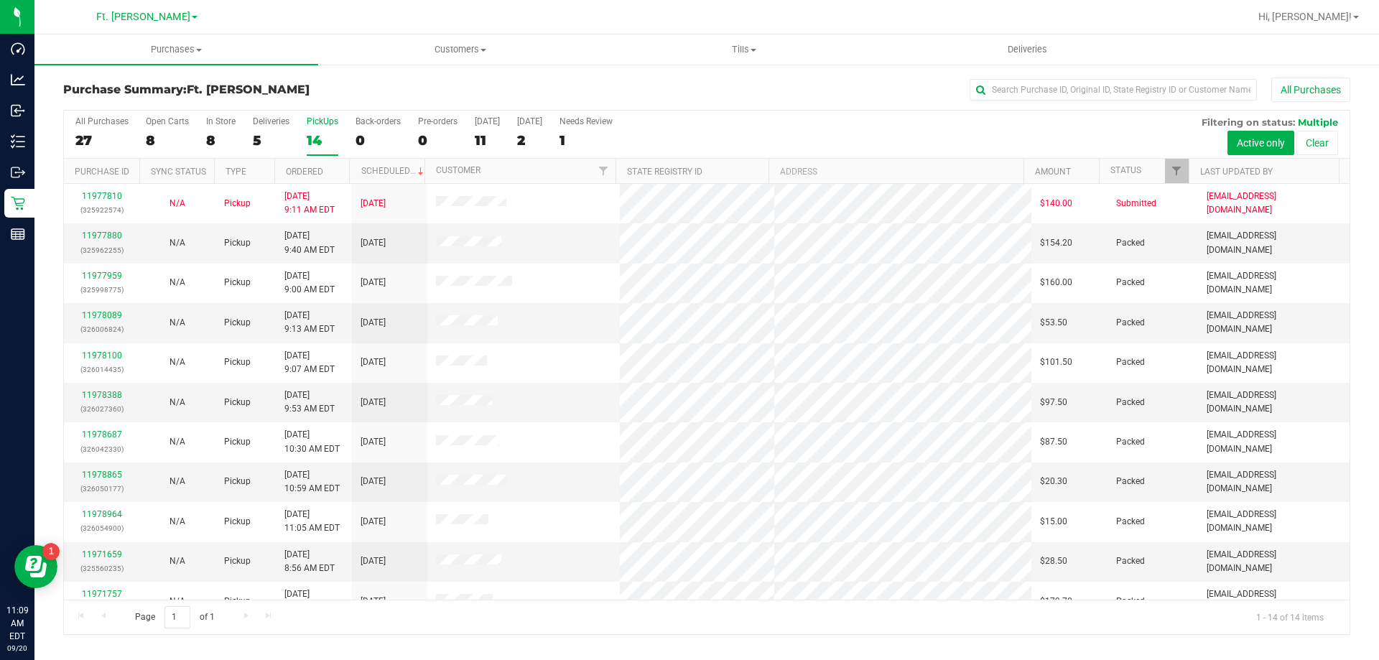
drag, startPoint x: 340, startPoint y: 89, endPoint x: 336, endPoint y: 77, distance: 12.7
click at [243, 138] on div "All Purchases 27 Open Carts 8 In Store 8 Deliveries 5 PickUps 14 Back-orders 0 …" at bounding box center [707, 135] width 1286 height 48
click at [229, 135] on div "8" at bounding box center [220, 140] width 29 height 17
click at [0, 0] on input "In Store 8" at bounding box center [0, 0] width 0 height 0
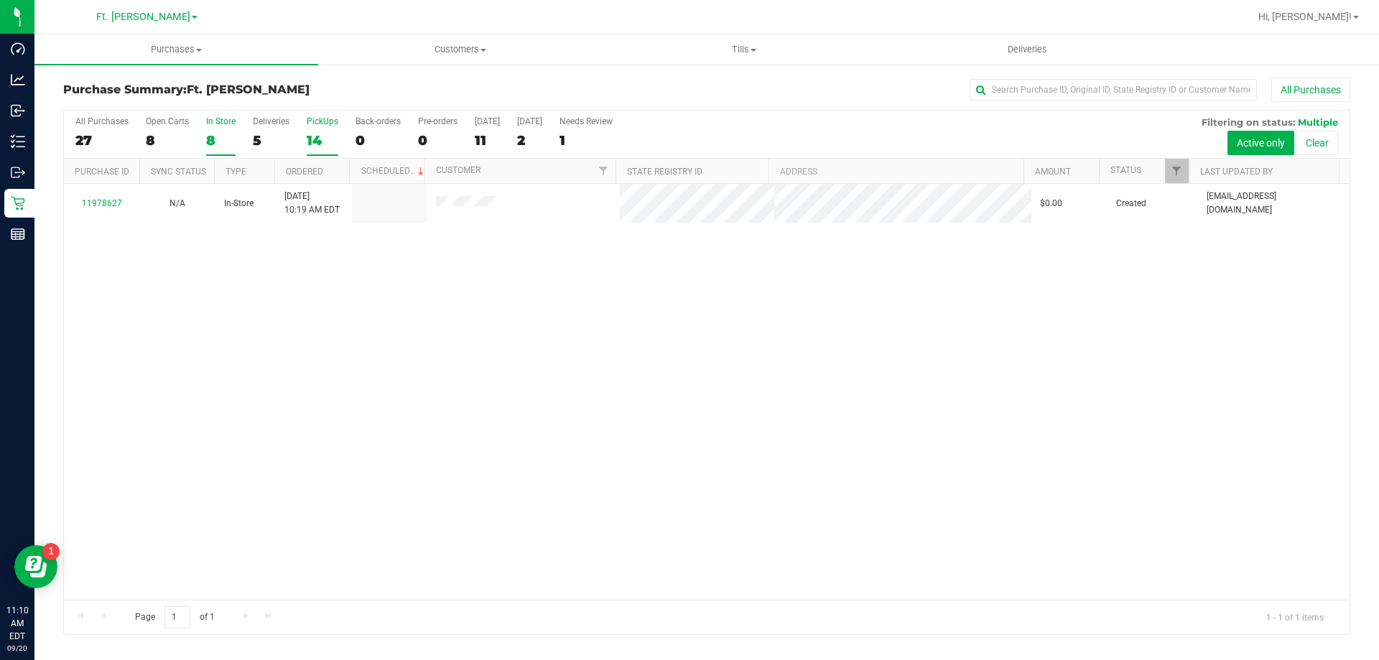
click at [329, 138] on div "14" at bounding box center [323, 140] width 32 height 17
click at [0, 0] on input "PickUps 14" at bounding box center [0, 0] width 0 height 0
click at [658, 286] on div at bounding box center [707, 373] width 1286 height 524
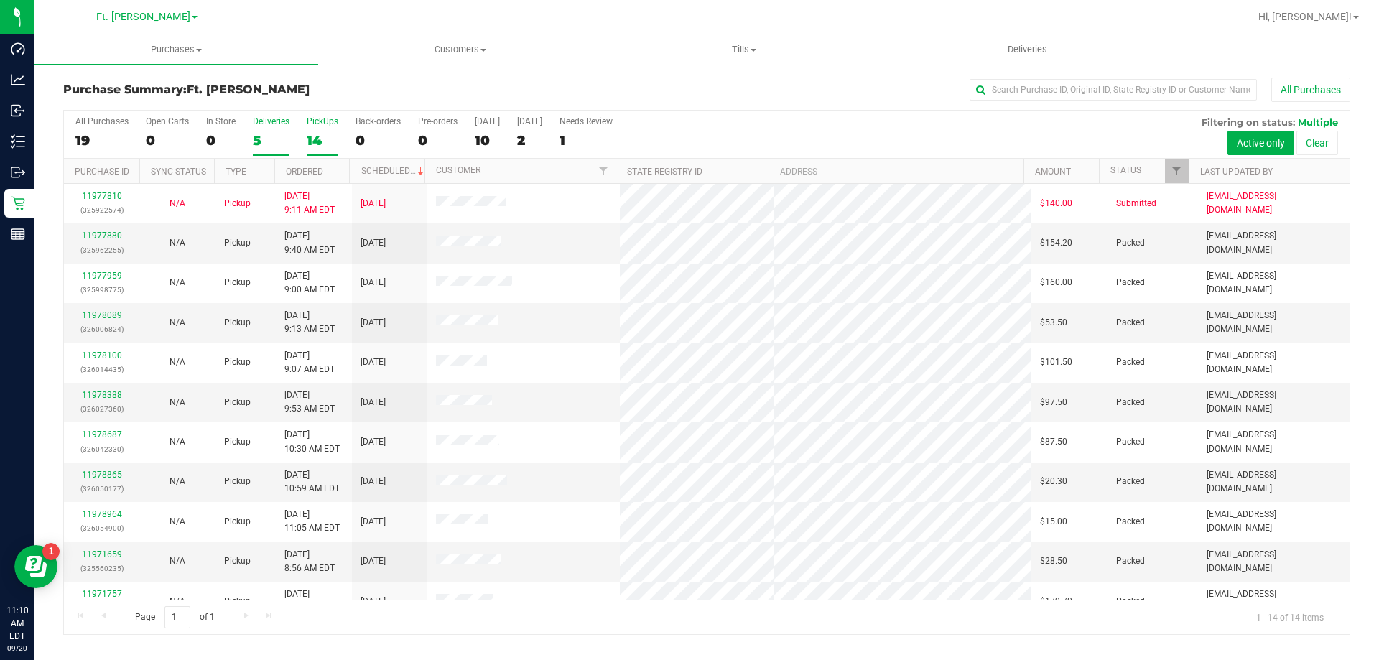
click at [256, 131] on label "Deliveries 5" at bounding box center [271, 136] width 37 height 40
click at [0, 0] on input "Deliveries 5" at bounding box center [0, 0] width 0 height 0
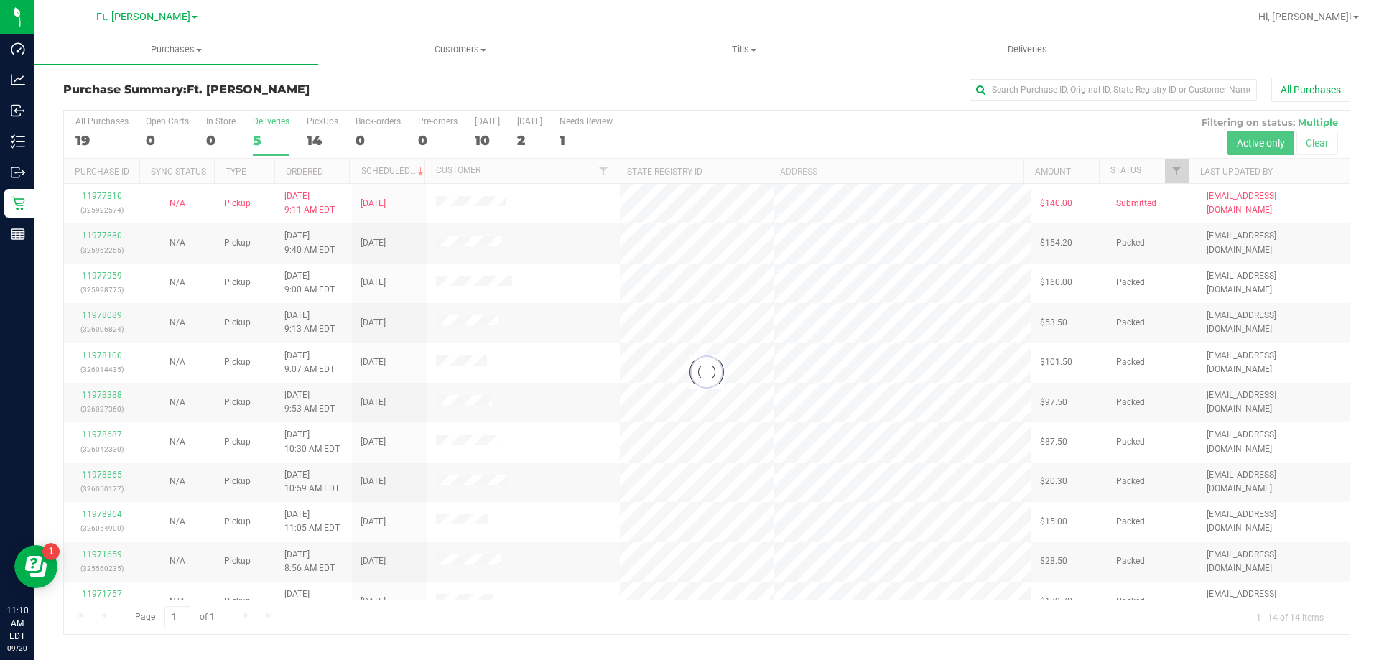
click at [276, 95] on h3 "Purchase Summary: Ft. Myers WC" at bounding box center [277, 89] width 429 height 13
drag, startPoint x: 276, startPoint y: 95, endPoint x: 257, endPoint y: 91, distance: 19.0
click at [257, 91] on h3 "Purchase Summary: Ft. Myers WC" at bounding box center [277, 89] width 429 height 13
click at [257, 91] on span "Ft. [PERSON_NAME]" at bounding box center [248, 90] width 123 height 14
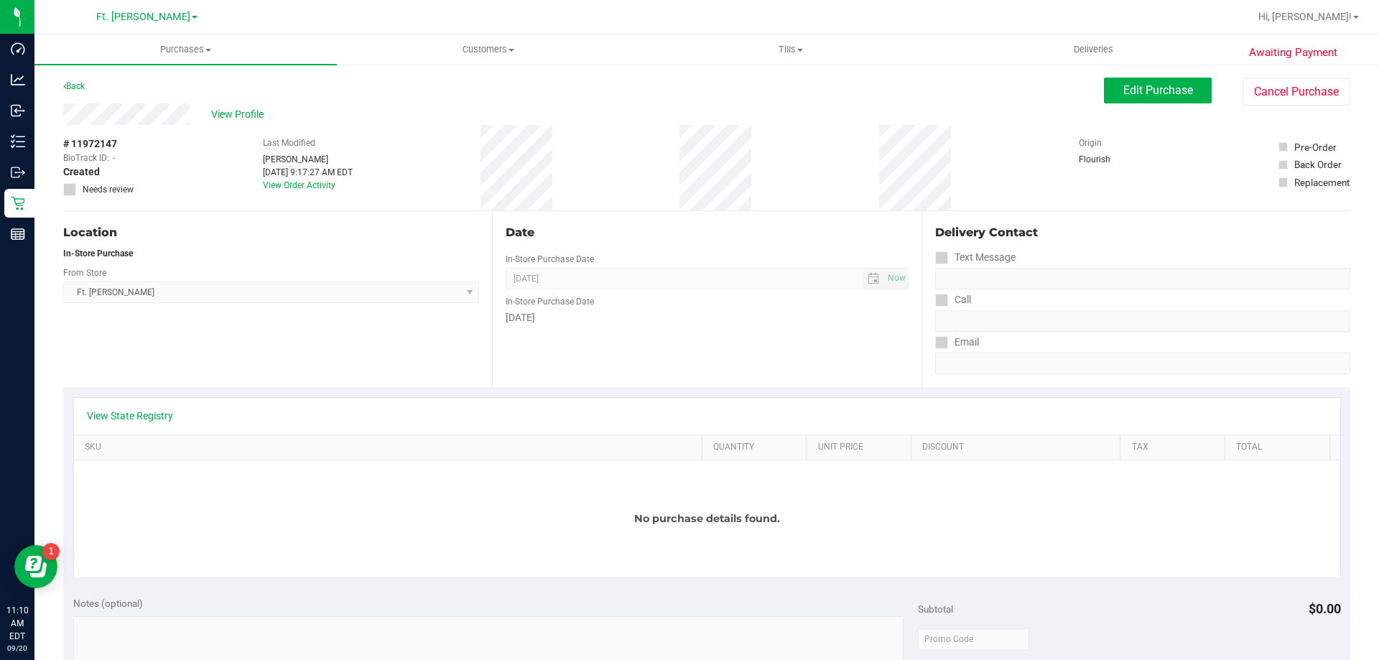
click at [1265, 64] on ul "Purchases Summary of purchases Fulfillment All purchases Customers All customer…" at bounding box center [723, 49] width 1379 height 31
click at [1271, 77] on div "Awaiting Payment Back Edit Purchase Cancel Purchase View Profile # 11972147 Bio…" at bounding box center [706, 636] width 1344 height 1146
click at [1189, 93] on button "Edit Purchase" at bounding box center [1158, 91] width 108 height 26
click at [1224, 89] on div "Purchases Summary of purchases Fulfillment All purchases Customers All customer…" at bounding box center [706, 347] width 1344 height 626
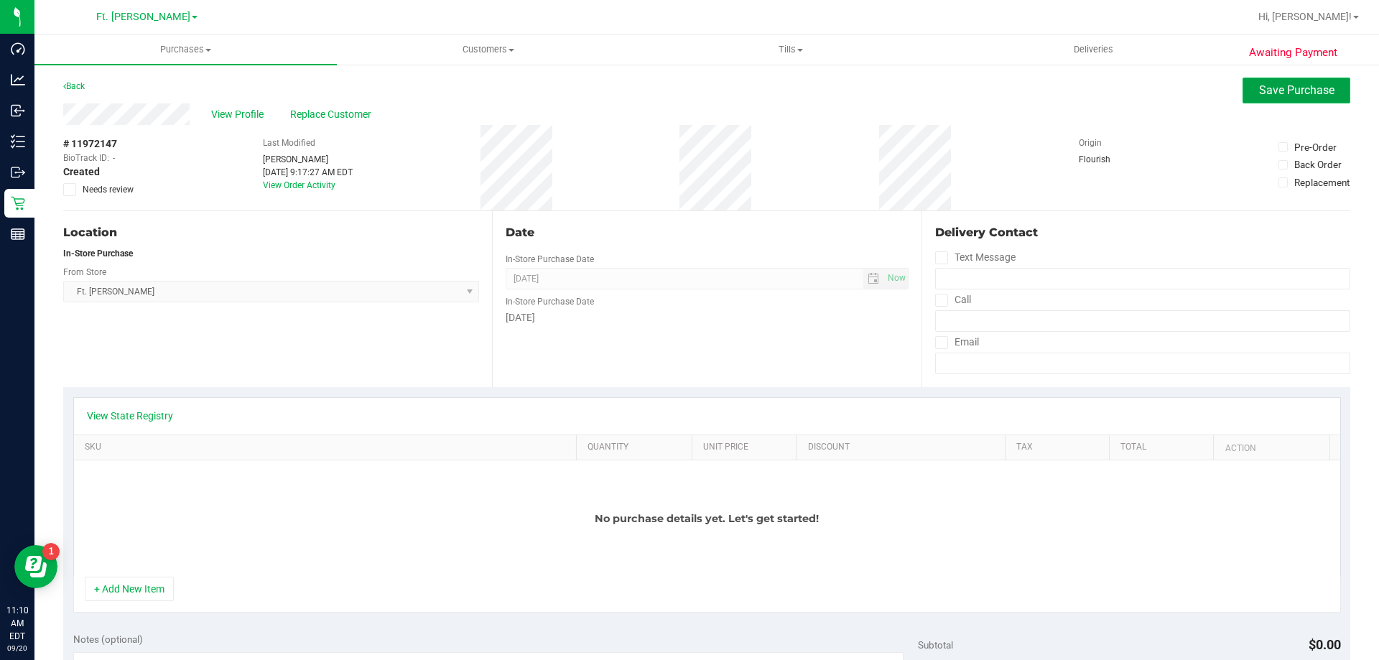
click at [1247, 88] on button "Save Purchase" at bounding box center [1297, 91] width 108 height 26
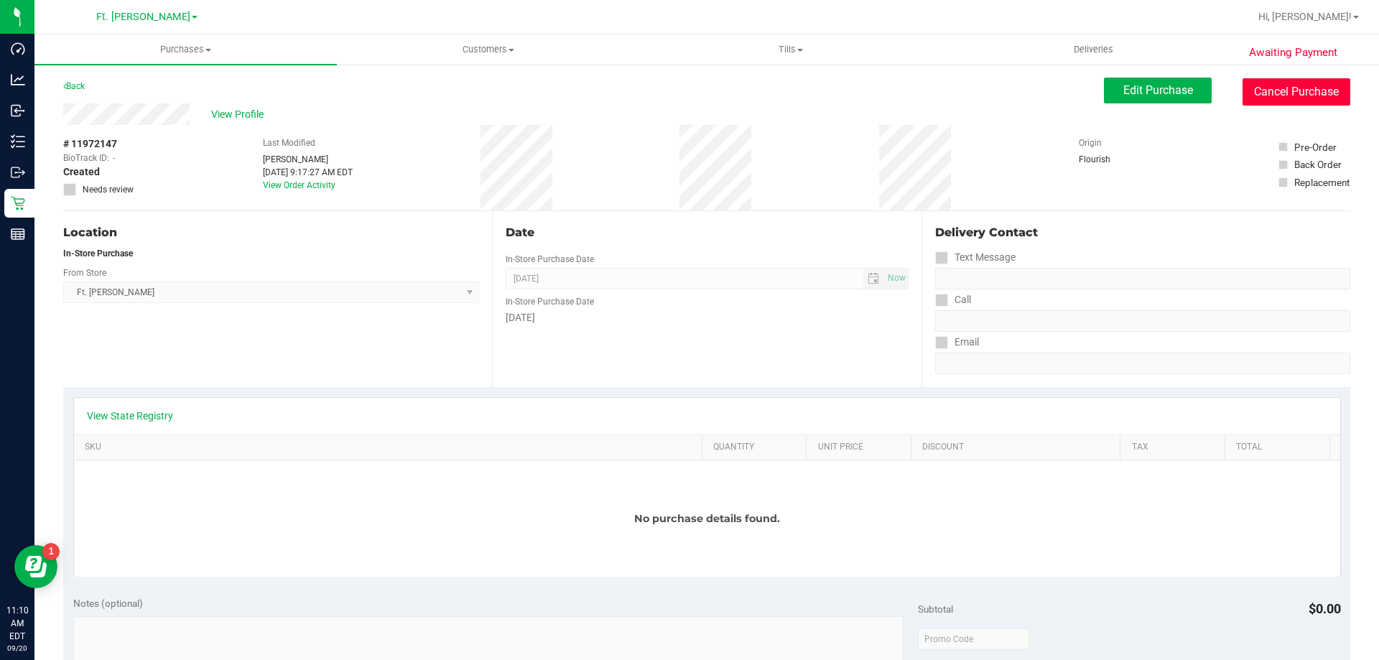
click at [1279, 85] on button "Cancel Purchase" at bounding box center [1297, 91] width 108 height 27
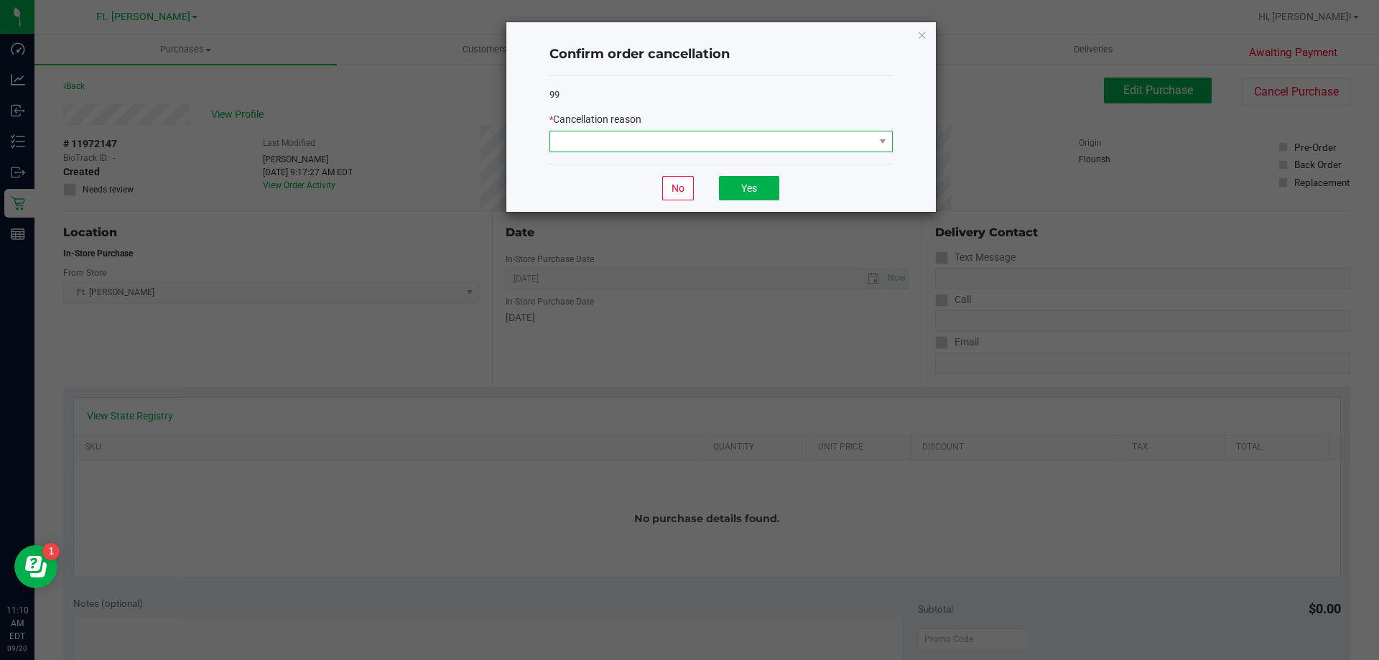
click at [674, 136] on span at bounding box center [712, 141] width 324 height 20
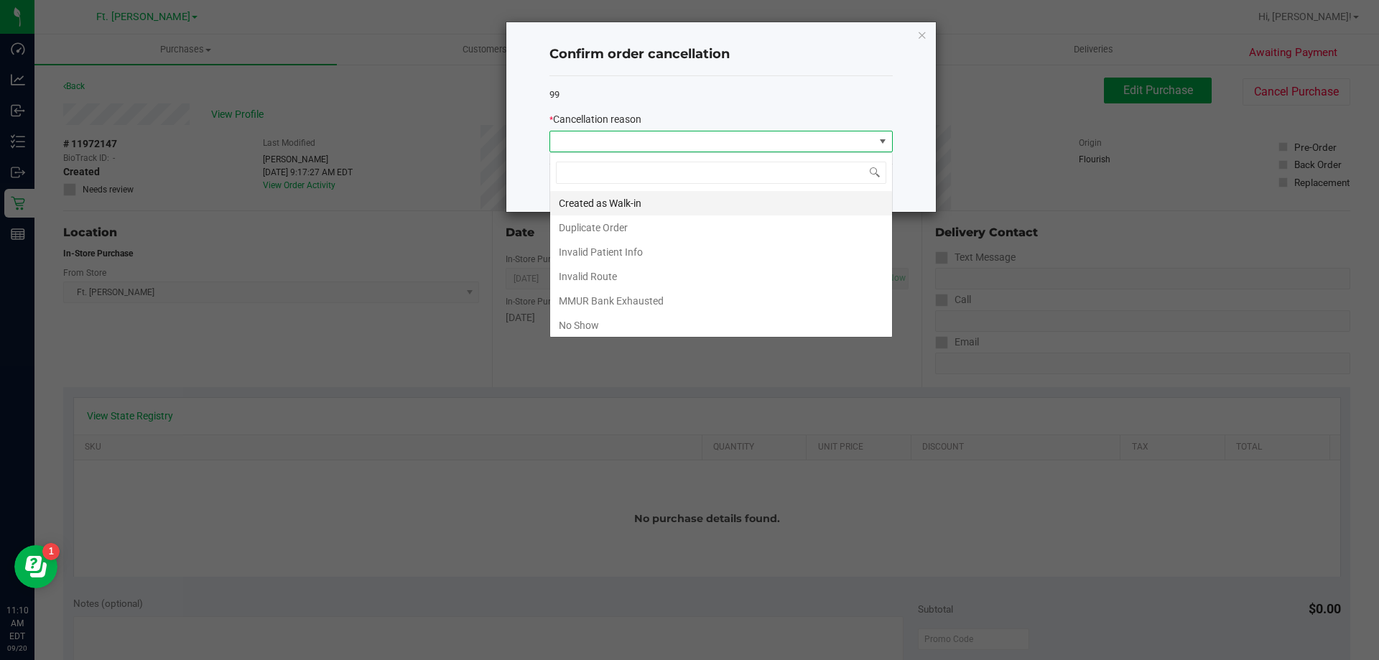
scroll to position [22, 343]
click at [617, 217] on li "Duplicate Order" at bounding box center [721, 227] width 342 height 24
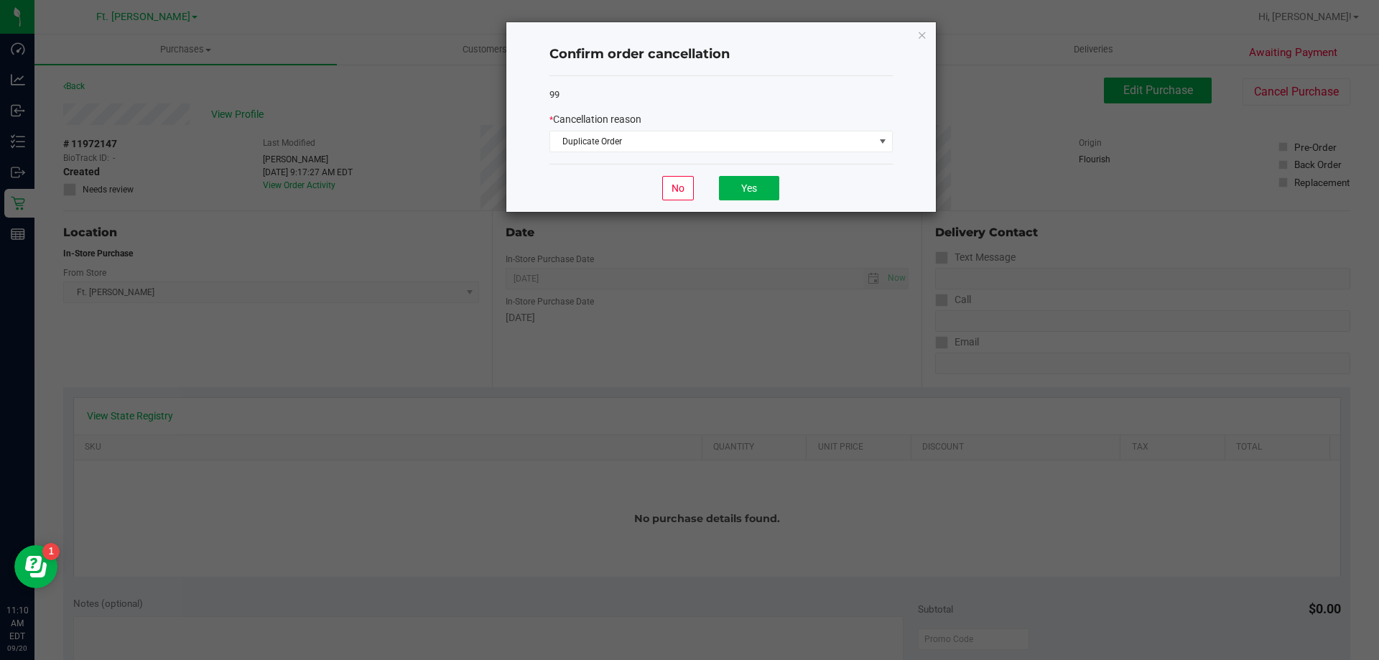
click at [761, 174] on div "No Yes" at bounding box center [720, 188] width 343 height 48
click at [761, 182] on button "Yes" at bounding box center [749, 188] width 60 height 24
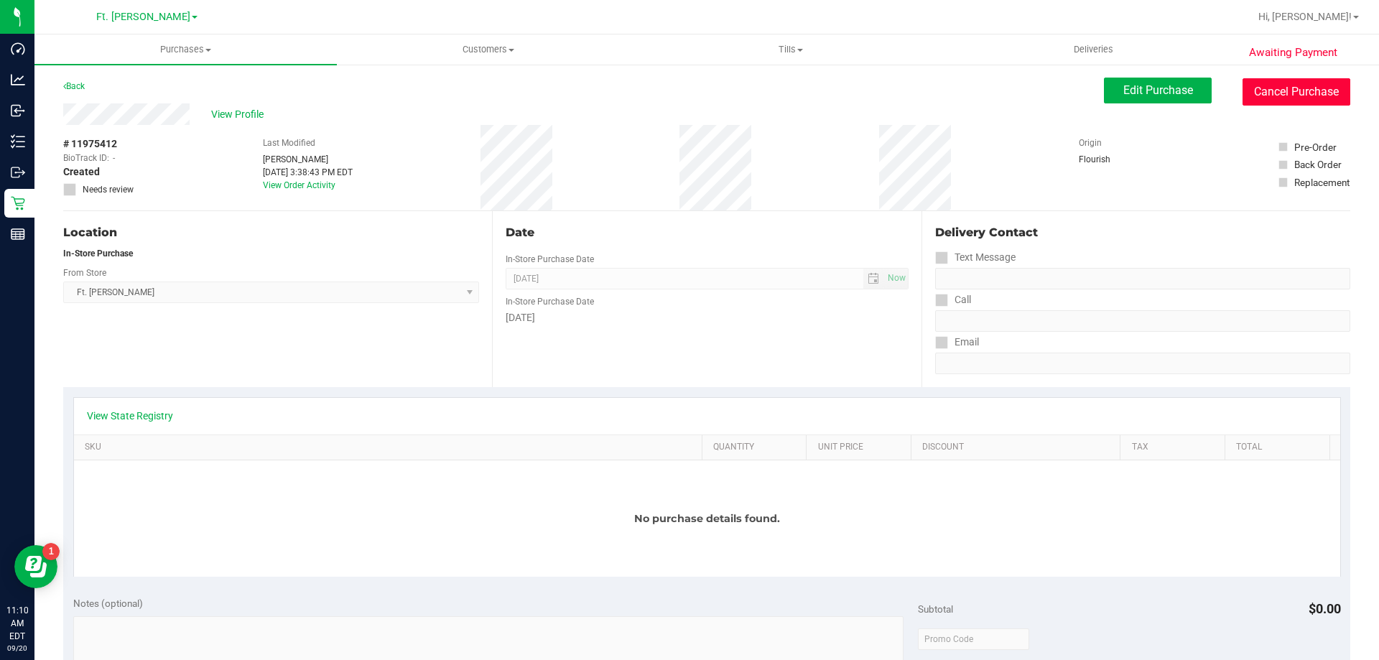
click at [1287, 93] on button "Cancel Purchase" at bounding box center [1297, 91] width 108 height 27
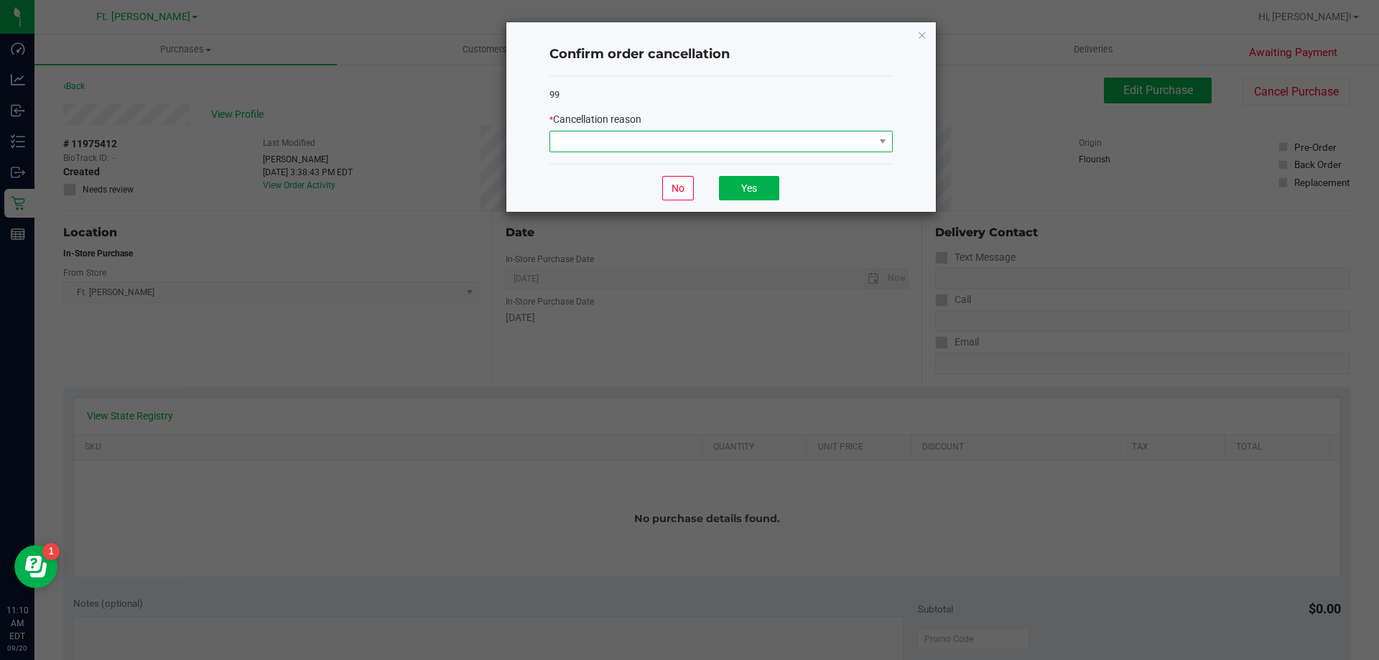
click at [795, 143] on span at bounding box center [712, 141] width 324 height 20
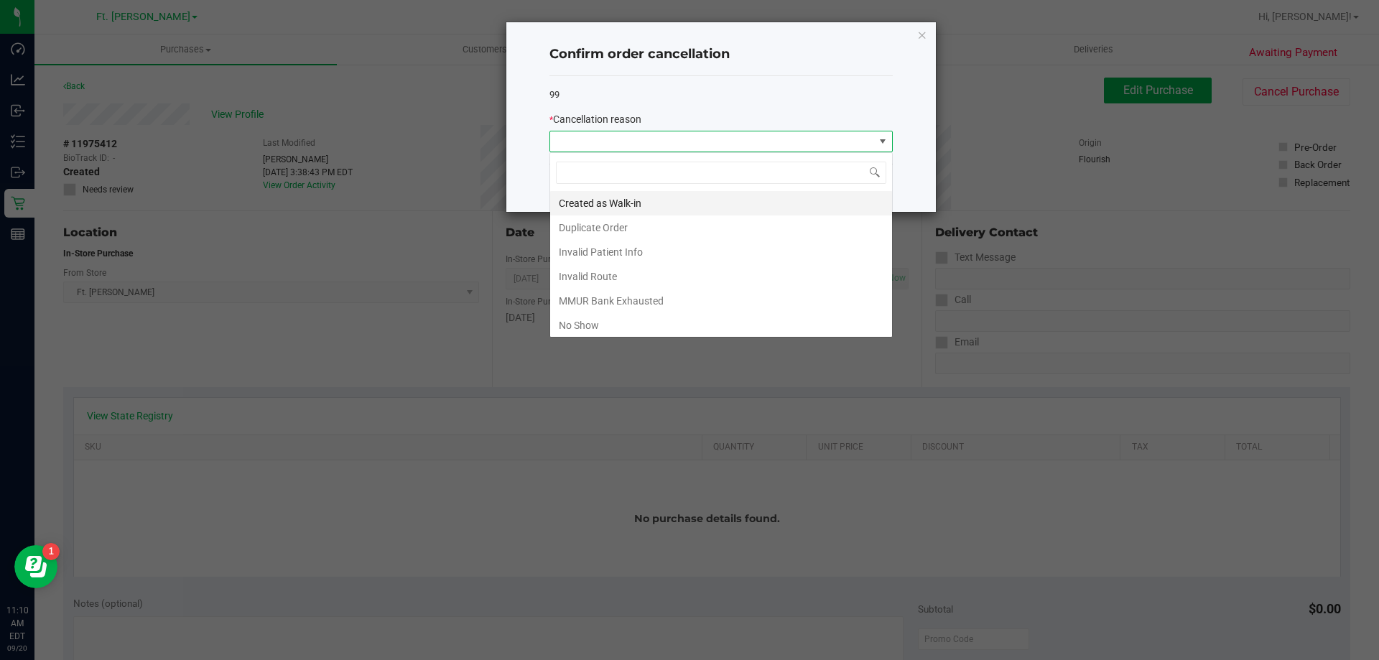
scroll to position [22, 343]
click at [637, 226] on li "Duplicate Order" at bounding box center [721, 227] width 342 height 24
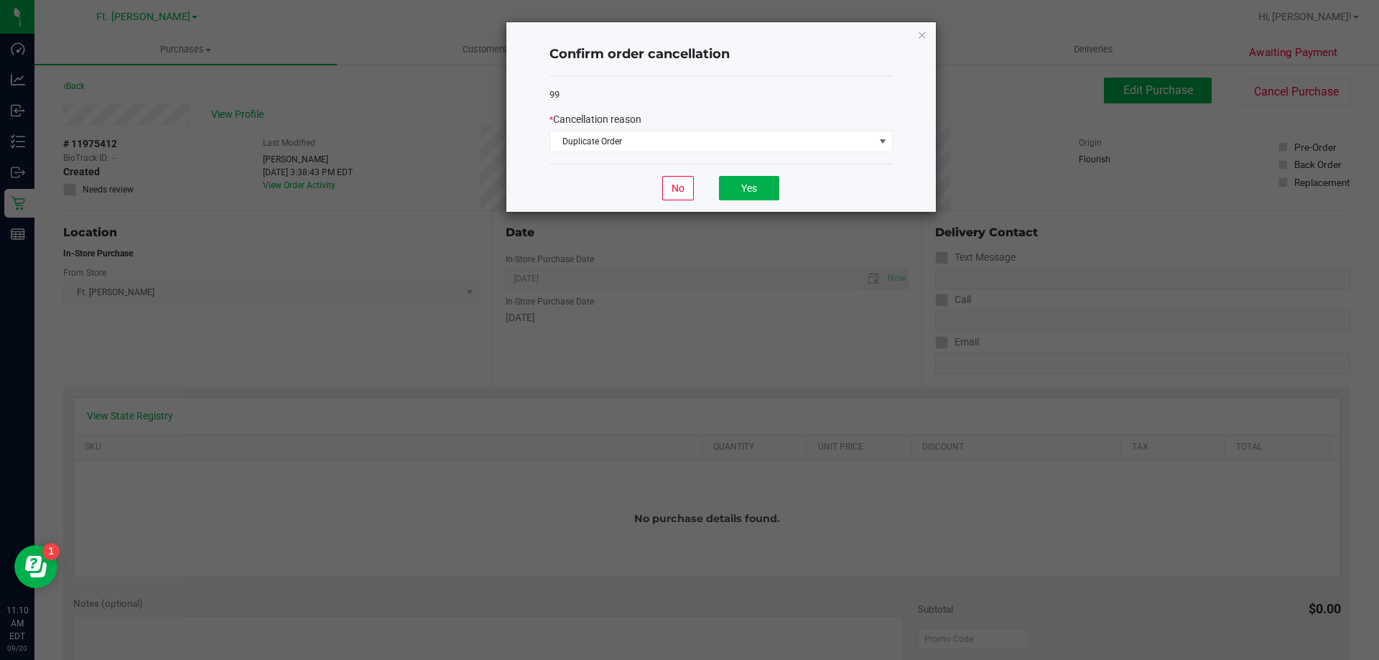
click at [712, 200] on div "No Yes" at bounding box center [720, 188] width 343 height 48
click at [736, 183] on button "Yes" at bounding box center [749, 188] width 60 height 24
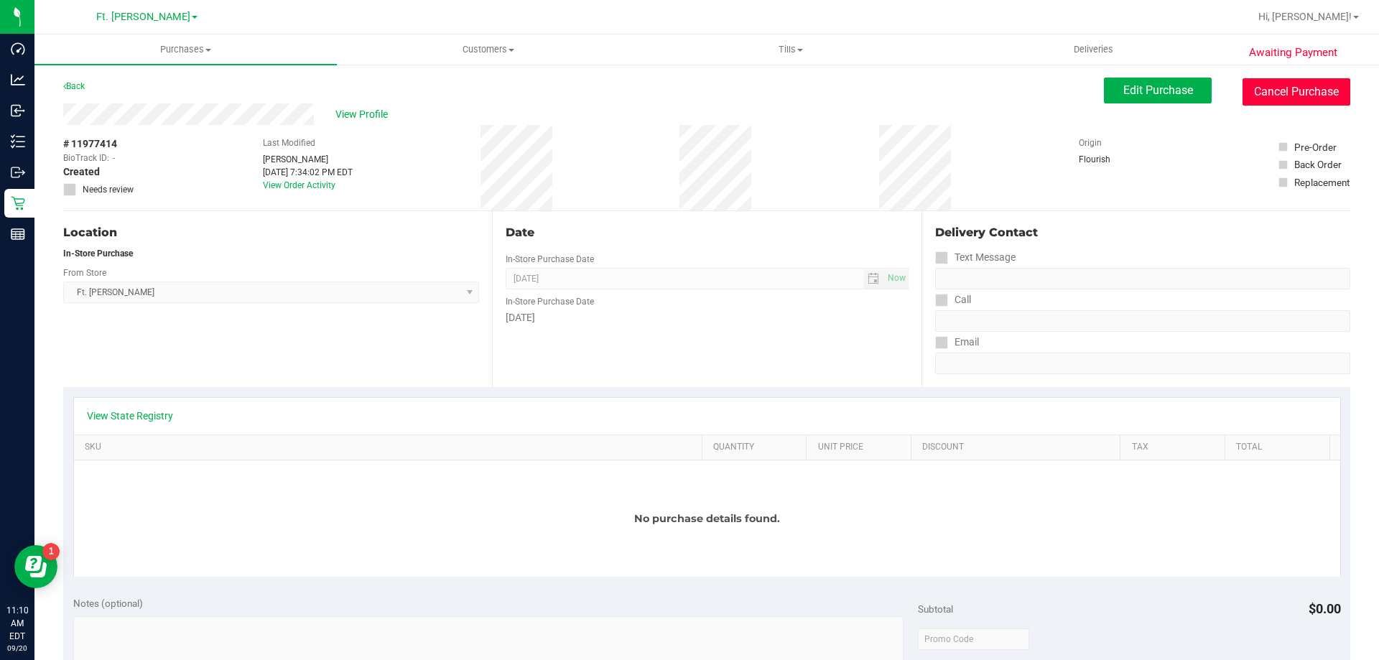
click at [1302, 87] on button "Cancel Purchase" at bounding box center [1297, 91] width 108 height 27
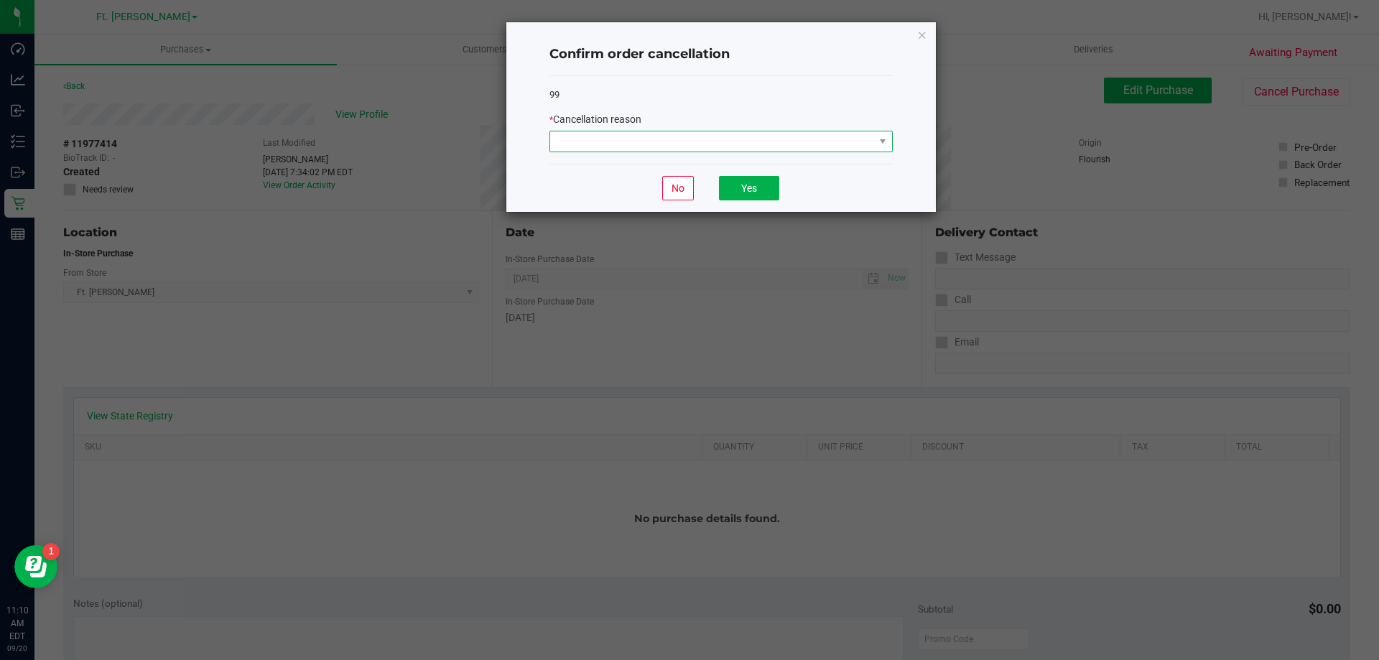
click at [821, 147] on span at bounding box center [712, 141] width 324 height 20
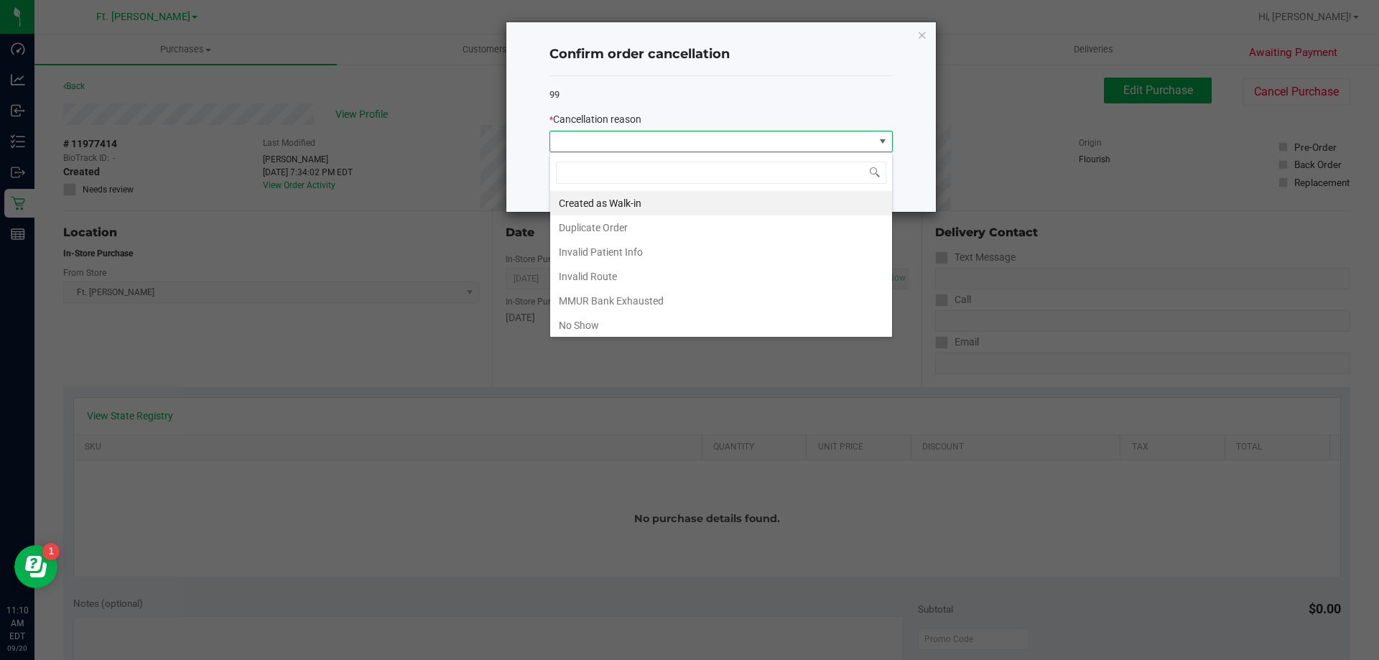
scroll to position [22, 343]
click at [644, 224] on li "Duplicate Order" at bounding box center [721, 227] width 342 height 24
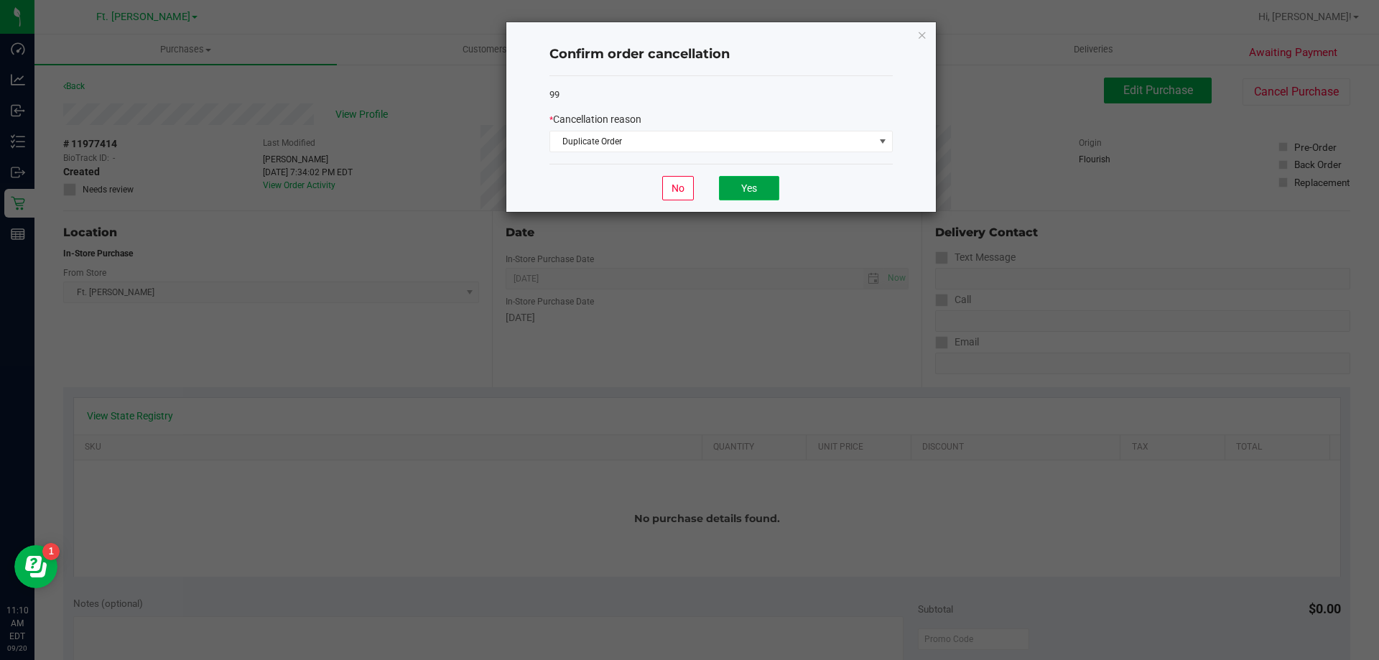
click at [721, 191] on button "Yes" at bounding box center [749, 188] width 60 height 24
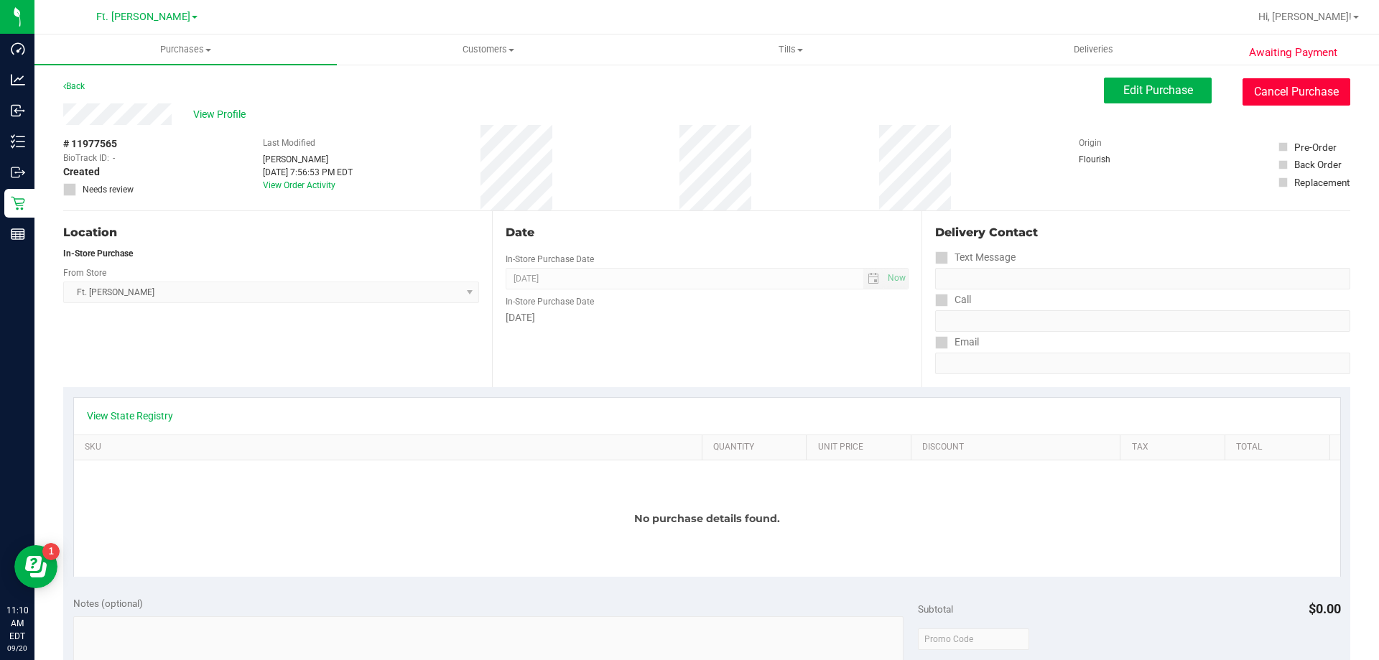
click at [1314, 93] on button "Cancel Purchase" at bounding box center [1297, 91] width 108 height 27
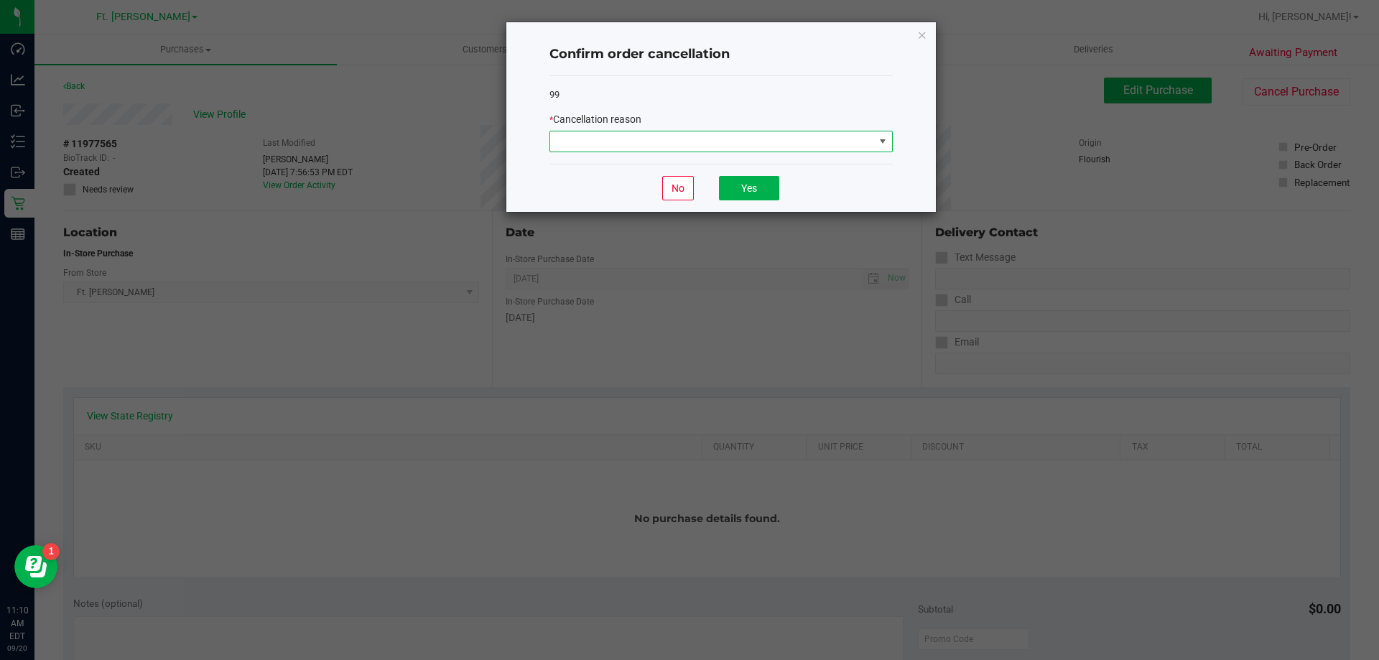
click at [805, 148] on span at bounding box center [712, 141] width 324 height 20
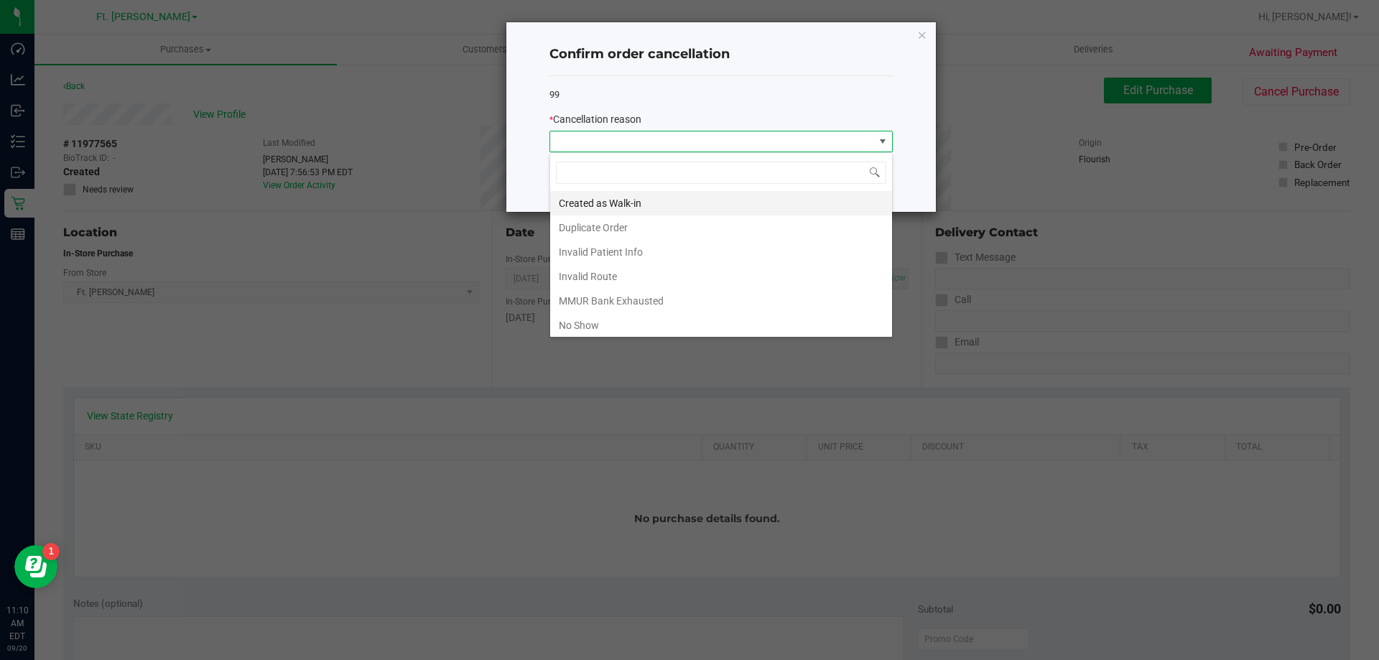
scroll to position [22, 343]
click at [612, 219] on li "Duplicate Order" at bounding box center [721, 227] width 342 height 24
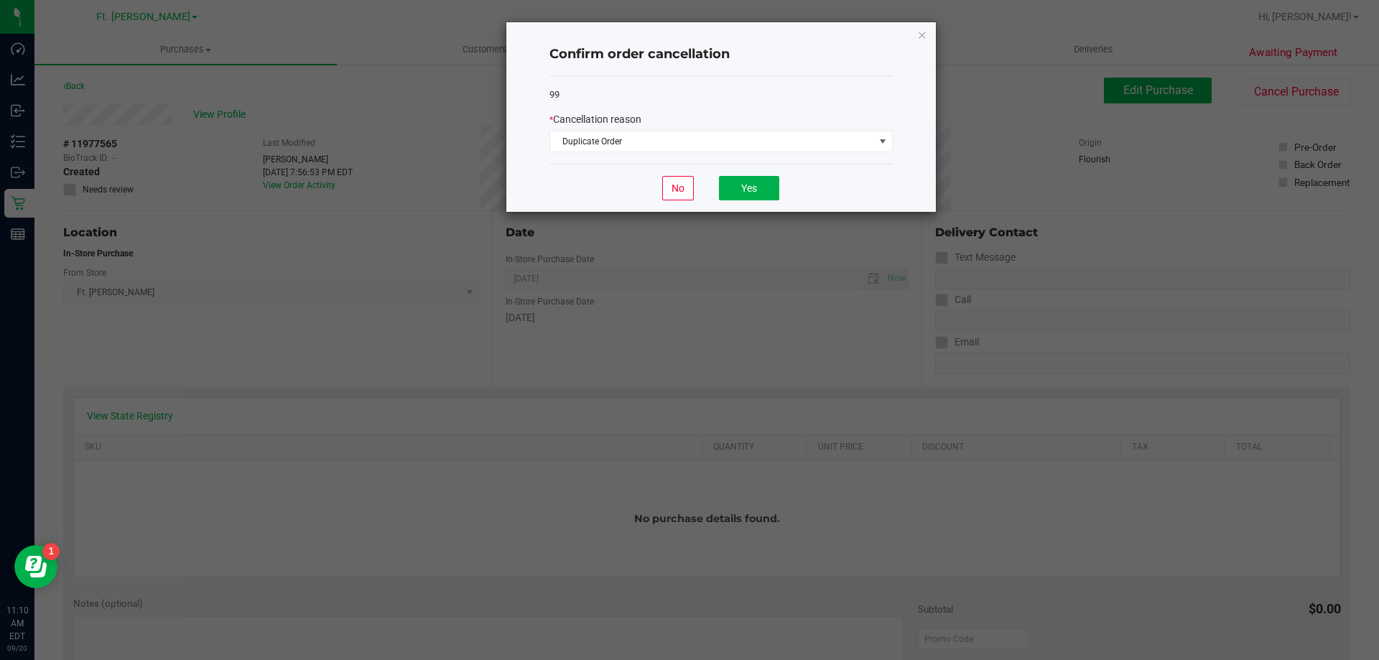
click at [745, 175] on div "No Yes" at bounding box center [720, 188] width 343 height 48
click at [740, 196] on button "Yes" at bounding box center [749, 188] width 60 height 24
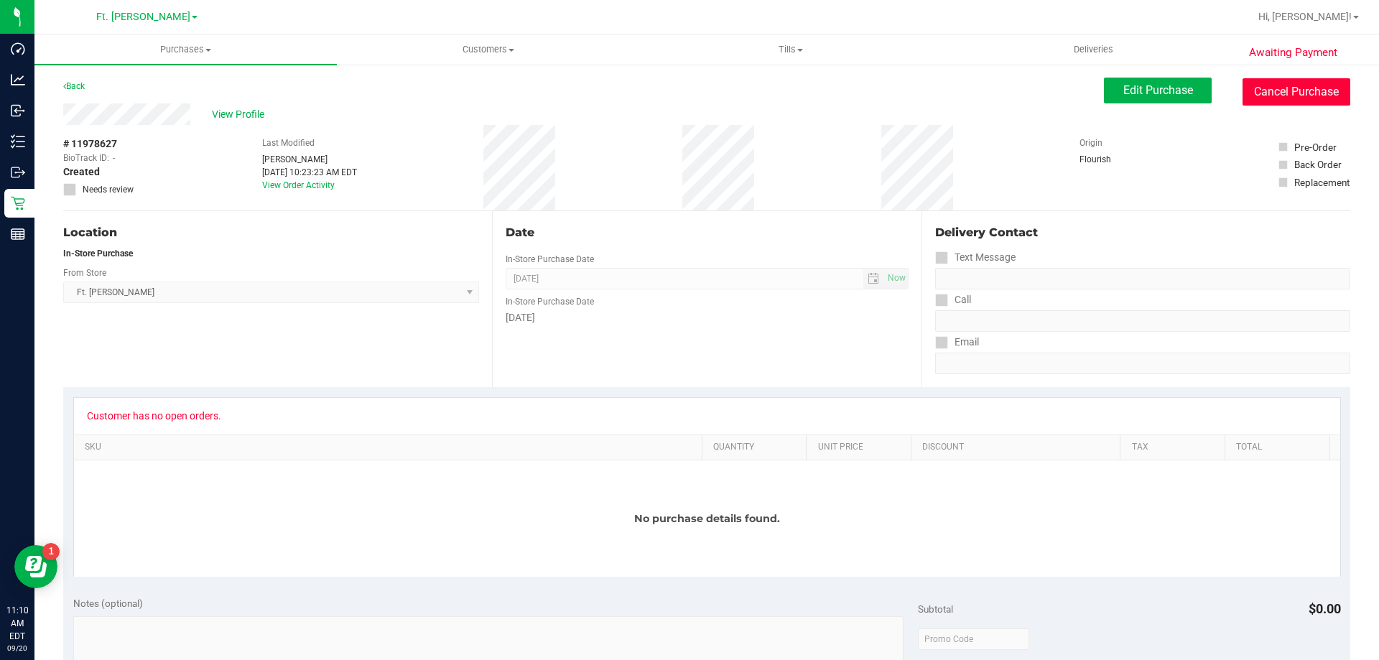
click at [1297, 85] on button "Cancel Purchase" at bounding box center [1297, 91] width 108 height 27
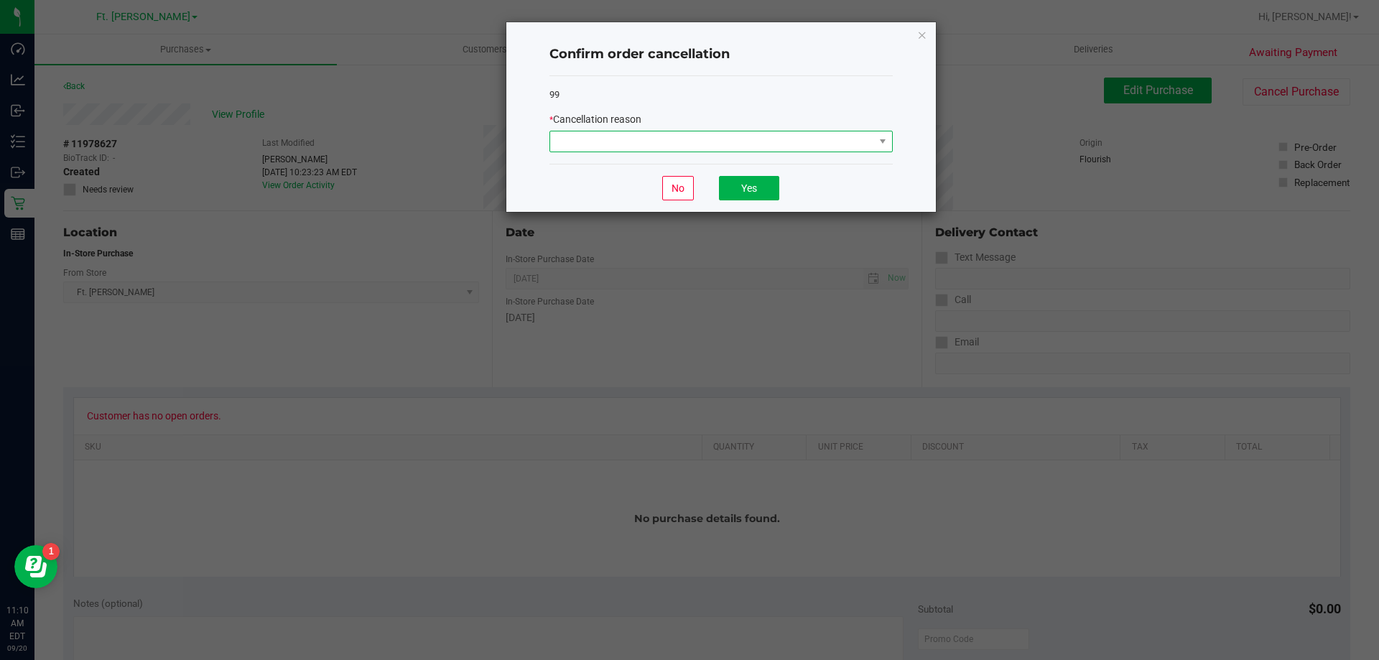
click at [863, 142] on span at bounding box center [712, 141] width 324 height 20
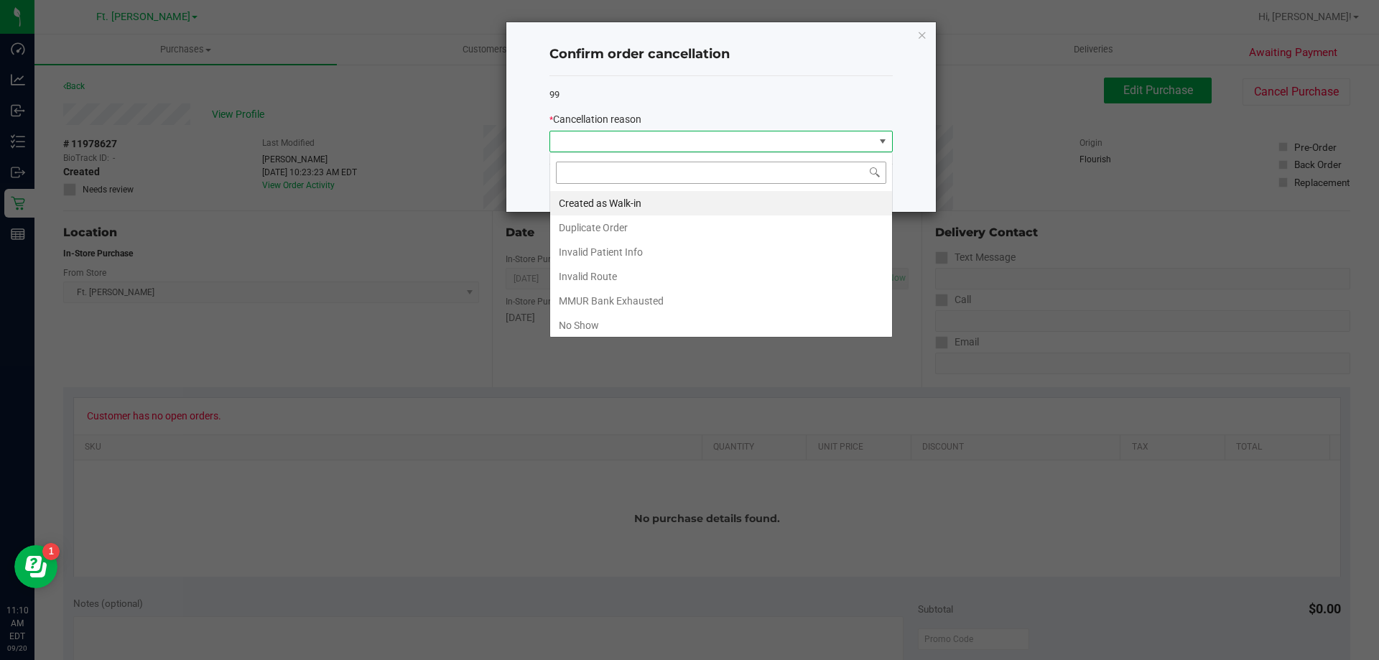
scroll to position [22, 343]
click at [611, 214] on li "Created as Walk-in" at bounding box center [721, 203] width 342 height 24
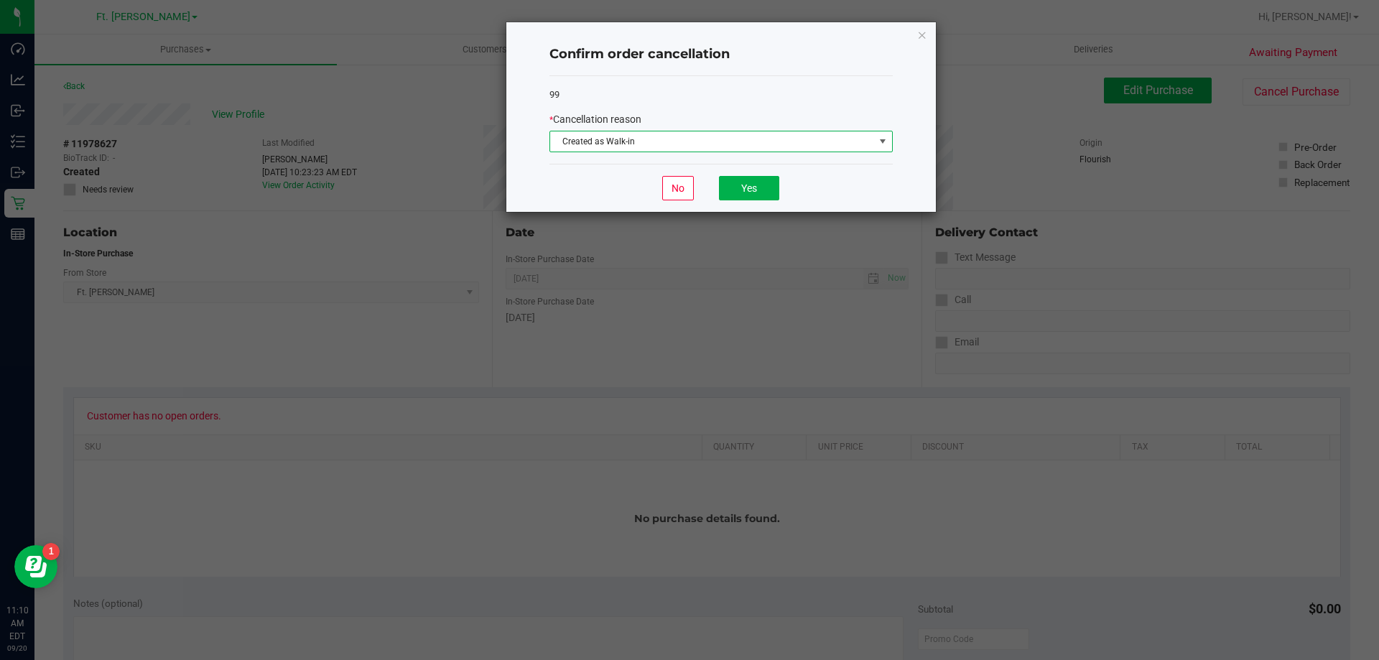
click at [723, 138] on span "Created as Walk-in" at bounding box center [712, 141] width 324 height 20
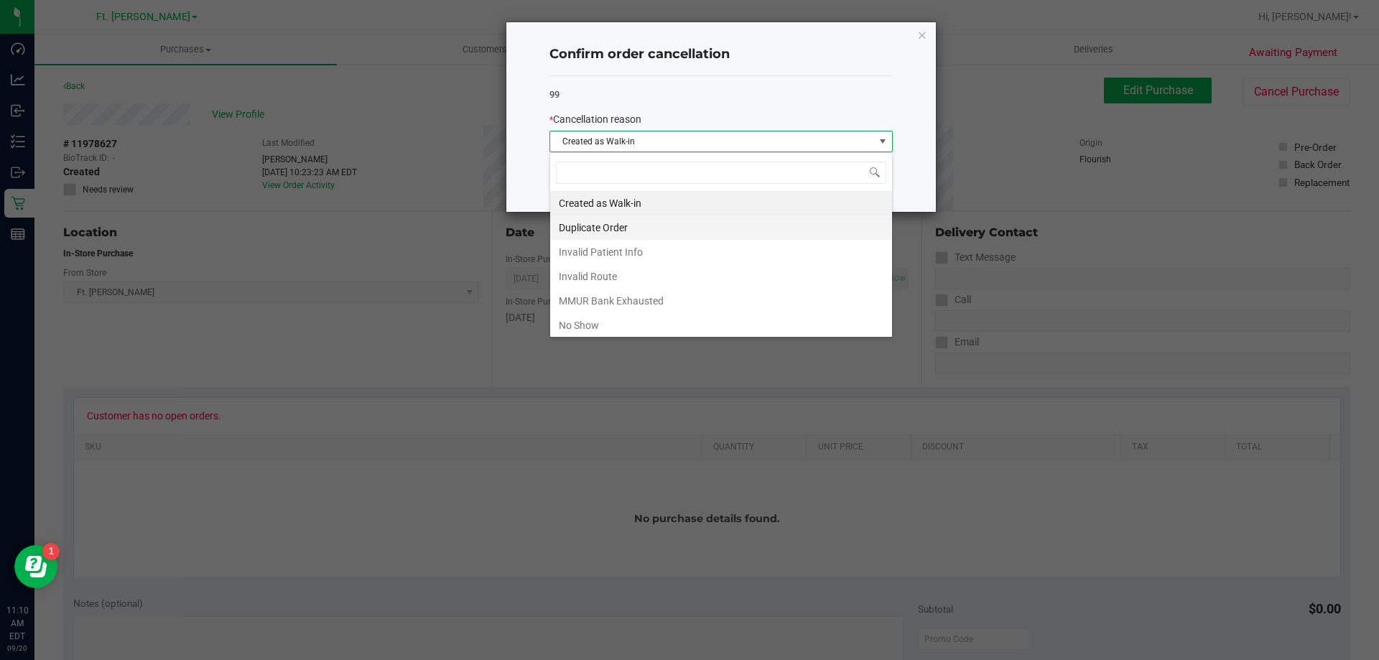
click at [646, 222] on li "Duplicate Order" at bounding box center [721, 227] width 342 height 24
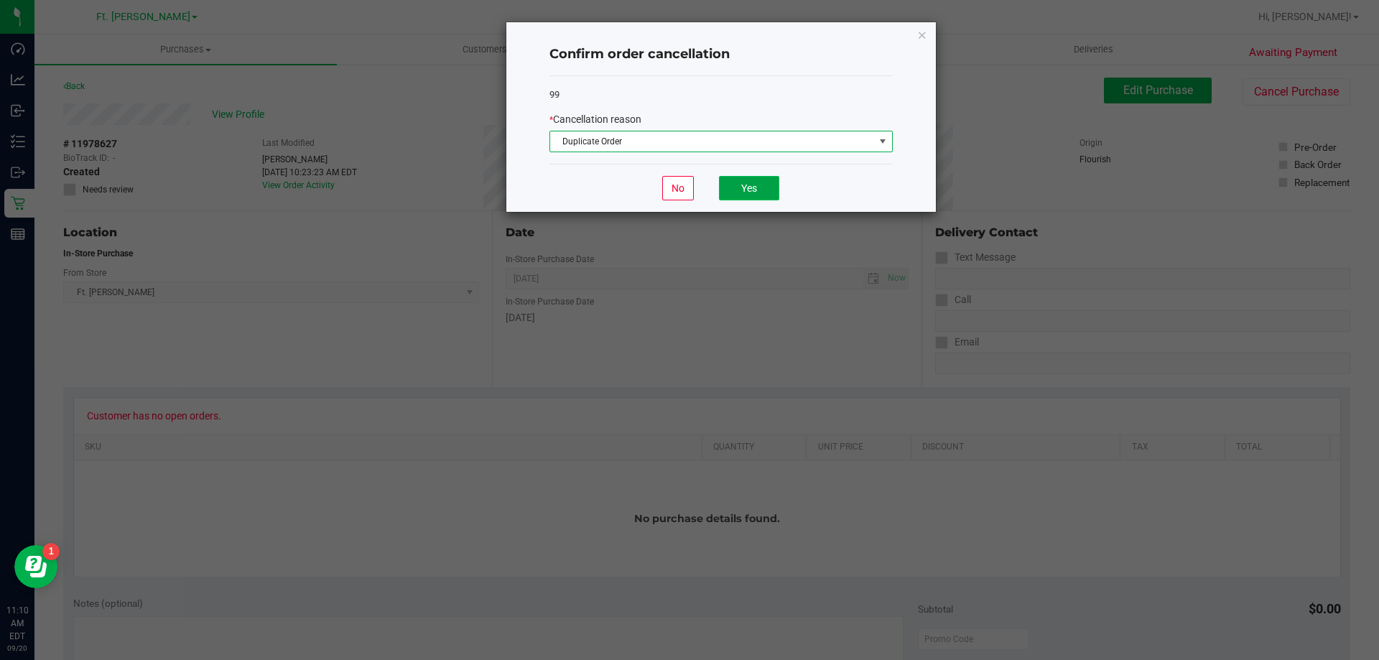
click at [725, 188] on button "Yes" at bounding box center [749, 188] width 60 height 24
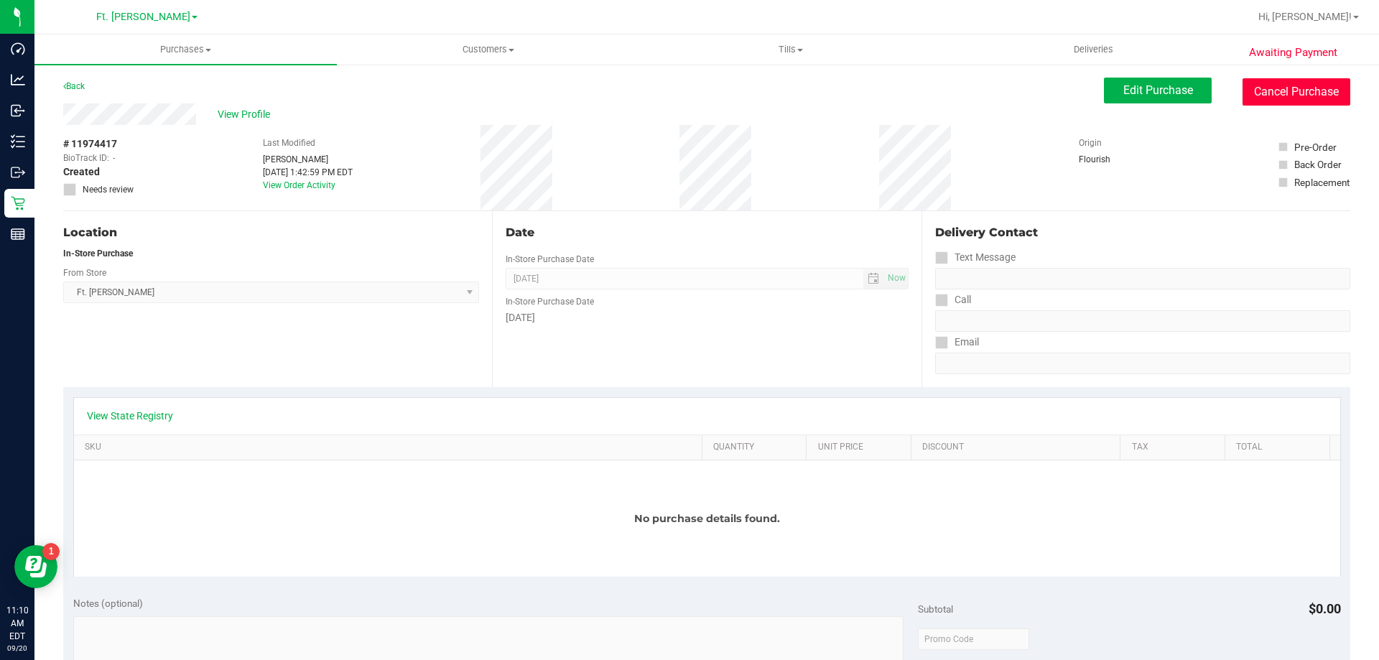
click at [1294, 99] on button "Cancel Purchase" at bounding box center [1297, 91] width 108 height 27
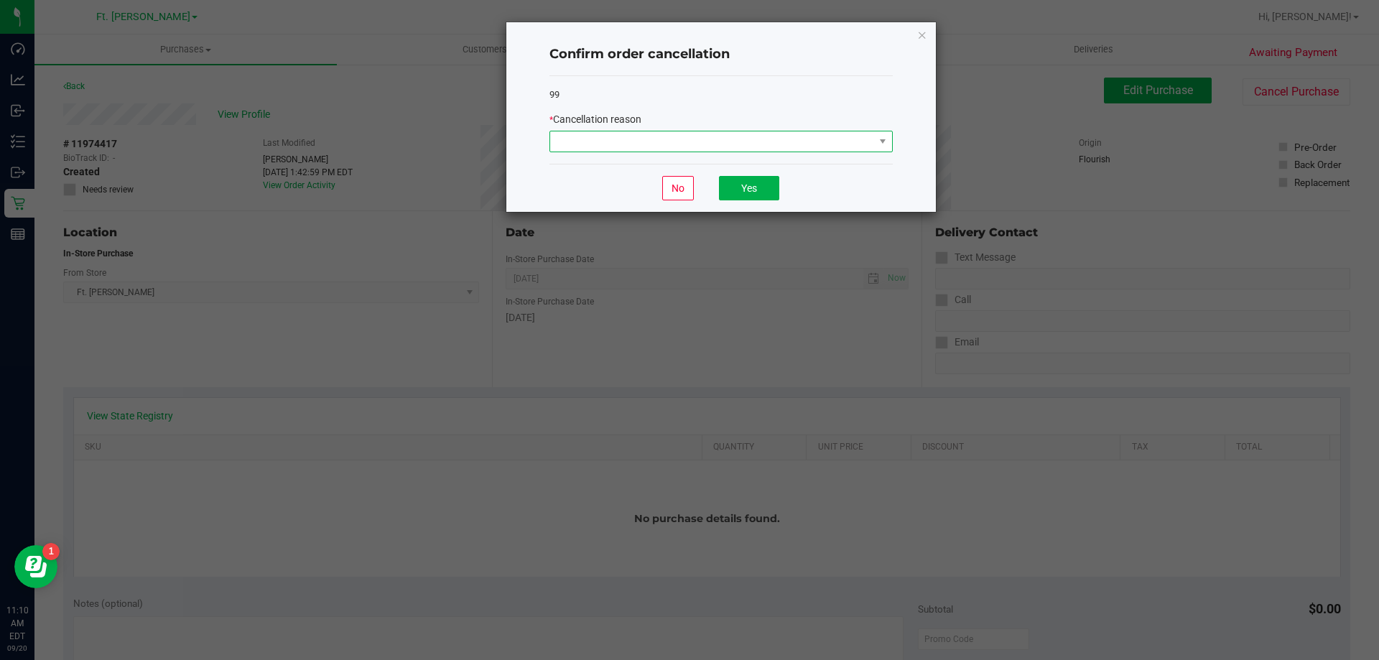
click at [743, 134] on span at bounding box center [712, 141] width 324 height 20
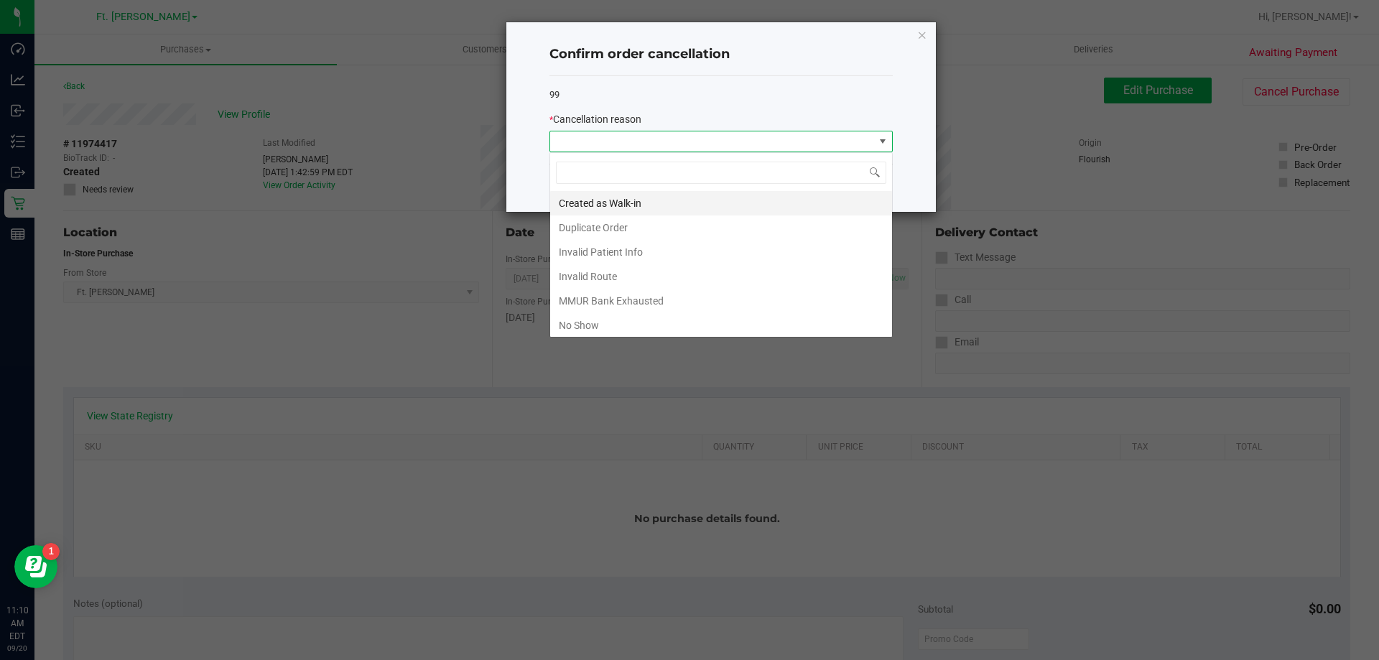
scroll to position [22, 343]
click at [631, 217] on li "Duplicate Order" at bounding box center [721, 227] width 342 height 24
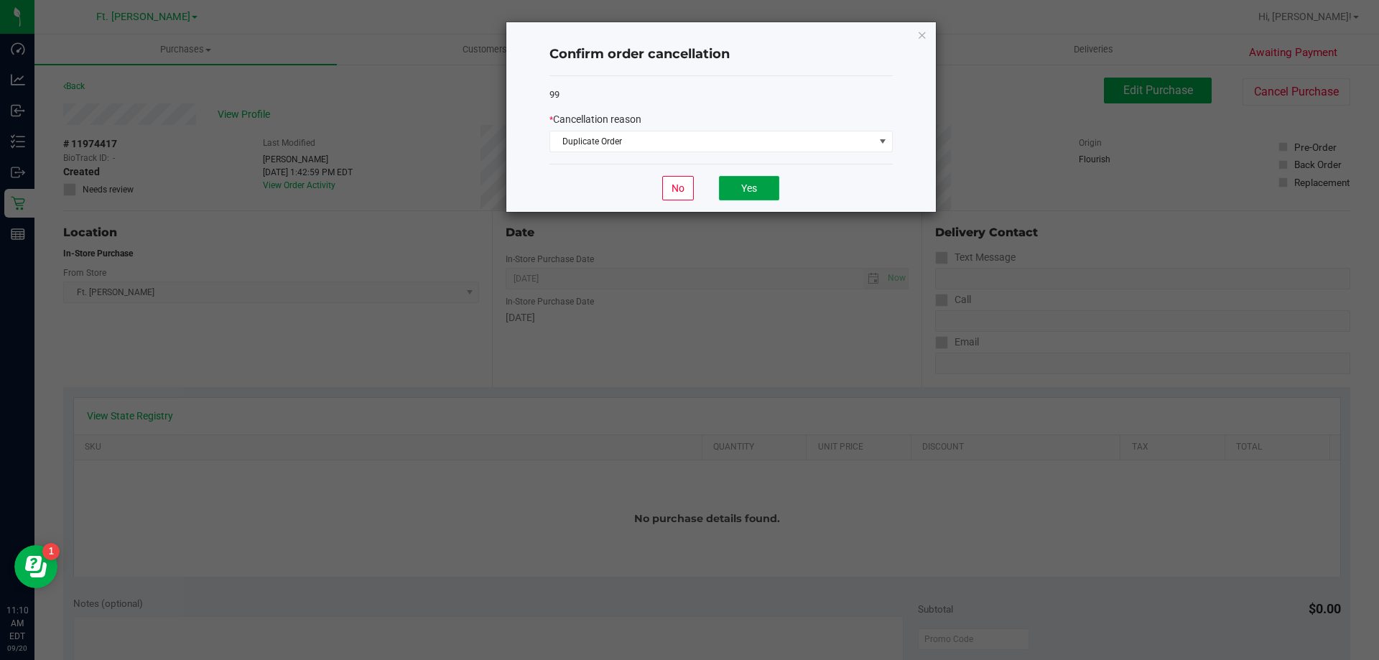
click at [730, 196] on button "Yes" at bounding box center [749, 188] width 60 height 24
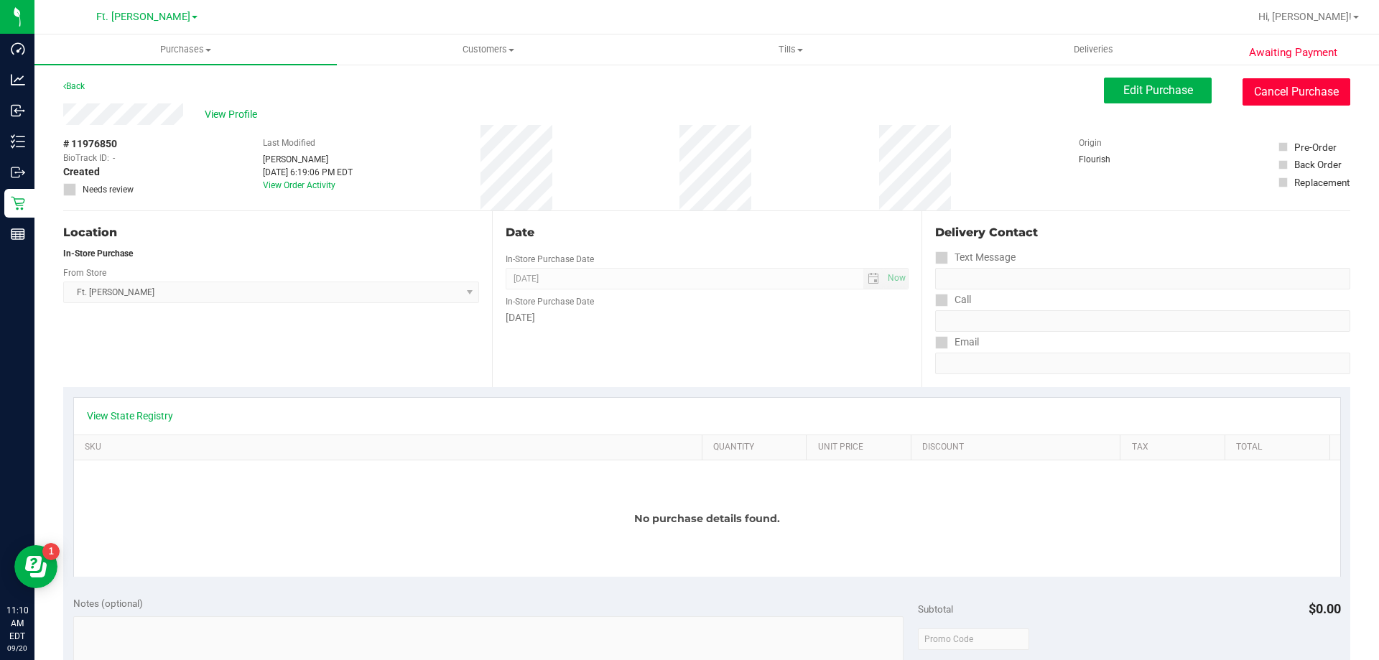
click at [1257, 88] on button "Cancel Purchase" at bounding box center [1297, 91] width 108 height 27
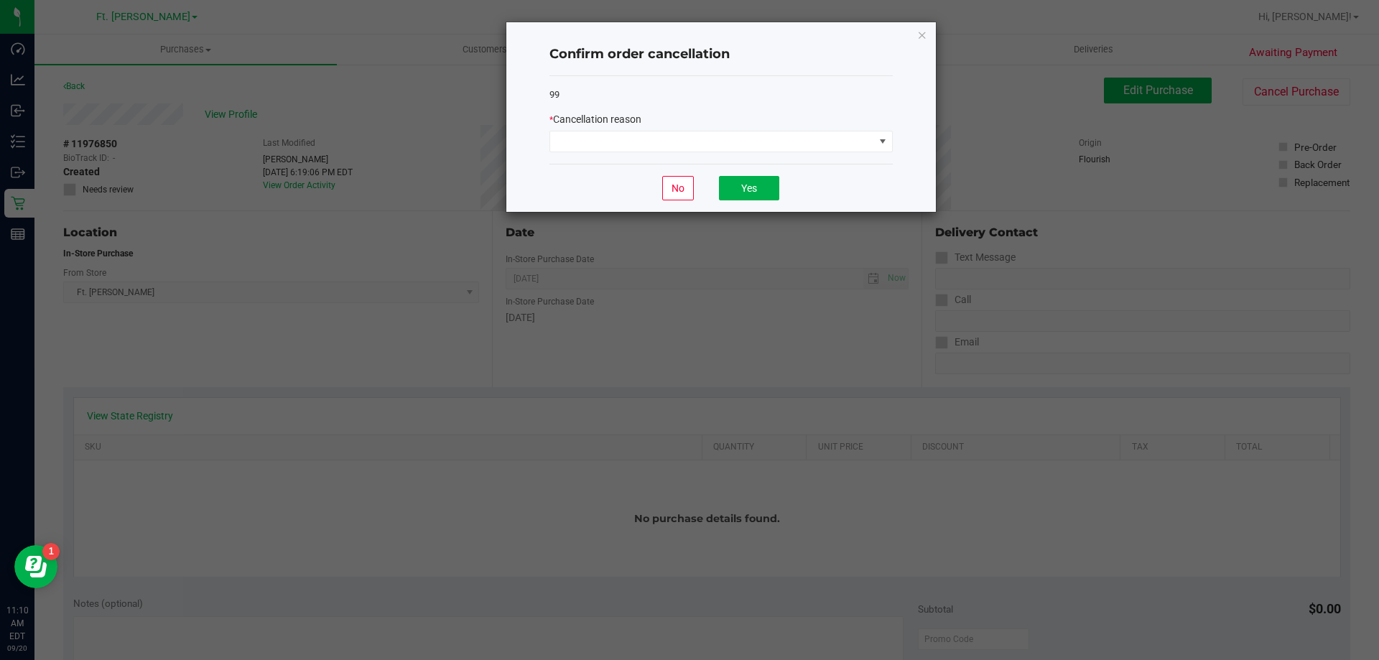
click at [824, 170] on div "No Yes" at bounding box center [720, 188] width 343 height 48
click at [824, 156] on div "99 * Cancellation reason" at bounding box center [720, 120] width 343 height 88
click at [667, 141] on span at bounding box center [712, 141] width 324 height 20
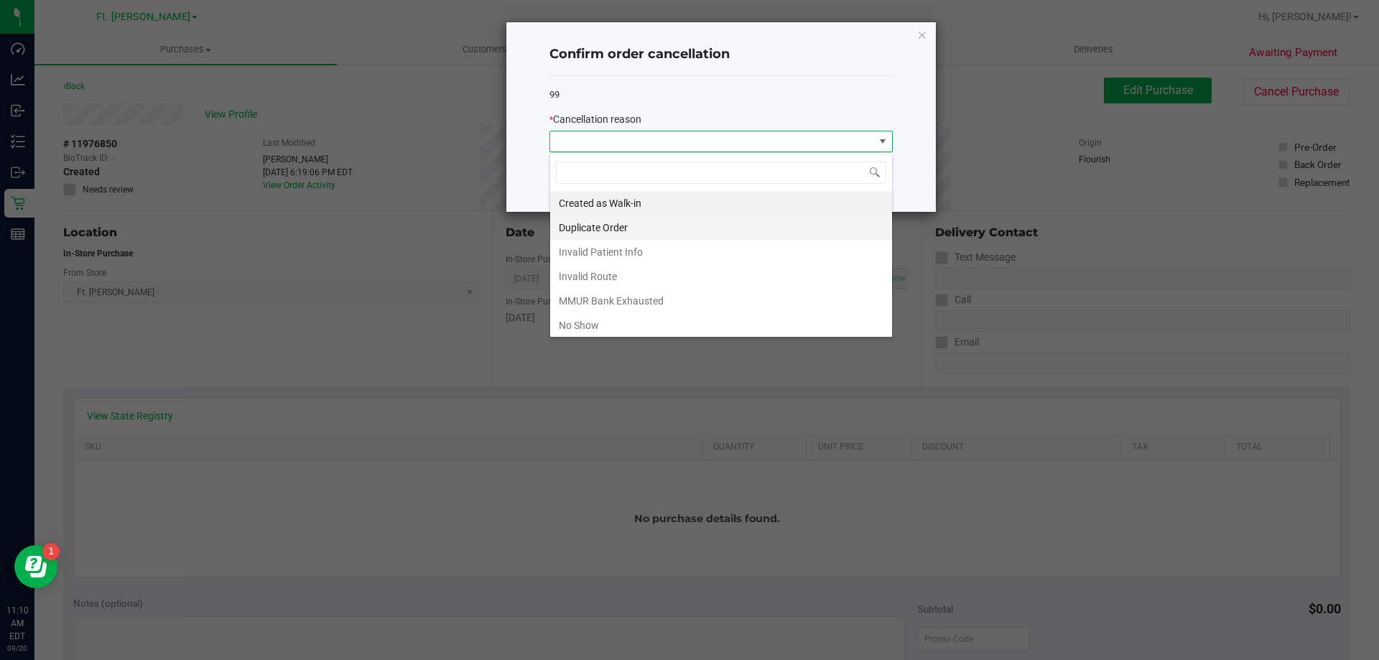
scroll to position [22, 343]
click at [594, 217] on li "Duplicate Order" at bounding box center [721, 227] width 342 height 24
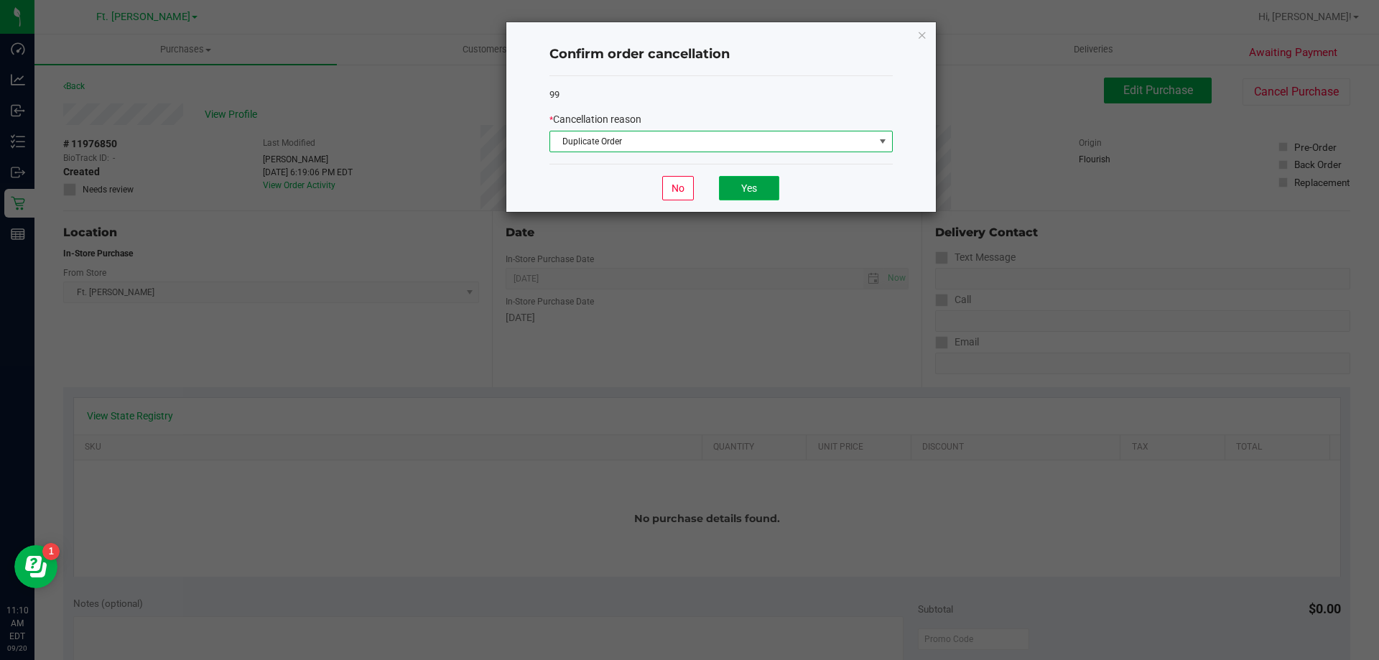
click at [748, 191] on button "Yes" at bounding box center [749, 188] width 60 height 24
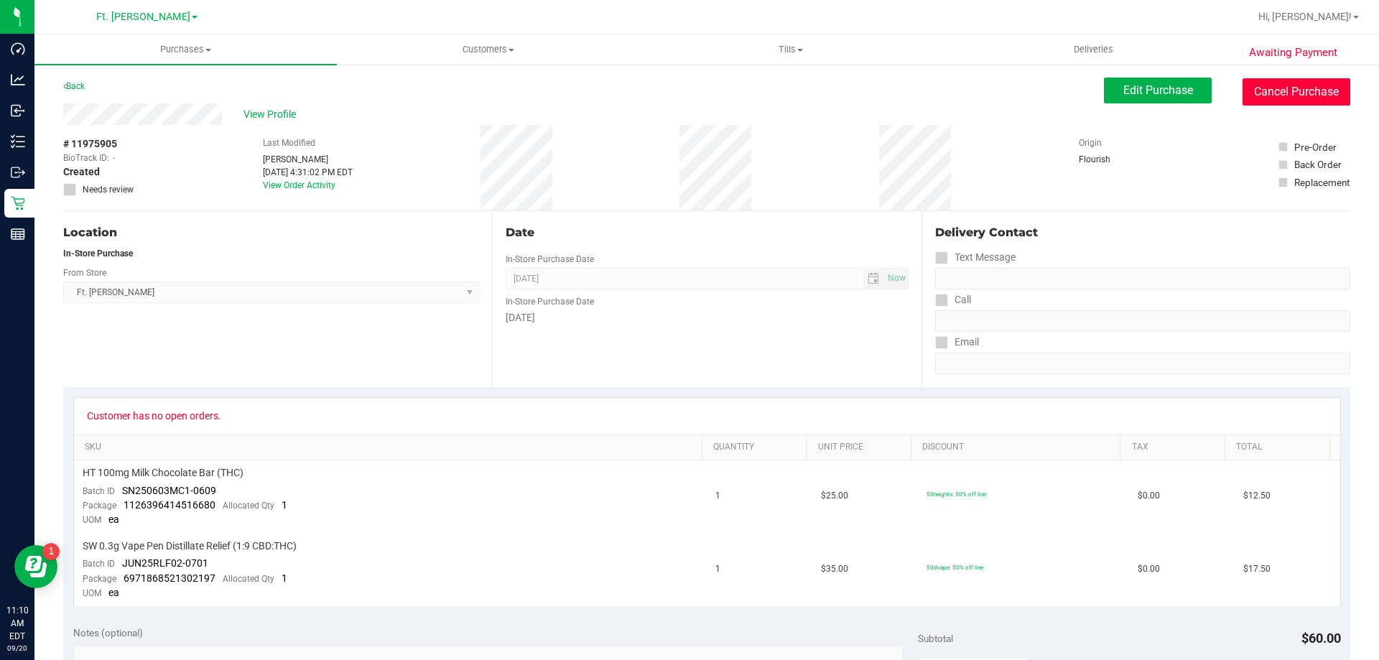
click at [1296, 90] on button "Cancel Purchase" at bounding box center [1297, 91] width 108 height 27
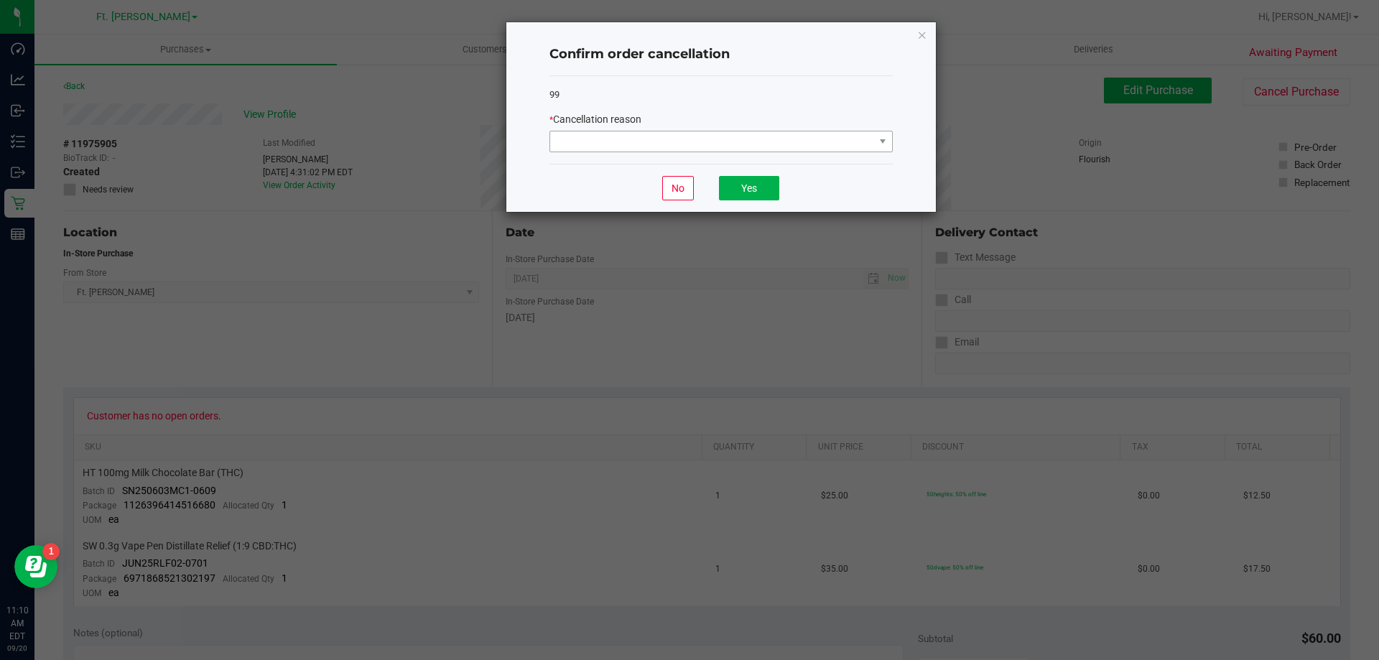
click at [889, 148] on div "Confirm order cancellation 99 * Cancellation reason No Yes" at bounding box center [720, 117] width 429 height 190
click at [878, 145] on span at bounding box center [882, 141] width 11 height 11
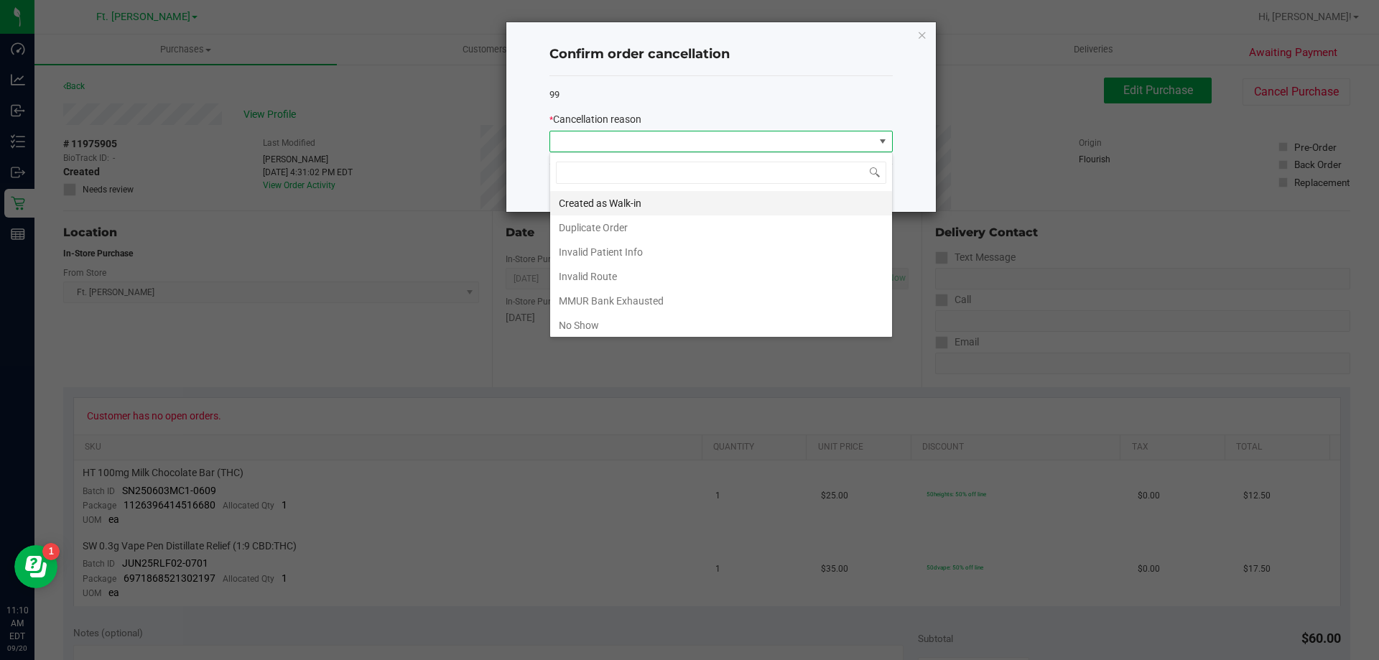
scroll to position [22, 343]
click at [683, 218] on li "Duplicate Order" at bounding box center [721, 227] width 342 height 24
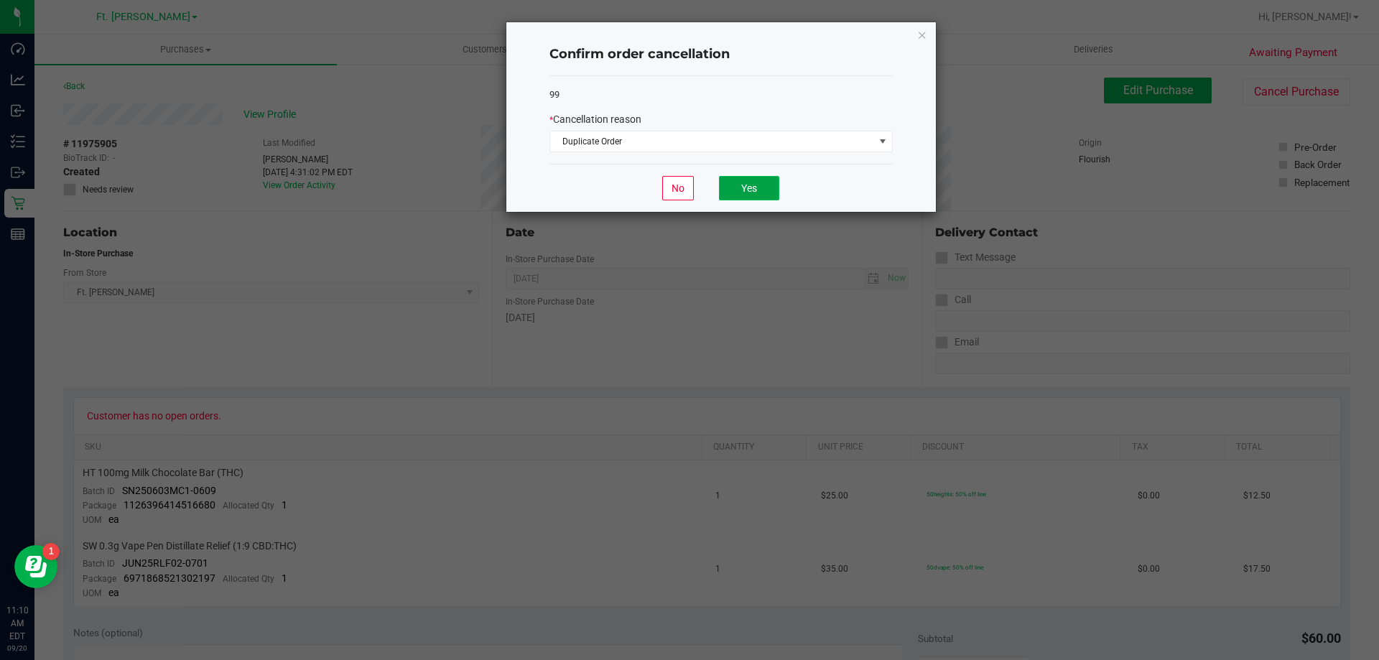
click at [751, 189] on button "Yes" at bounding box center [749, 188] width 60 height 24
